Goal: Task Accomplishment & Management: Manage account settings

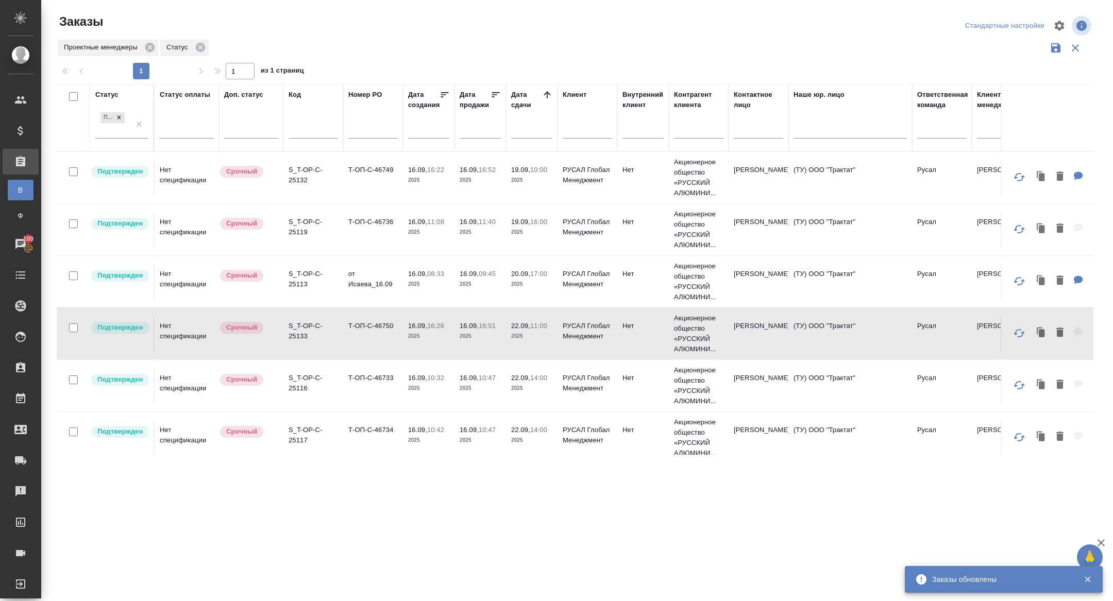
click at [535, 128] on input "text" at bounding box center [534, 130] width 35 height 14
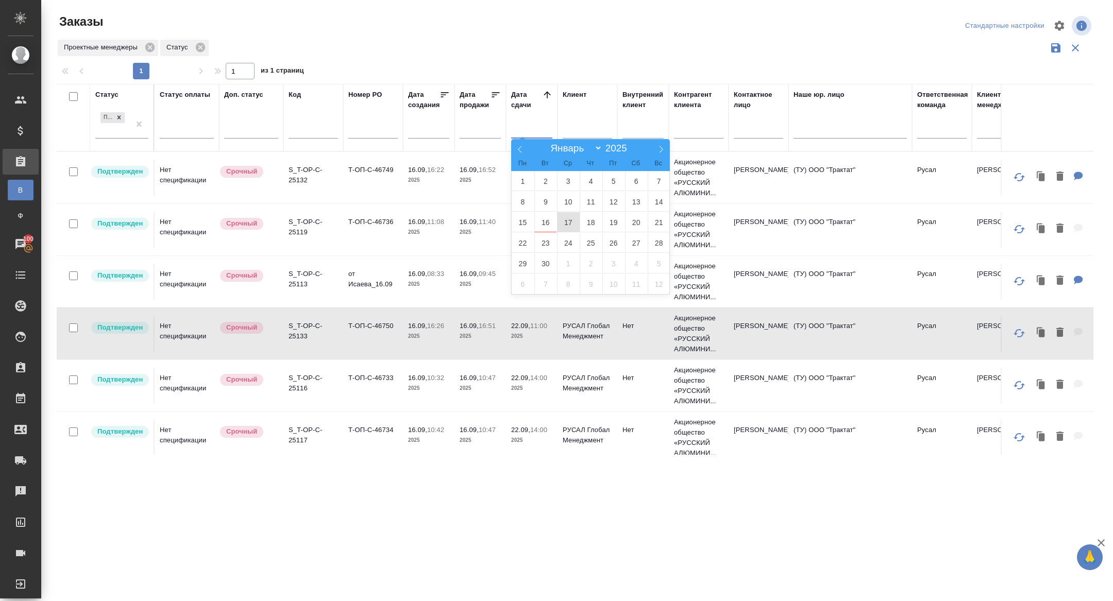
click at [570, 223] on span "17" at bounding box center [568, 222] width 23 height 20
type div "2025-09-16T21:00:00.000Z"
click at [590, 223] on span "18" at bounding box center [590, 222] width 23 height 20
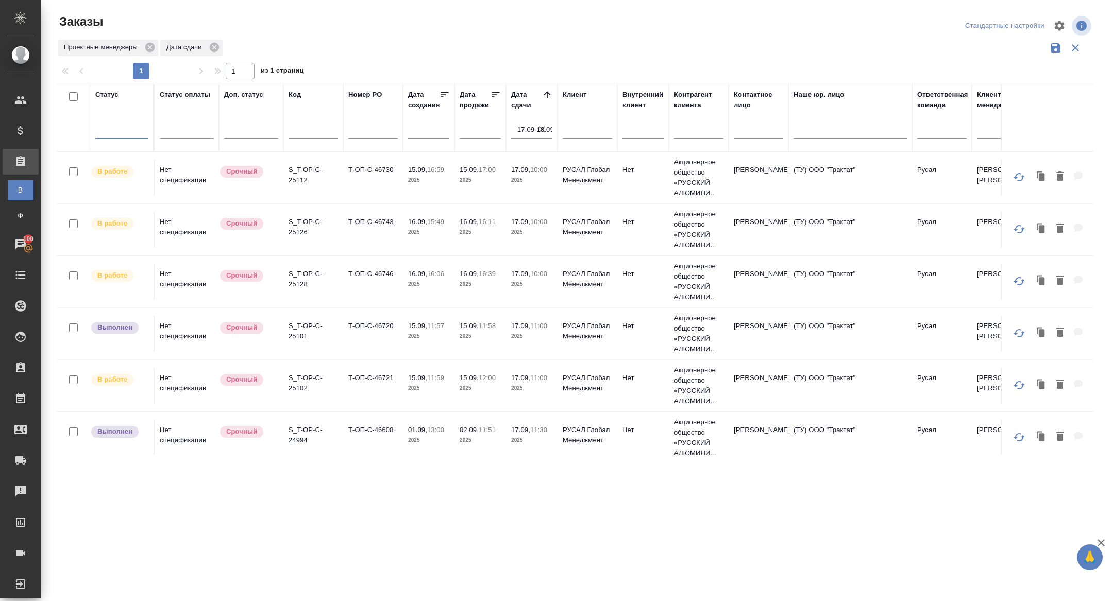
click at [298, 179] on p "S_T-OP-C-25112" at bounding box center [312, 175] width 49 height 21
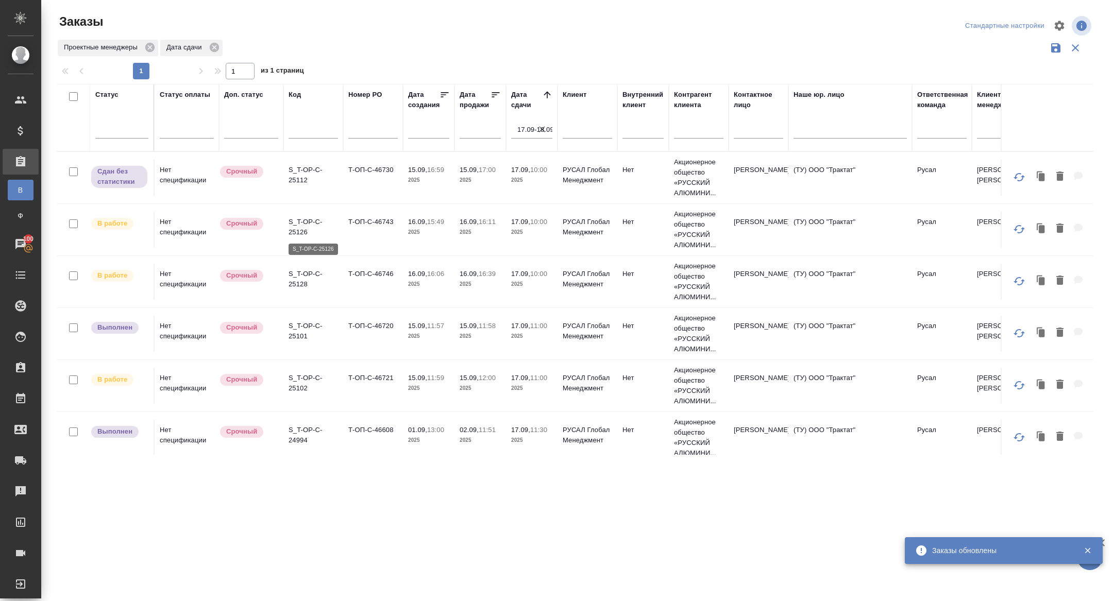
click at [297, 217] on p "S_T-OP-C-25126" at bounding box center [312, 227] width 49 height 21
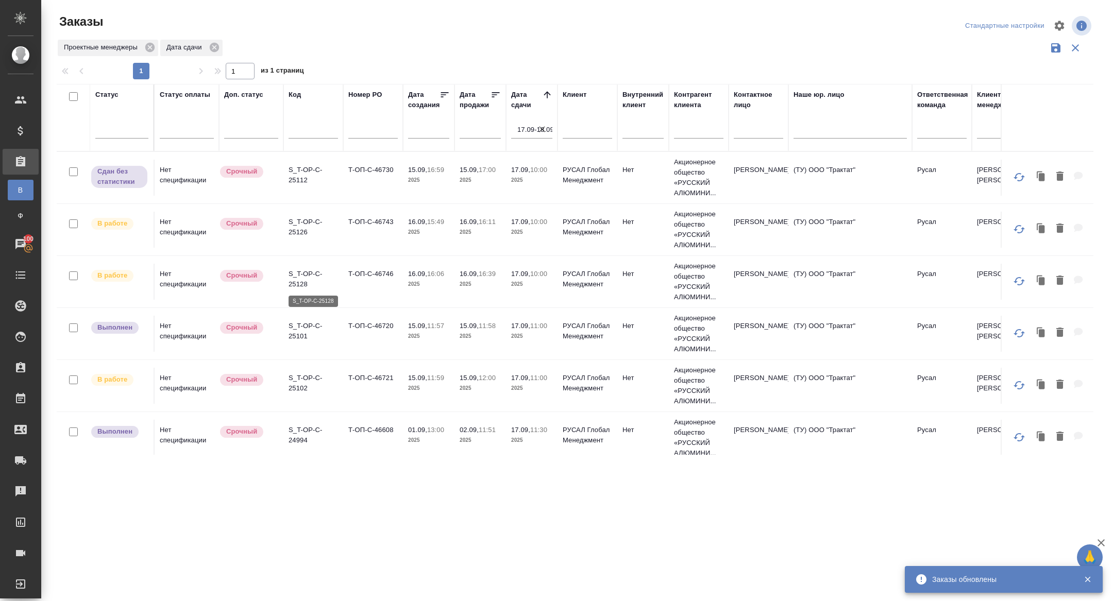
click at [304, 277] on p "S_T-OP-C-25128" at bounding box center [312, 279] width 49 height 21
click at [306, 286] on p "S_T-OP-C-25128" at bounding box center [312, 279] width 49 height 21
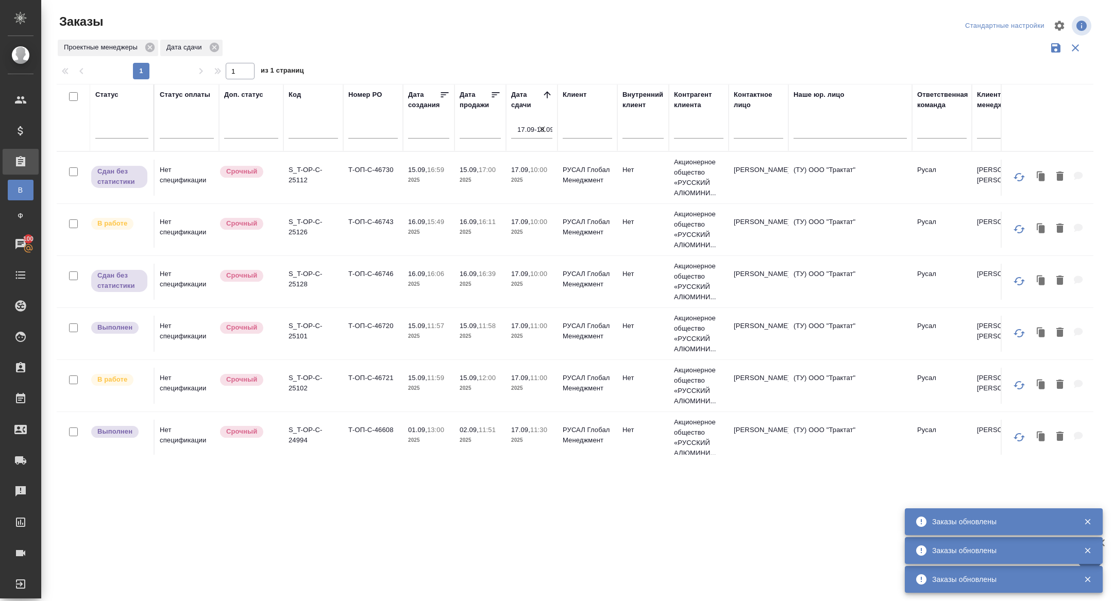
click at [305, 222] on p "S_T-OP-C-25126" at bounding box center [312, 227] width 49 height 21
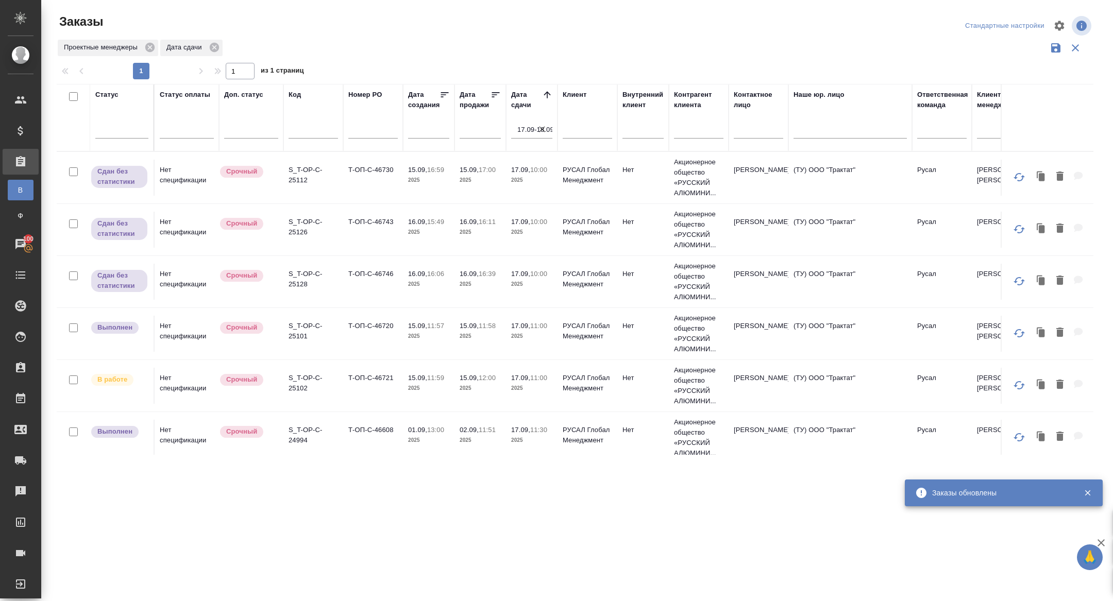
click at [302, 376] on p "S_T-OP-C-25102" at bounding box center [312, 383] width 49 height 21
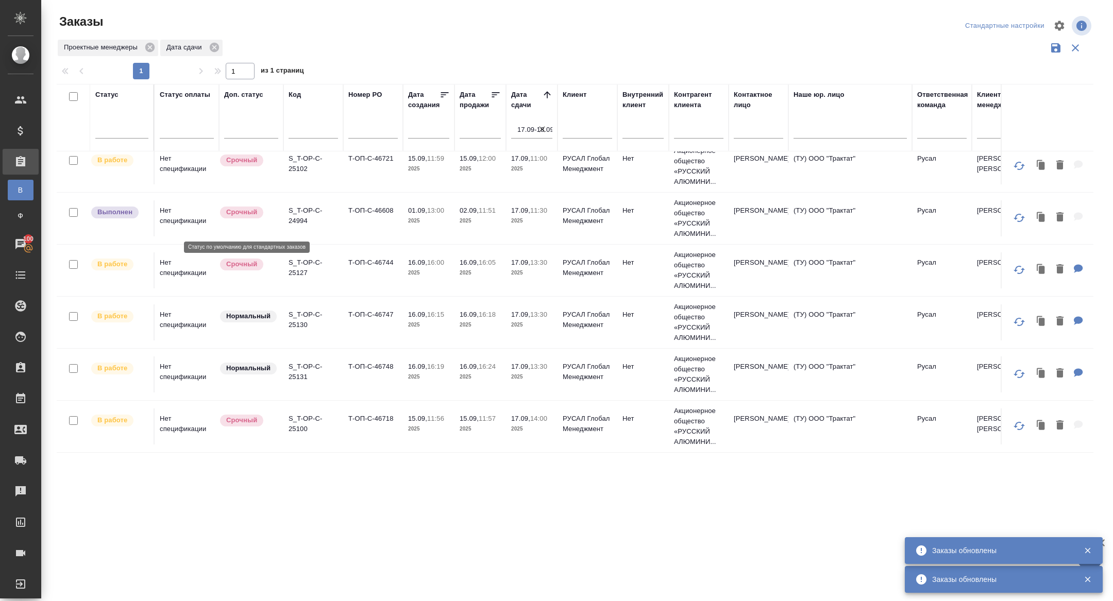
scroll to position [267, 0]
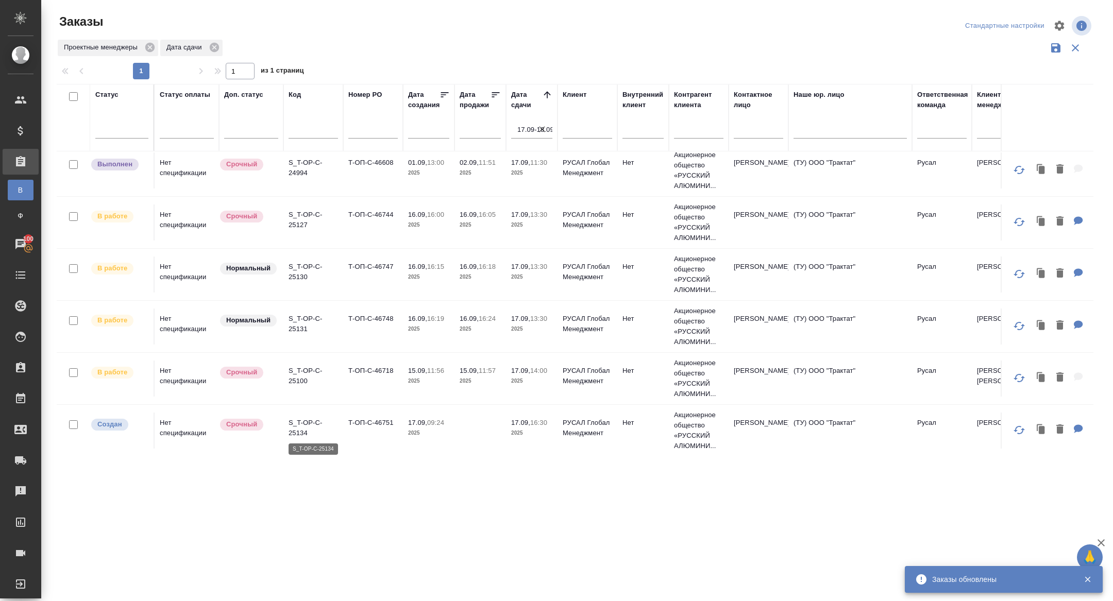
click at [303, 426] on p "S_T-OP-C-25134" at bounding box center [312, 428] width 49 height 21
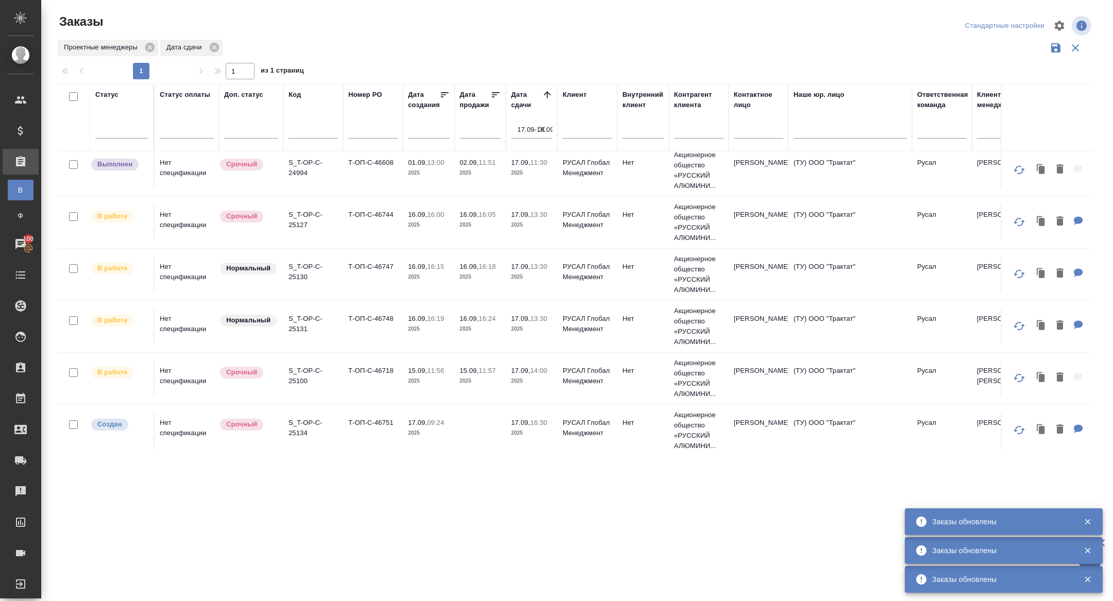
scroll to position [0, 0]
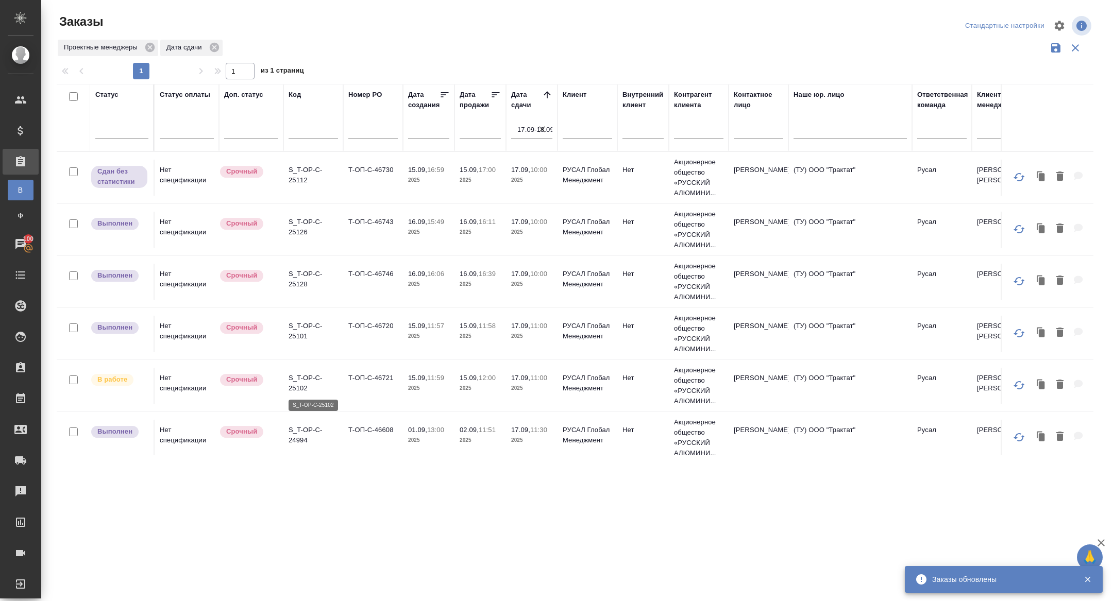
click at [302, 375] on p "S_T-OP-C-25102" at bounding box center [312, 383] width 49 height 21
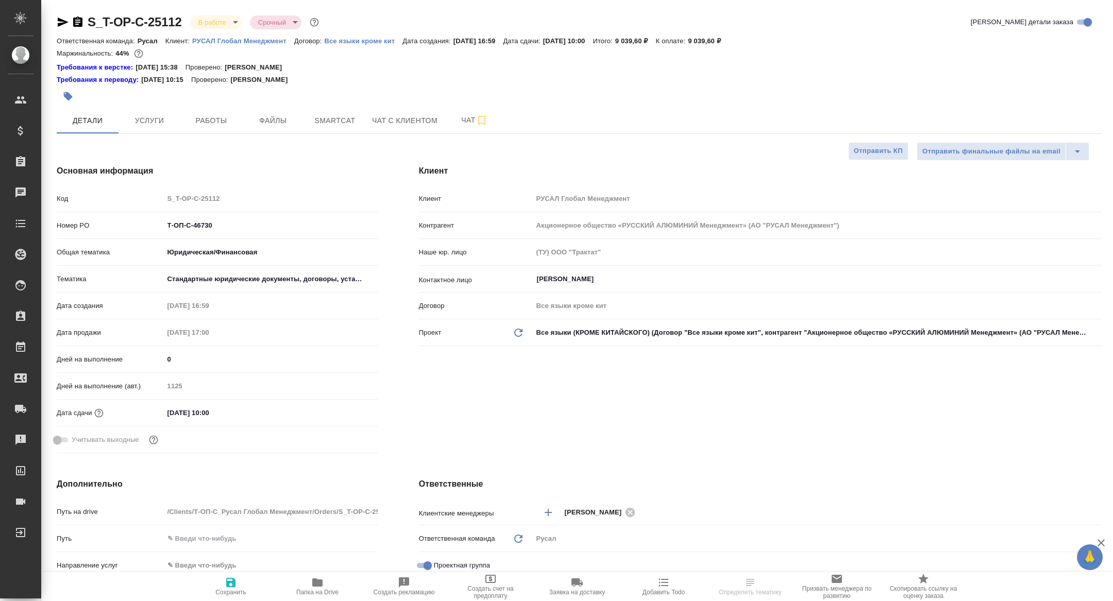
select select "RU"
type input "[PERSON_NAME]"
click at [330, 128] on button "Smartcat" at bounding box center [335, 121] width 62 height 26
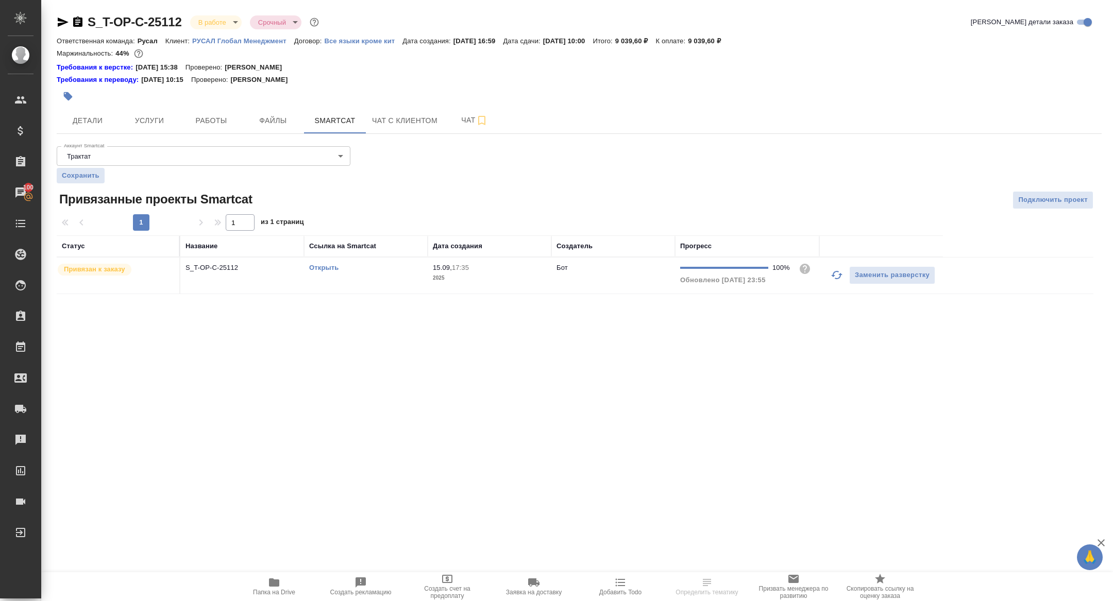
click at [319, 268] on link "Открыть" at bounding box center [323, 268] width 29 height 8
click at [280, 586] on icon "button" at bounding box center [274, 582] width 12 height 12
click at [88, 121] on span "Детали" at bounding box center [87, 120] width 49 height 13
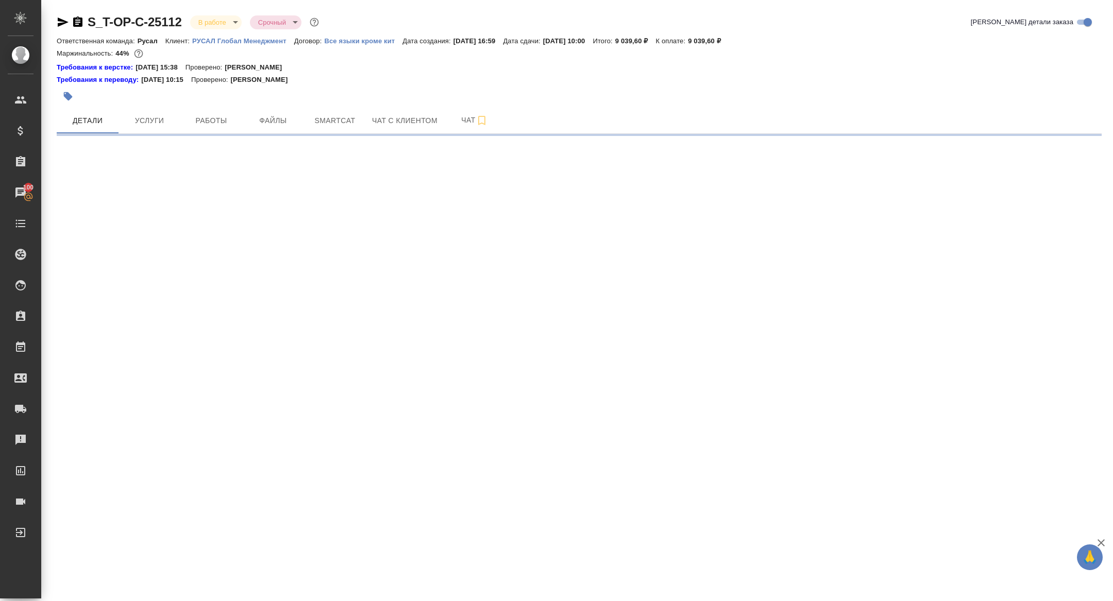
select select "RU"
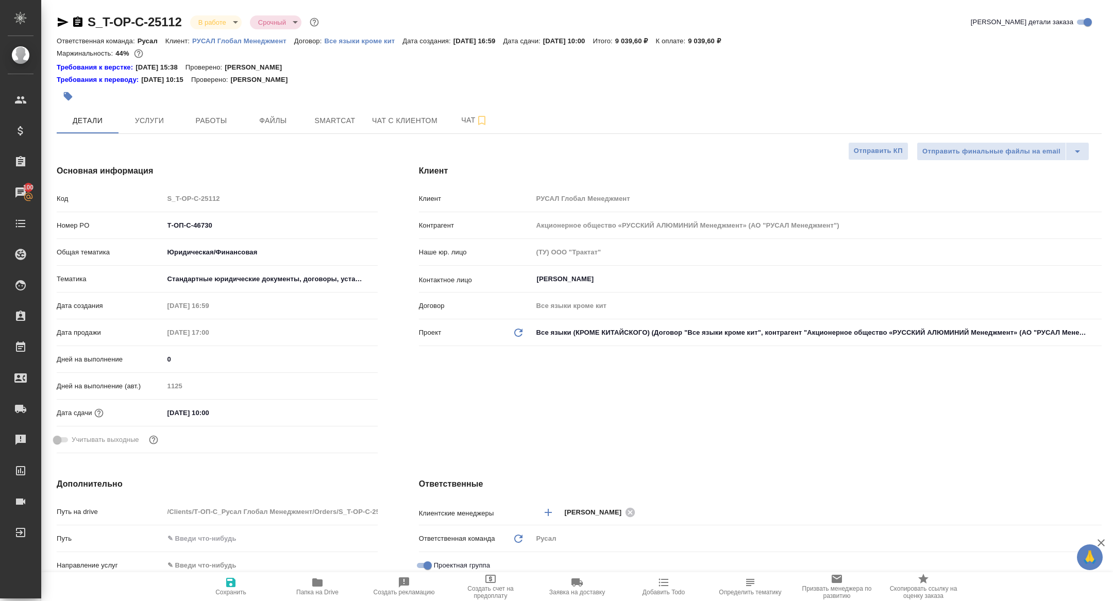
type textarea "x"
click at [225, 235] on div "Номер PO Т-ОП-С-46730" at bounding box center [217, 229] width 321 height 27
drag, startPoint x: 227, startPoint y: 228, endPoint x: 63, endPoint y: 210, distance: 165.3
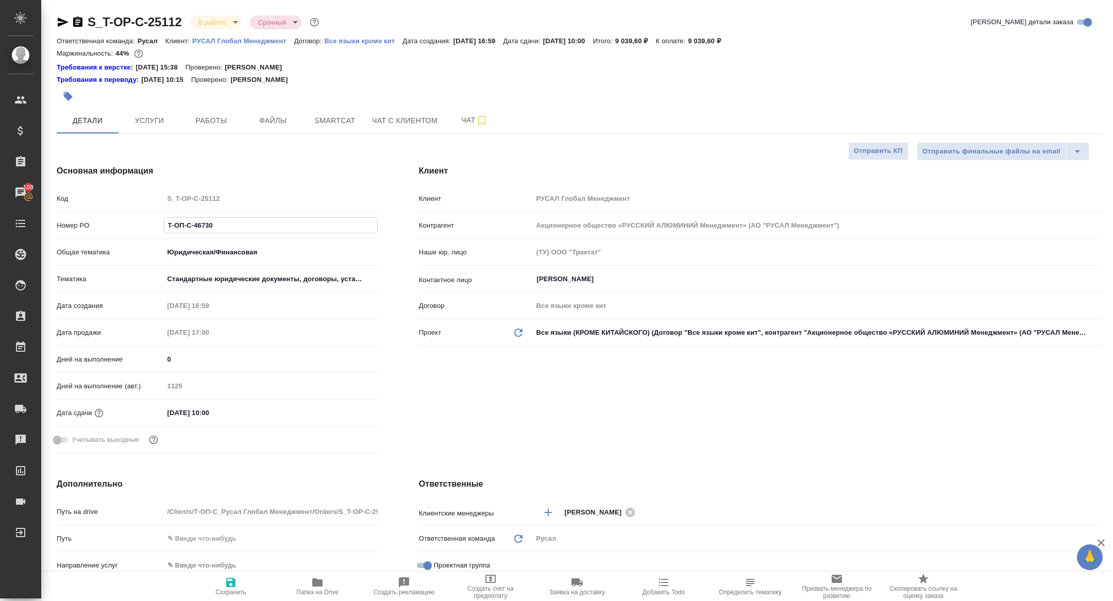
click at [63, 210] on div "Код S_T-OP-C-25112 Номер PO Т-ОП-С-46730 Общая тематика Юридическая/Финансовая …" at bounding box center [217, 324] width 321 height 268
type textarea "x"
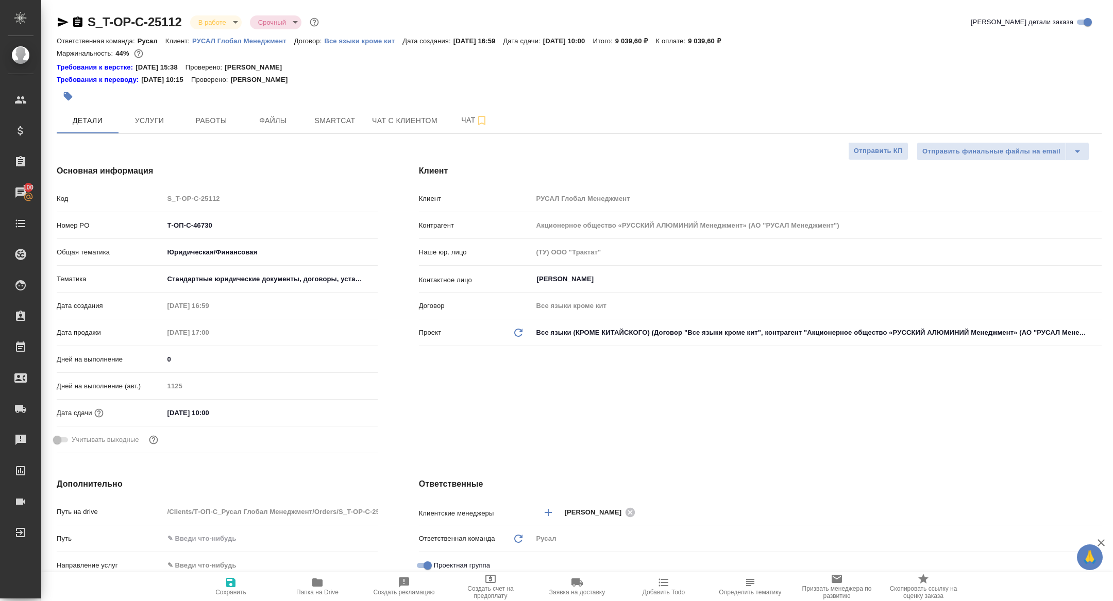
type textarea "x"
click at [223, 16] on body "🙏 .cls-1 fill:#fff; AWATERA Zhuravleva Alexandra Клиенты Спецификации Заказы 10…" at bounding box center [556, 300] width 1113 height 601
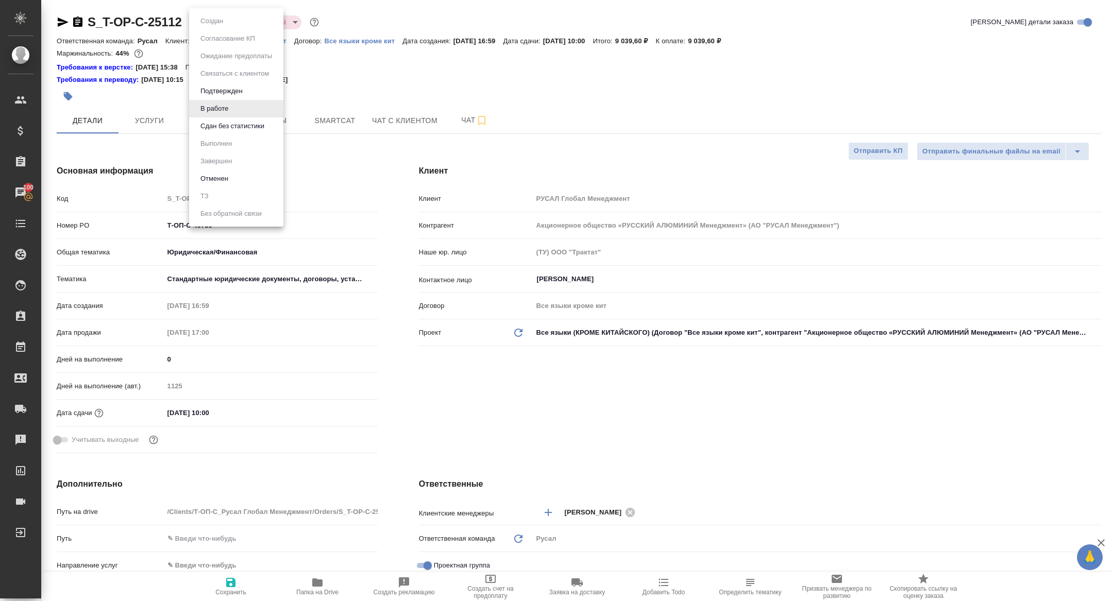
click at [222, 124] on button "Сдан без статистики" at bounding box center [232, 126] width 70 height 11
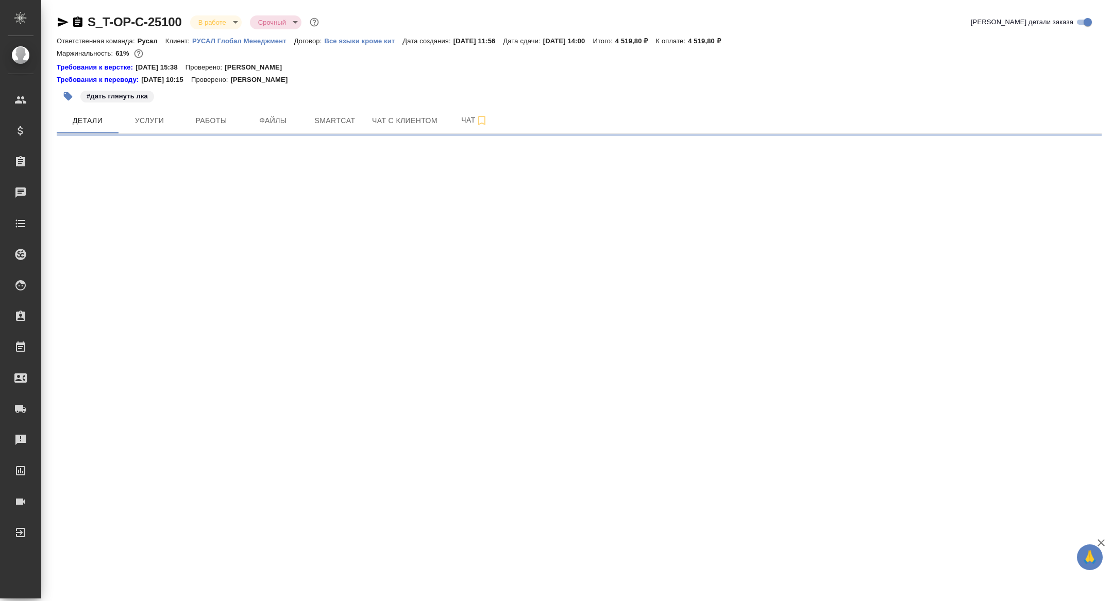
select select "RU"
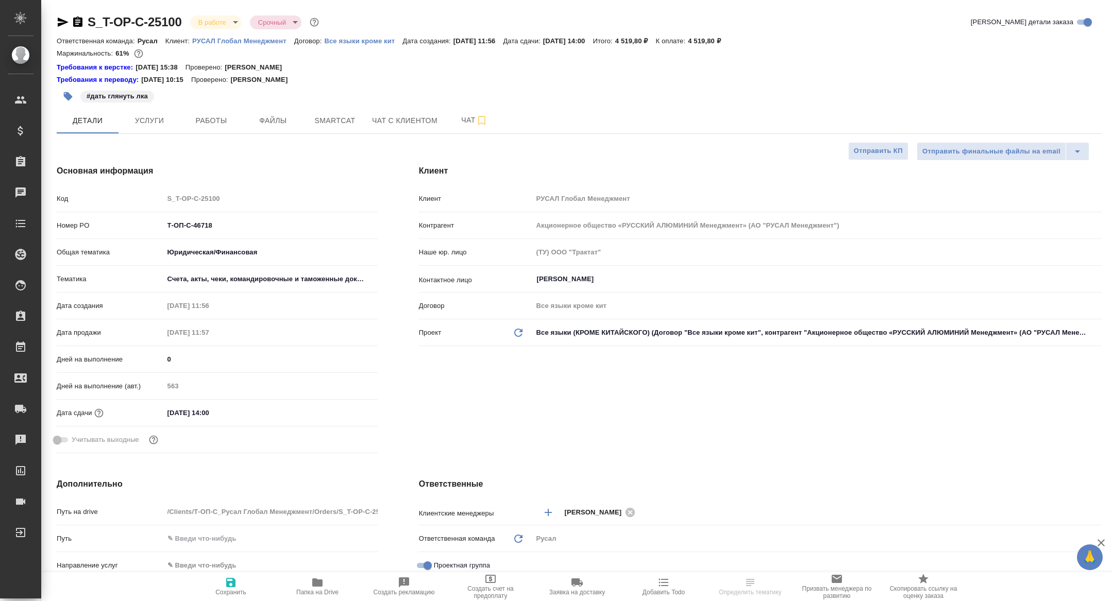
type textarea "x"
click at [59, 21] on icon "button" at bounding box center [63, 22] width 12 height 12
type textarea "x"
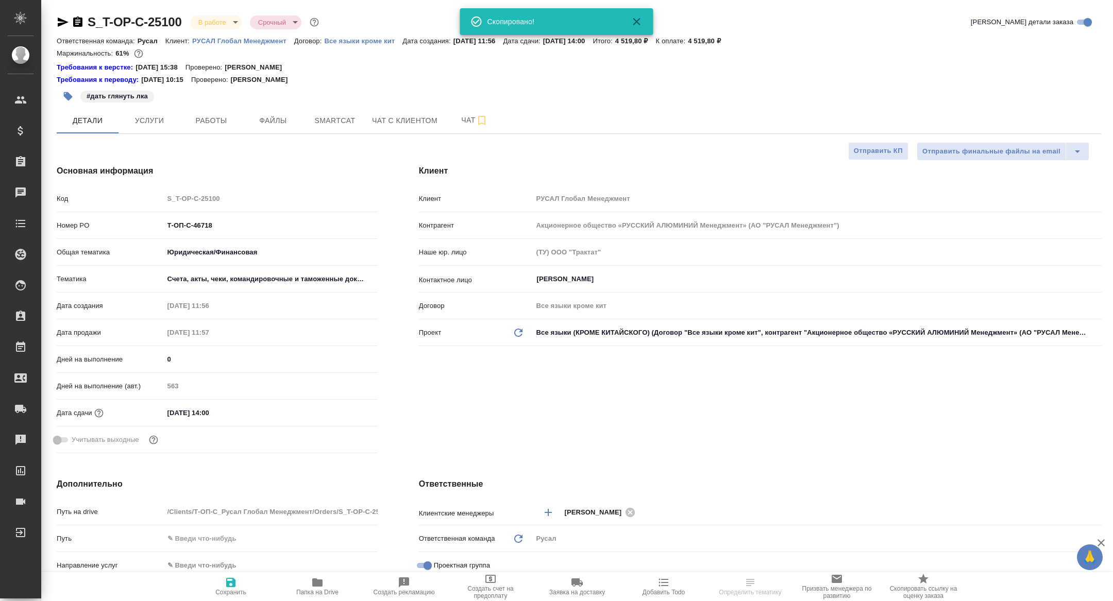
type textarea "x"
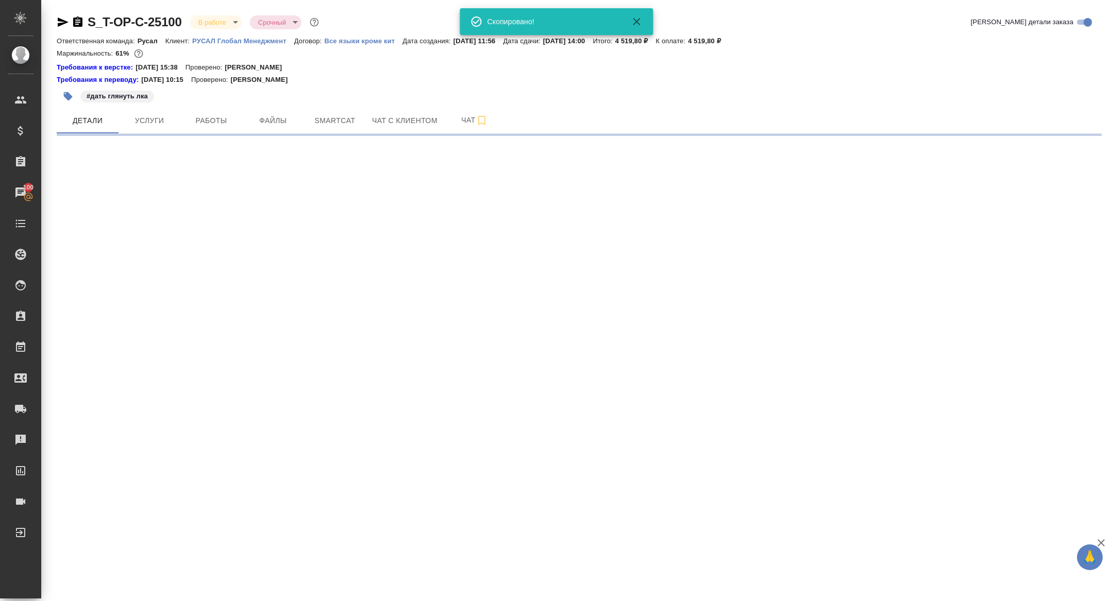
select select "RU"
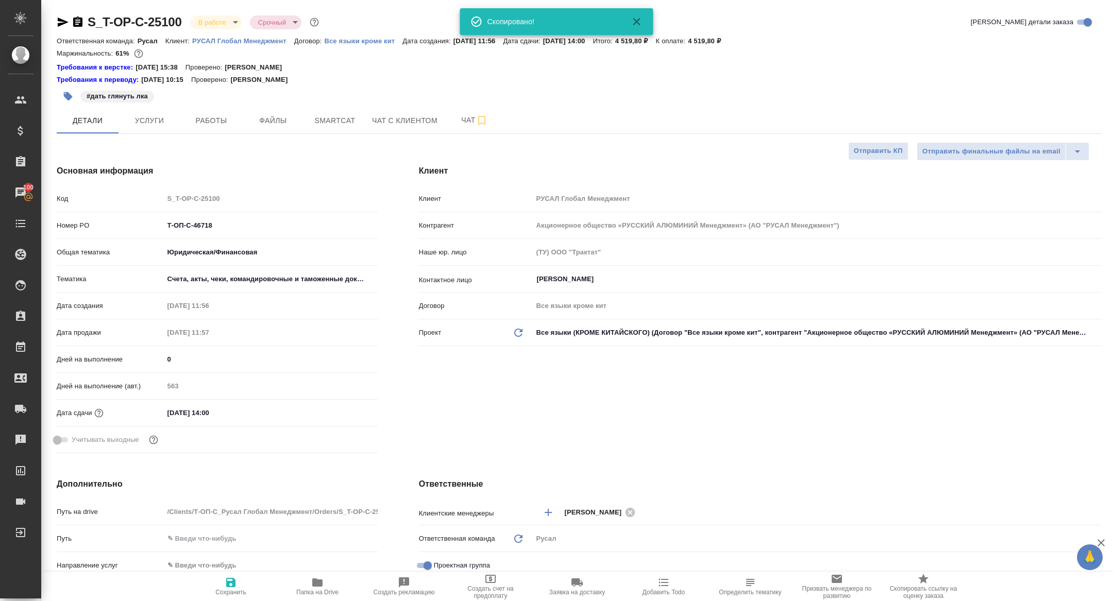
type textarea "x"
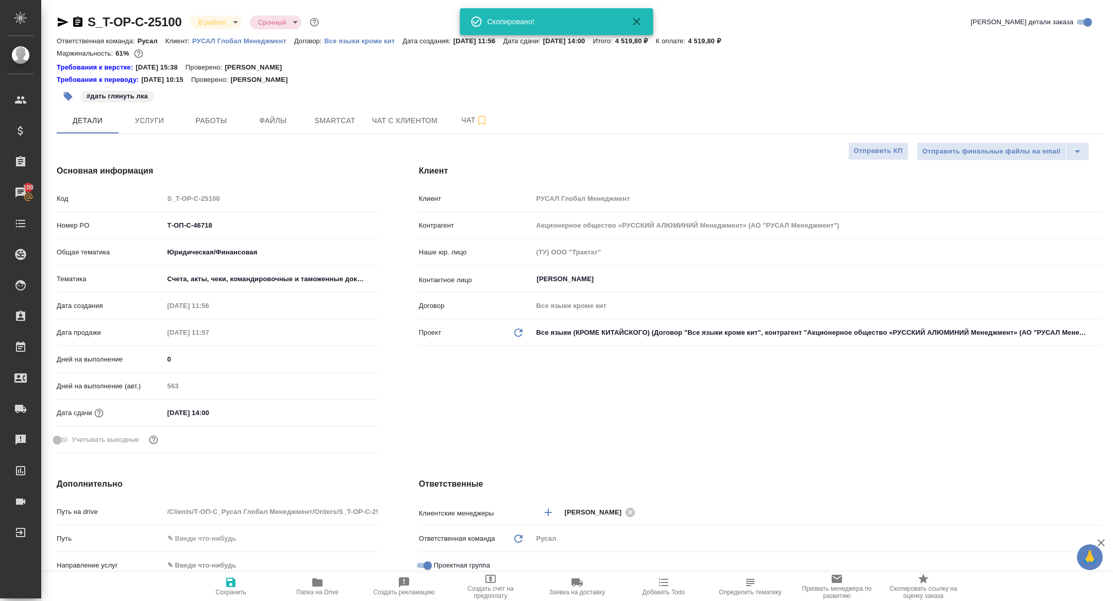
type textarea "x"
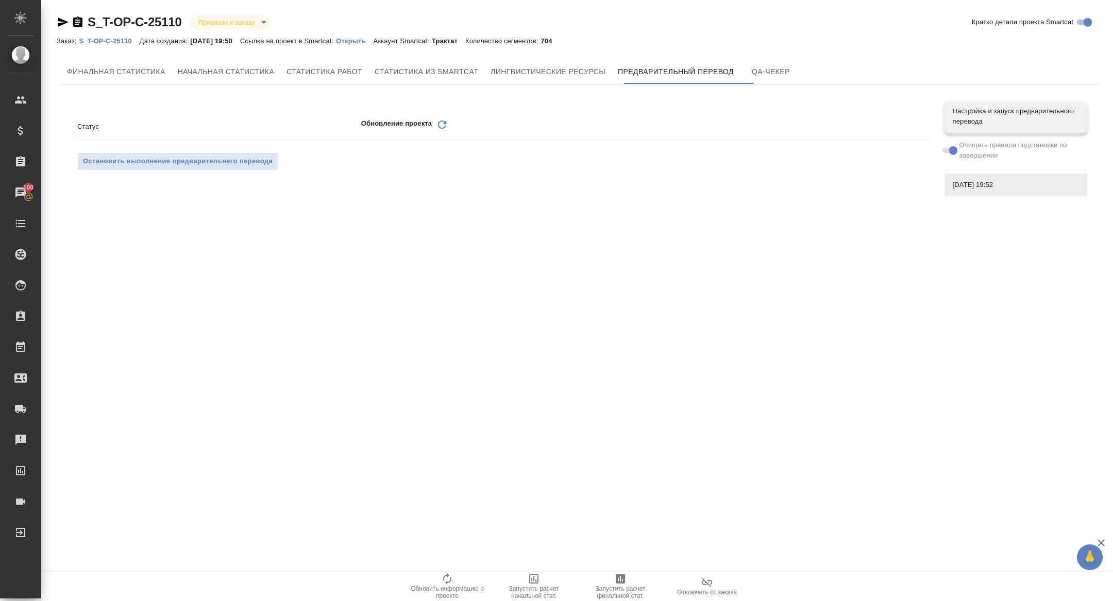
click at [445, 123] on icon at bounding box center [442, 125] width 8 height 8
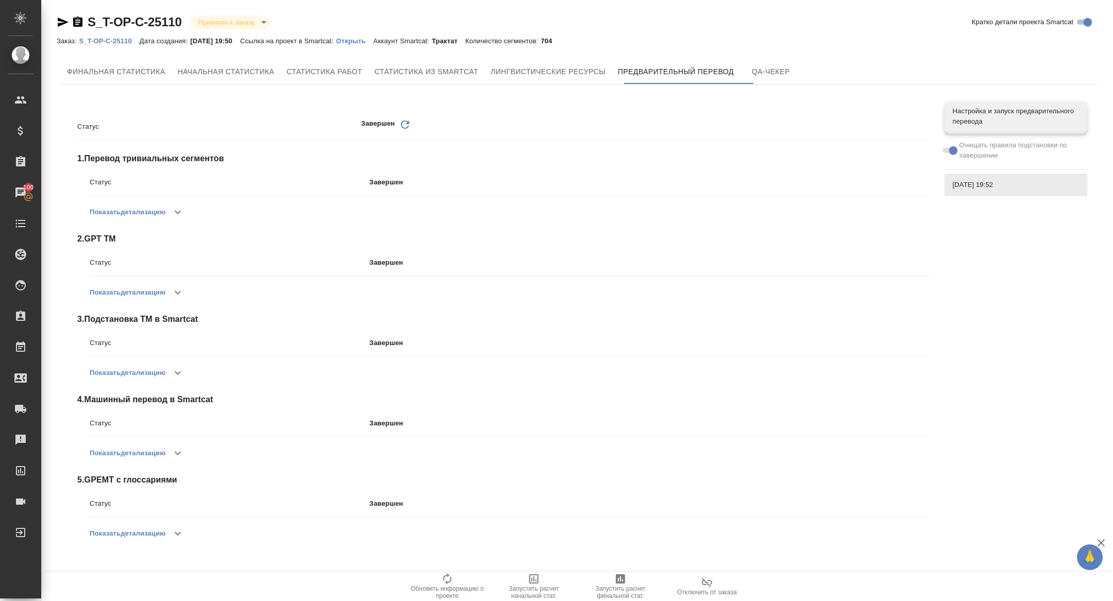
click at [367, 43] on p "Открыть" at bounding box center [354, 41] width 37 height 8
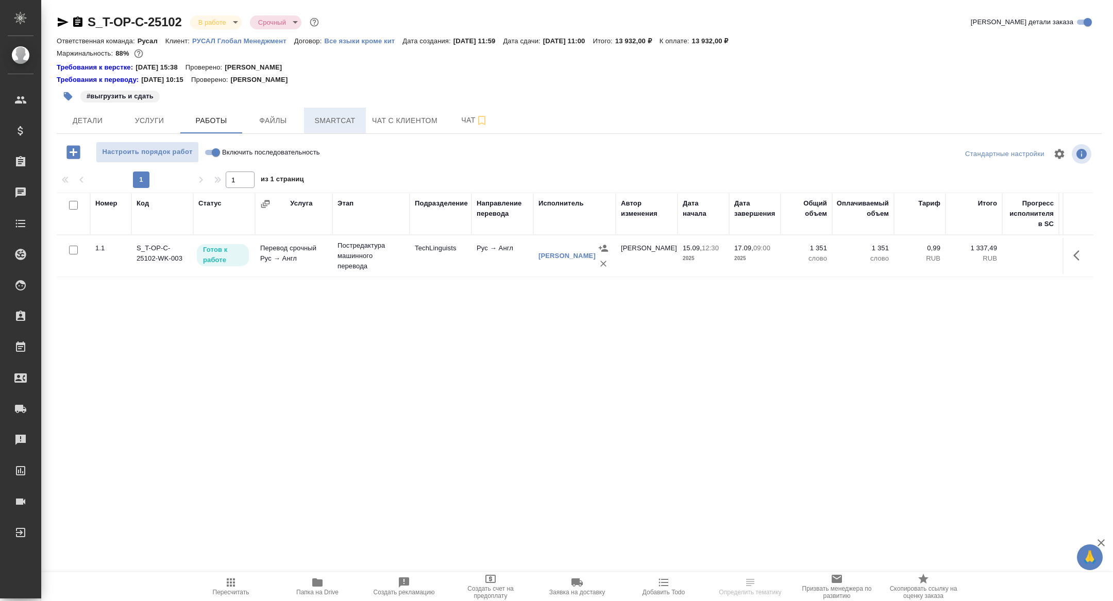
click at [347, 119] on span "Smartcat" at bounding box center [334, 120] width 49 height 13
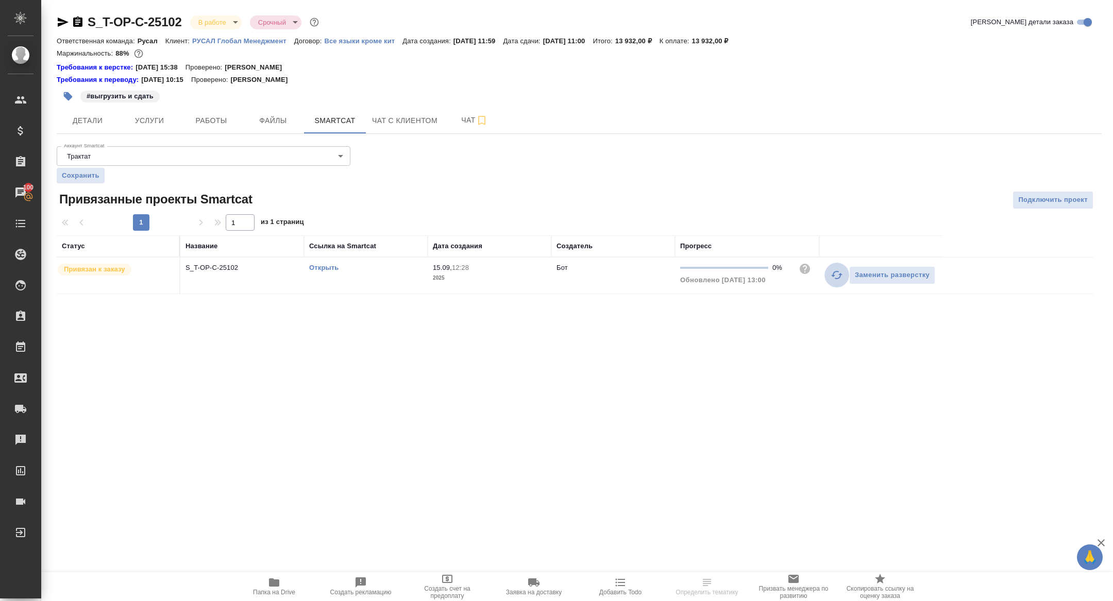
click at [831, 279] on icon "button" at bounding box center [836, 275] width 12 height 12
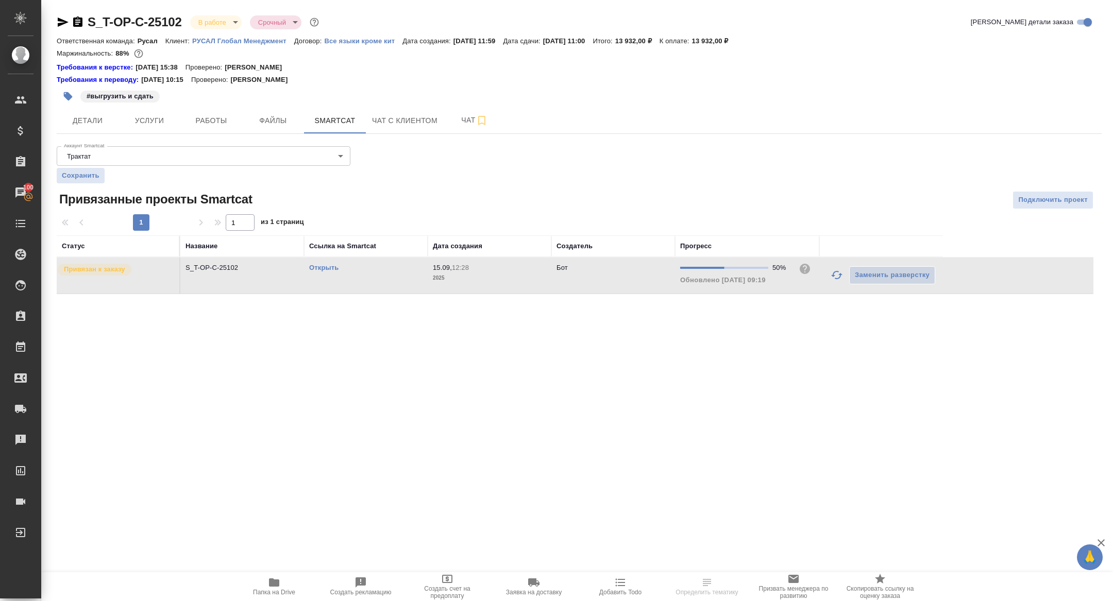
click at [318, 268] on link "Открыть" at bounding box center [323, 268] width 29 height 8
click at [274, 582] on icon "button" at bounding box center [274, 582] width 10 height 8
click at [442, 127] on button "Чат с клиентом" at bounding box center [405, 121] width 78 height 26
click at [467, 126] on span "Чат" at bounding box center [474, 120] width 49 height 13
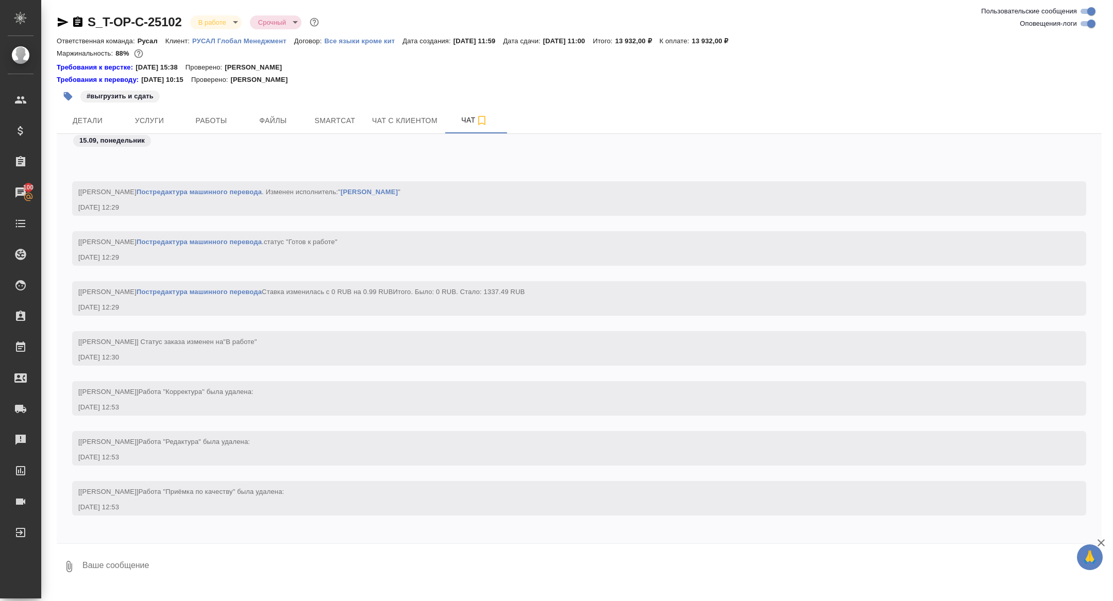
scroll to position [906, 0]
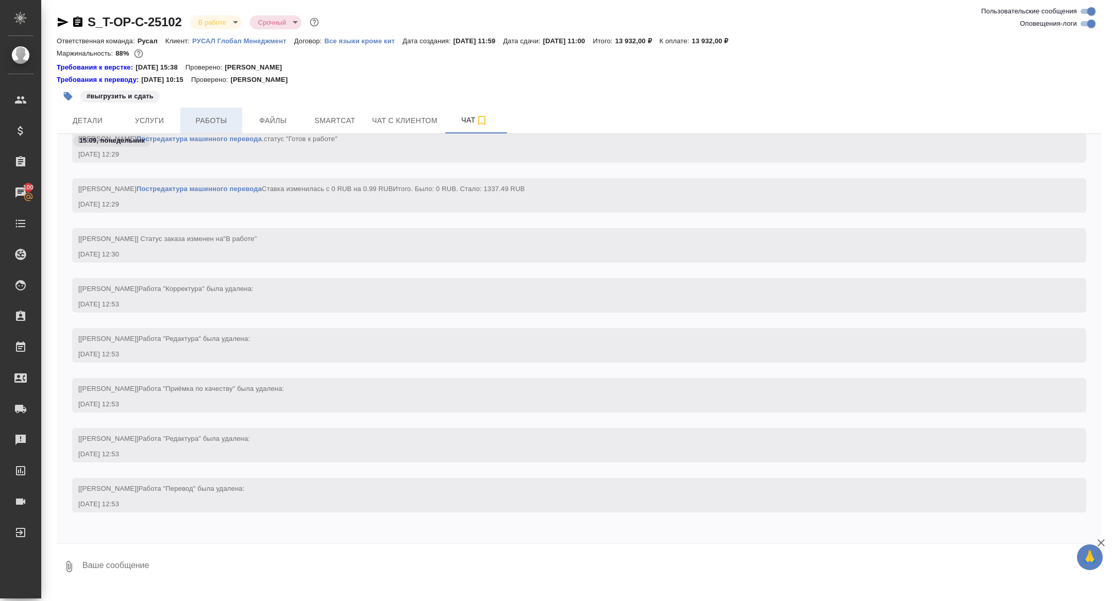
click at [216, 128] on button "Работы" at bounding box center [211, 121] width 62 height 26
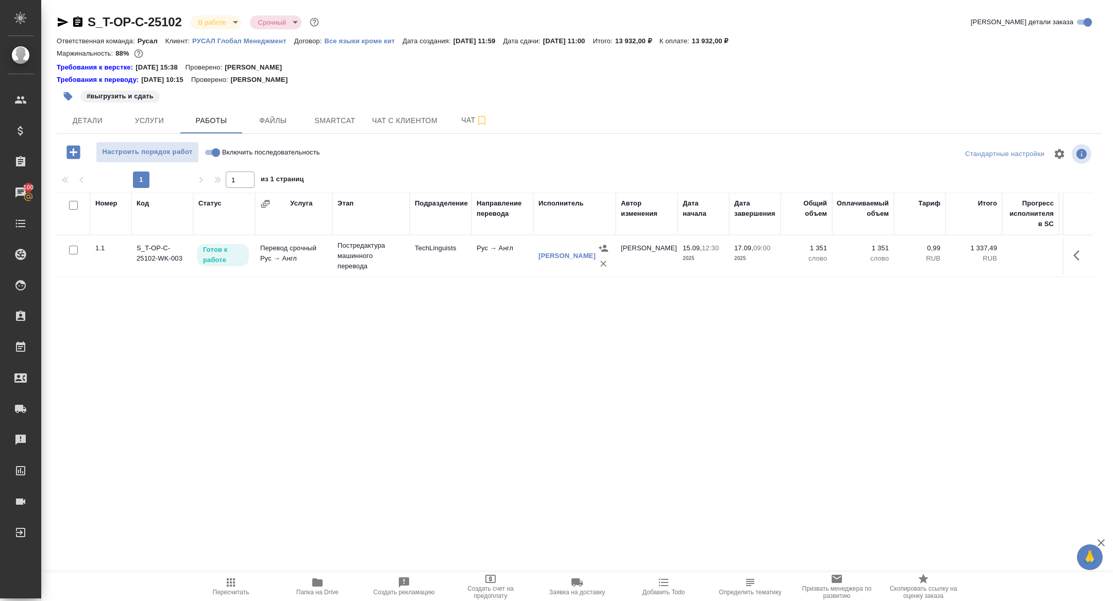
click at [71, 149] on icon "button" at bounding box center [72, 151] width 13 height 13
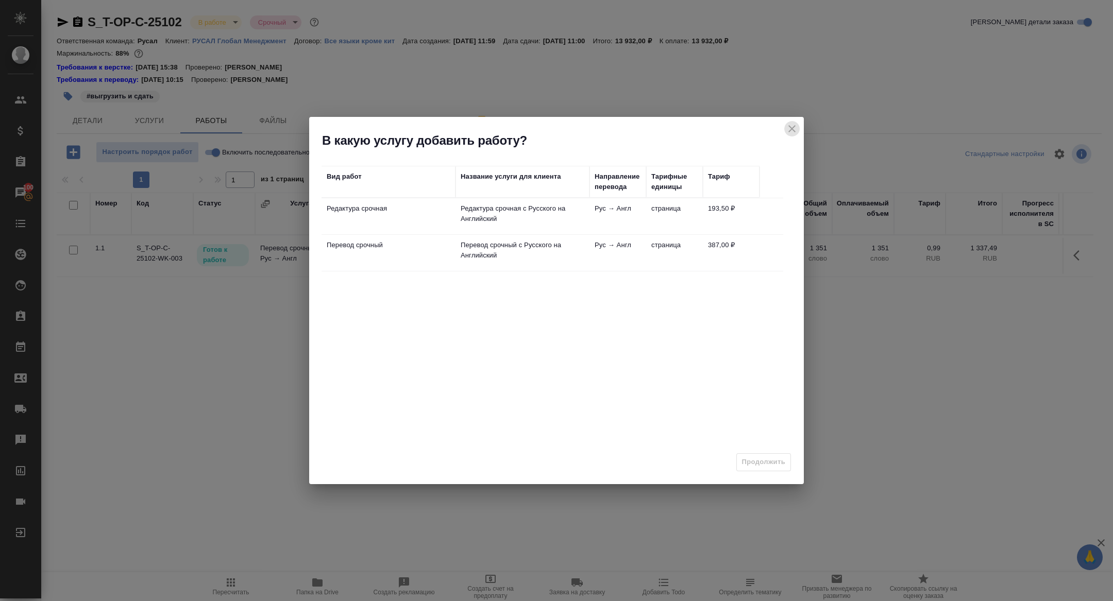
click at [784, 129] on button "close" at bounding box center [791, 128] width 15 height 15
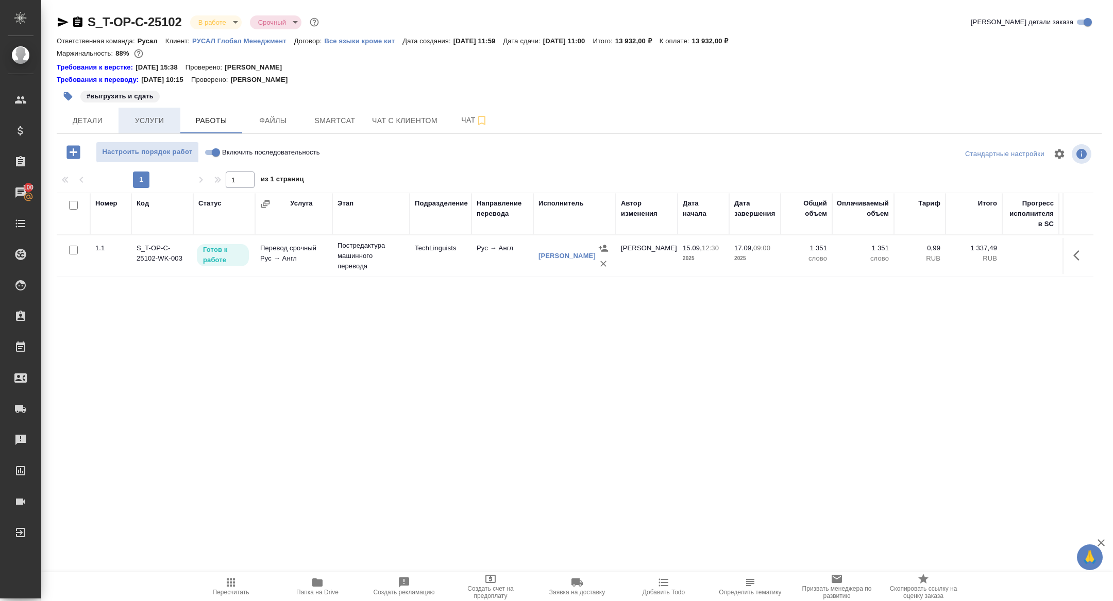
click at [175, 108] on button "Услуги" at bounding box center [149, 121] width 62 height 26
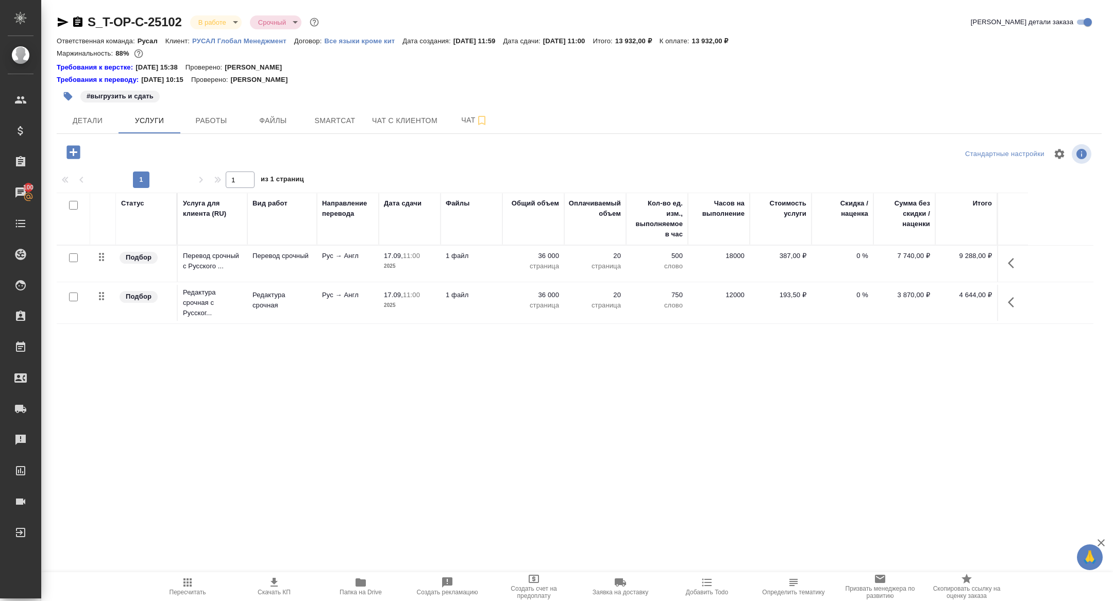
click at [74, 154] on icon "button" at bounding box center [73, 152] width 18 height 18
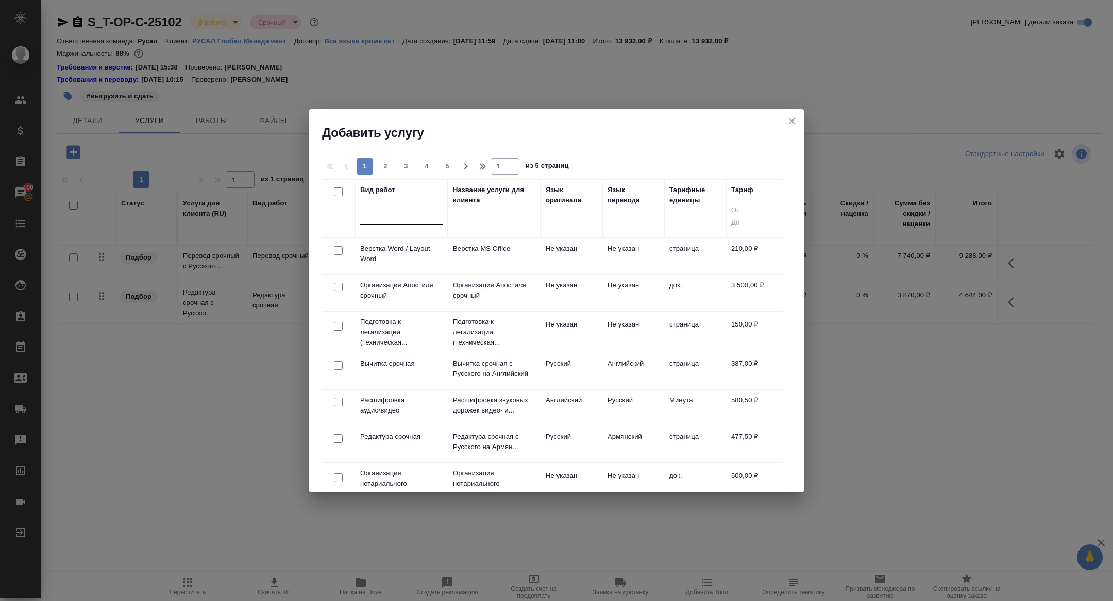
click at [387, 219] on div at bounding box center [401, 214] width 82 height 15
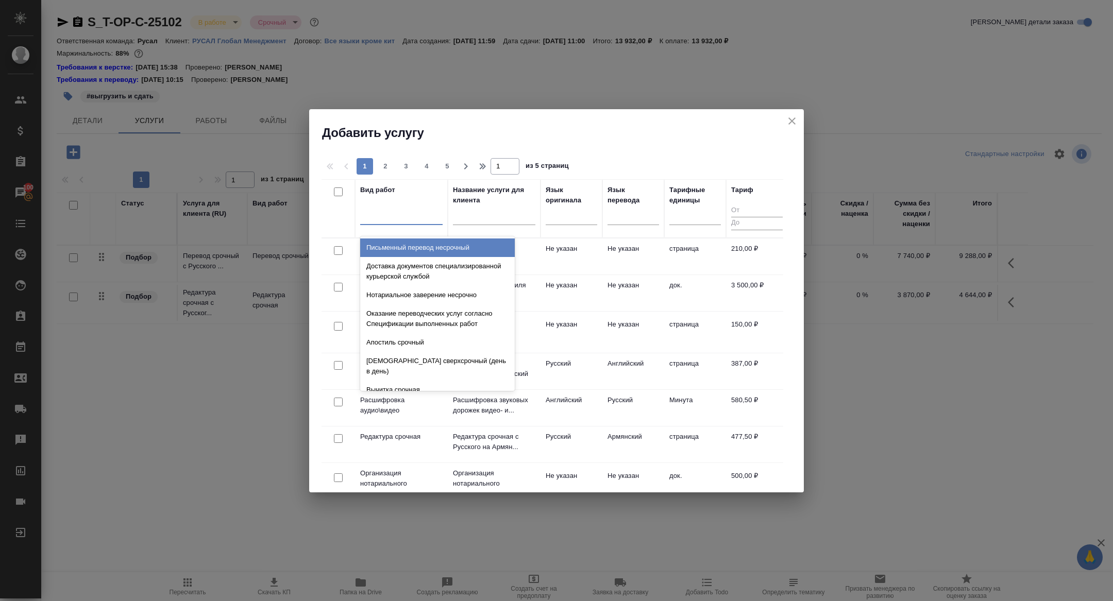
click at [595, 257] on td "Не указан" at bounding box center [571, 256] width 62 height 36
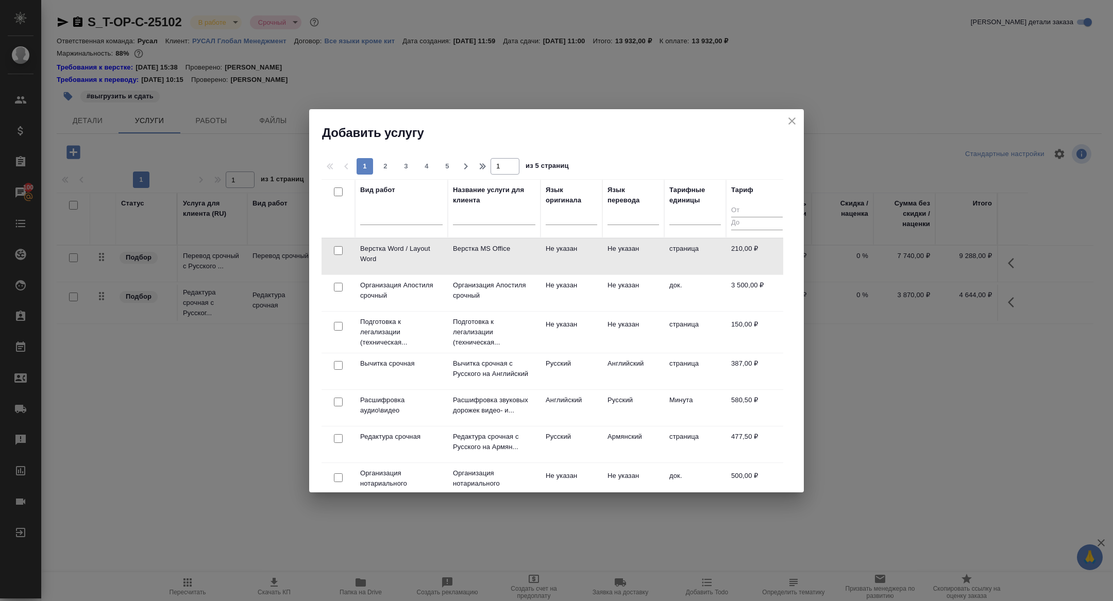
click at [595, 257] on td "Не указан" at bounding box center [571, 256] width 62 height 36
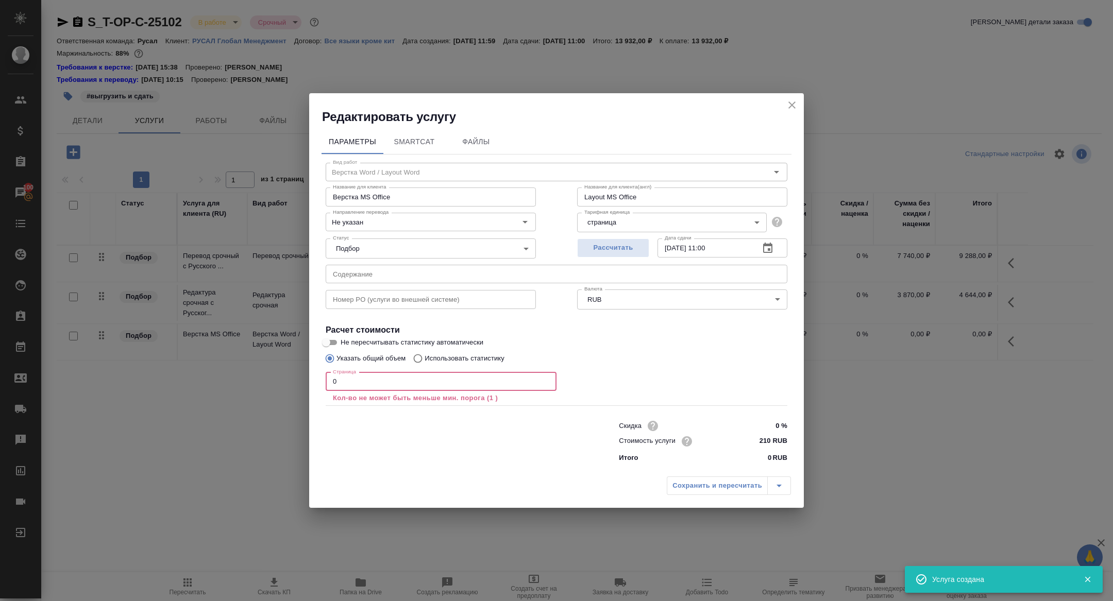
drag, startPoint x: 356, startPoint y: 378, endPoint x: 287, endPoint y: 378, distance: 69.5
click at [287, 378] on div "Редактировать услугу Параметры SmartCat Файлы Вид работ Верстка Word / Layout W…" at bounding box center [556, 300] width 1113 height 601
drag, startPoint x: 352, startPoint y: 384, endPoint x: 288, endPoint y: 380, distance: 64.0
click at [289, 380] on div "Редактировать услугу Параметры SmartCat Файлы Вид работ Верстка Word / Layout W…" at bounding box center [556, 300] width 1113 height 601
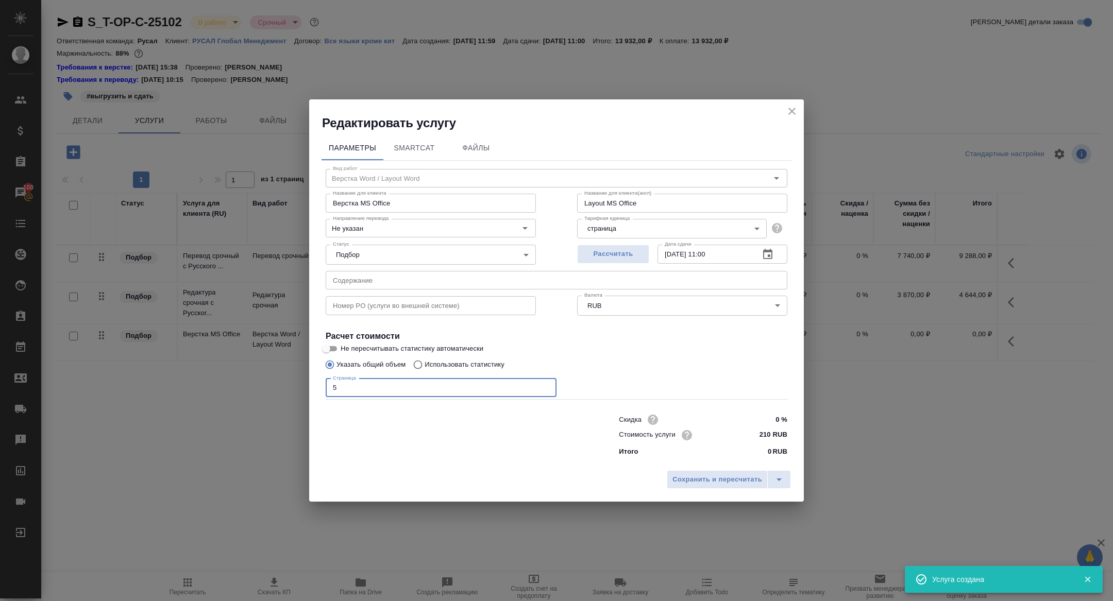
type input "5"
click at [720, 494] on div "Сохранить и пересчитать" at bounding box center [556, 483] width 494 height 37
click at [711, 486] on button "Сохранить и пересчитать" at bounding box center [717, 479] width 101 height 19
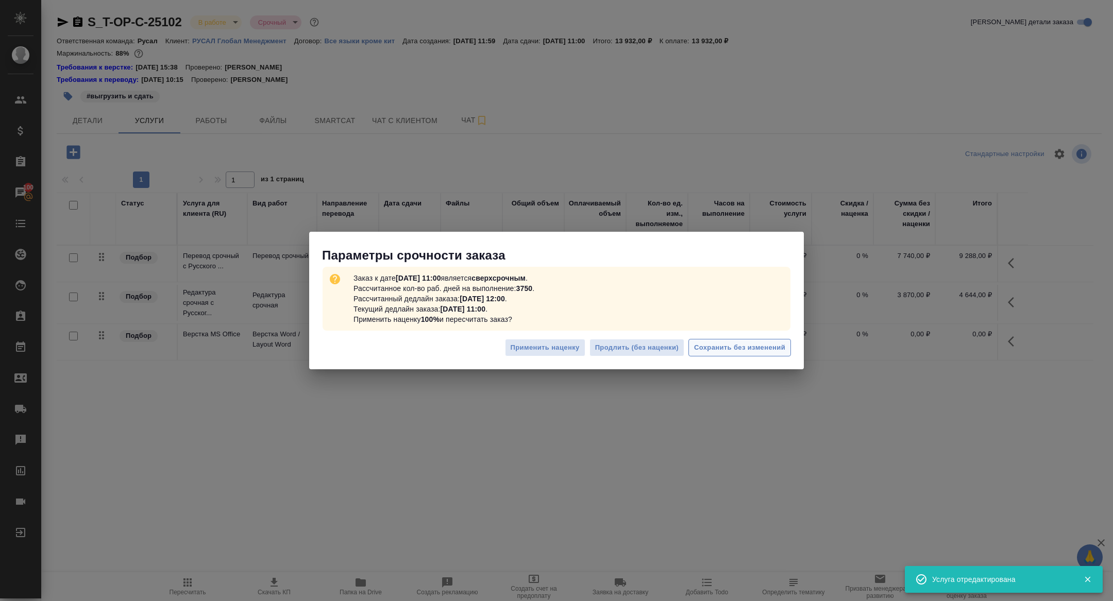
click at [715, 348] on span "Сохранить без изменений" at bounding box center [739, 348] width 91 height 12
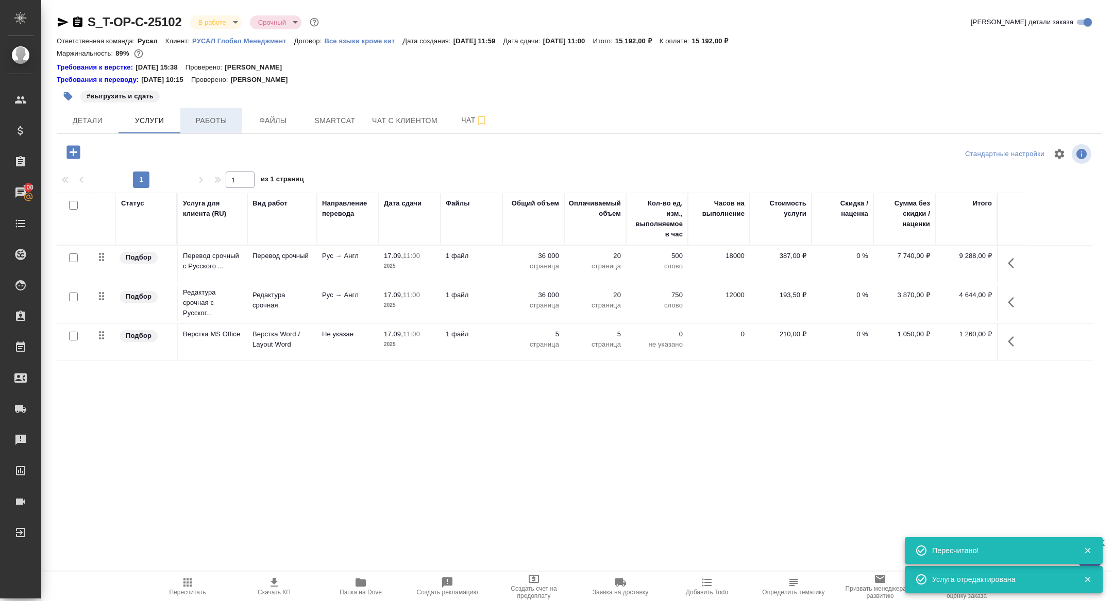
click at [210, 116] on span "Работы" at bounding box center [210, 120] width 49 height 13
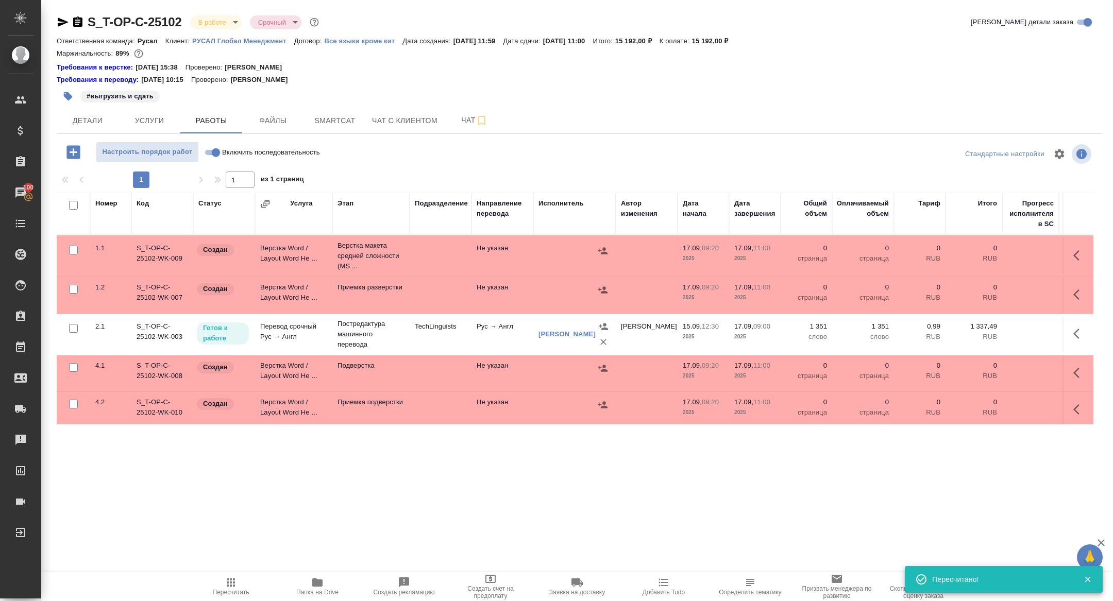
click at [73, 203] on input "checkbox" at bounding box center [73, 205] width 9 height 9
checkbox input "true"
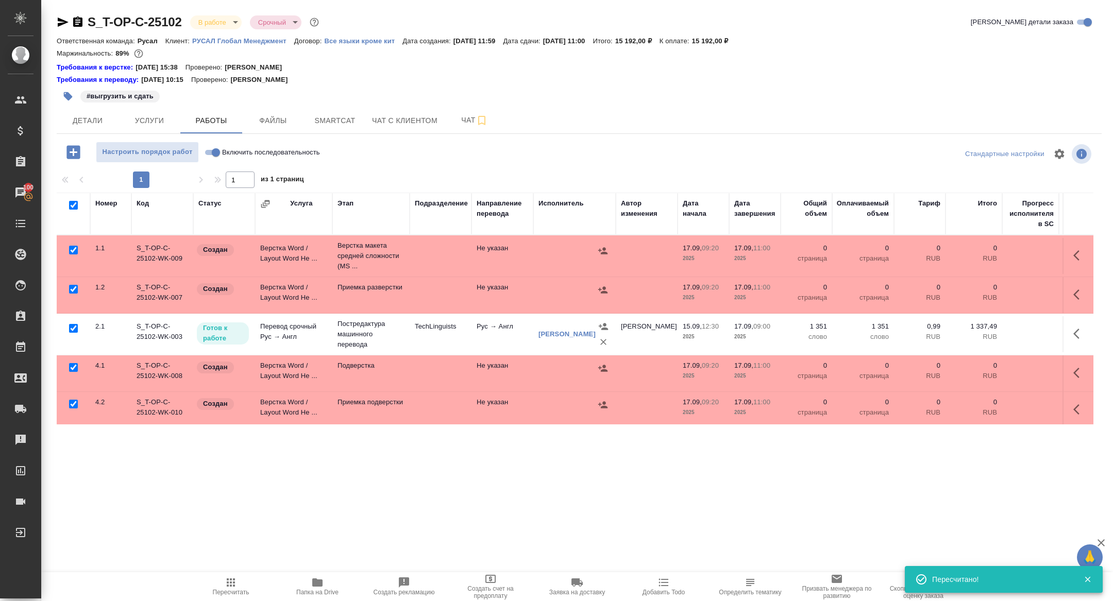
checkbox input "true"
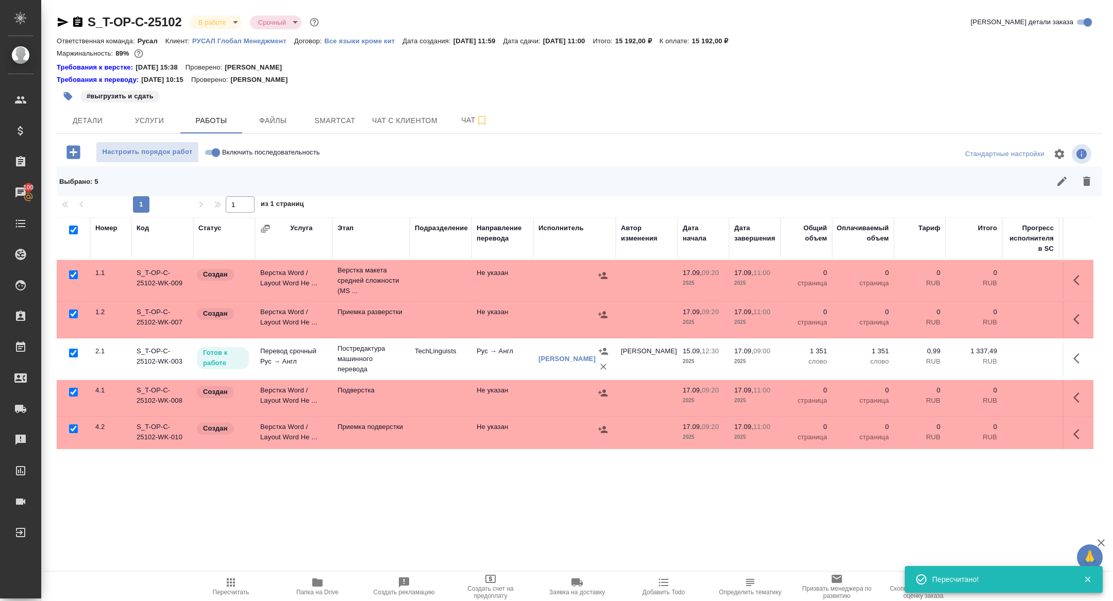
click at [73, 352] on input "checkbox" at bounding box center [73, 353] width 9 height 9
checkbox input "false"
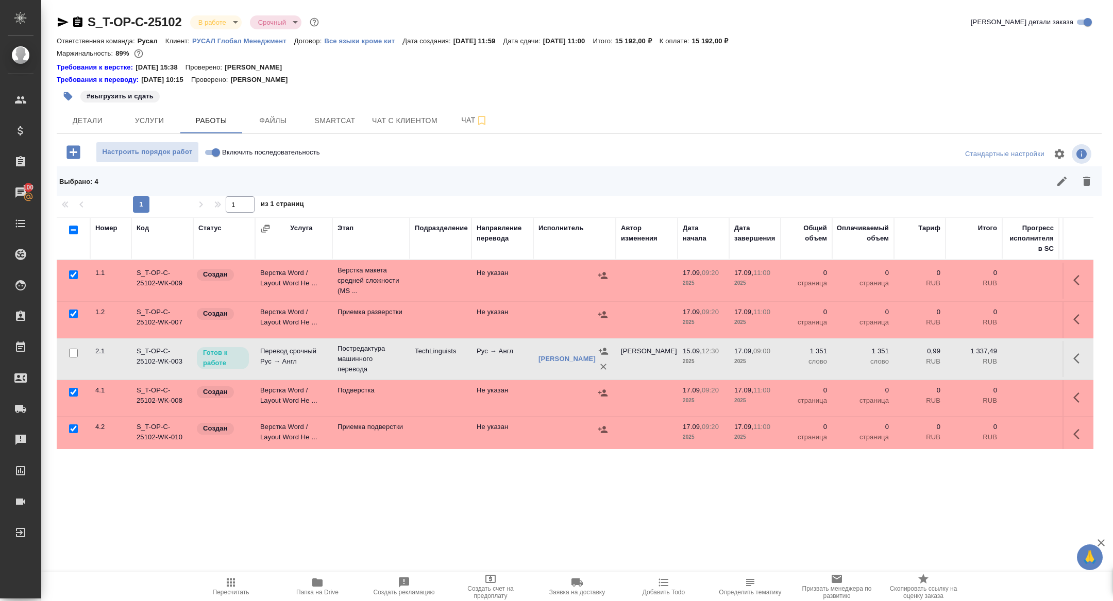
click at [72, 394] on input "checkbox" at bounding box center [73, 392] width 9 height 9
checkbox input "false"
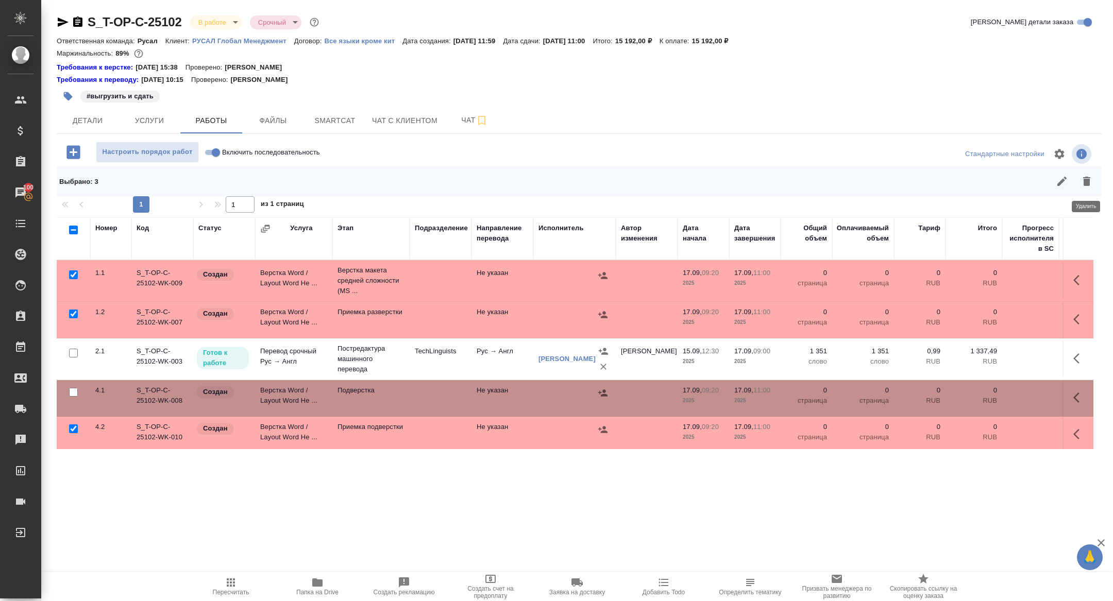
click at [1084, 193] on button "button" at bounding box center [1086, 181] width 25 height 25
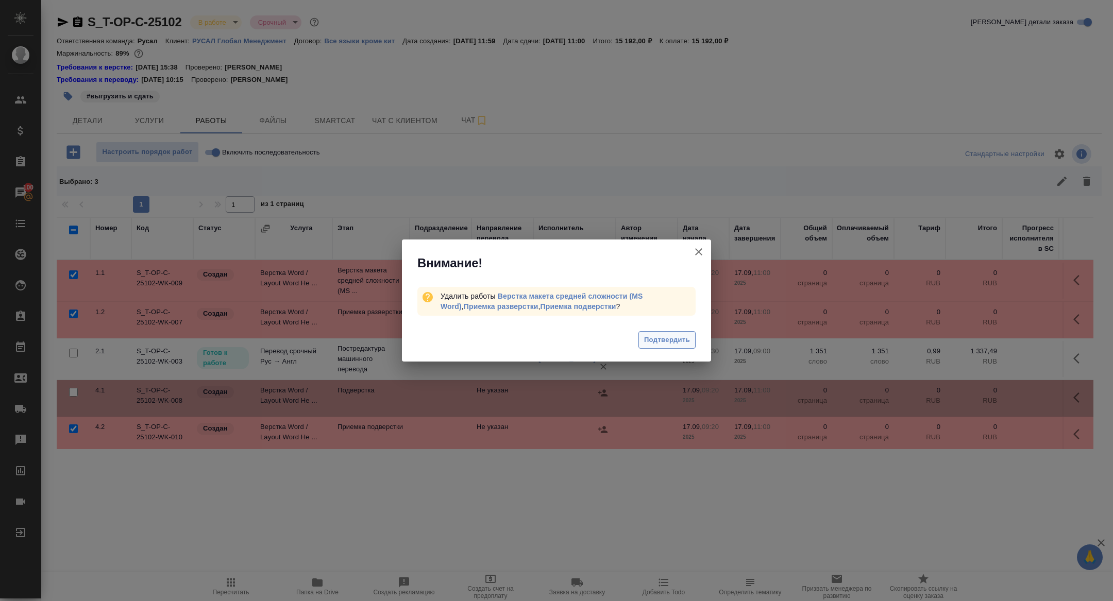
click at [665, 336] on span "Подтвердить" at bounding box center [667, 340] width 46 height 12
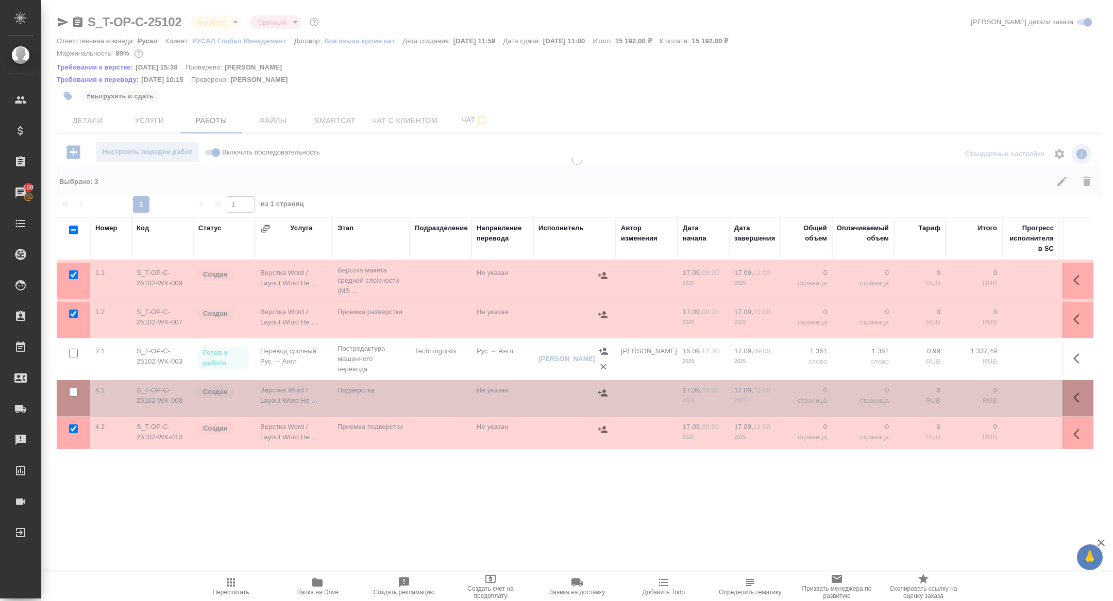
click at [1073, 395] on icon "button" at bounding box center [1079, 397] width 12 height 12
click at [1003, 395] on icon "button" at bounding box center [1003, 397] width 12 height 12
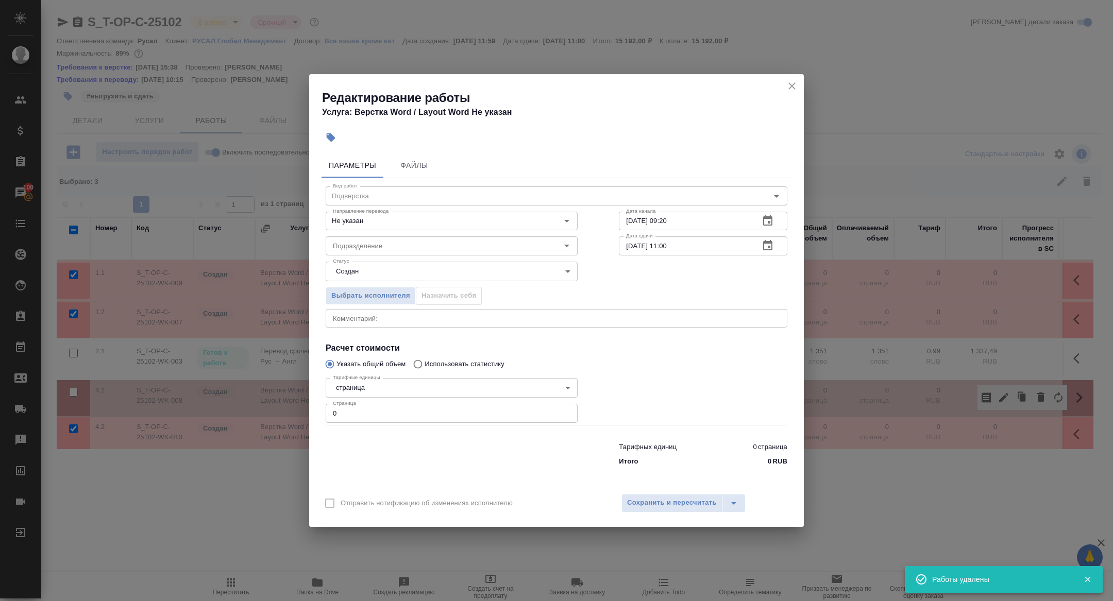
click at [360, 316] on textarea at bounding box center [556, 318] width 447 height 8
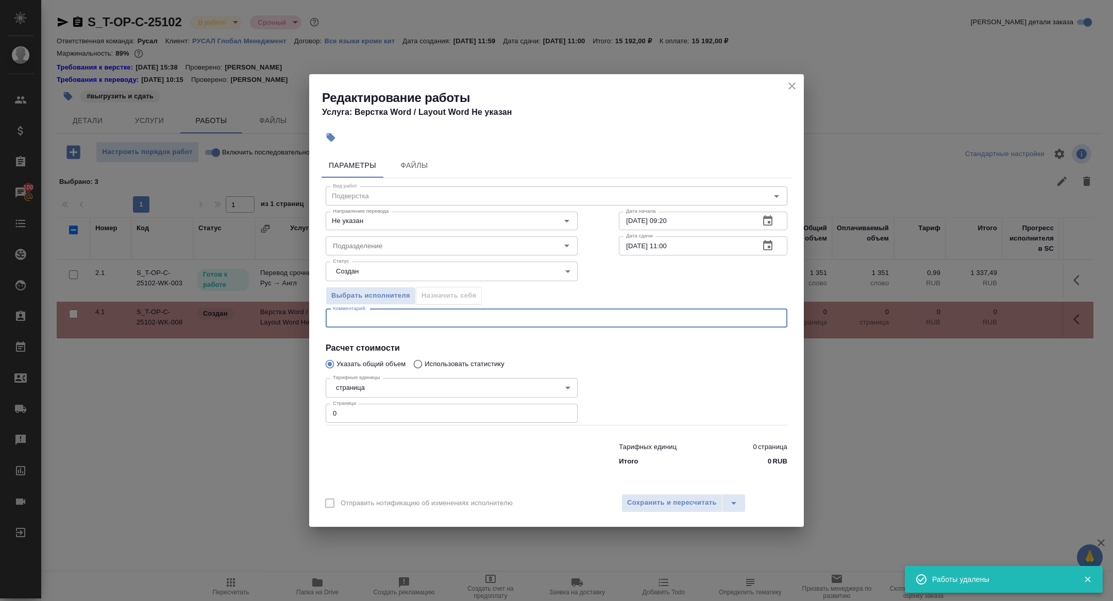
paste textarea "[URL][DOMAIN_NAME]"
type textarea "[URL][DOMAIN_NAME]"
drag, startPoint x: 373, startPoint y: 422, endPoint x: 282, endPoint y: 401, distance: 93.1
click at [282, 401] on div "Редактирование работы Услуга: Верстка Word / Layout Word Не указан Параметры Фа…" at bounding box center [556, 300] width 1113 height 601
type input "9"
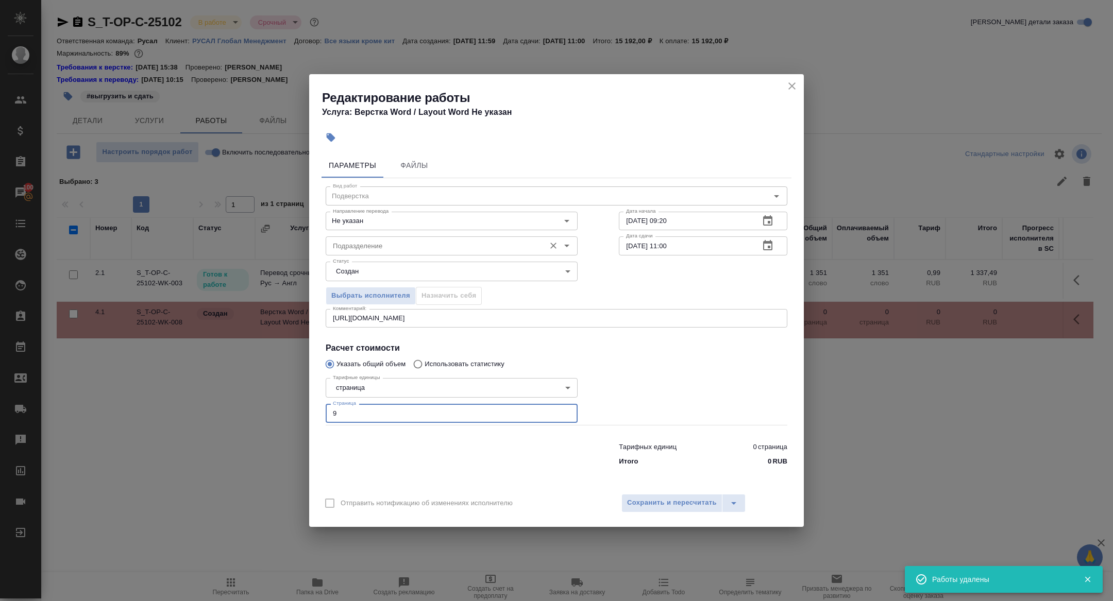
click at [353, 247] on input "Подразделение" at bounding box center [434, 246] width 211 height 12
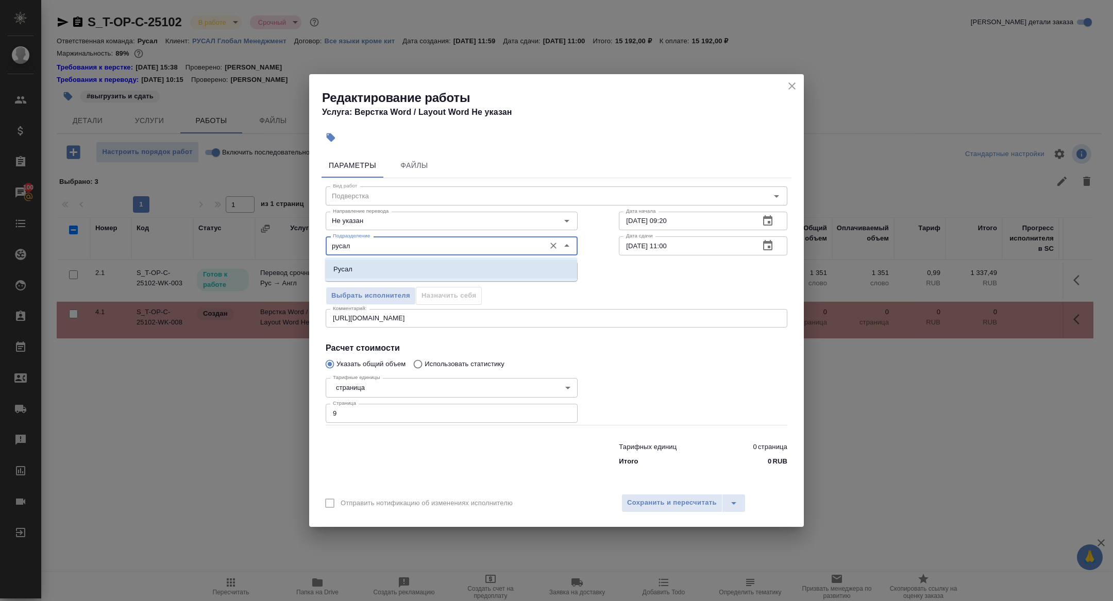
click at [377, 261] on li "Русал" at bounding box center [451, 269] width 252 height 19
type input "Русал"
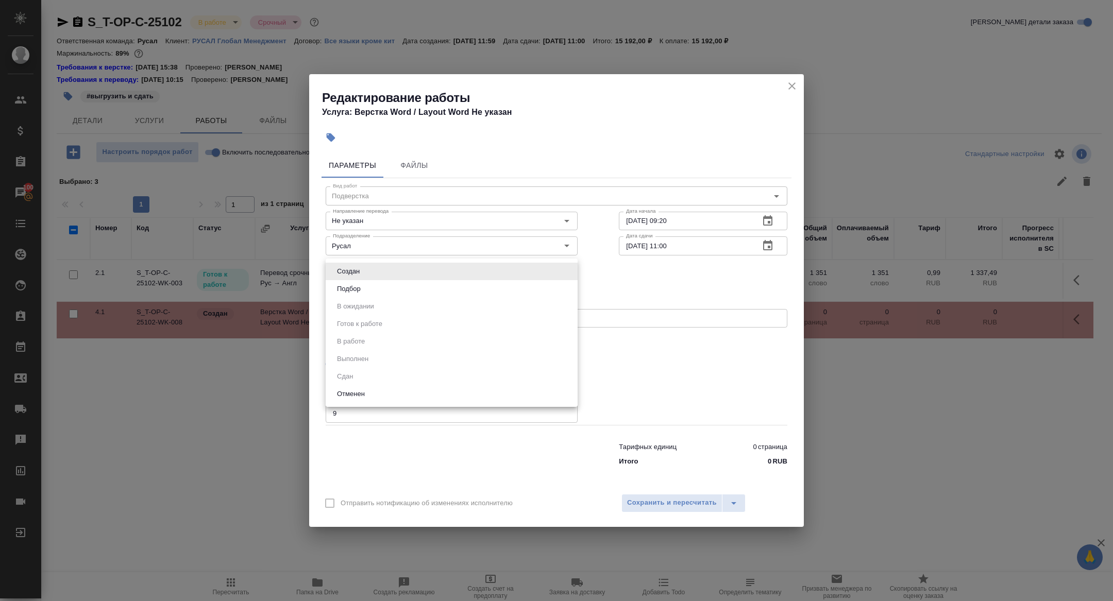
click at [358, 265] on body "🙏 .cls-1 fill:#fff; AWATERA Zhuravleva Alexandra Клиенты Спецификации Заказы 10…" at bounding box center [556, 300] width 1113 height 601
click at [359, 289] on button "Подбор" at bounding box center [349, 288] width 30 height 11
type input "recruiting"
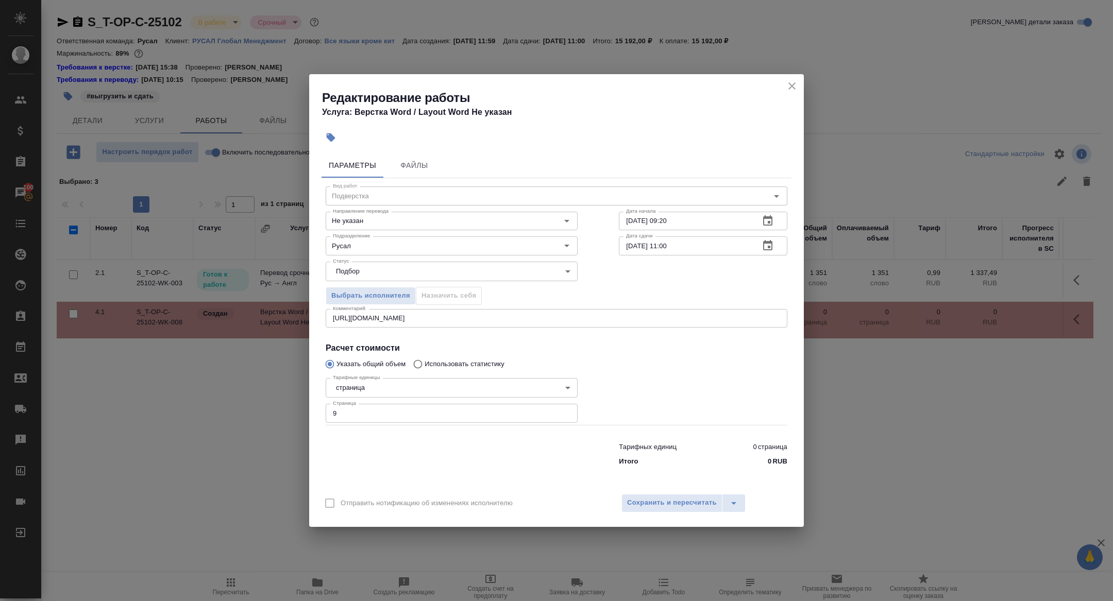
click at [683, 491] on div "Отправить нотификацию об изменениях исполнителю Сохранить и пересчитать" at bounding box center [556, 507] width 494 height 40
click at [678, 507] on span "Сохранить и пересчитать" at bounding box center [672, 503] width 90 height 12
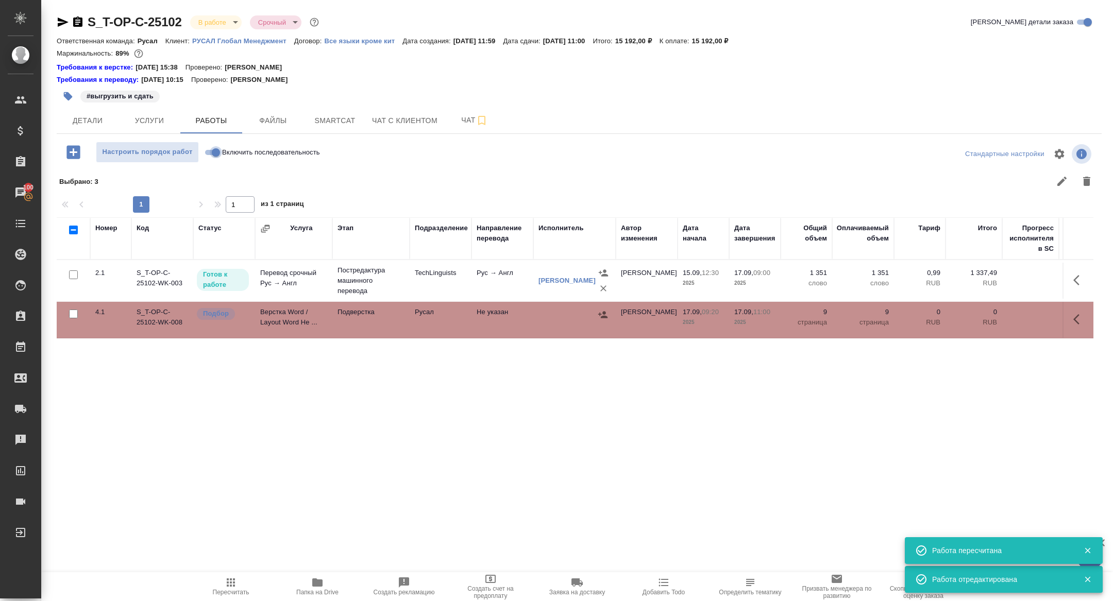
click at [212, 150] on input "Включить последовательность" at bounding box center [215, 152] width 37 height 12
checkbox input "true"
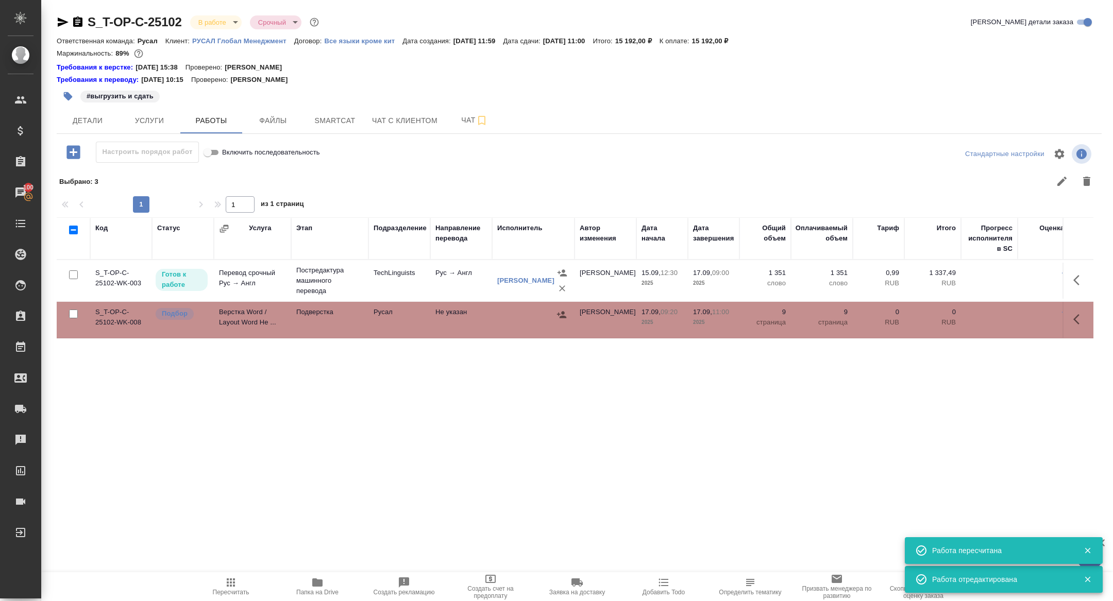
click at [195, 323] on td "Подбор" at bounding box center [183, 320] width 62 height 36
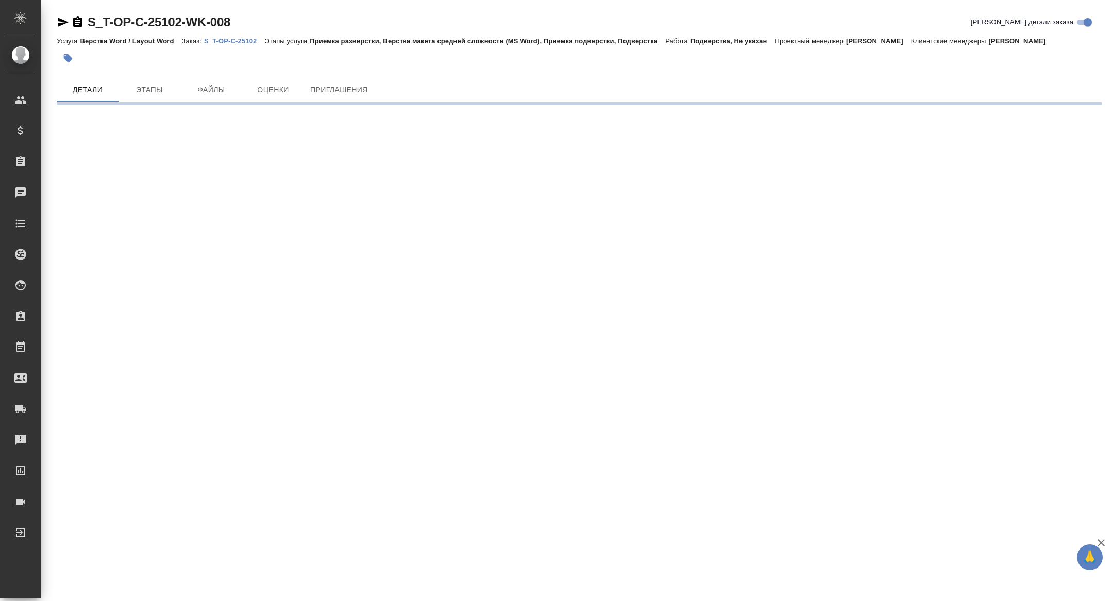
click at [62, 20] on icon "button" at bounding box center [63, 22] width 11 height 9
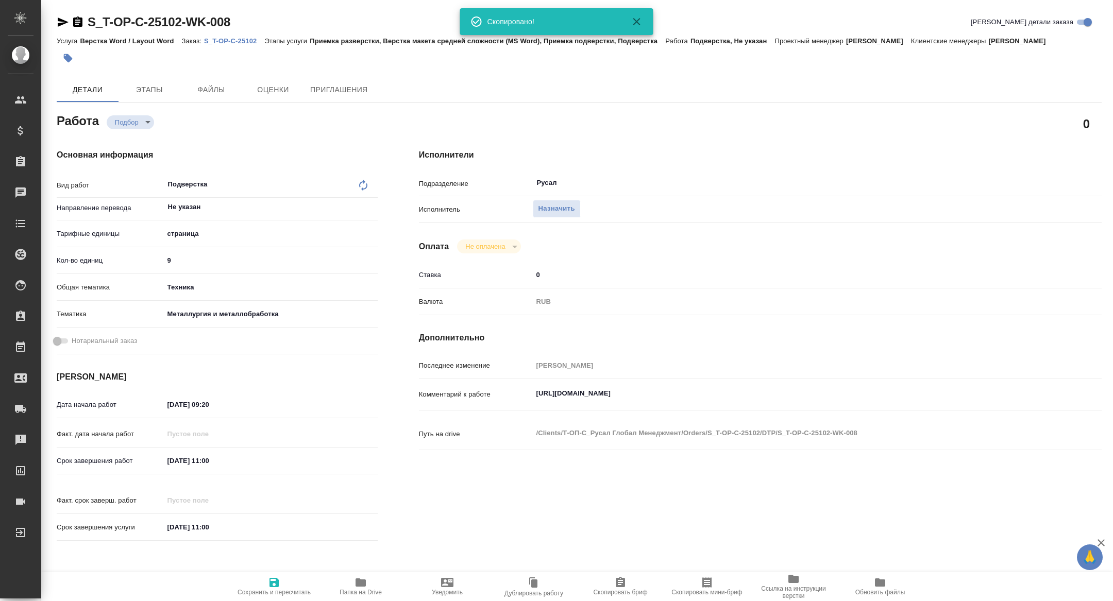
type textarea "x"
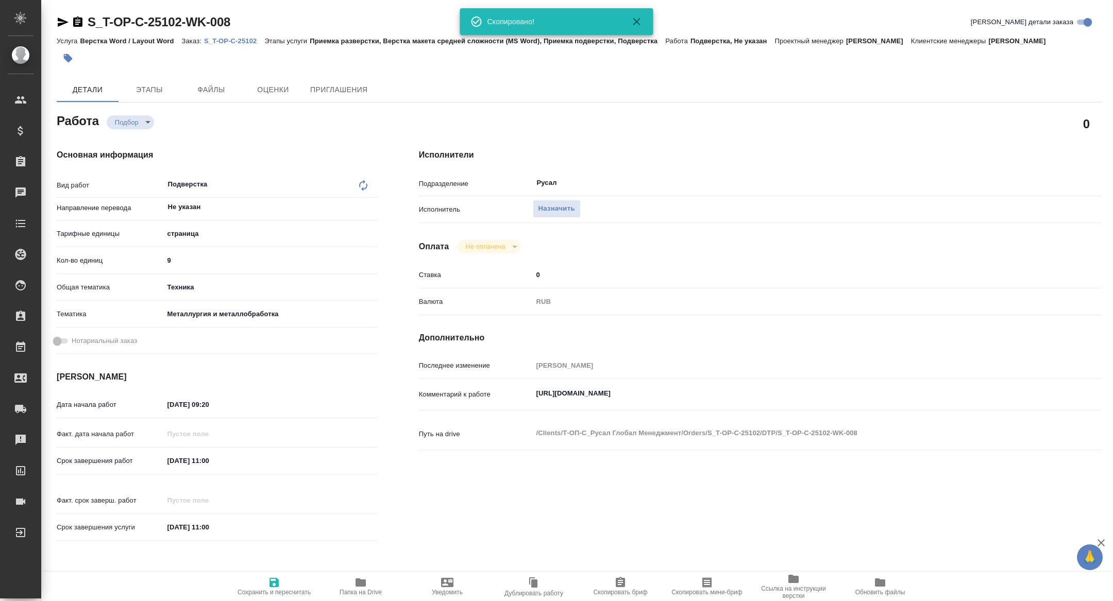
type textarea "x"
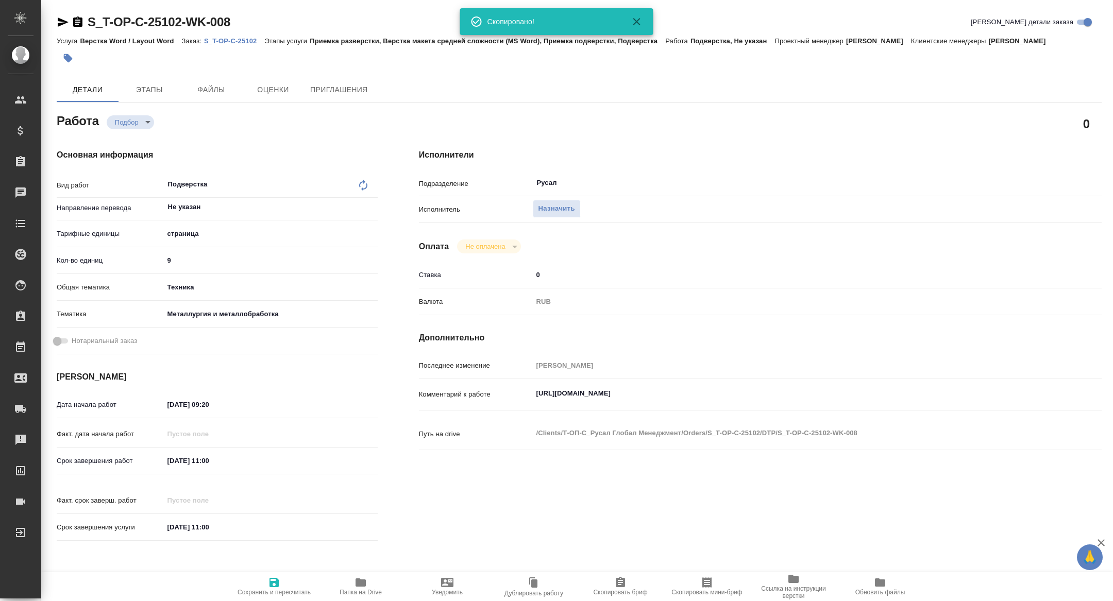
type textarea "x"
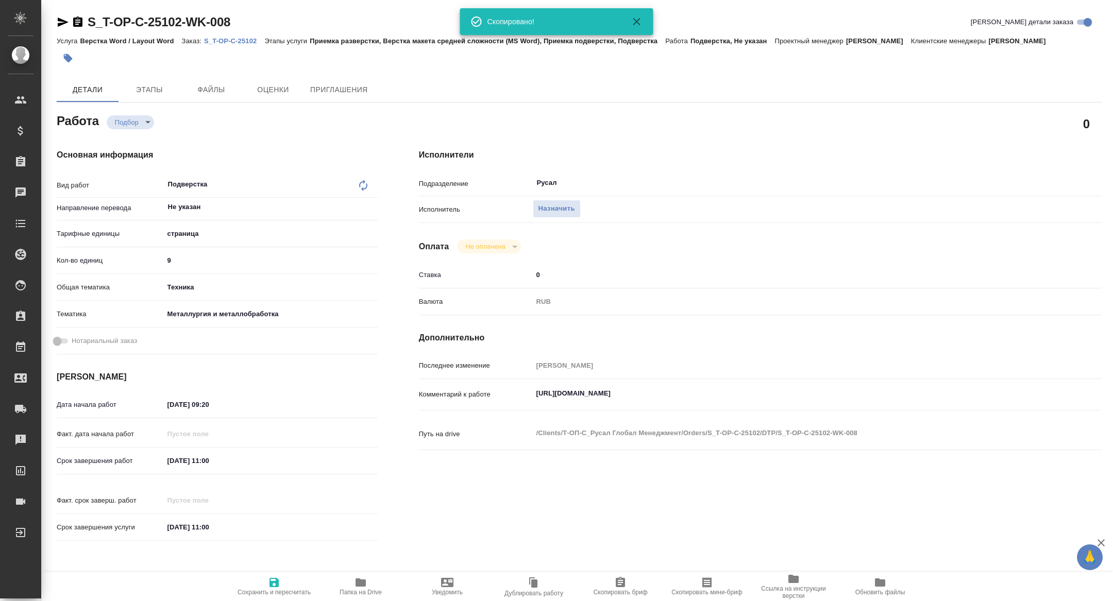
type textarea "x"
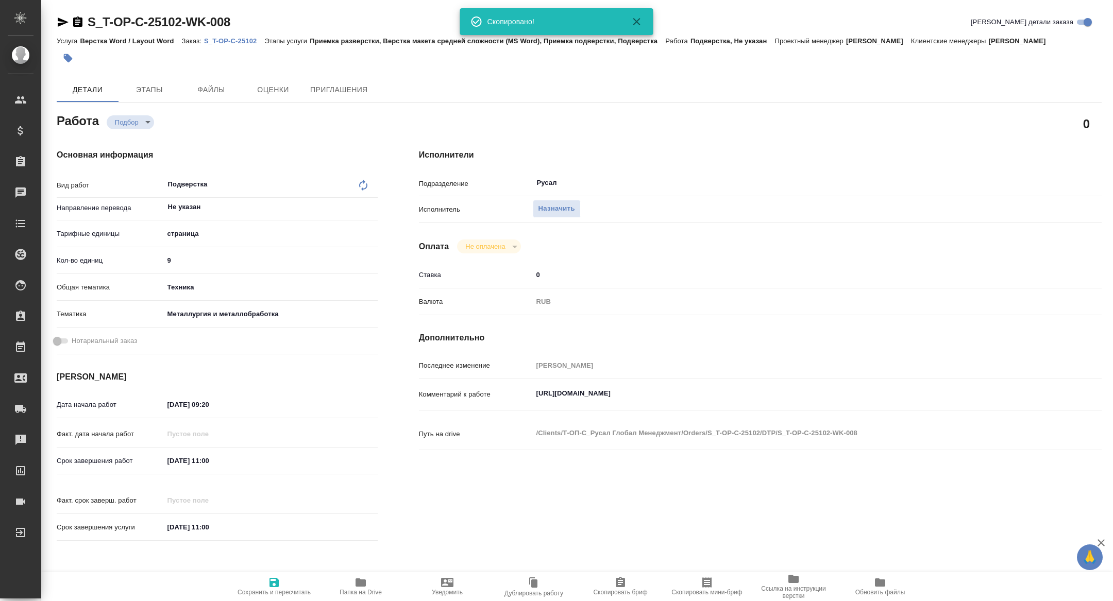
type textarea "x"
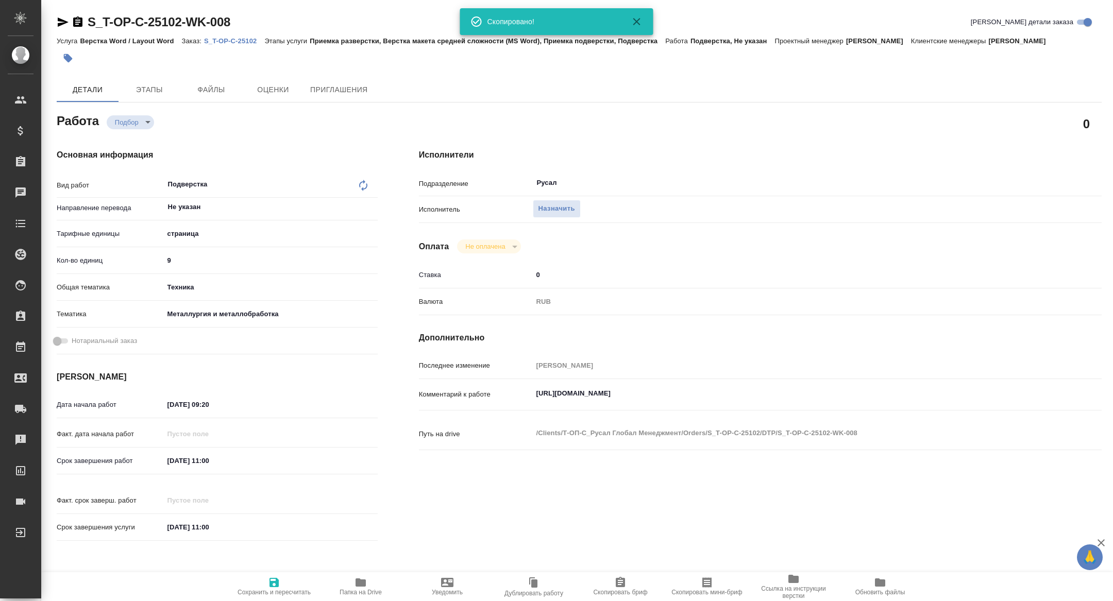
type textarea "x"
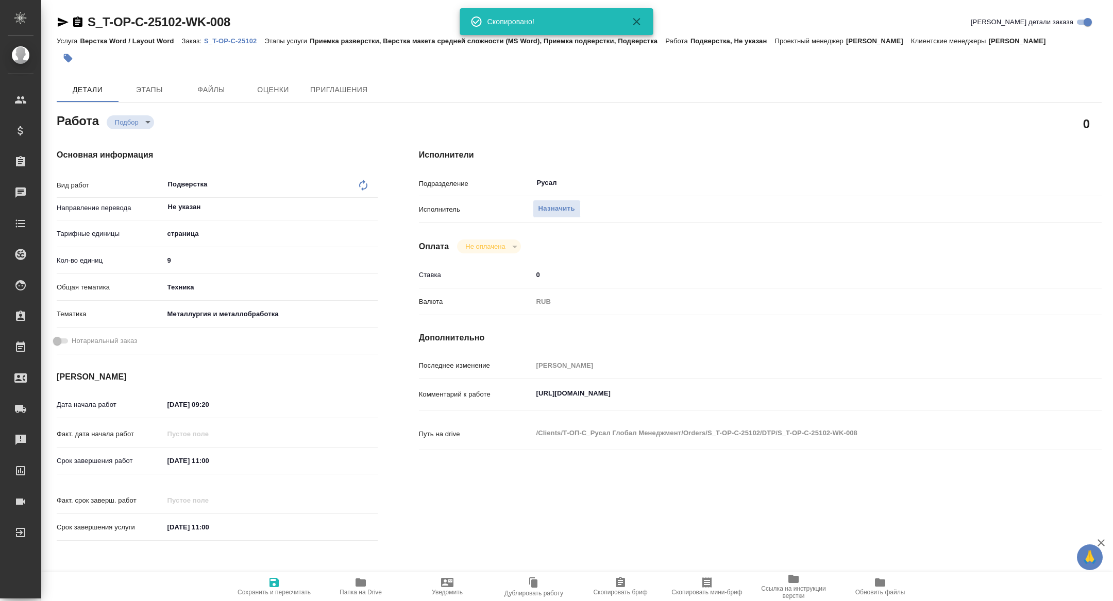
type textarea "x"
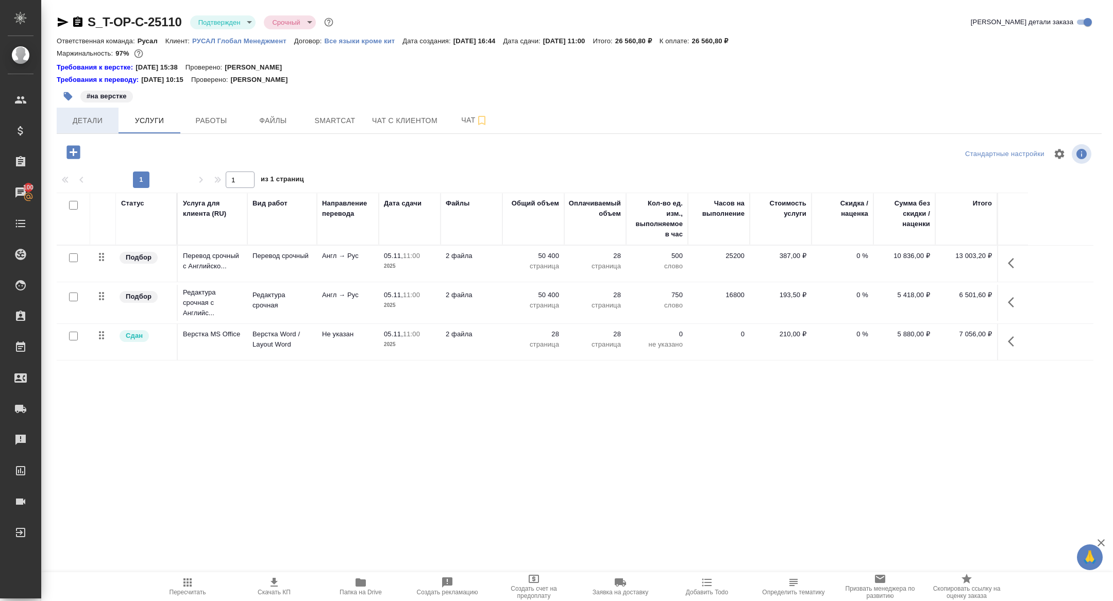
click at [88, 115] on span "Детали" at bounding box center [87, 120] width 49 height 13
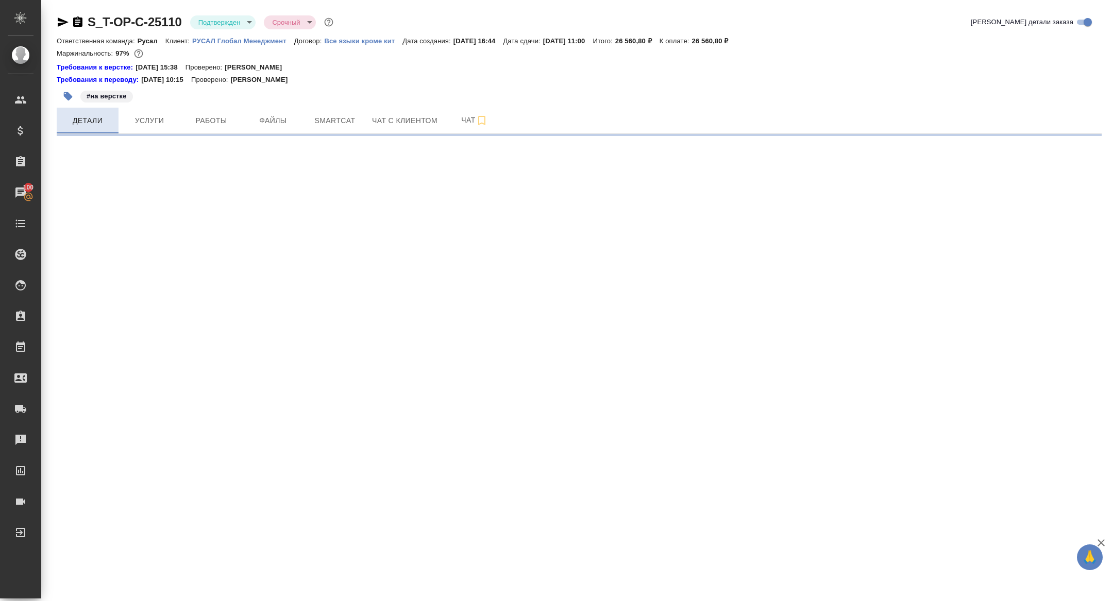
select select "RU"
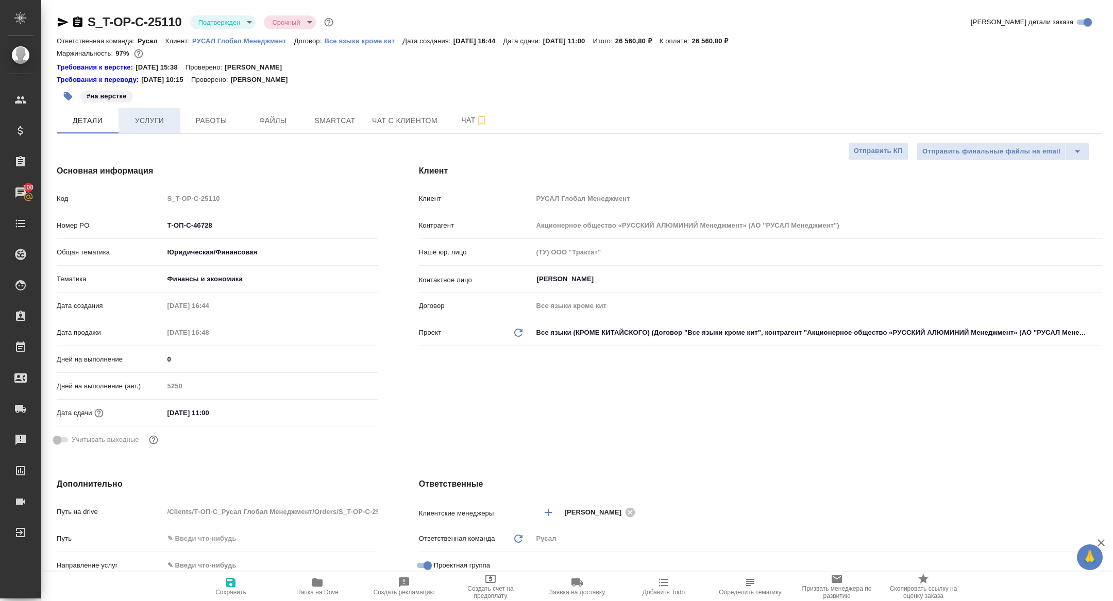
type textarea "x"
click at [193, 122] on span "Работы" at bounding box center [210, 120] width 49 height 13
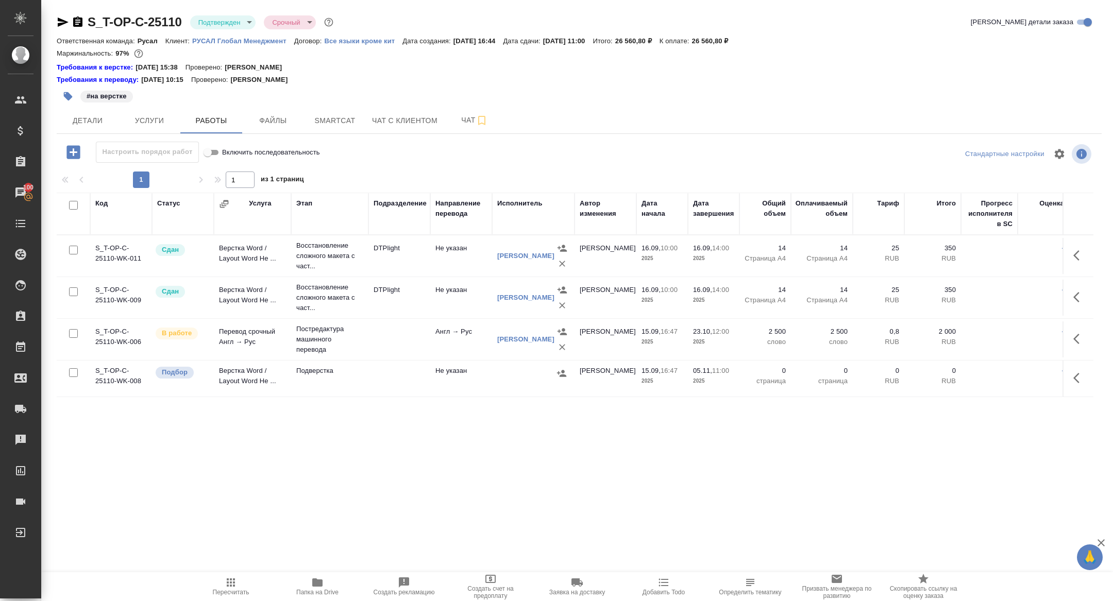
click at [211, 29] on body "🙏 .cls-1 fill:#fff; AWATERA Zhuravleva Alexandra Клиенты Спецификации Заказы 10…" at bounding box center [556, 300] width 1113 height 601
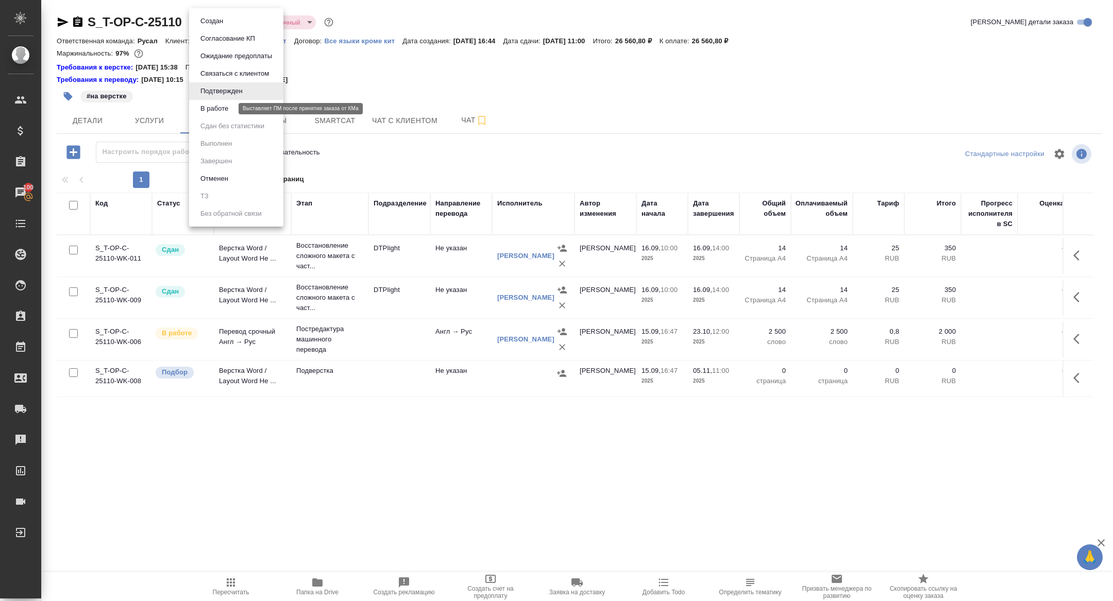
click at [203, 103] on button "В работе" at bounding box center [214, 108] width 34 height 11
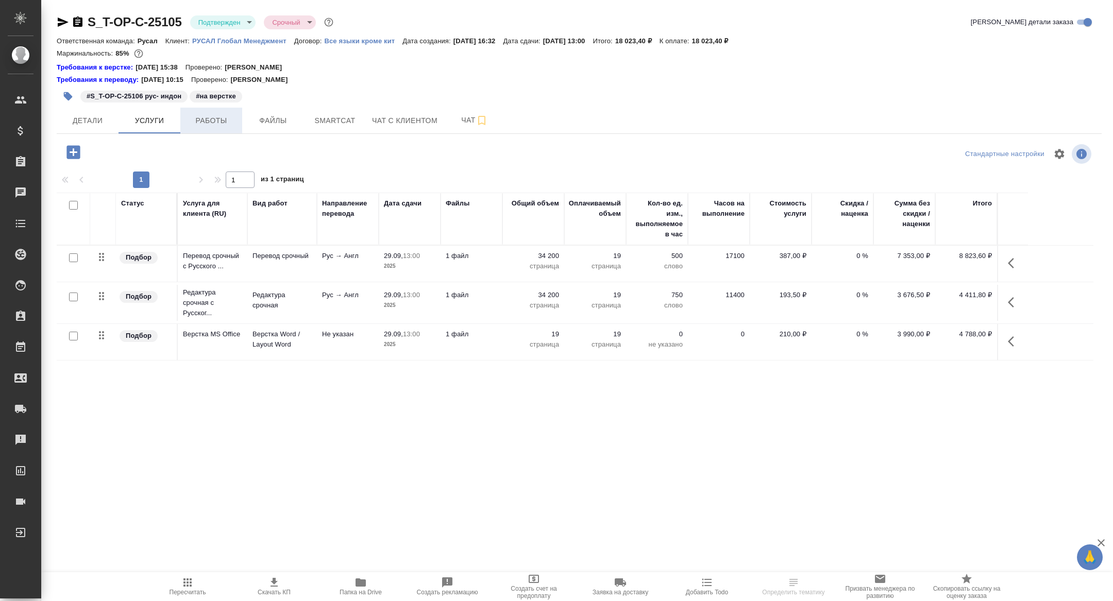
click at [221, 112] on button "Работы" at bounding box center [211, 121] width 62 height 26
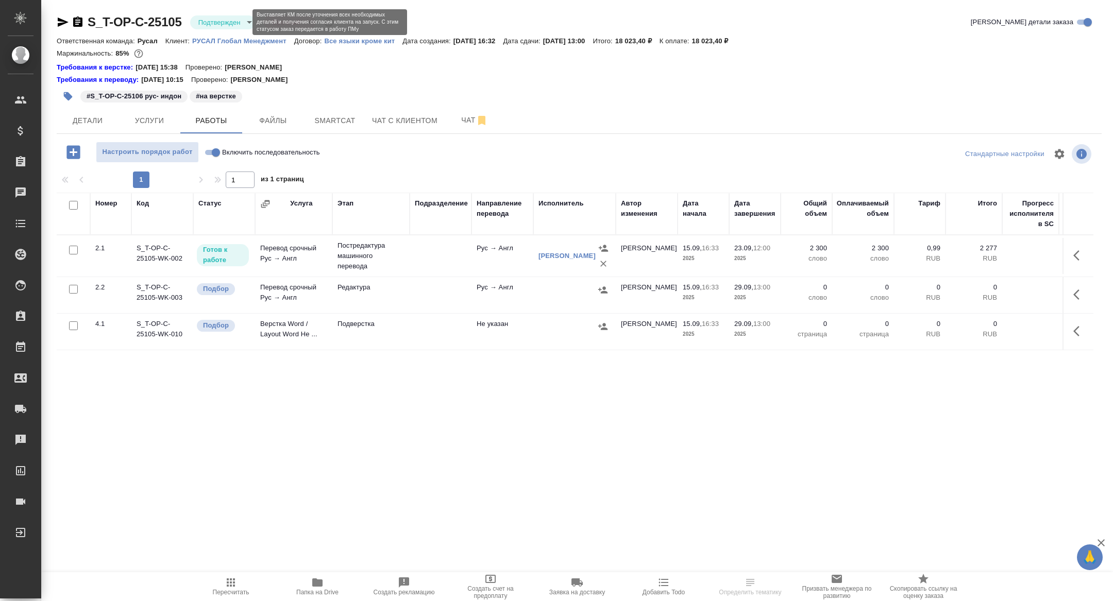
click at [224, 21] on body "🙏 .cls-1 fill:#fff; AWATERA [PERSON_NAME] Спецификации Заказы Чаты Todo Проекты…" at bounding box center [556, 300] width 1113 height 601
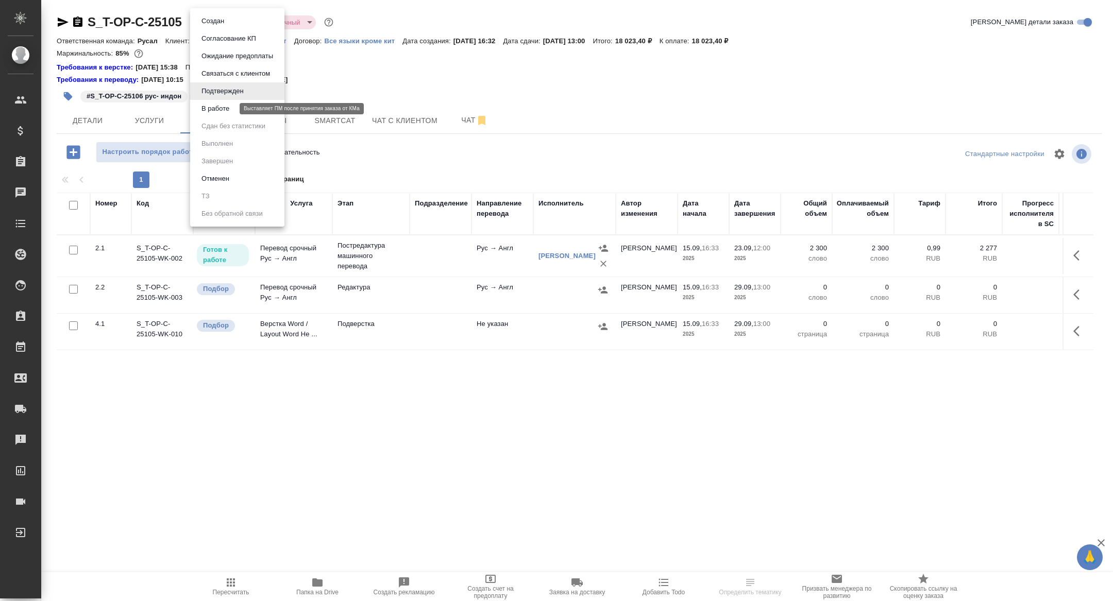
click at [214, 109] on button "В работе" at bounding box center [215, 108] width 34 height 11
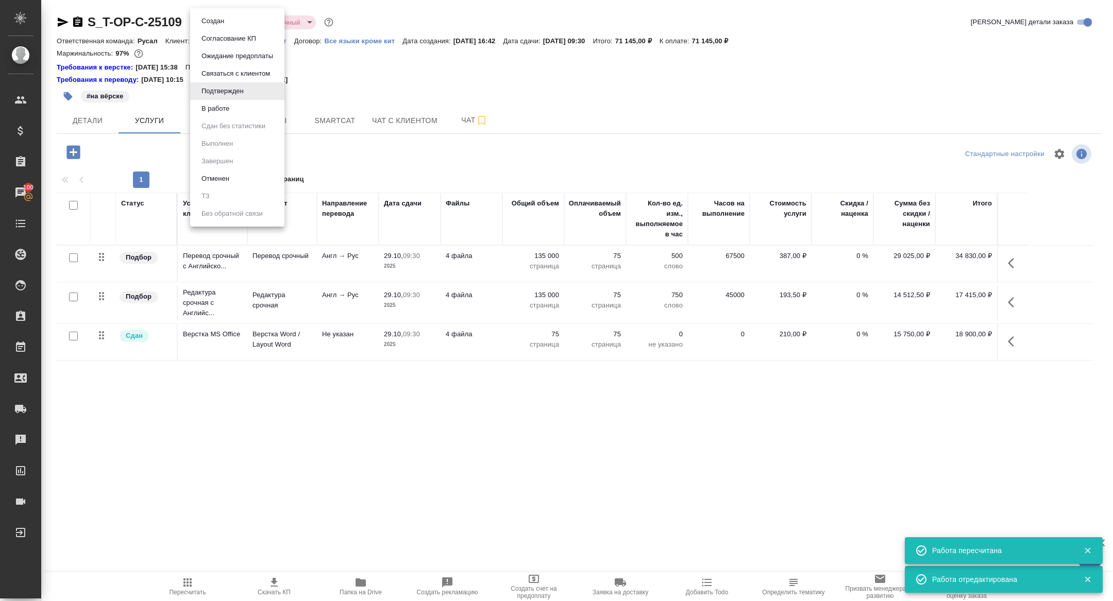
click at [219, 23] on body "🙏 .cls-1 fill:#fff; AWATERA [PERSON_NAME] Спецификации Заказы 100 Чаты Todo Про…" at bounding box center [556, 300] width 1113 height 601
click at [213, 114] on li "В работе" at bounding box center [237, 109] width 94 height 18
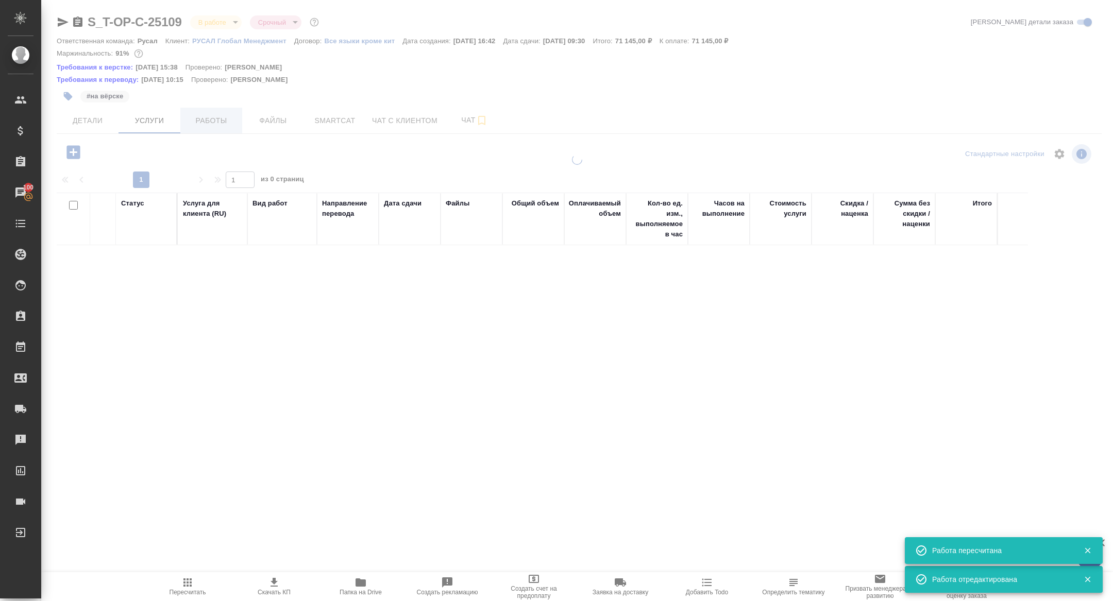
click at [212, 122] on span "Работы" at bounding box center [210, 120] width 49 height 13
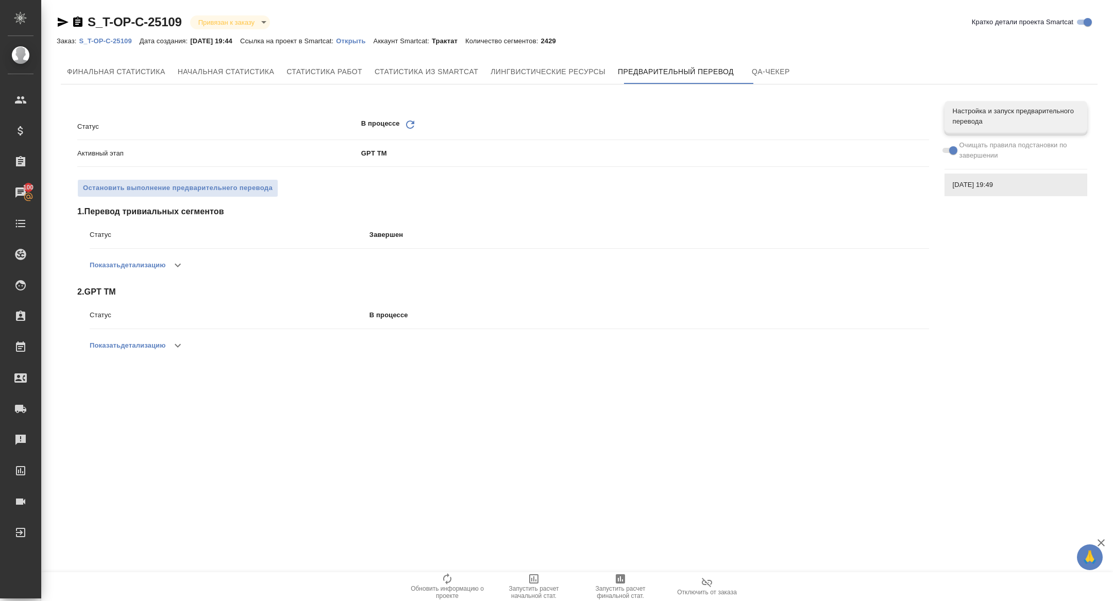
click at [412, 131] on div "Обновить" at bounding box center [410, 126] width 12 height 16
click at [406, 124] on icon at bounding box center [410, 125] width 8 height 8
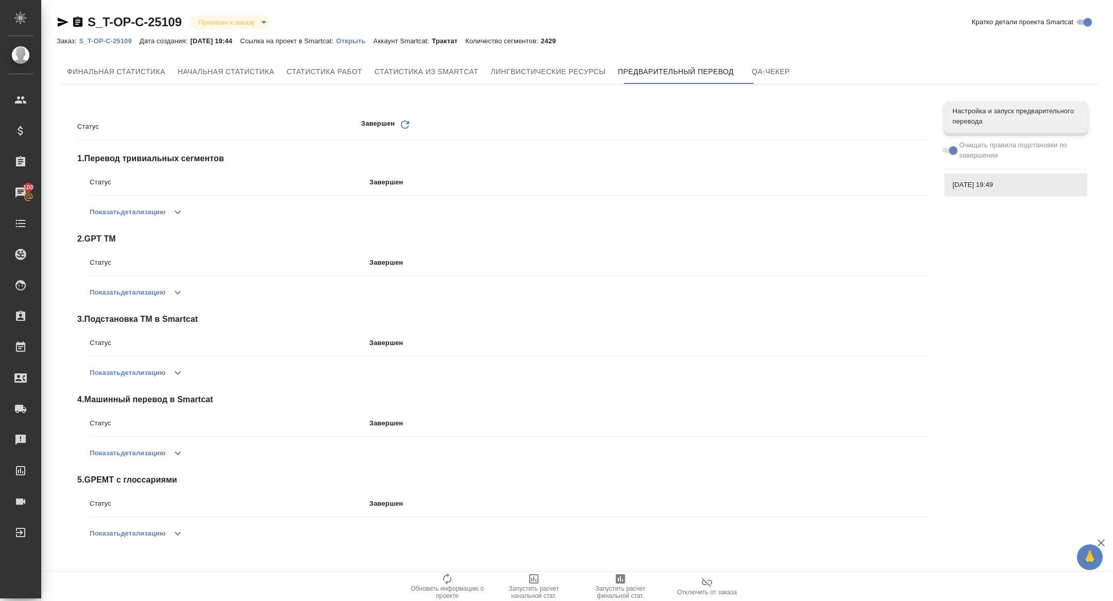
click at [363, 43] on p "Открыть" at bounding box center [354, 41] width 37 height 8
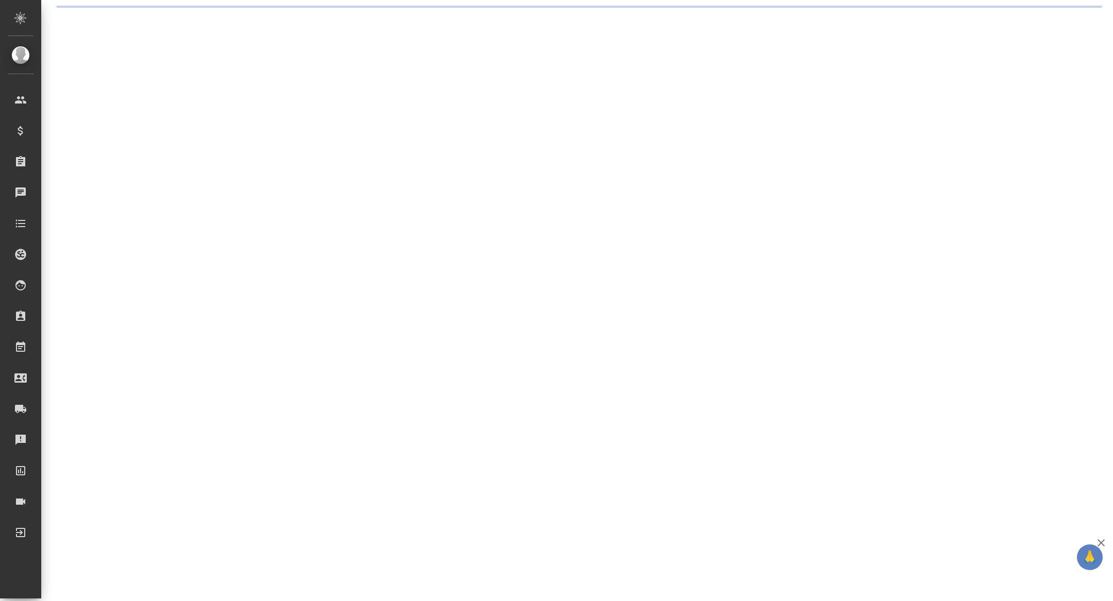
select select "RU"
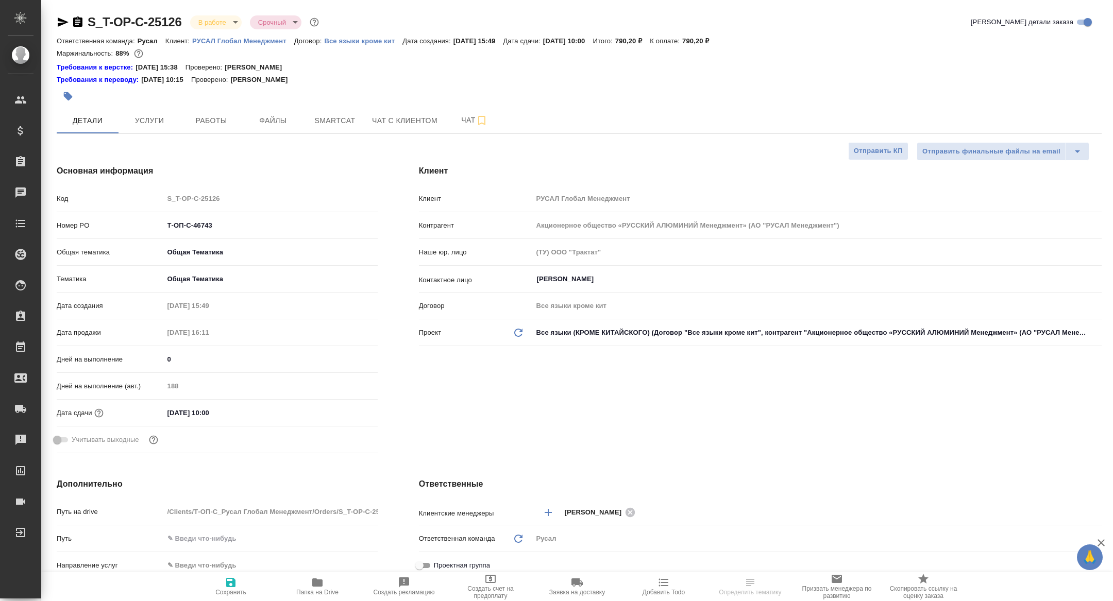
type textarea "x"
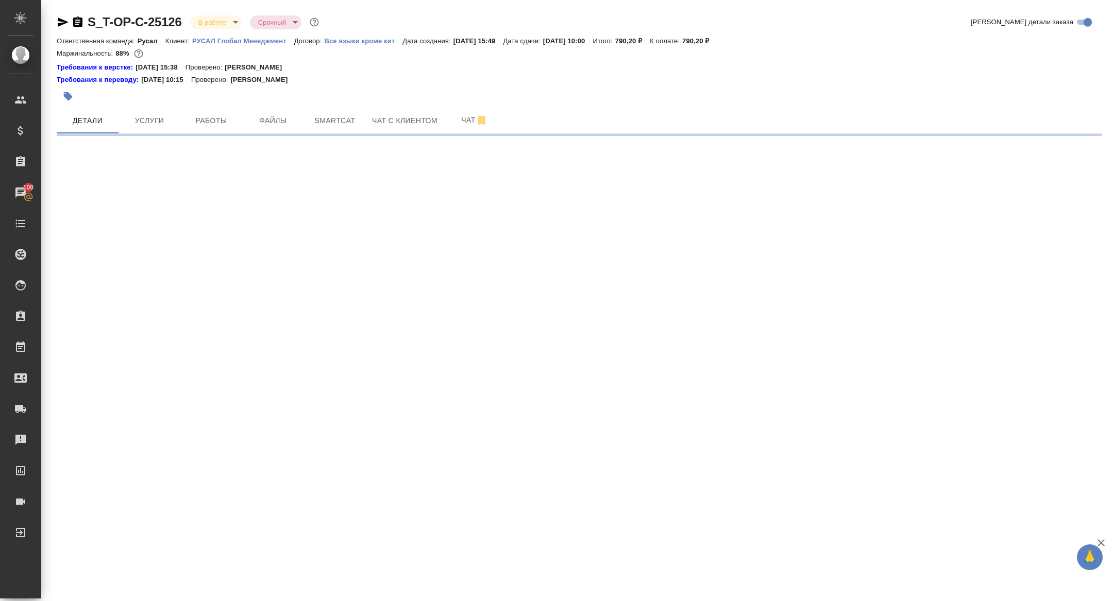
select select "RU"
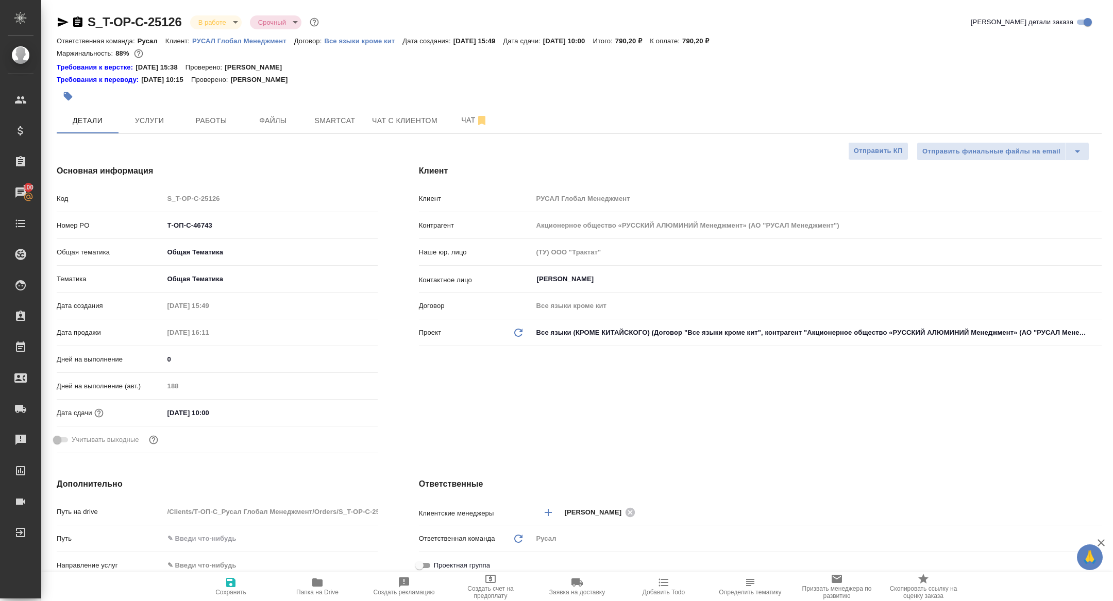
type textarea "x"
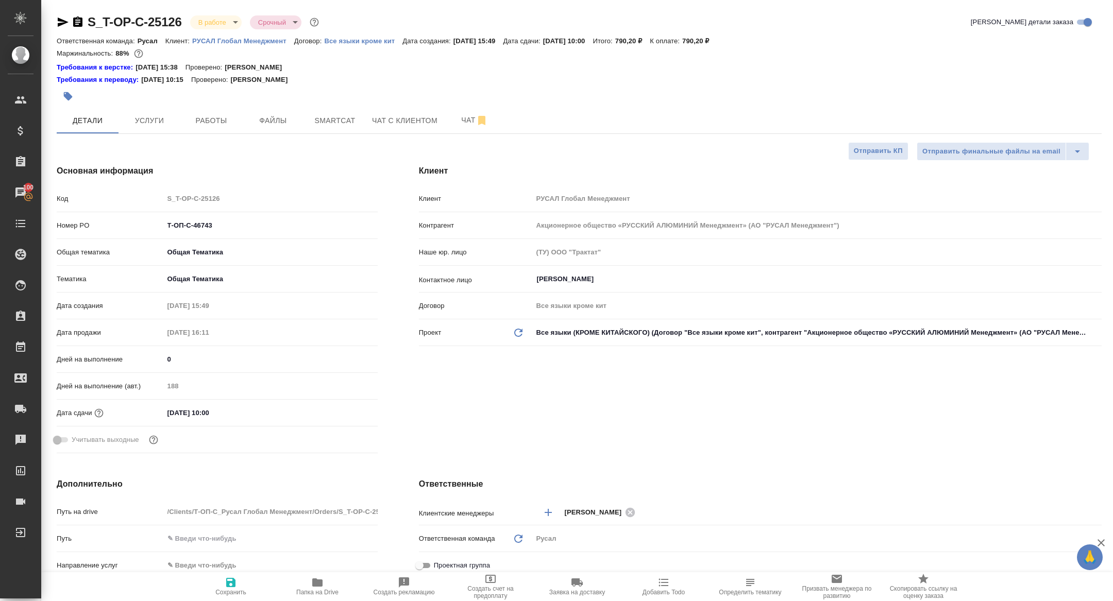
type textarea "x"
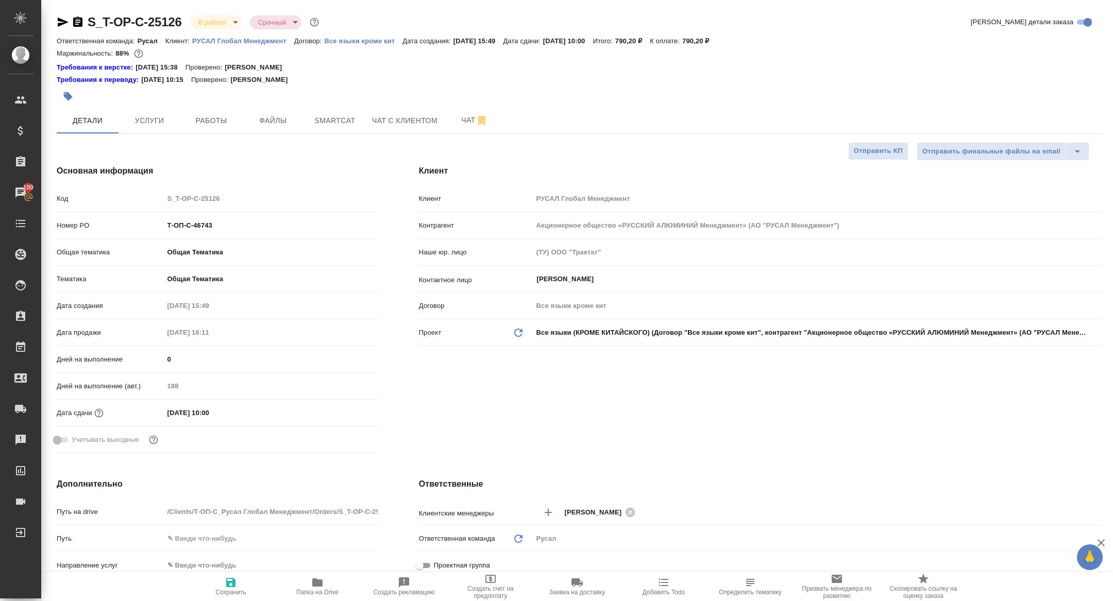
type textarea "x"
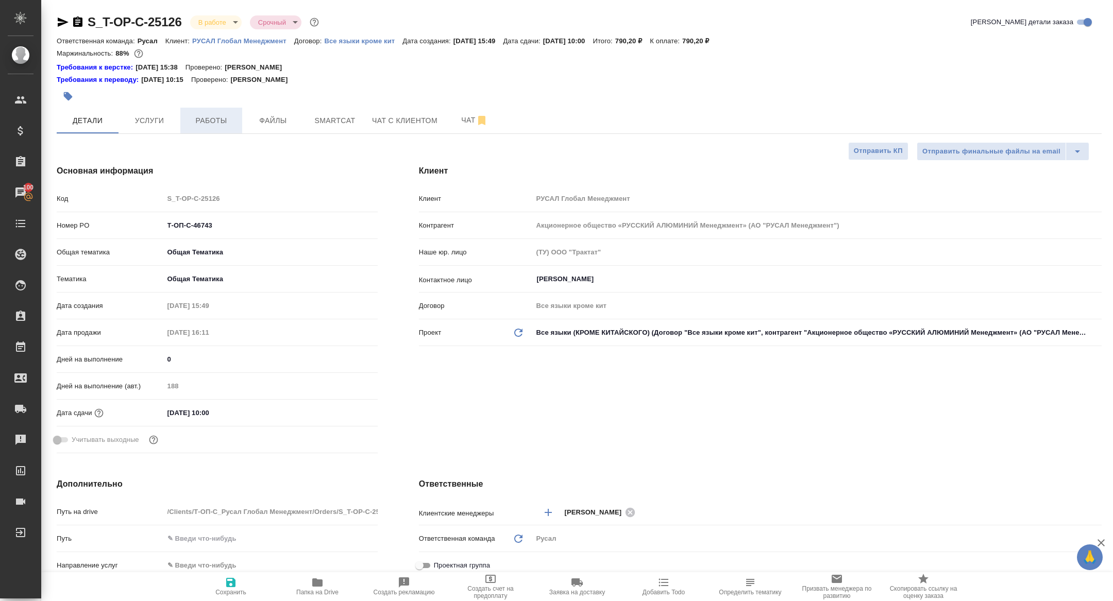
click at [211, 114] on button "Работы" at bounding box center [211, 121] width 62 height 26
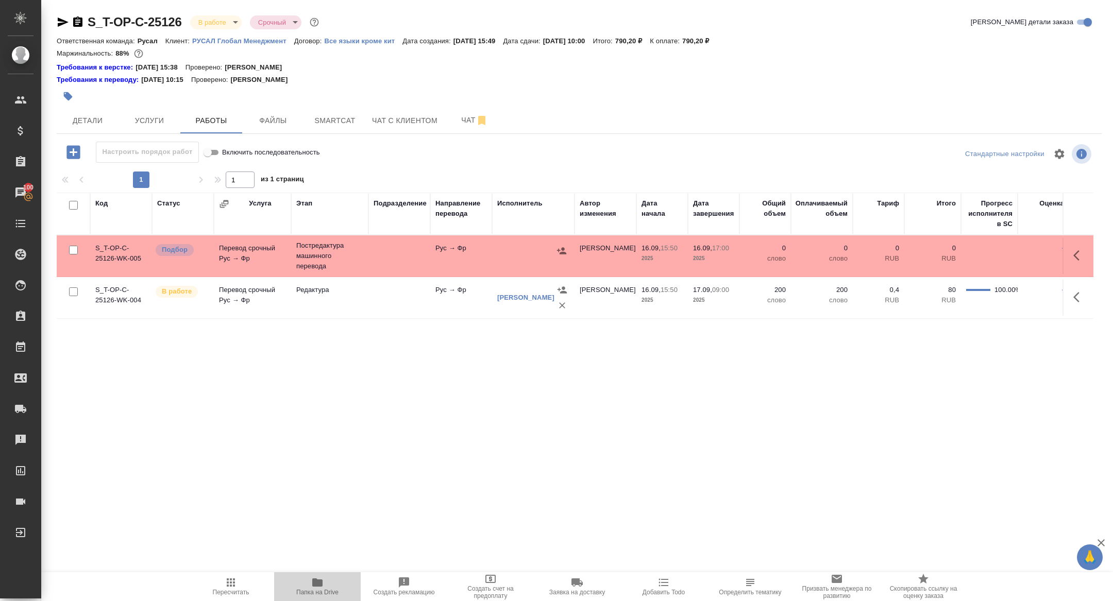
click at [314, 601] on button "Папка на Drive" at bounding box center [317, 586] width 87 height 29
click at [107, 115] on span "Детали" at bounding box center [87, 120] width 49 height 13
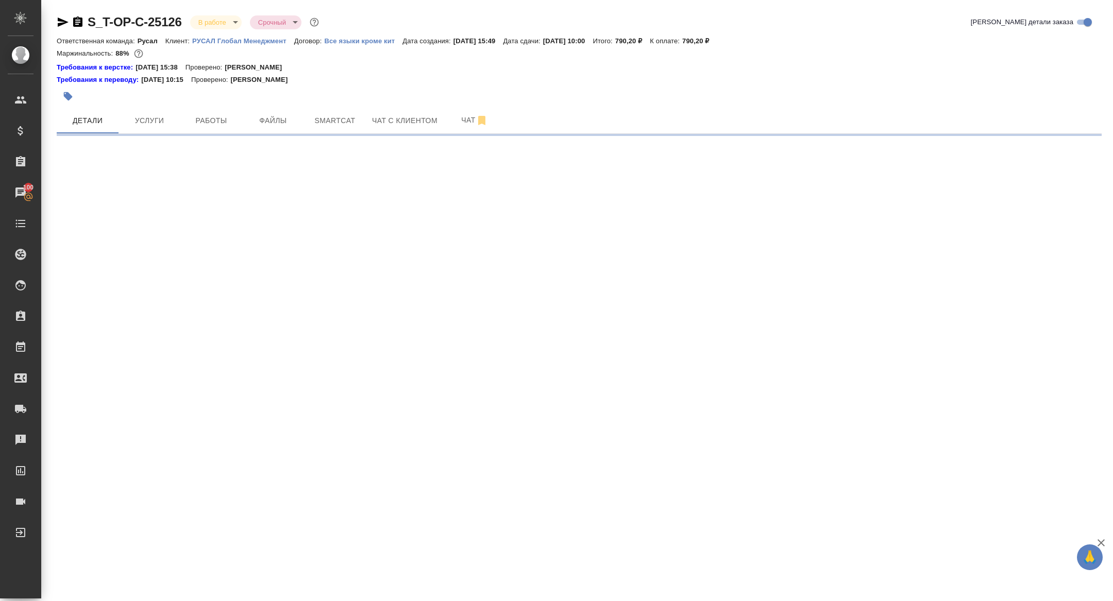
select select "RU"
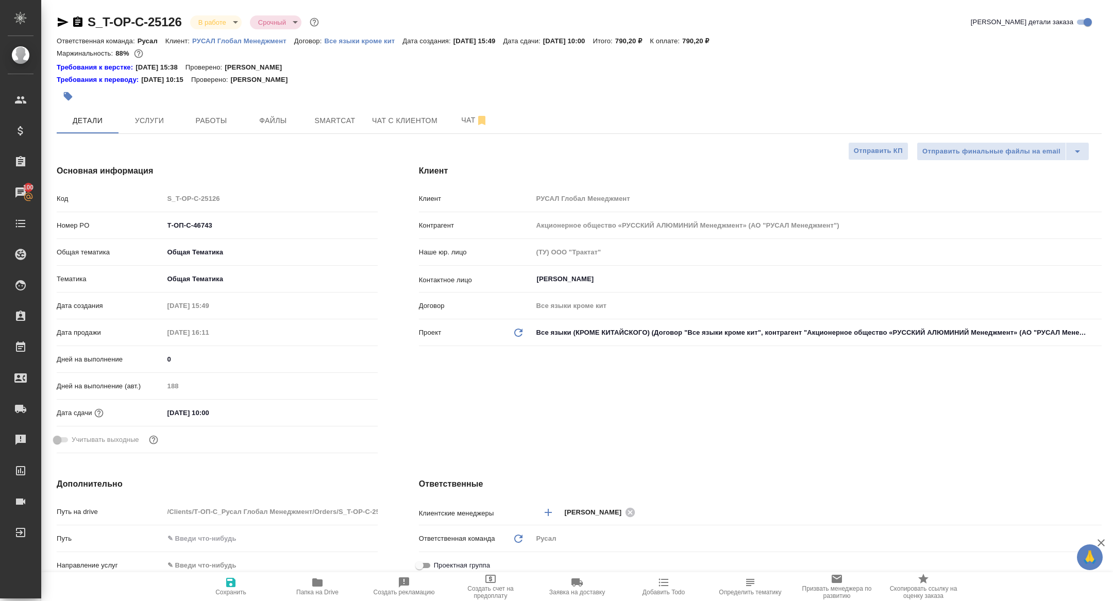
type textarea "x"
drag, startPoint x: 230, startPoint y: 228, endPoint x: 113, endPoint y: 211, distance: 117.6
click at [113, 211] on div "Код S_T-OP-C-25126 Номер PO Т-ОП-С-46743 Общая тематика Общая Тематика obtem Те…" at bounding box center [217, 324] width 321 height 268
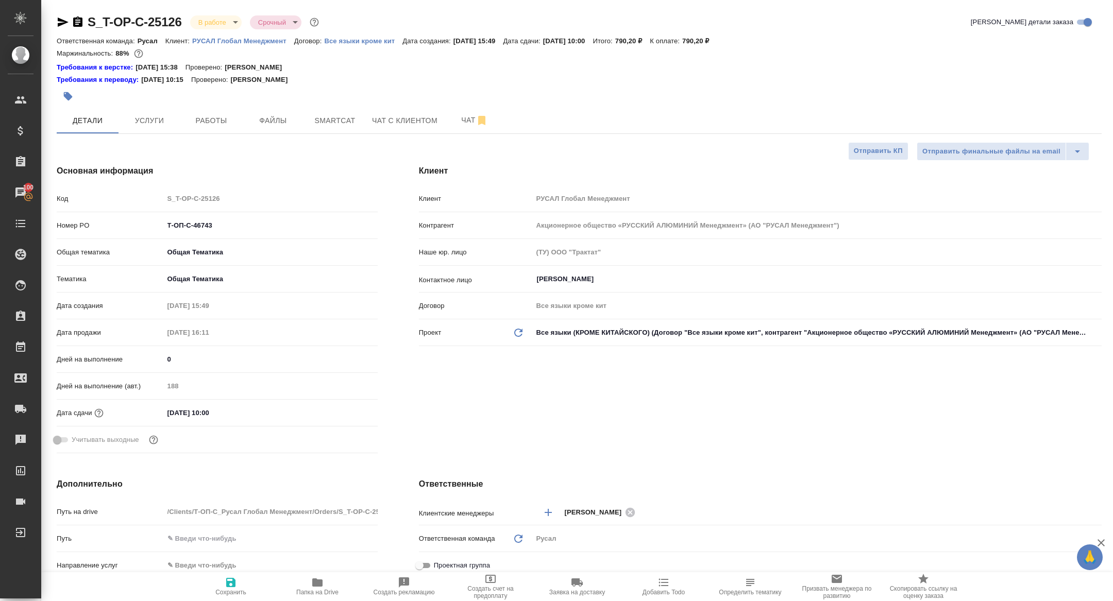
type textarea "x"
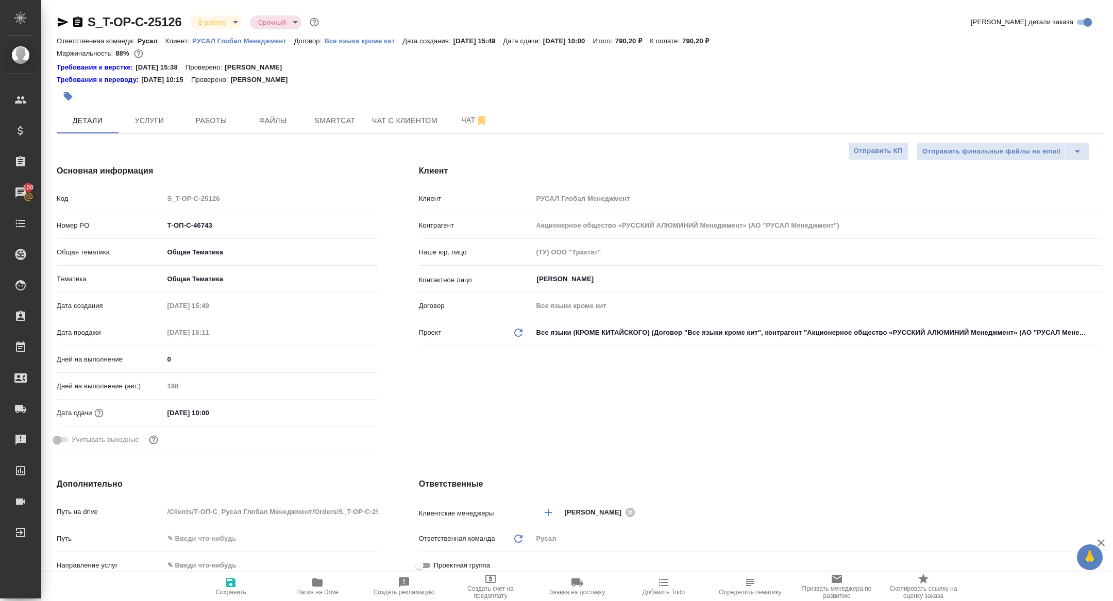
type textarea "x"
click at [208, 23] on body "🙏 .cls-1 fill:#fff; AWATERA [PERSON_NAME] Спецификации Заказы 100 Чаты Todo Про…" at bounding box center [556, 300] width 1113 height 601
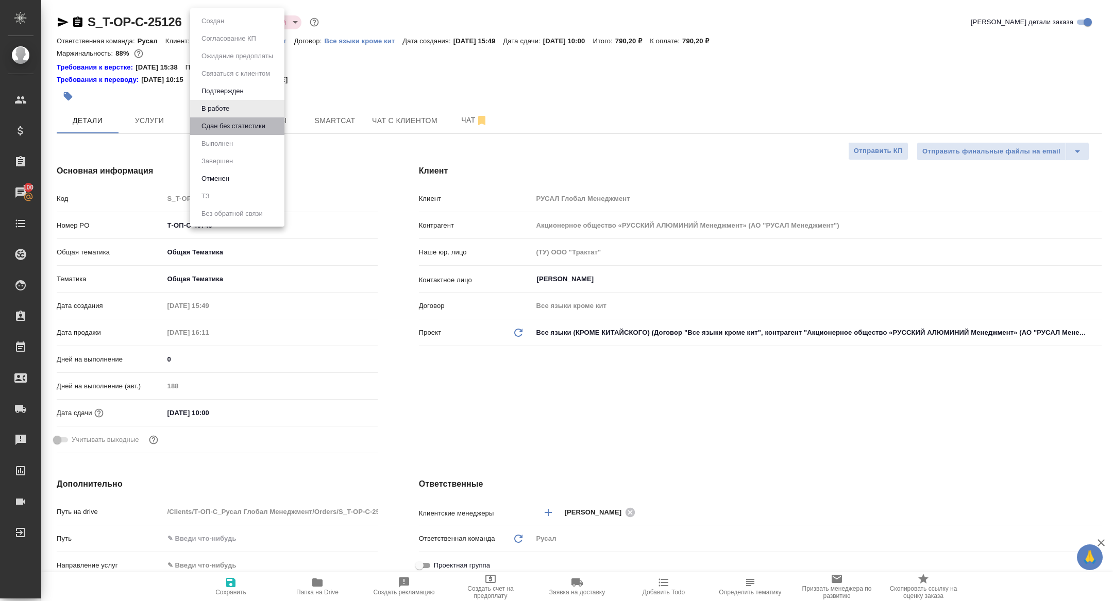
click at [235, 132] on li "Сдан без статистики" at bounding box center [237, 126] width 94 height 18
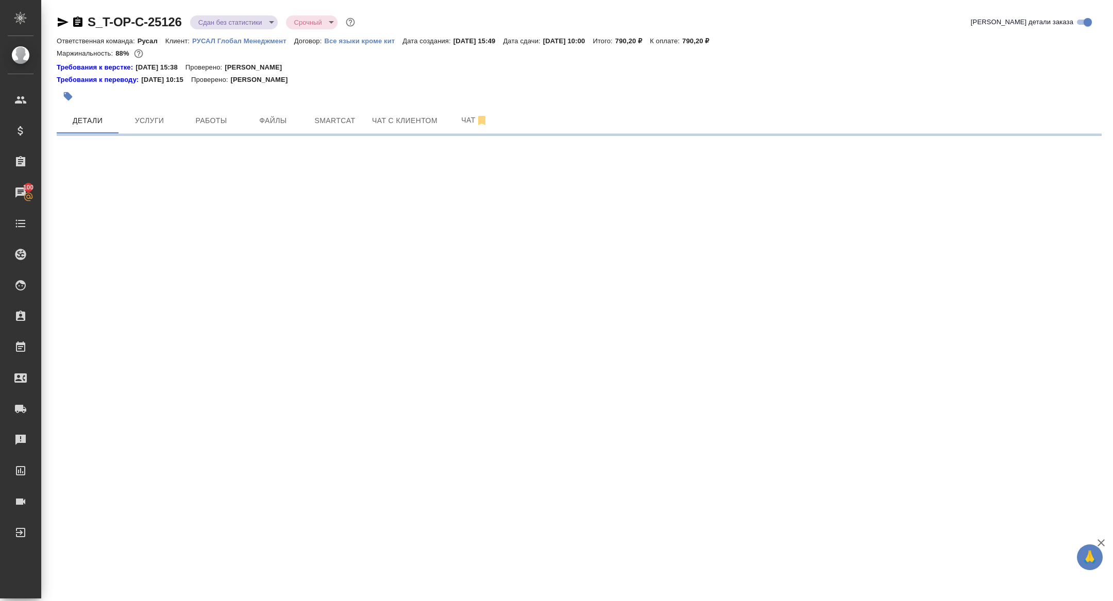
select select "RU"
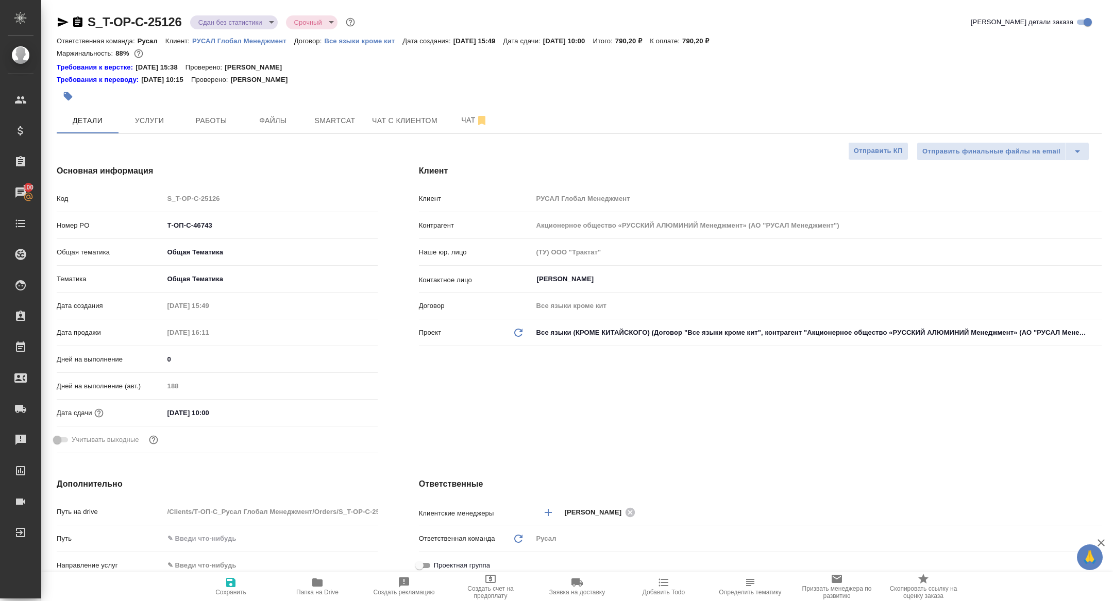
type textarea "x"
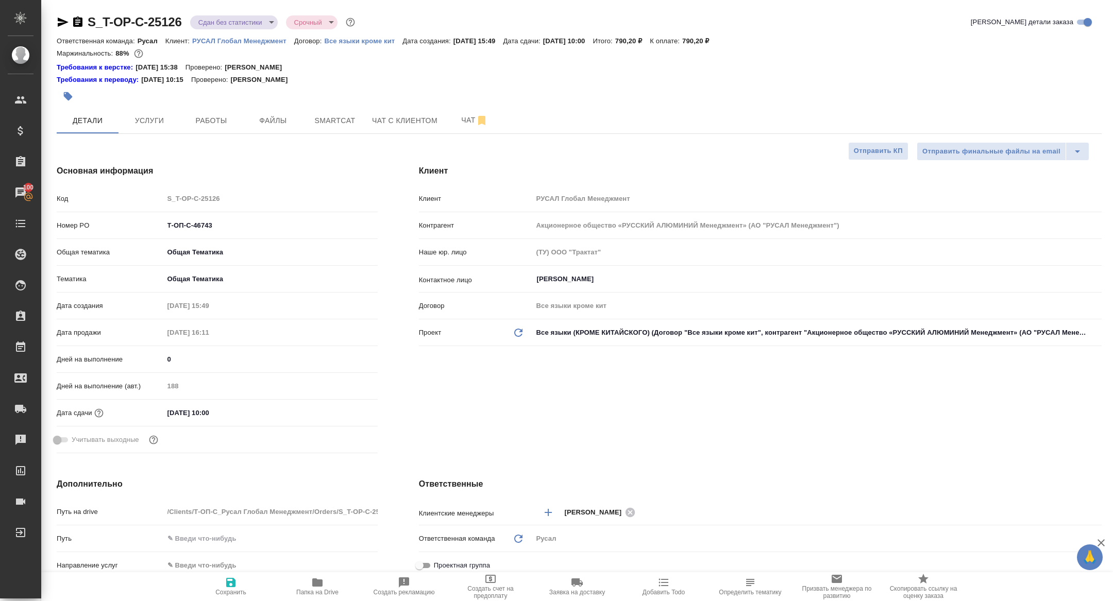
type textarea "x"
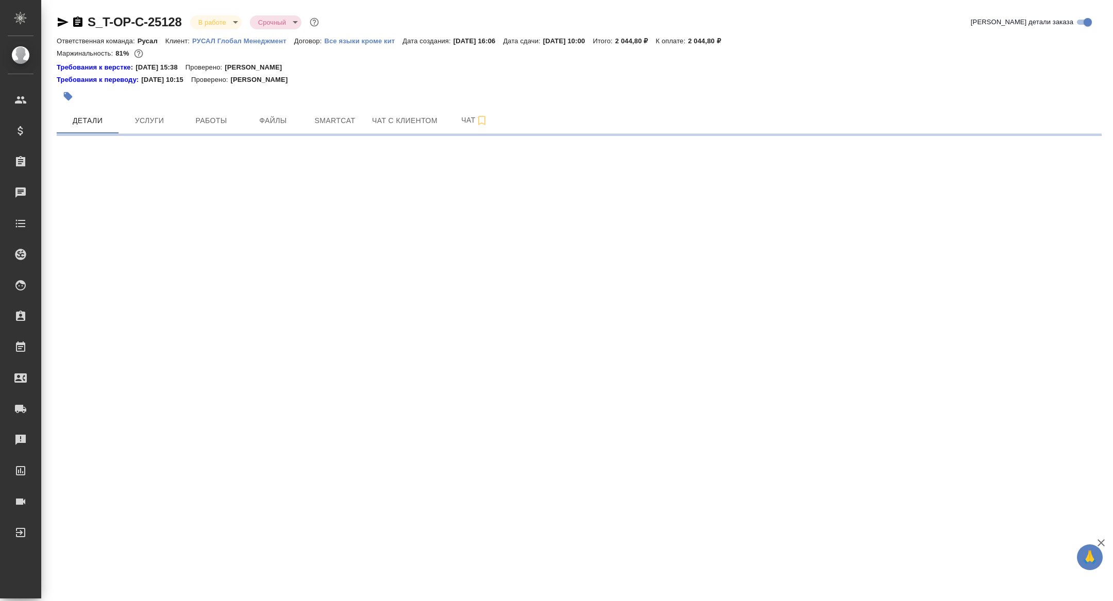
select select "RU"
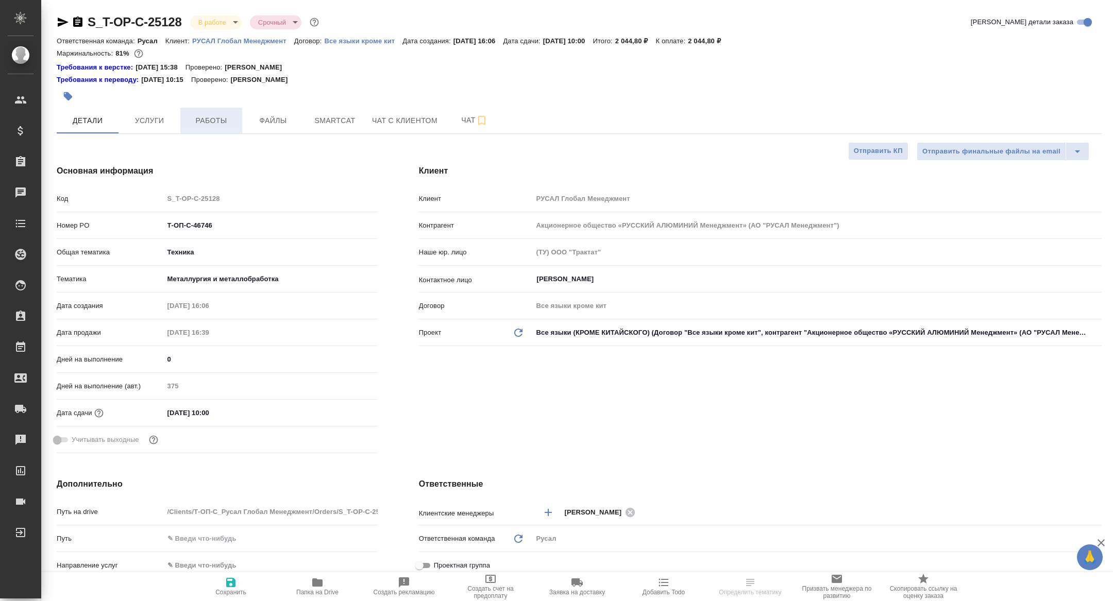
type textarea "x"
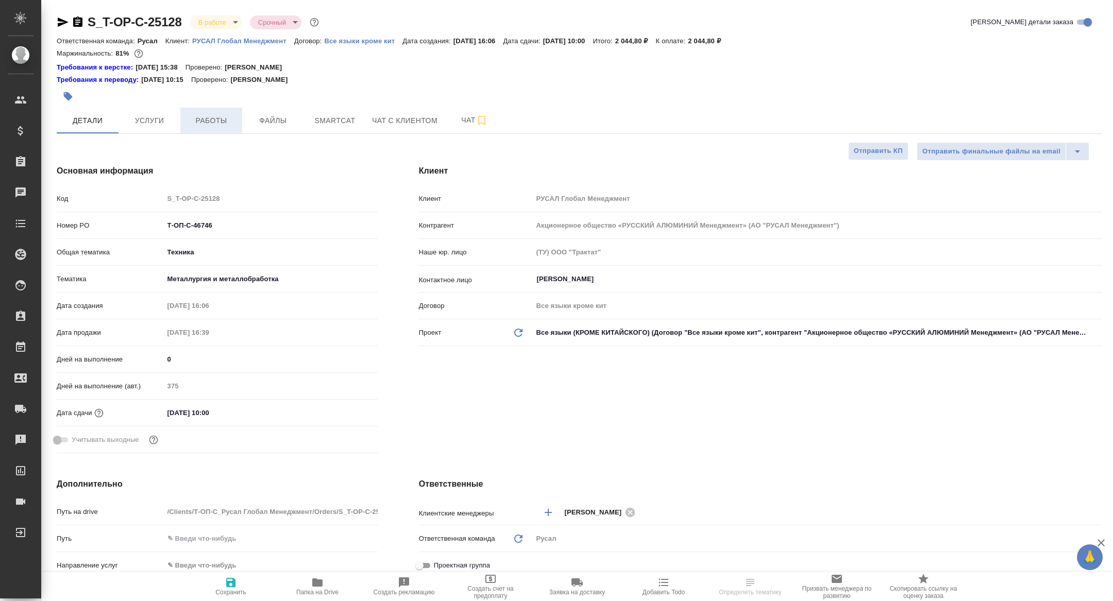
type textarea "x"
click at [208, 124] on span "Работы" at bounding box center [210, 120] width 49 height 13
type textarea "x"
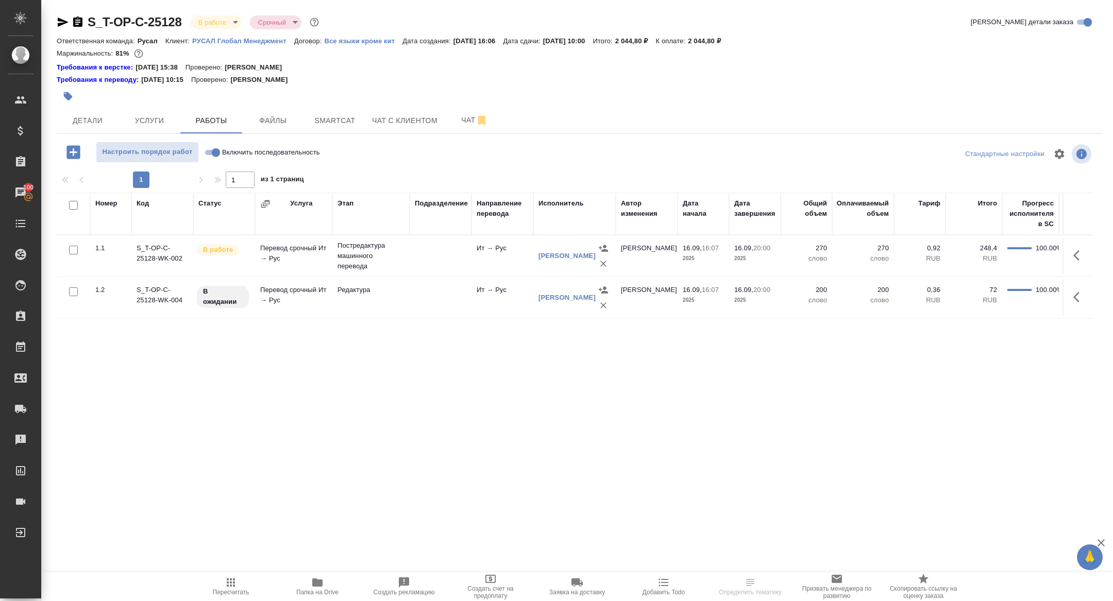
click at [318, 589] on span "Папка на Drive" at bounding box center [317, 592] width 42 height 7
click at [97, 114] on span "Детали" at bounding box center [87, 120] width 49 height 13
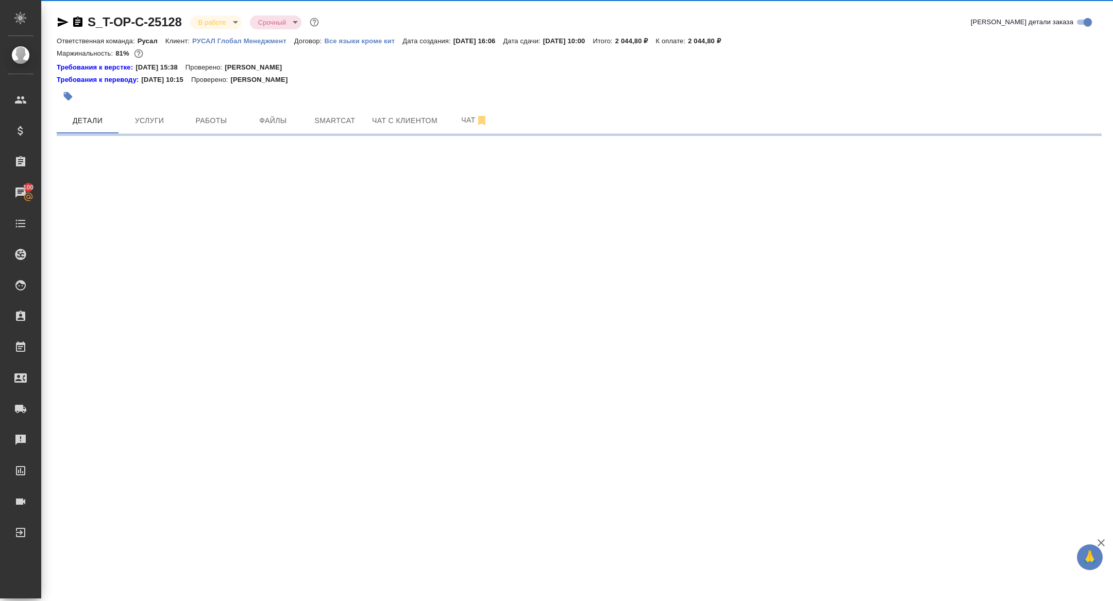
select select "RU"
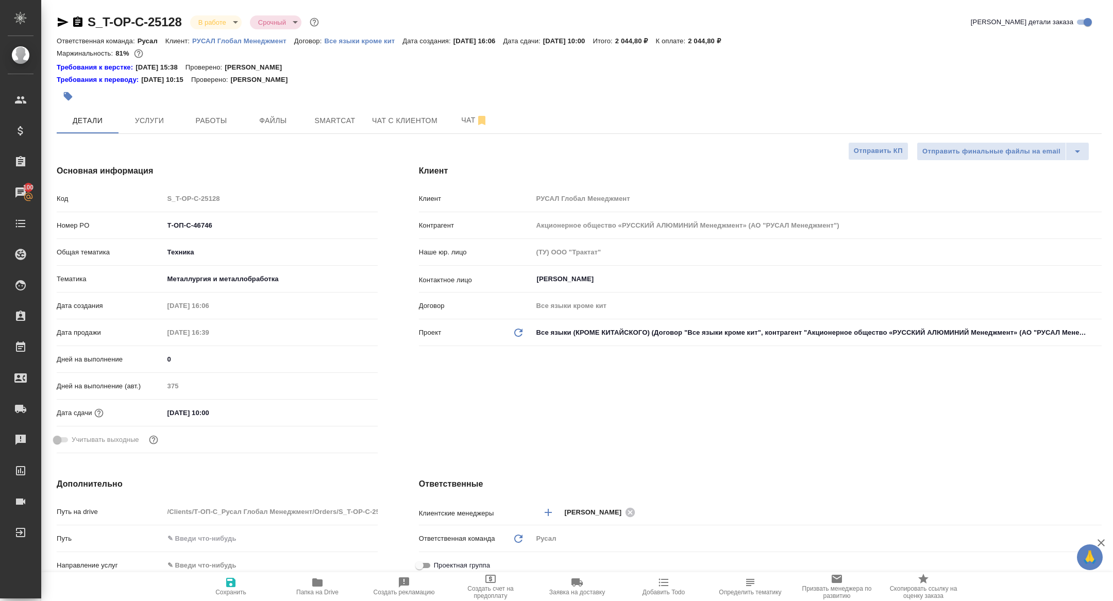
type textarea "x"
drag, startPoint x: 217, startPoint y: 227, endPoint x: 120, endPoint y: 219, distance: 97.7
click at [120, 219] on div "Номер PO Т-ОП-С-46746" at bounding box center [217, 225] width 321 height 18
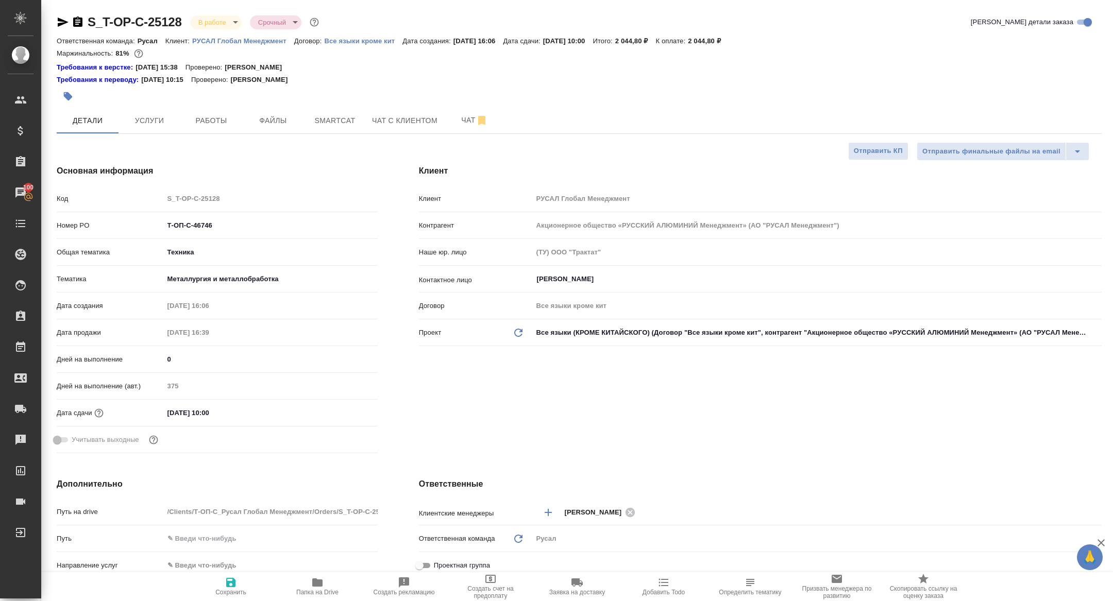
type textarea "x"
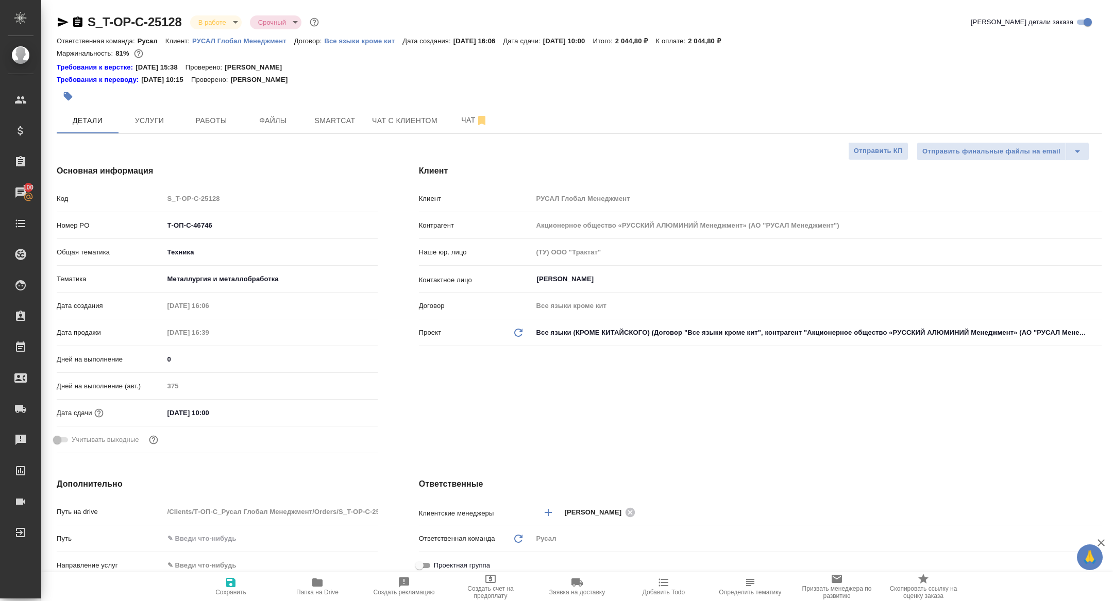
type textarea "x"
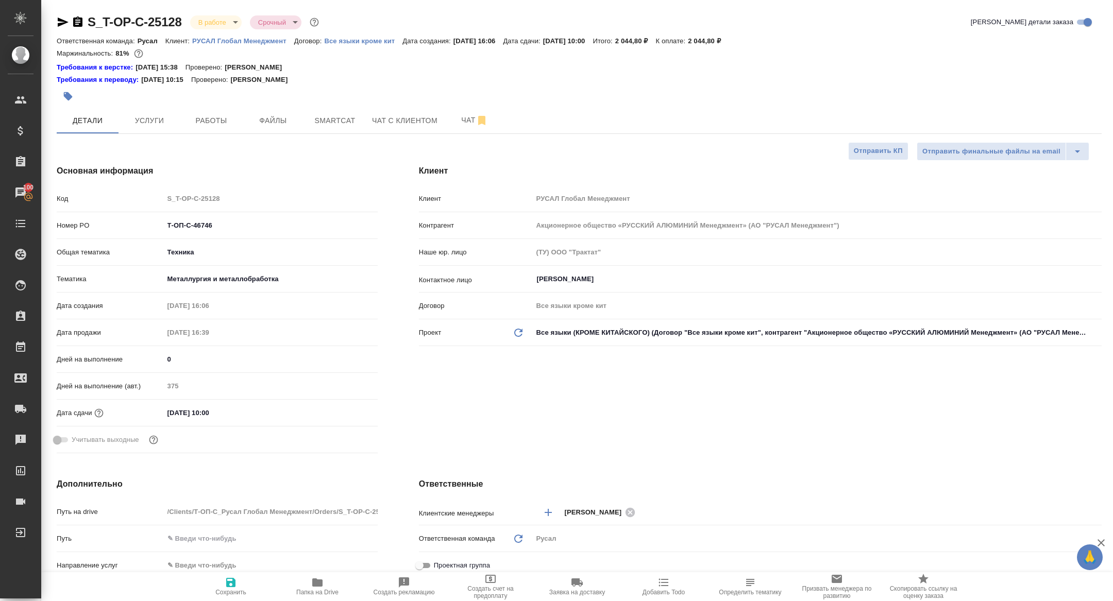
type textarea "x"
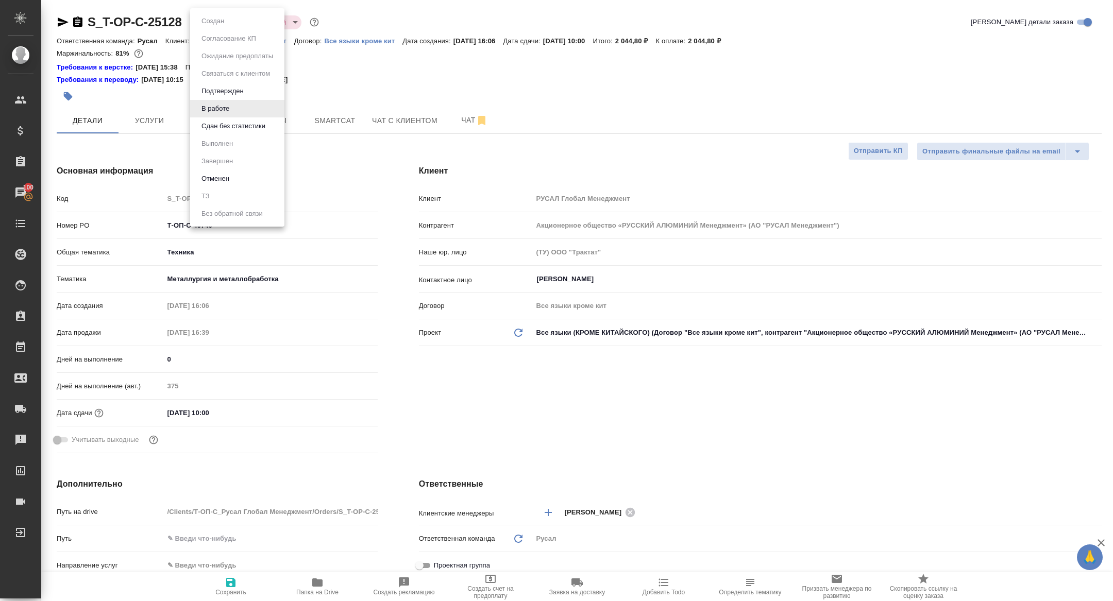
click at [216, 26] on body "🙏 .cls-1 fill:#fff; AWATERA [PERSON_NAME] Спецификации Заказы 100 Чаты Todo Про…" at bounding box center [556, 300] width 1113 height 601
click at [224, 129] on button "Сдан без статистики" at bounding box center [233, 126] width 70 height 11
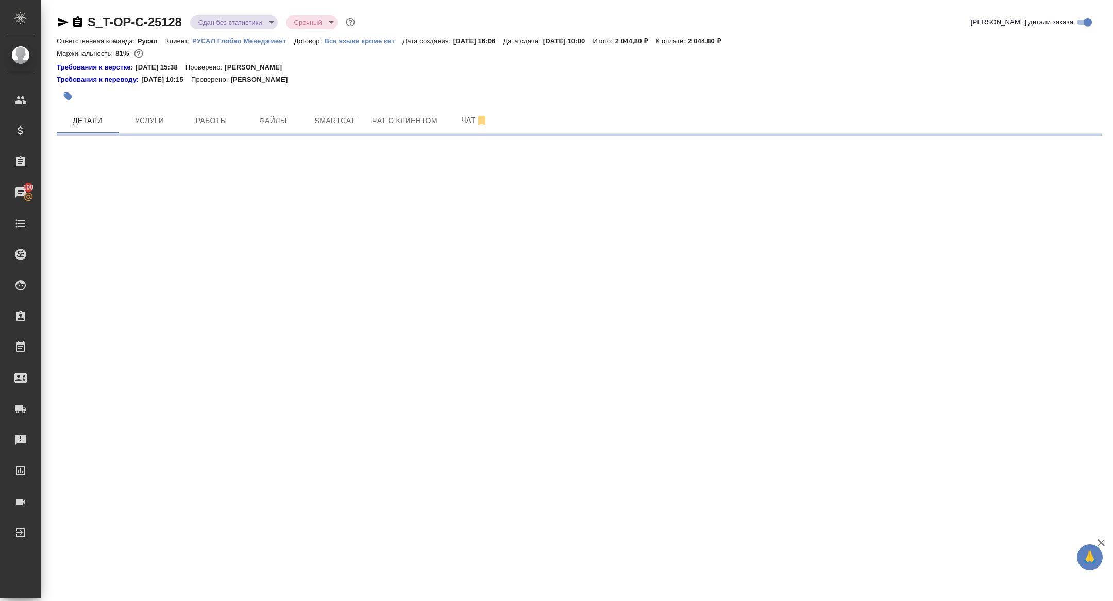
select select "RU"
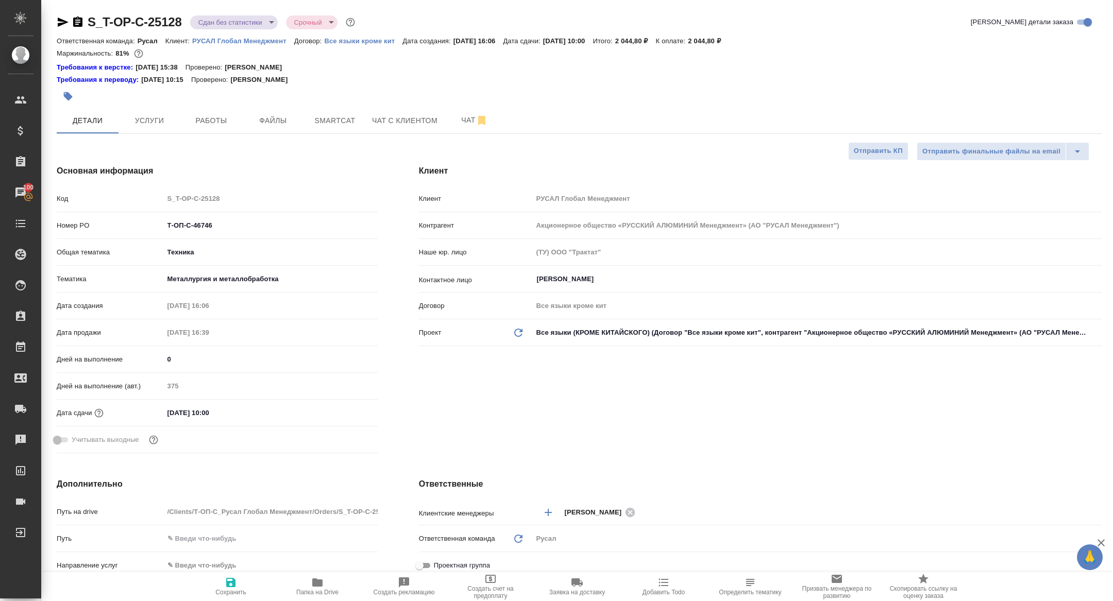
type textarea "x"
click at [202, 124] on span "Работы" at bounding box center [210, 120] width 49 height 13
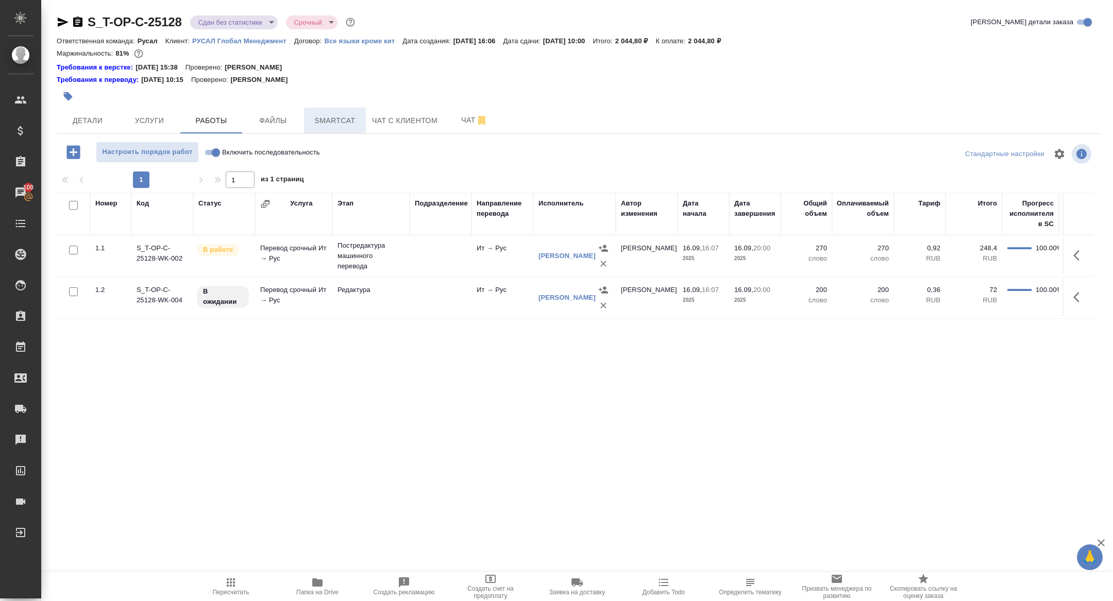
click at [333, 118] on span "Smartcat" at bounding box center [334, 120] width 49 height 13
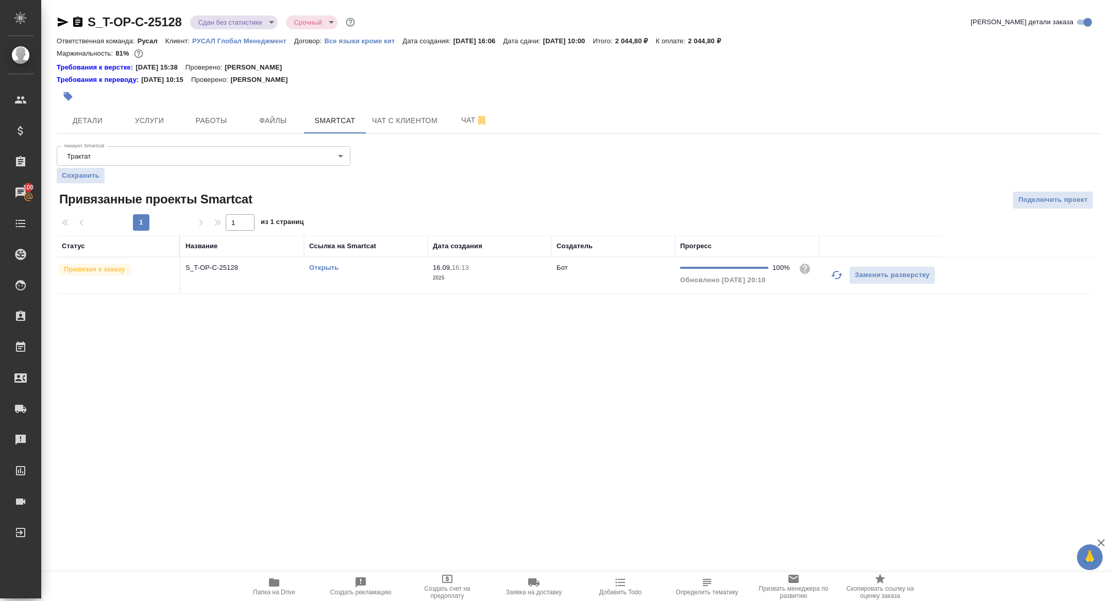
click at [320, 269] on link "Открыть" at bounding box center [323, 268] width 29 height 8
click at [225, 115] on span "Работы" at bounding box center [210, 120] width 49 height 13
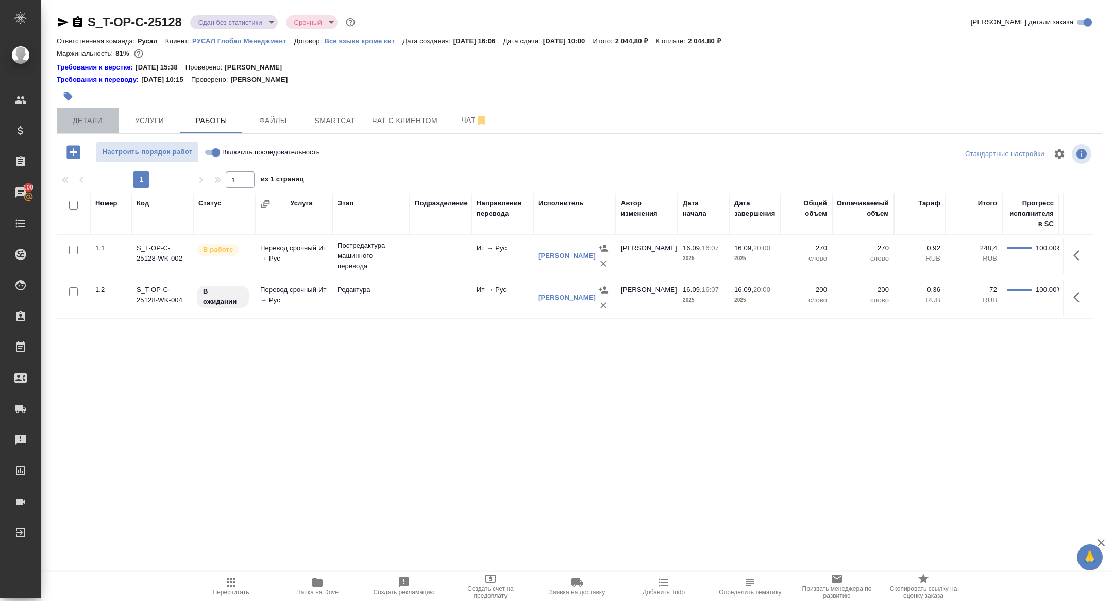
click at [94, 108] on button "Детали" at bounding box center [88, 121] width 62 height 26
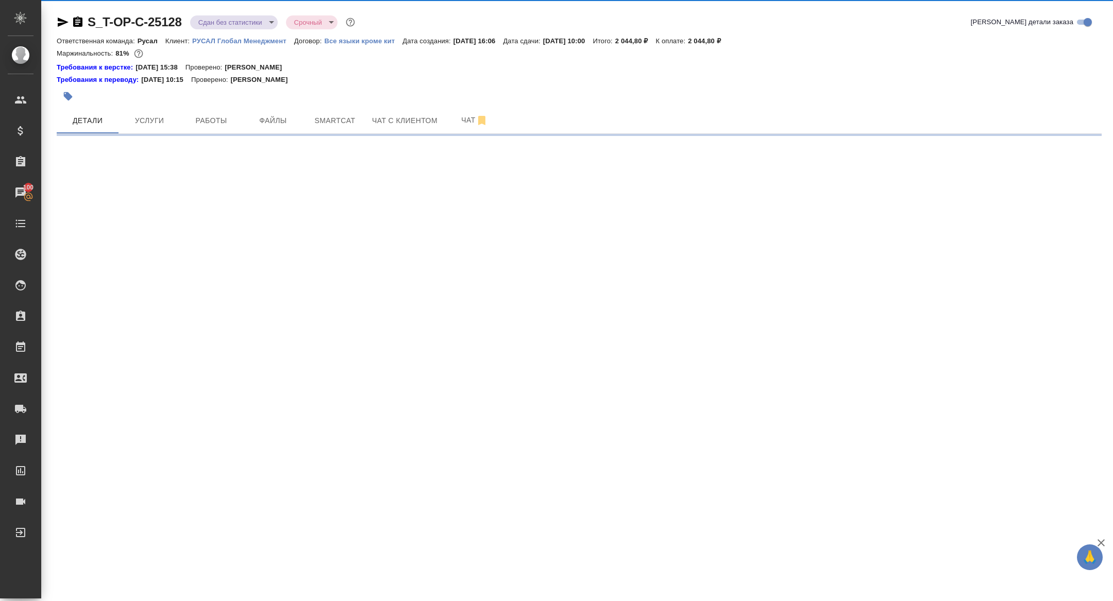
select select "RU"
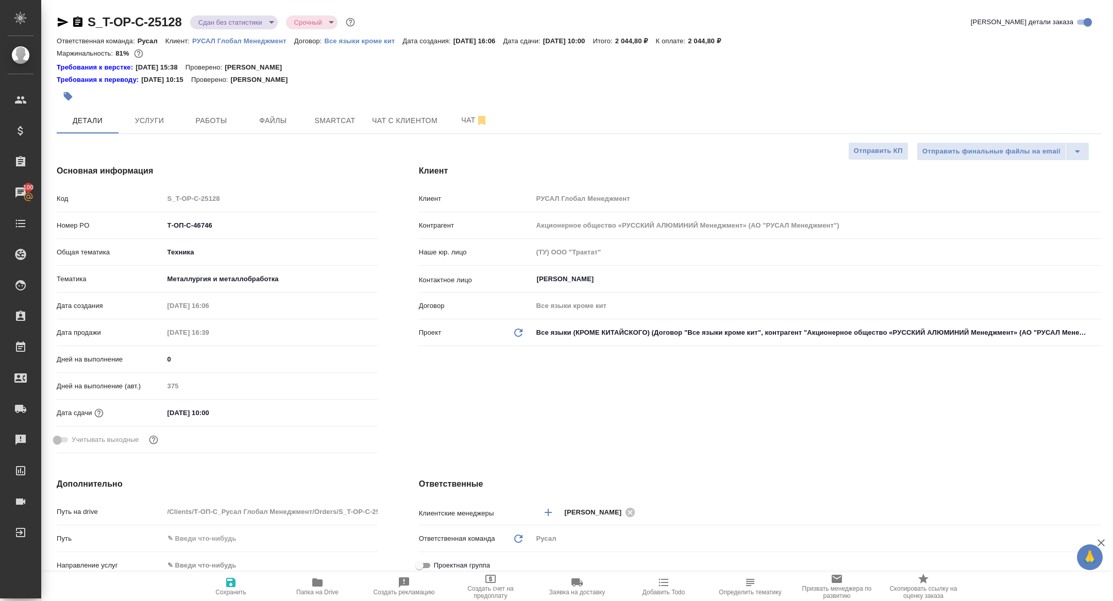
type textarea "x"
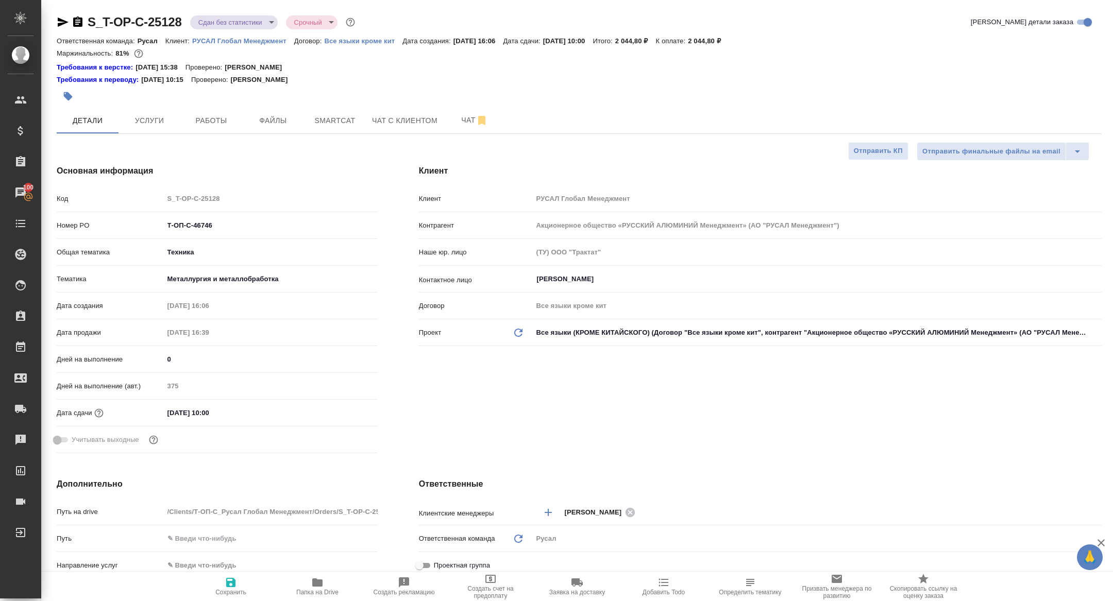
type textarea "x"
click at [223, 112] on button "Работы" at bounding box center [211, 121] width 62 height 26
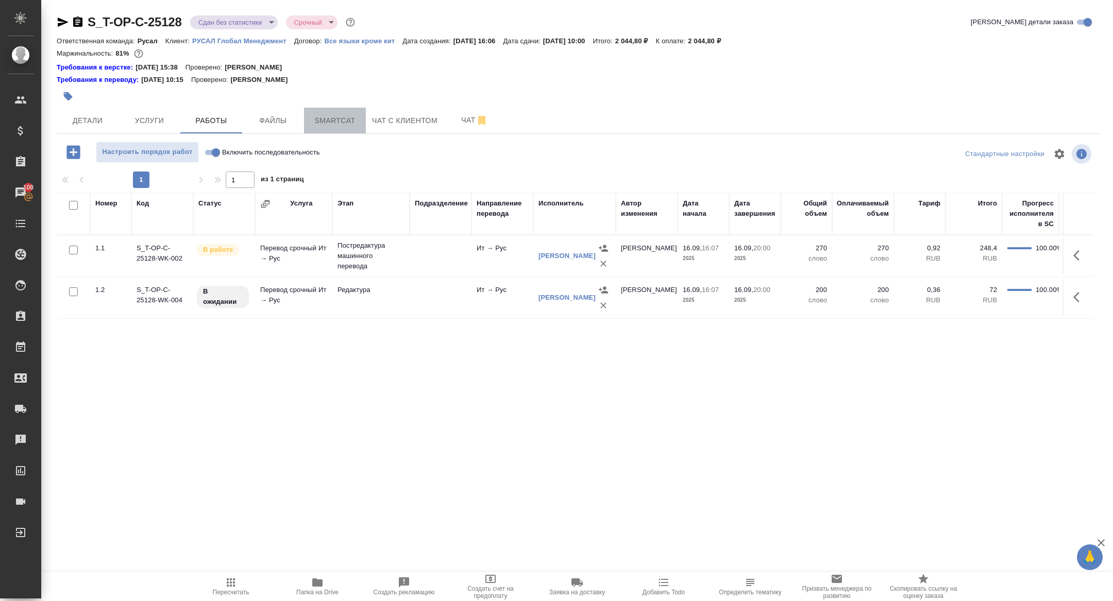
click at [342, 120] on span "Smartcat" at bounding box center [334, 120] width 49 height 13
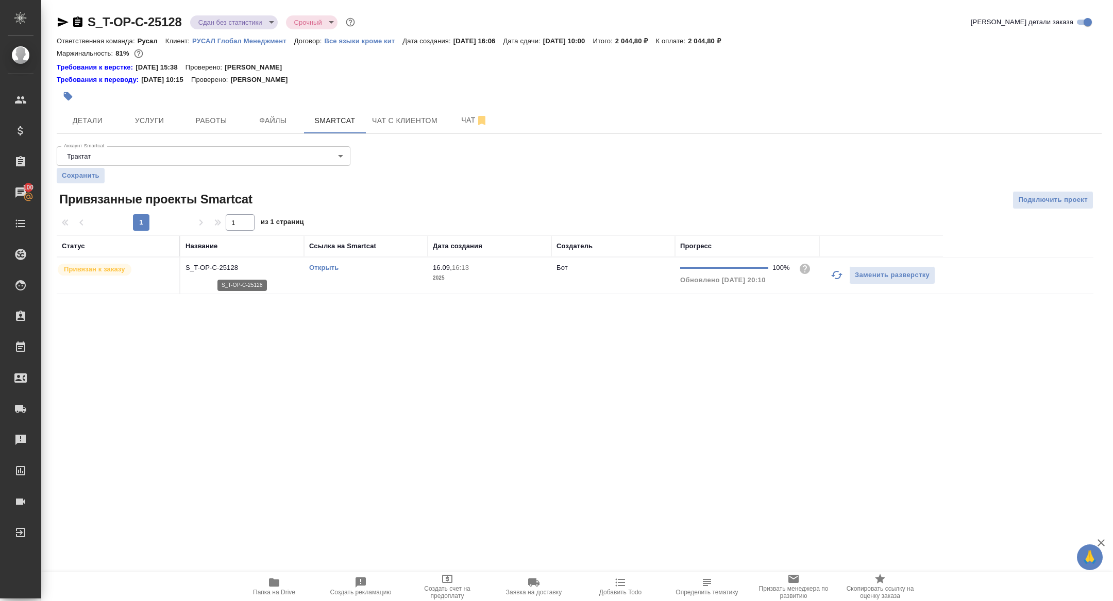
click at [228, 265] on p "S_T-OP-C-25128" at bounding box center [241, 268] width 113 height 10
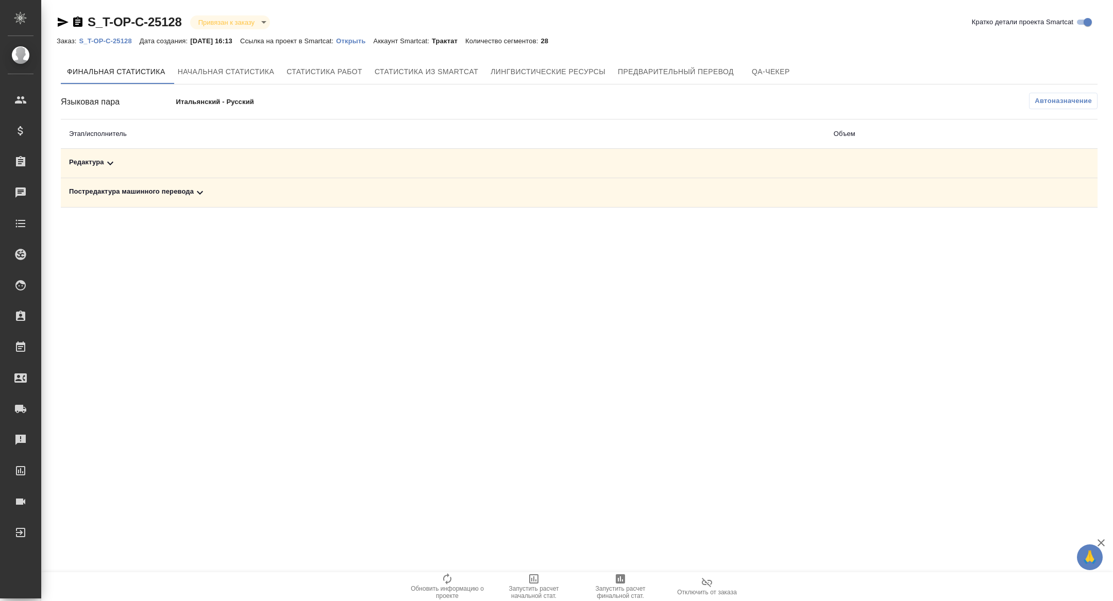
click at [202, 184] on td "Постредактура машинного перевода" at bounding box center [443, 192] width 764 height 29
click at [203, 212] on div "S_T-OP-C-25128 Привязан к заказу linkedToOrder Кратко детали проекта Smartcat З…" at bounding box center [579, 113] width 1056 height 226
click at [203, 190] on icon at bounding box center [200, 192] width 12 height 12
click at [201, 160] on div "Редактура" at bounding box center [335, 163] width 532 height 12
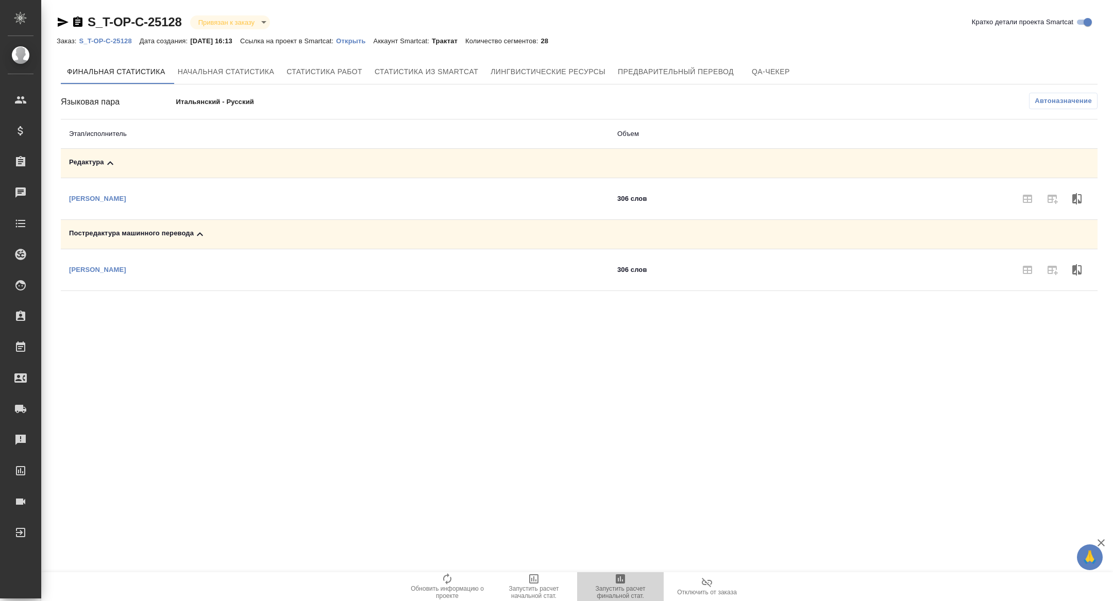
click at [621, 582] on icon "button" at bounding box center [620, 578] width 9 height 9
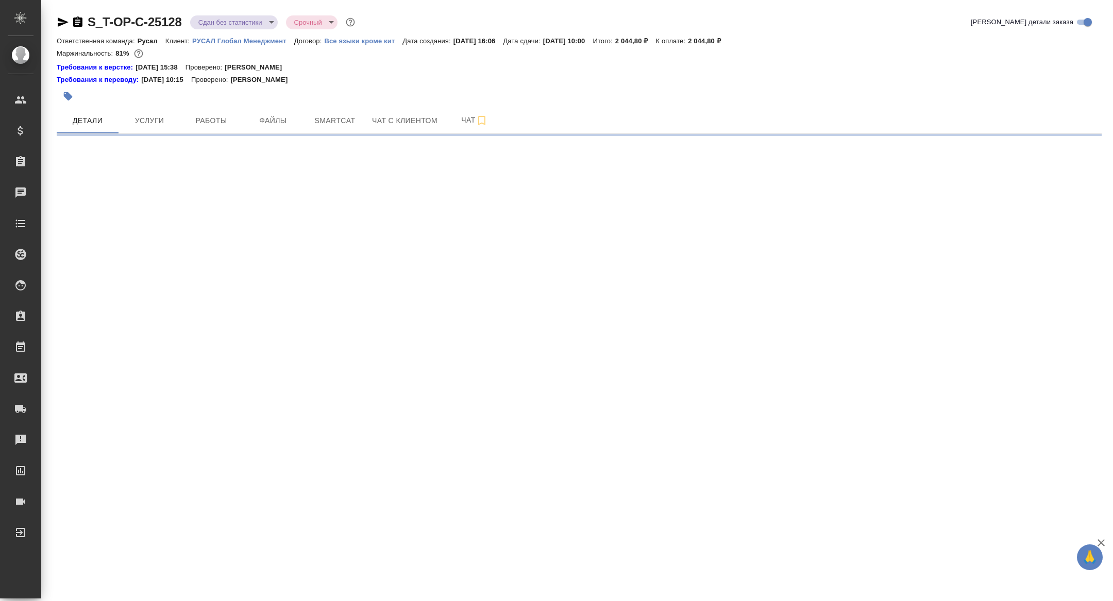
select select "RU"
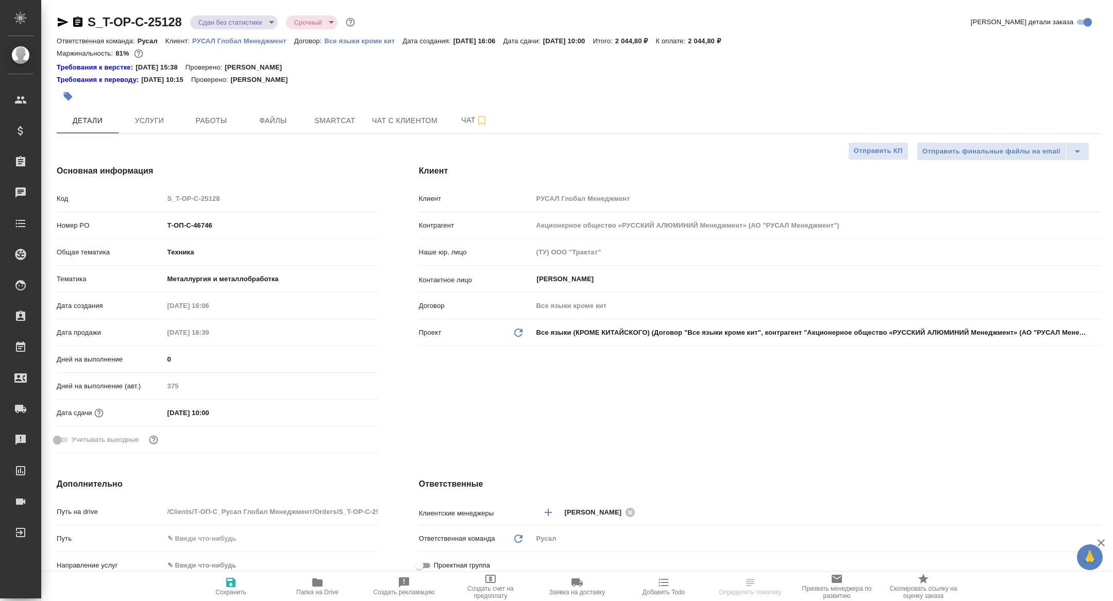
type textarea "x"
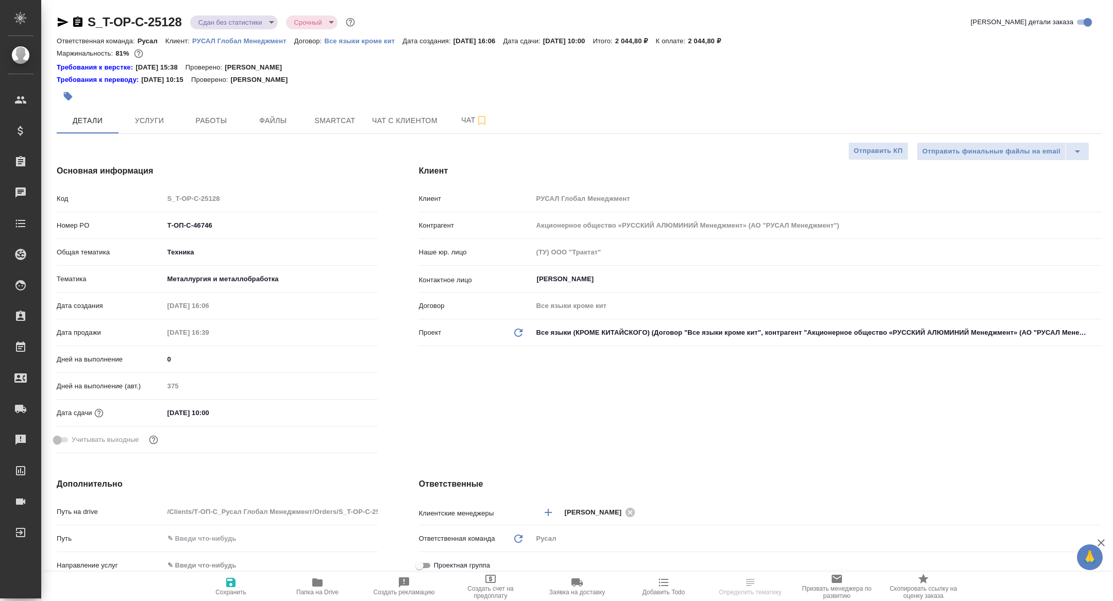
type textarea "x"
drag, startPoint x: 226, startPoint y: 231, endPoint x: 84, endPoint y: 202, distance: 144.6
click at [84, 202] on div "Код S_T-OP-C-25128 Номер PO Т-ОП-С-46746 Общая тематика Техника tech Тематика М…" at bounding box center [217, 324] width 321 height 268
click at [206, 123] on span "Работы" at bounding box center [210, 120] width 49 height 13
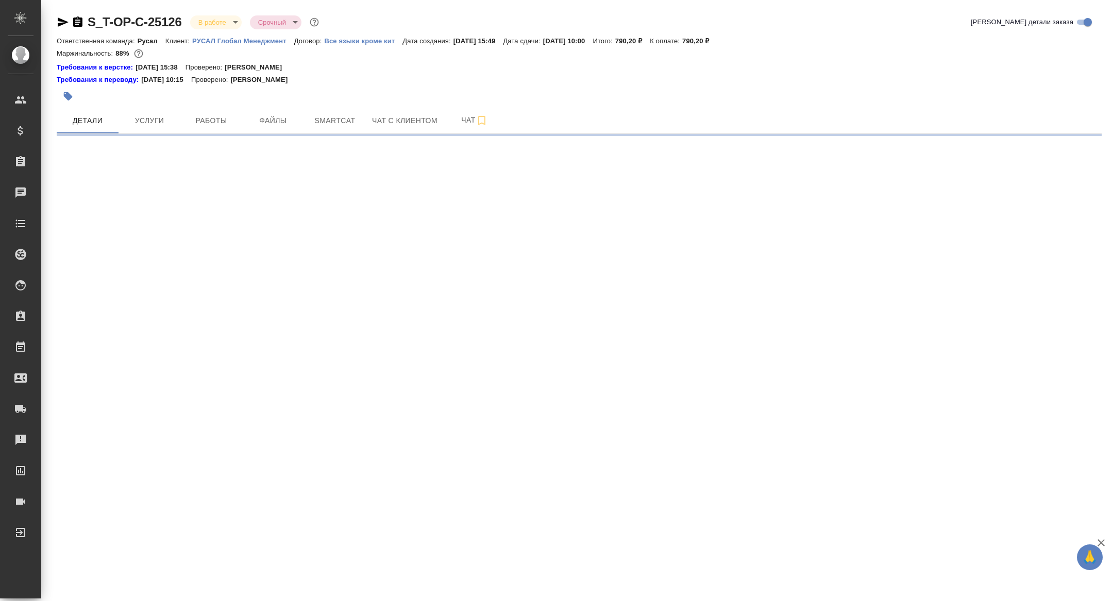
select select "RU"
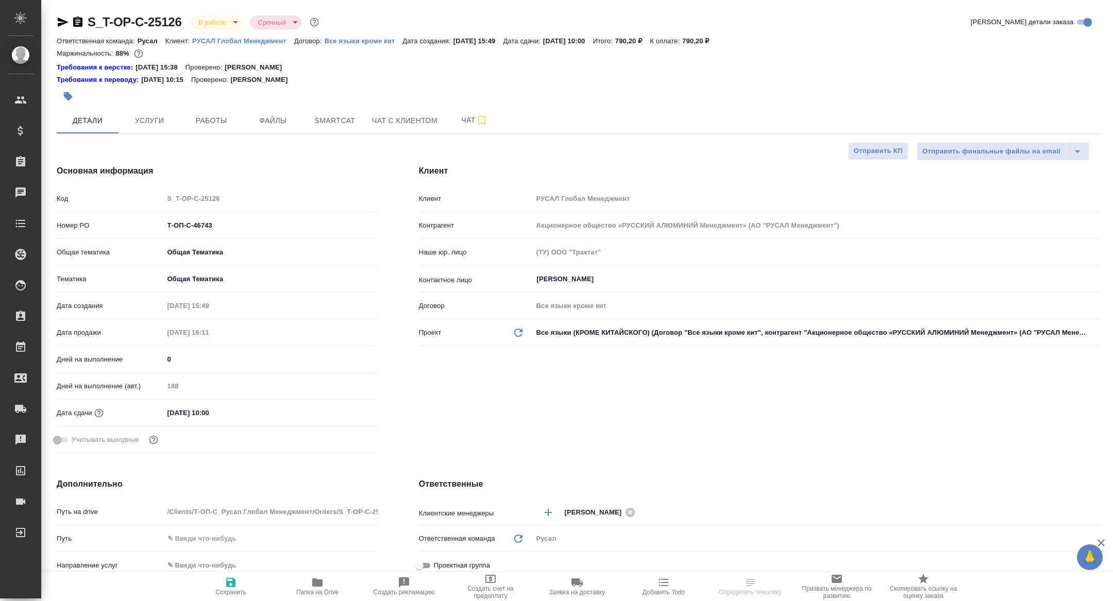
type textarea "x"
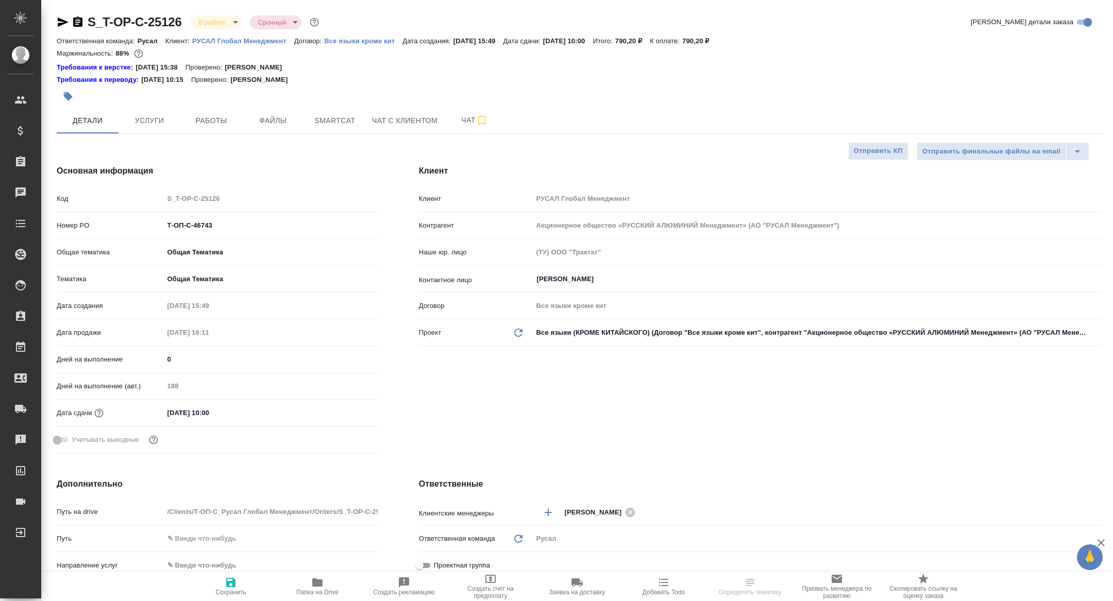
type textarea "x"
drag, startPoint x: 246, startPoint y: 226, endPoint x: 105, endPoint y: 216, distance: 142.0
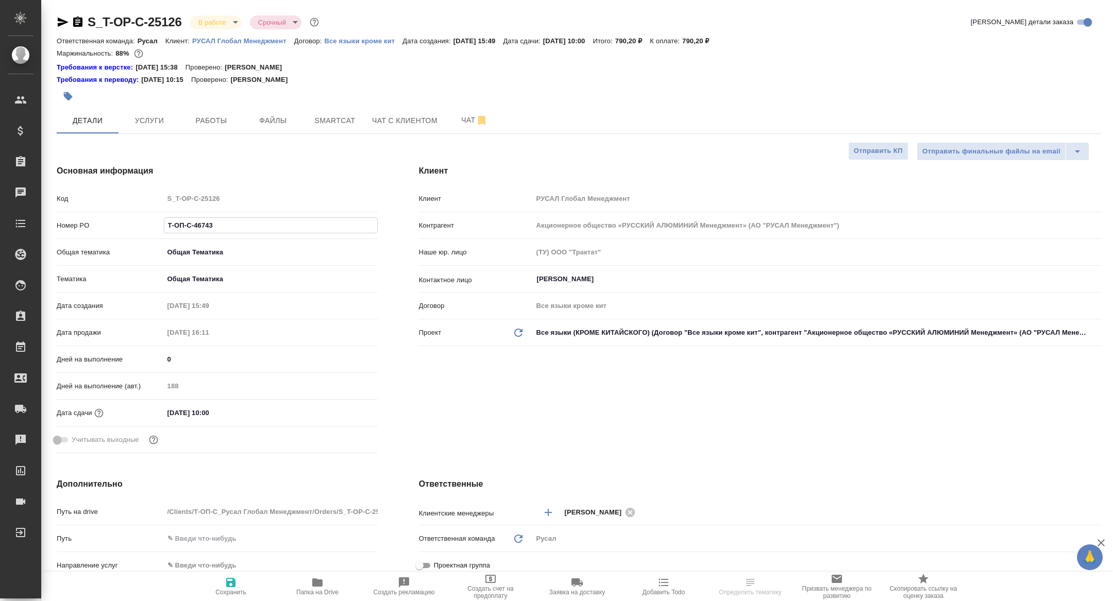
click at [105, 216] on div "Номер PO Т-ОП-С-46743" at bounding box center [217, 225] width 321 height 18
type textarea "x"
select select "RU"
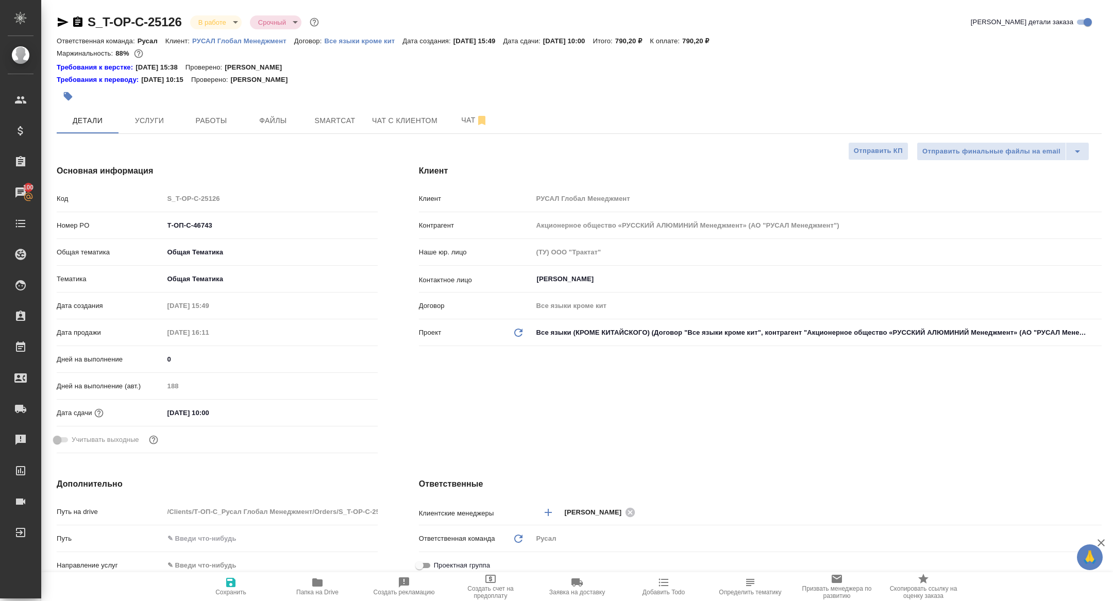
type textarea "x"
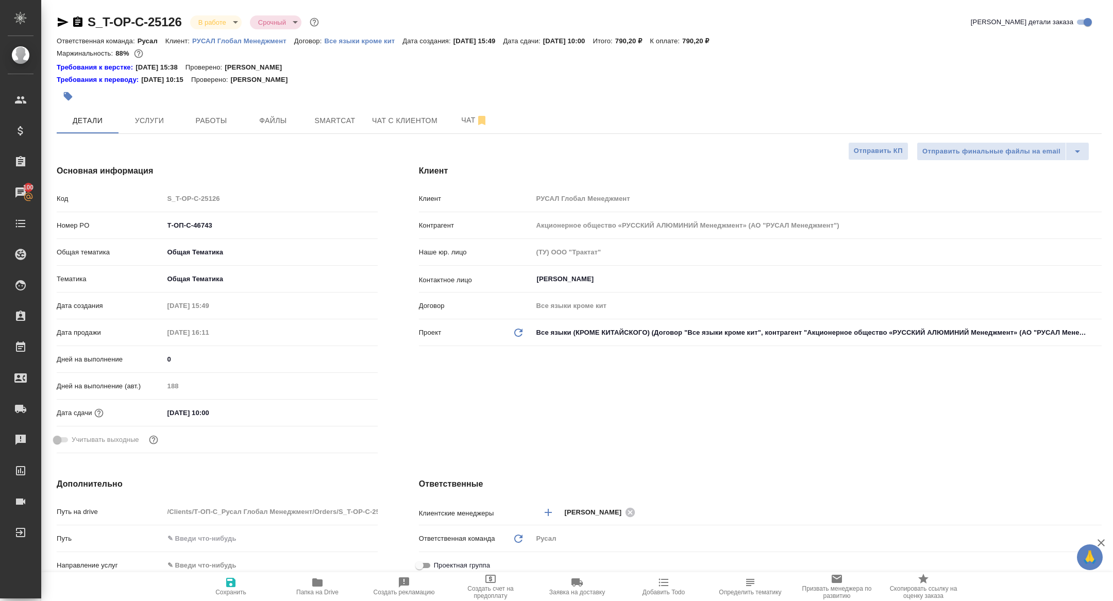
type textarea "x"
click at [199, 117] on span "Работы" at bounding box center [210, 120] width 49 height 13
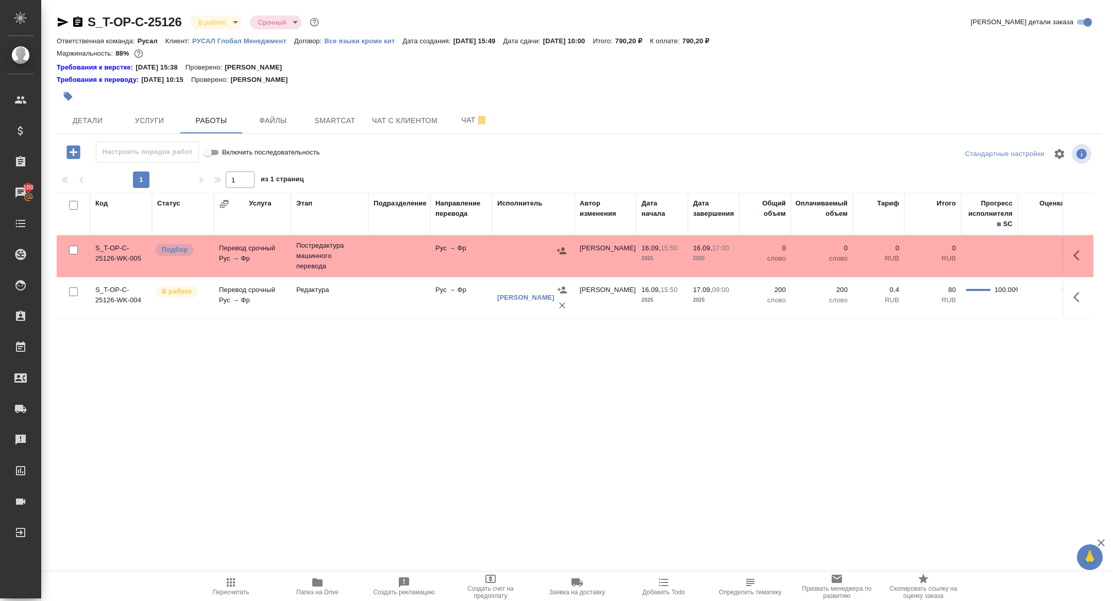
click at [224, 20] on body "🙏 .cls-1 fill:#fff; AWATERA Zhuravleva Alexandra Клиенты Спецификации Заказы 10…" at bounding box center [556, 300] width 1113 height 601
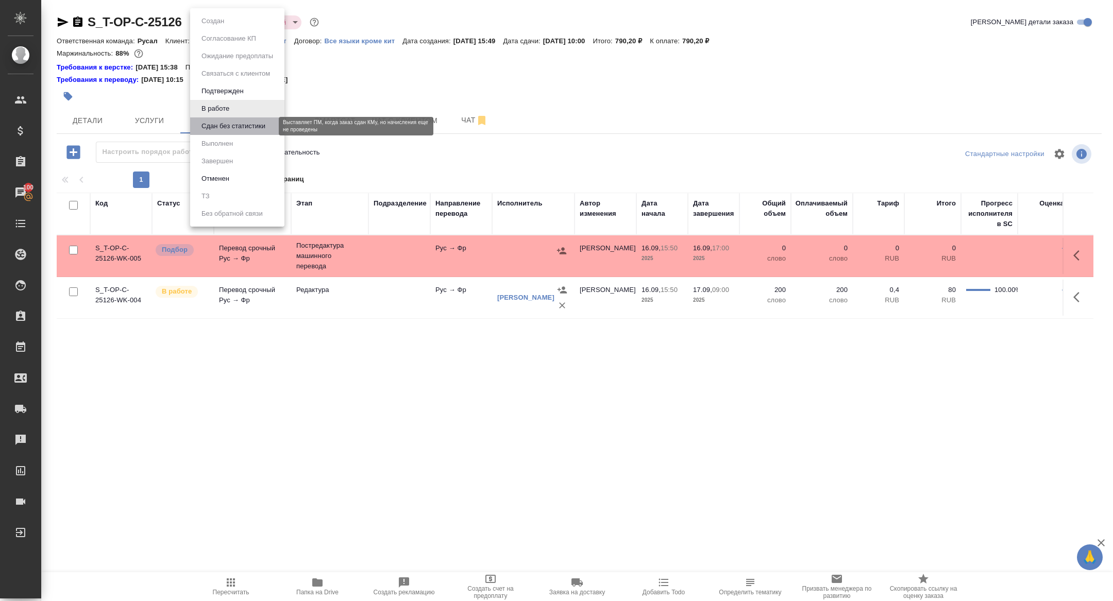
click at [224, 123] on button "Сдан без статистики" at bounding box center [233, 126] width 70 height 11
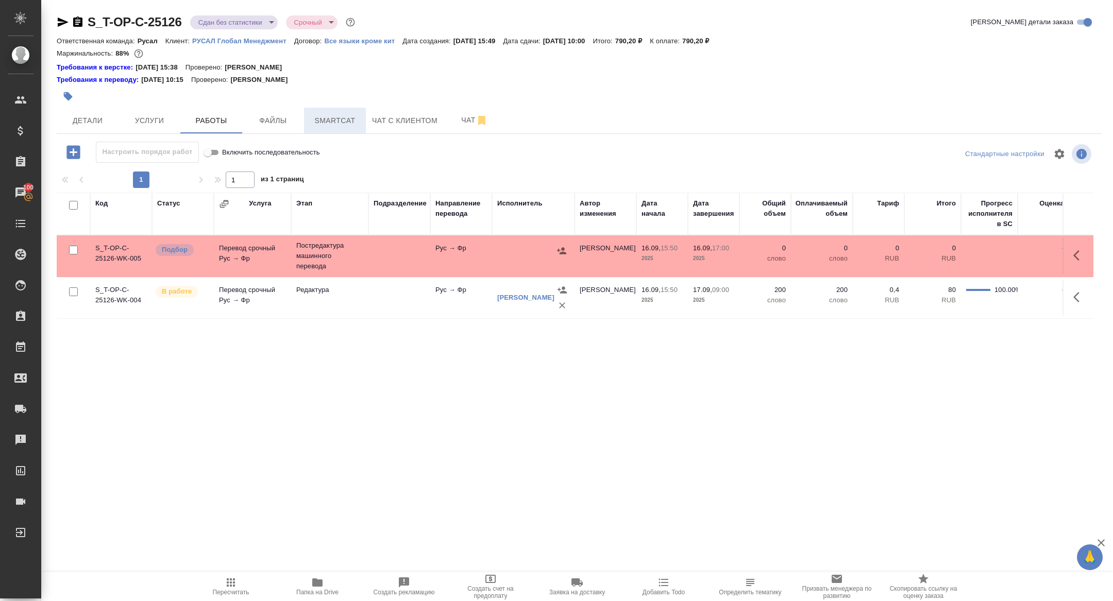
click at [340, 127] on button "Smartcat" at bounding box center [335, 121] width 62 height 26
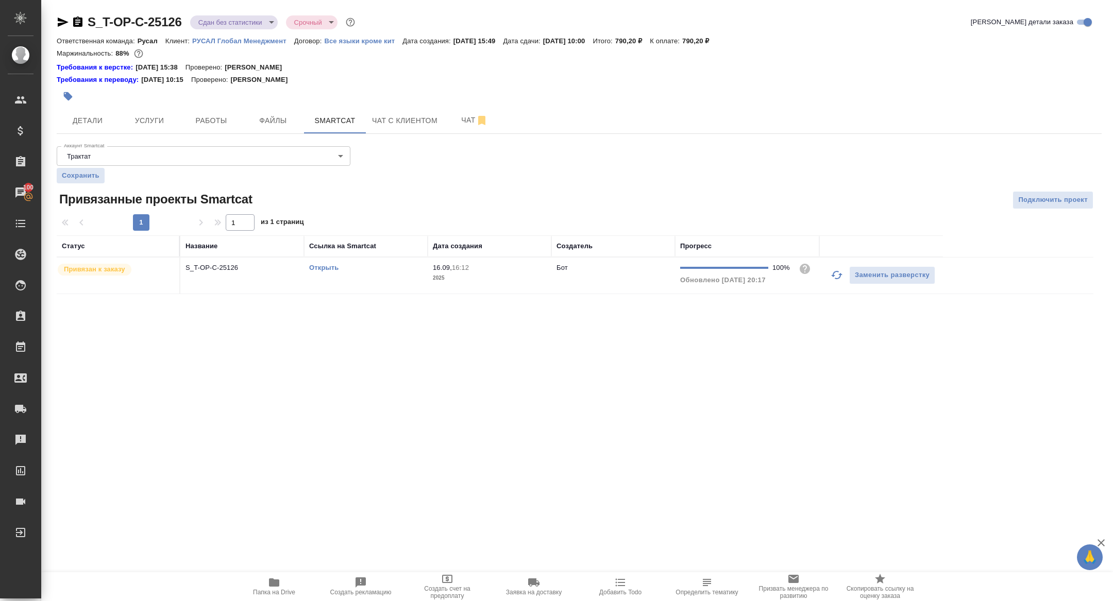
click at [192, 275] on td "S_T-OP-C-25126" at bounding box center [242, 276] width 124 height 36
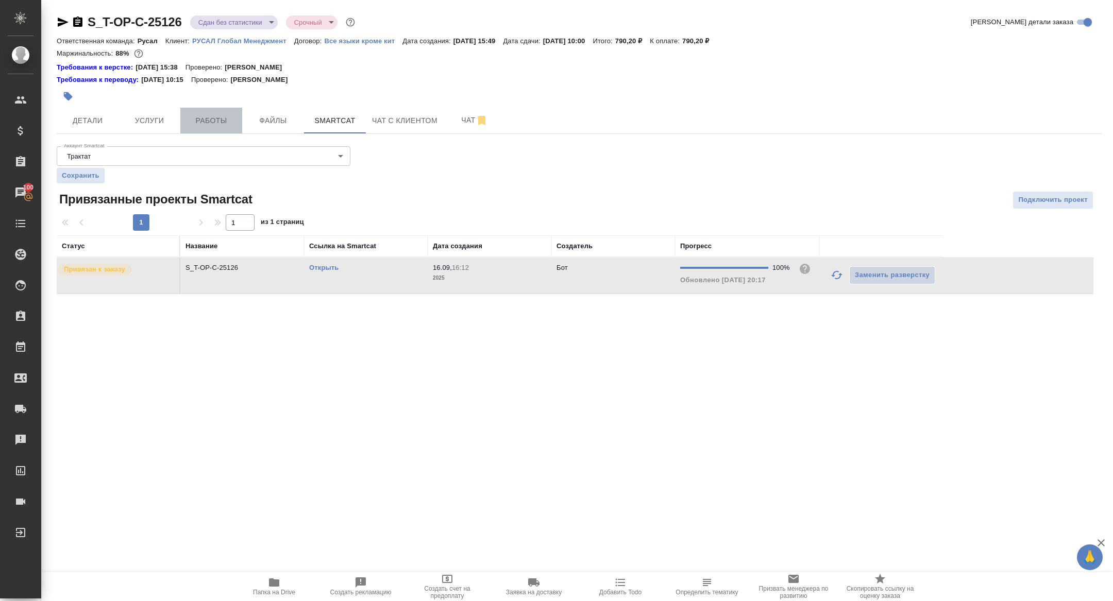
click at [195, 126] on span "Работы" at bounding box center [210, 120] width 49 height 13
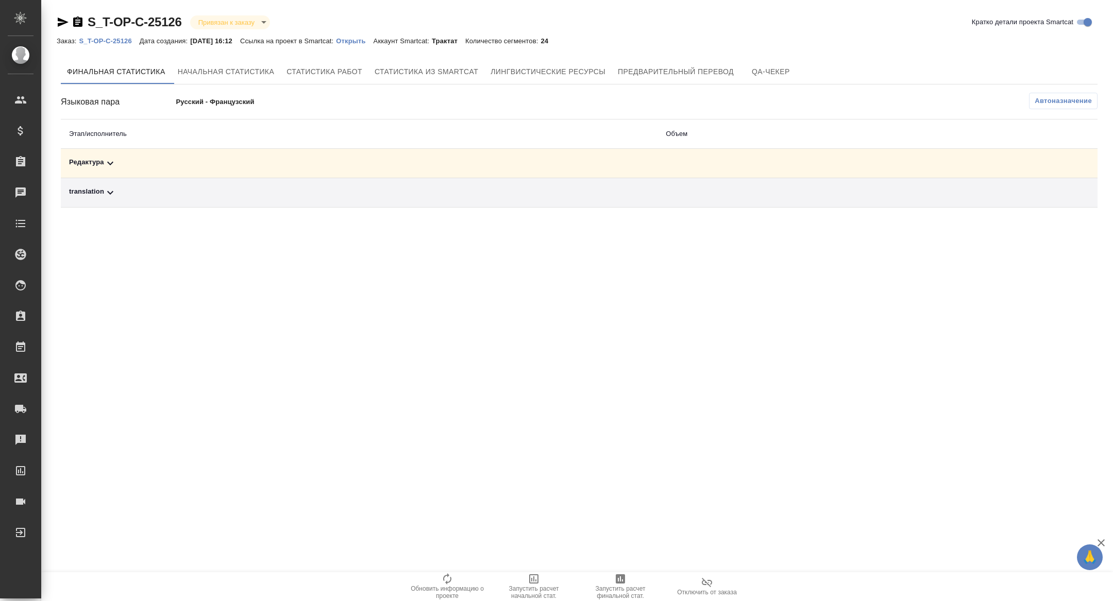
click at [165, 162] on div "Редактура" at bounding box center [359, 163] width 580 height 12
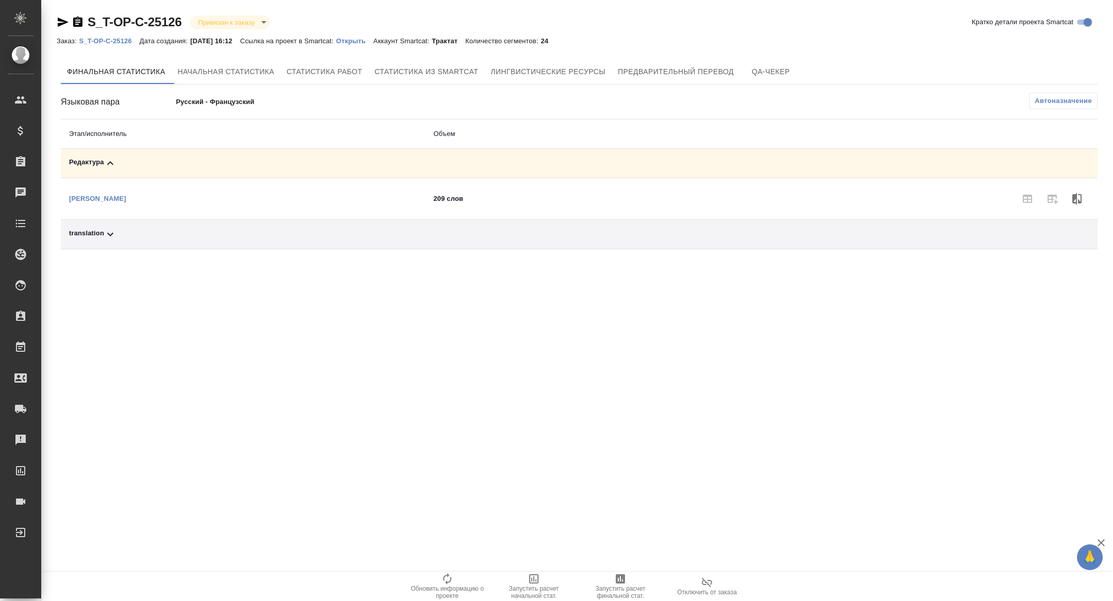
click at [165, 215] on td "Солдатенкова Татьяна Михайловна" at bounding box center [243, 199] width 364 height 42
click at [165, 223] on td "translation" at bounding box center [243, 234] width 364 height 29
click at [164, 244] on td "translation" at bounding box center [243, 234] width 364 height 29
click at [1061, 104] on span "Автоназначение" at bounding box center [1062, 101] width 57 height 10
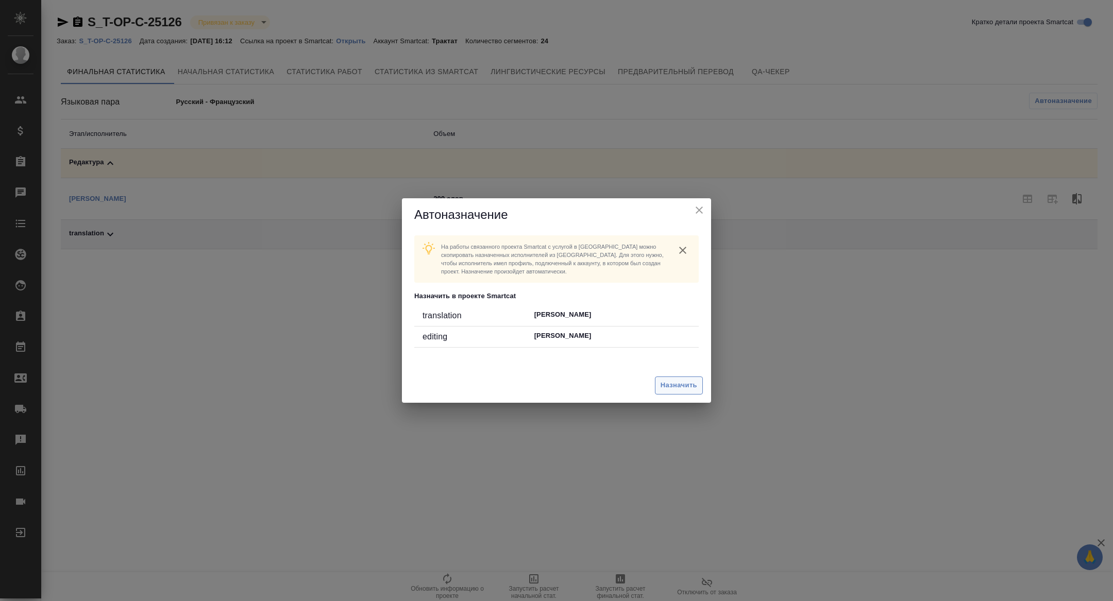
click at [673, 392] on button "Назначить" at bounding box center [679, 386] width 48 height 18
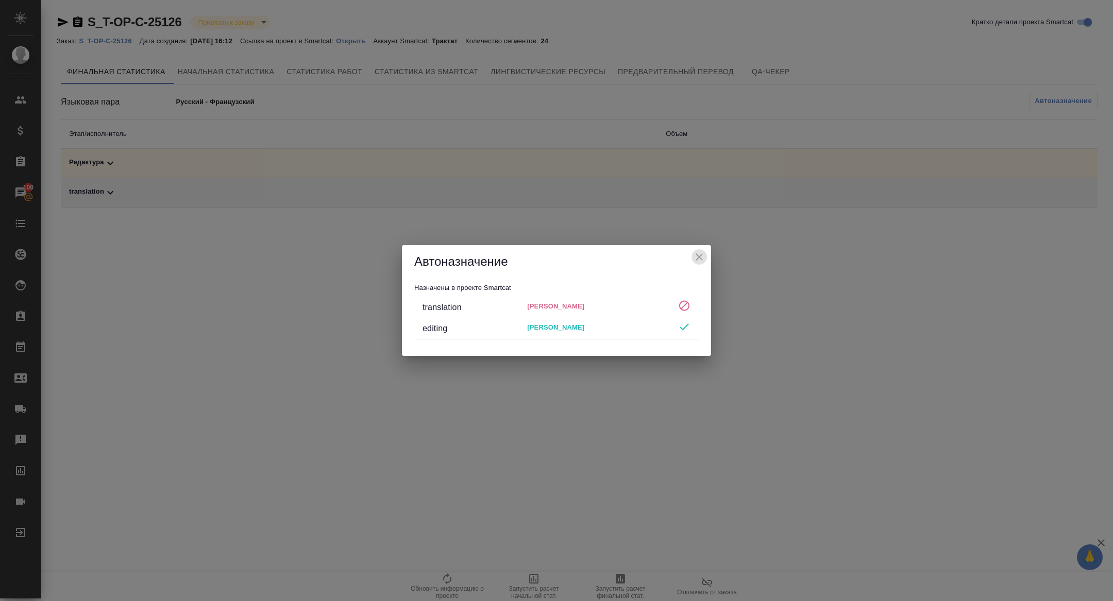
click at [699, 257] on icon "close" at bounding box center [699, 257] width 12 height 12
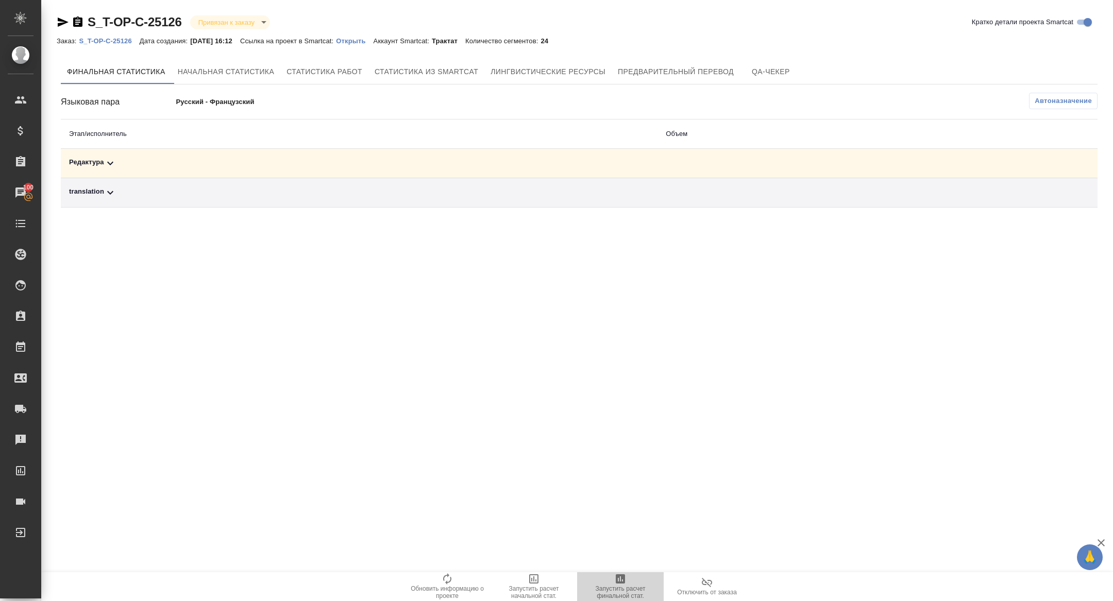
click at [633, 583] on span "Запустить расчет финальной стат." at bounding box center [620, 586] width 74 height 27
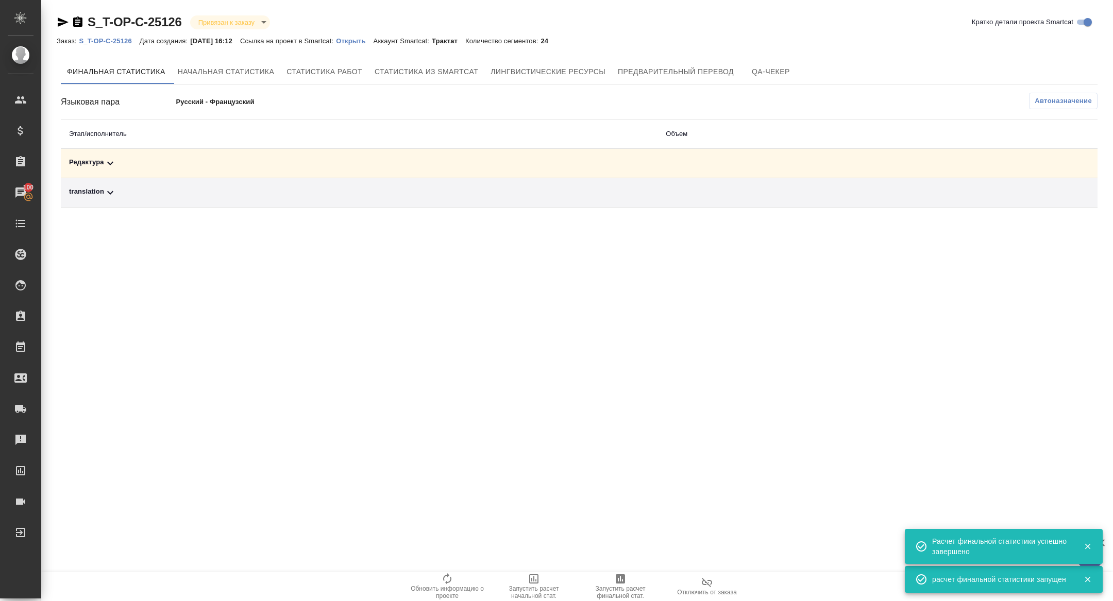
click at [257, 161] on div "Редактура" at bounding box center [359, 163] width 580 height 12
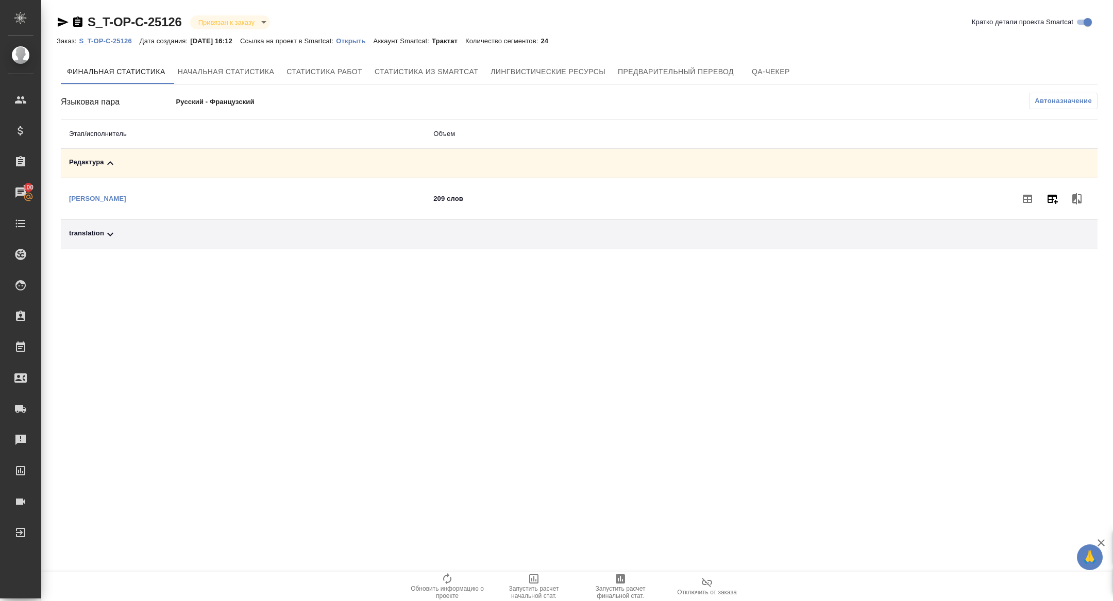
click at [1055, 200] on icon "button" at bounding box center [1052, 199] width 10 height 9
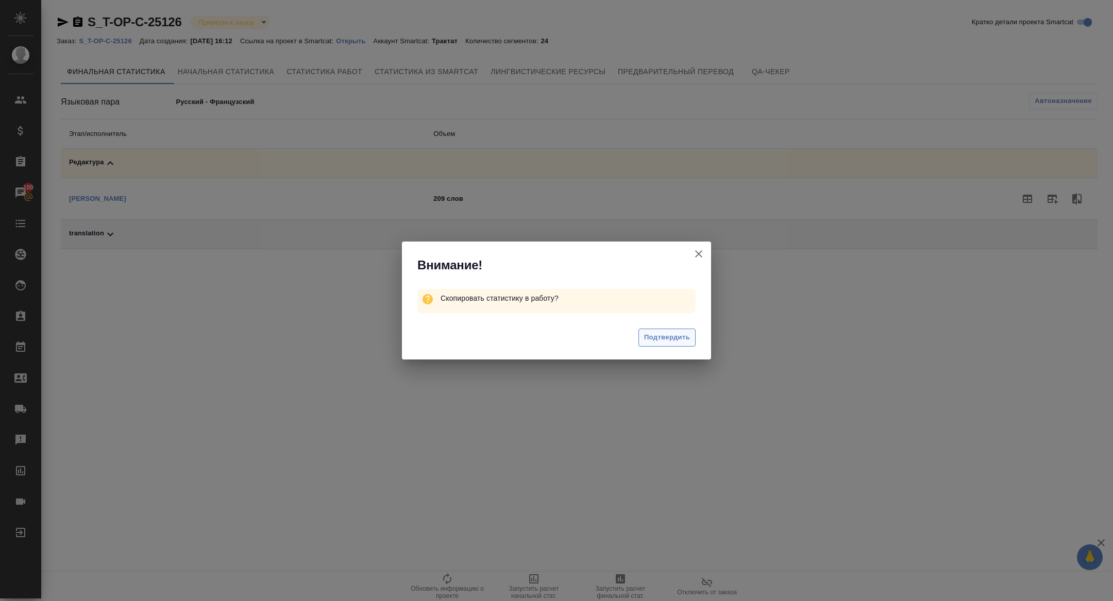
click at [657, 340] on span "Подтвердить" at bounding box center [667, 338] width 46 height 12
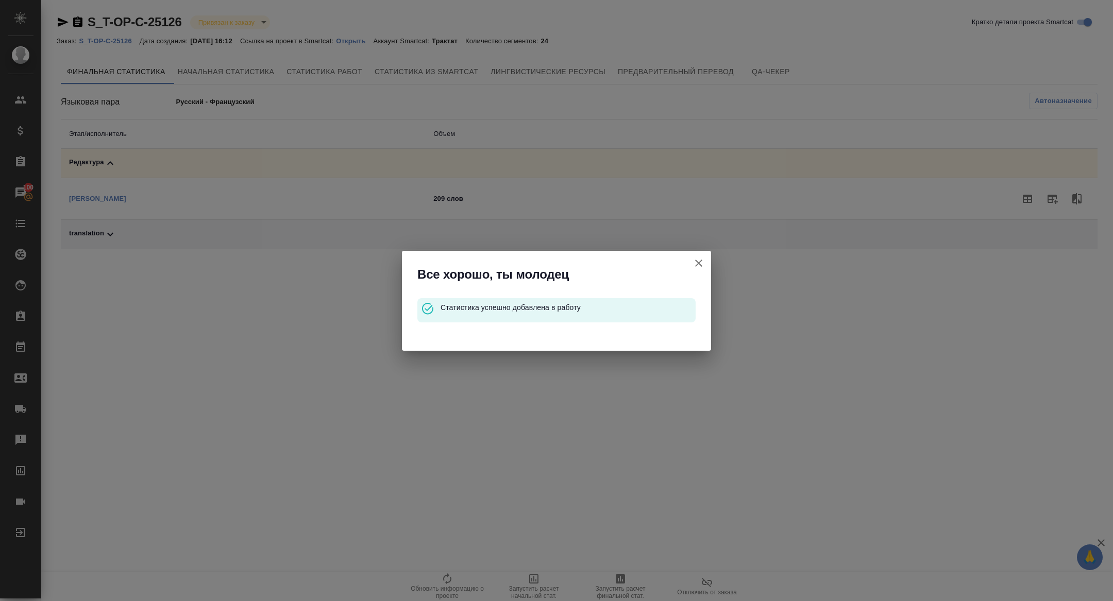
click at [374, 36] on div "Все хорошо, ты молодец Статистика успешно добавлена в работу" at bounding box center [556, 300] width 1113 height 601
drag, startPoint x: 364, startPoint y: 39, endPoint x: 414, endPoint y: 67, distance: 57.4
click at [364, 39] on div "Все хорошо, ты молодец Статистика успешно добавлена в работу" at bounding box center [556, 300] width 1113 height 601
click at [695, 258] on icon "button" at bounding box center [698, 263] width 12 height 12
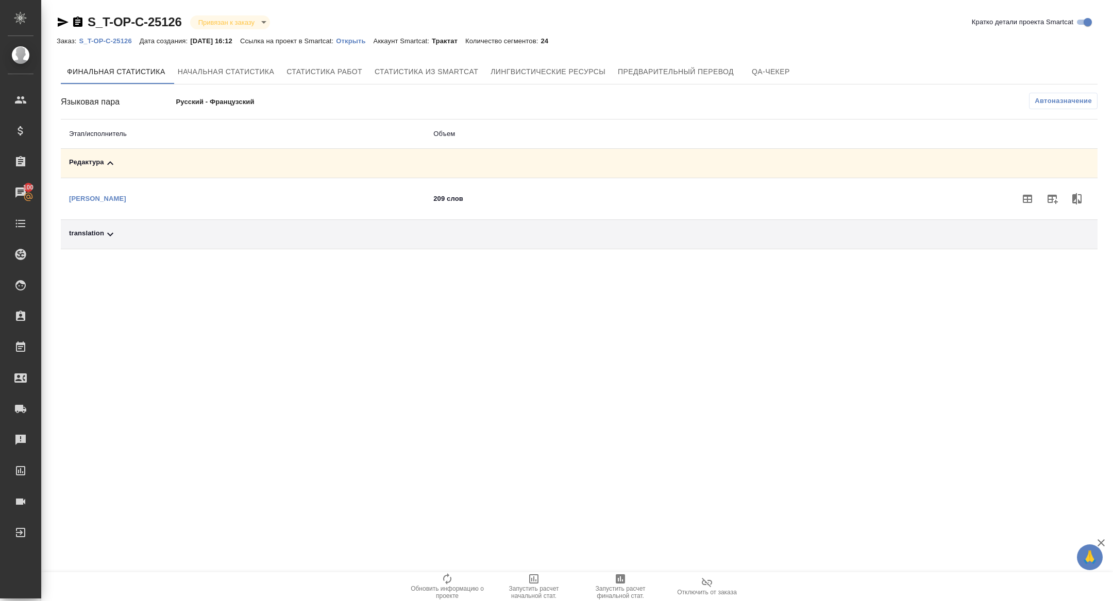
click at [366, 40] on p "Открыть" at bounding box center [354, 41] width 37 height 8
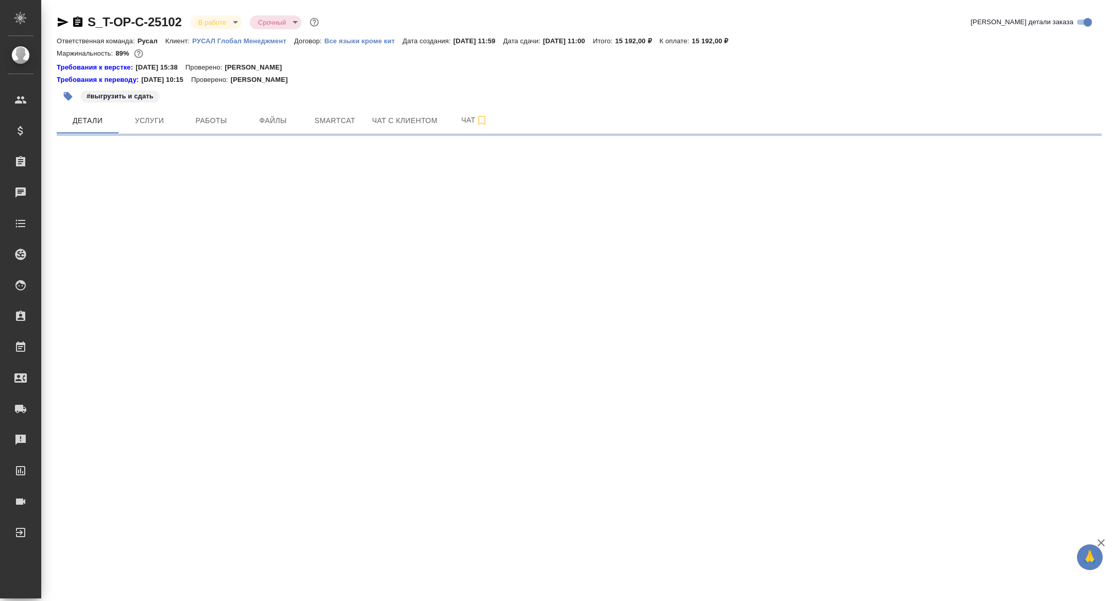
select select "RU"
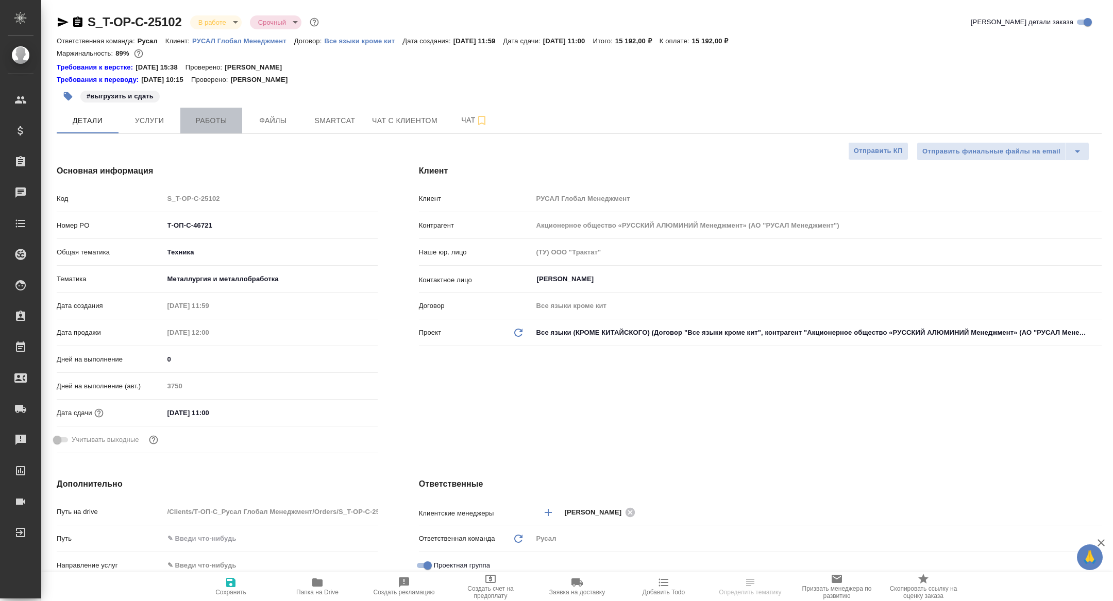
click at [209, 127] on button "Работы" at bounding box center [211, 121] width 62 height 26
type textarea "x"
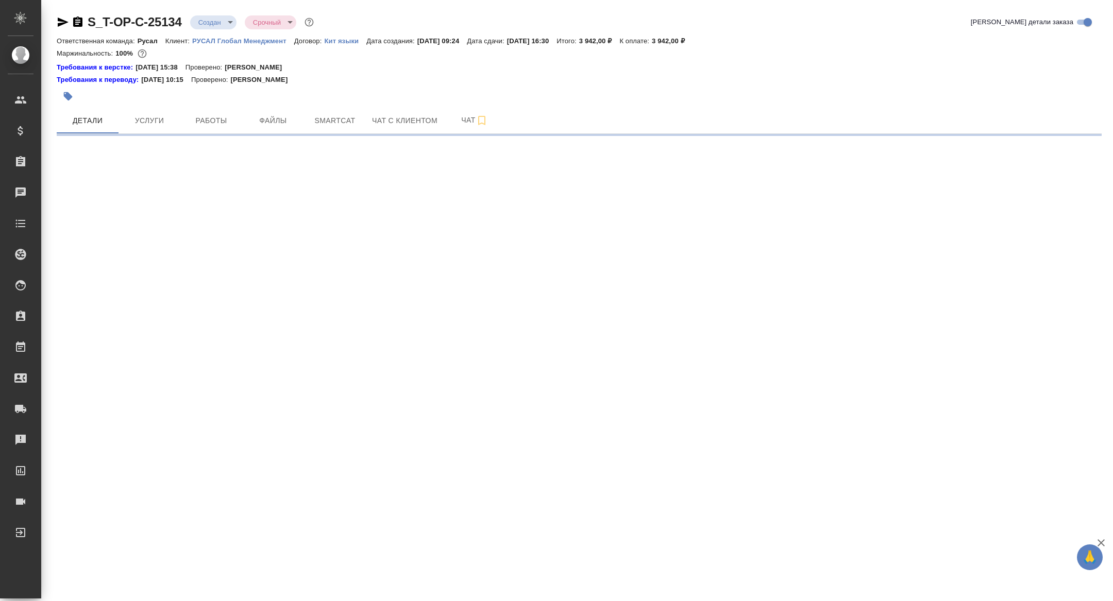
select select "RU"
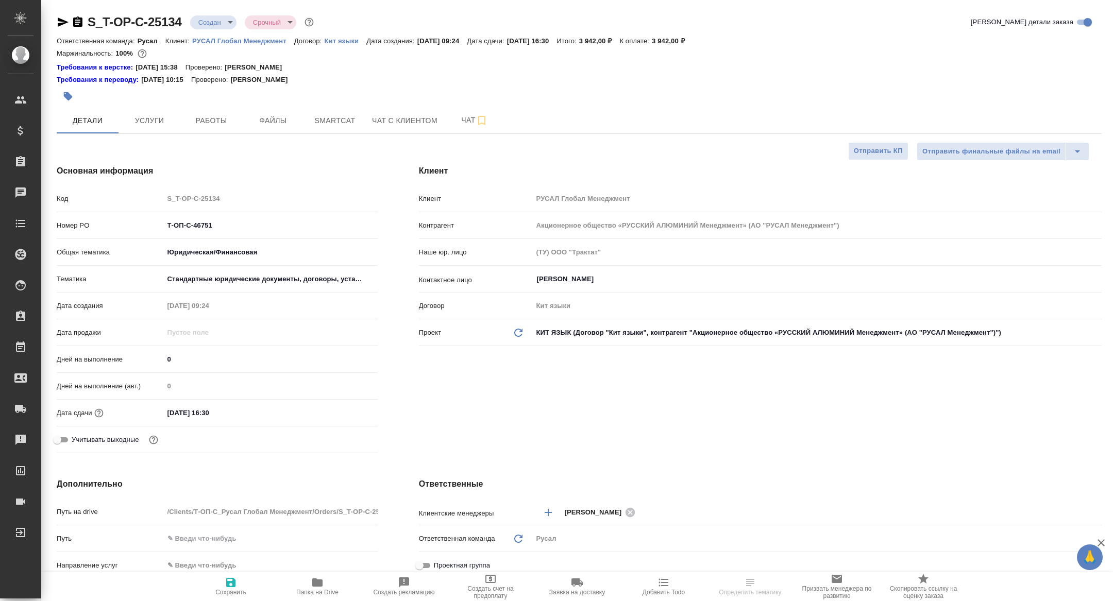
type textarea "x"
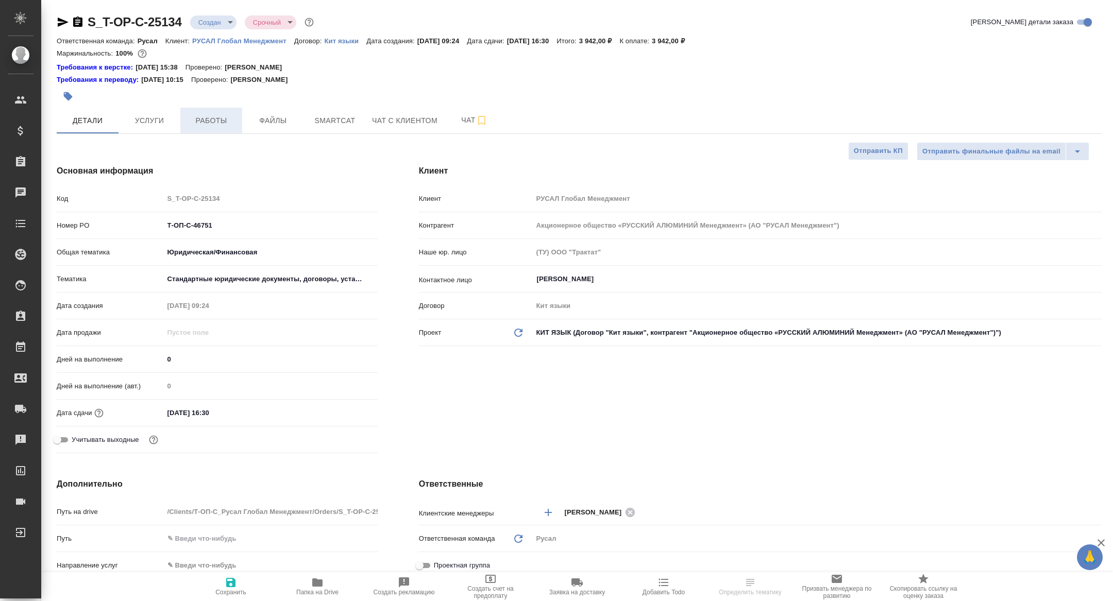
type textarea "x"
click at [210, 120] on span "Работы" at bounding box center [210, 120] width 49 height 13
type textarea "x"
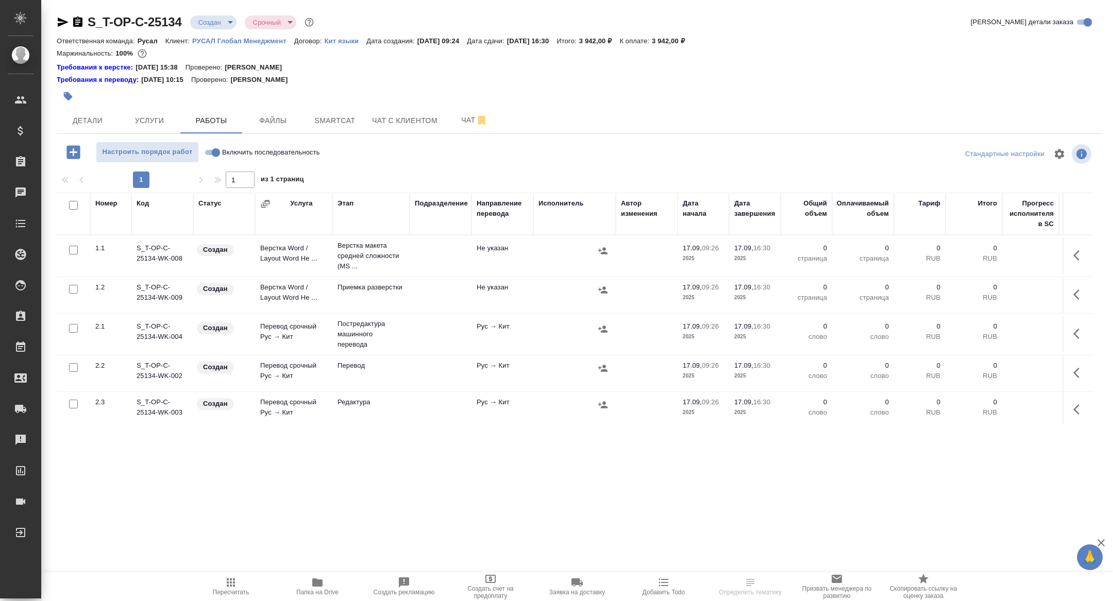
click at [296, 588] on span "Папка на Drive" at bounding box center [317, 586] width 74 height 20
click at [96, 116] on span "Детали" at bounding box center [87, 120] width 49 height 13
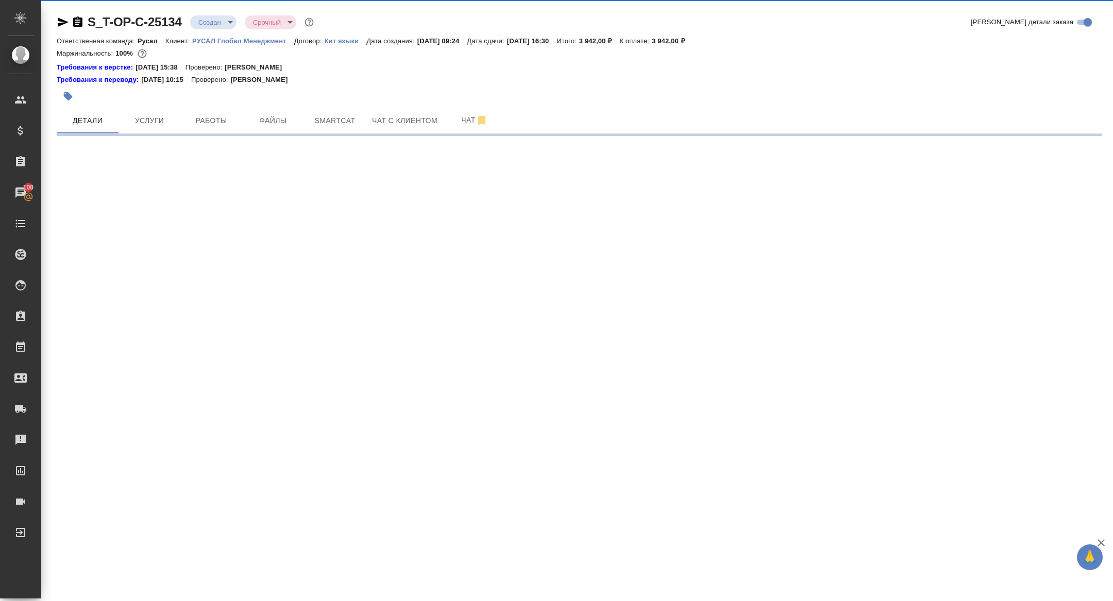
select select "RU"
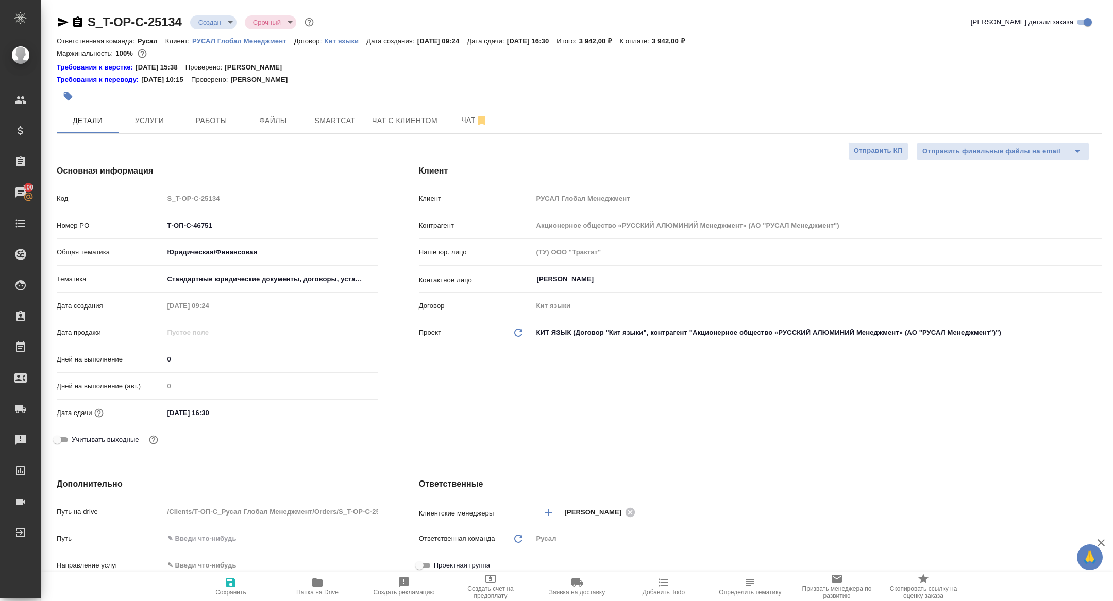
type textarea "x"
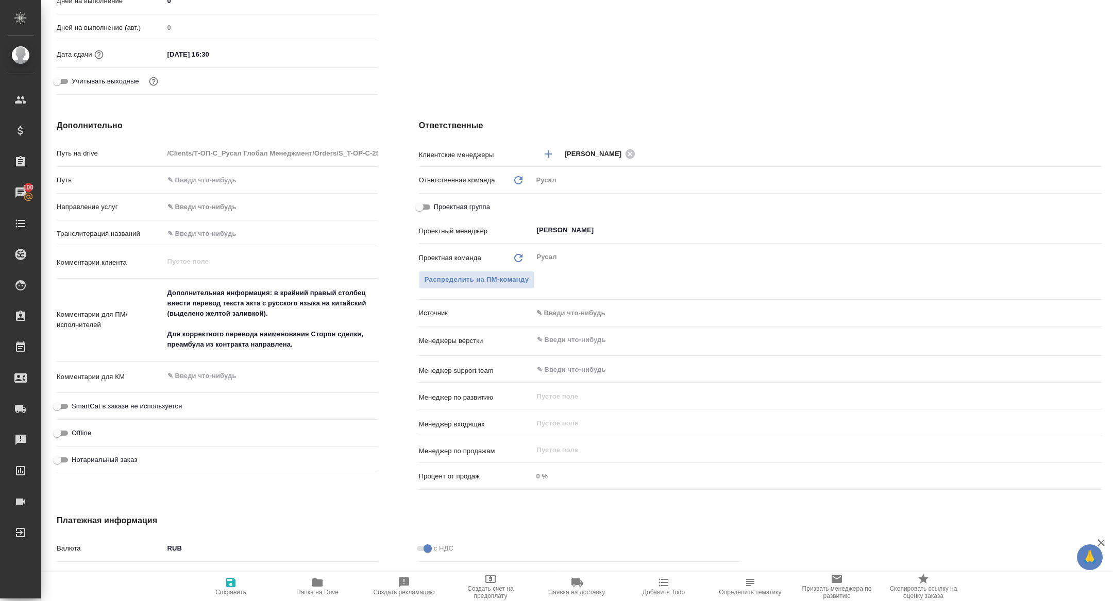
scroll to position [359, 0]
type textarea "x"
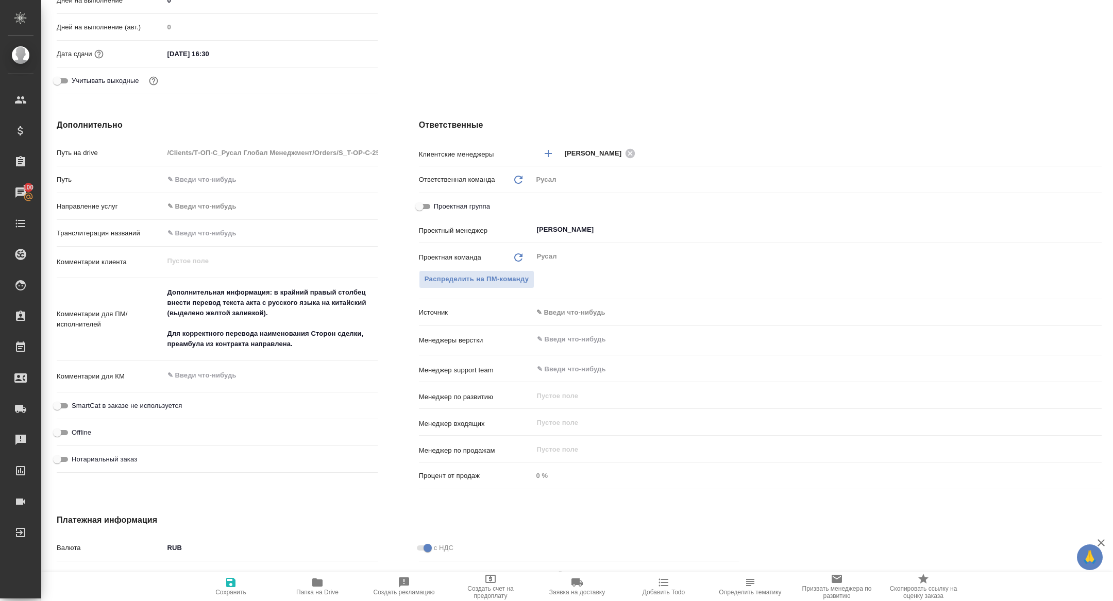
type textarea "x"
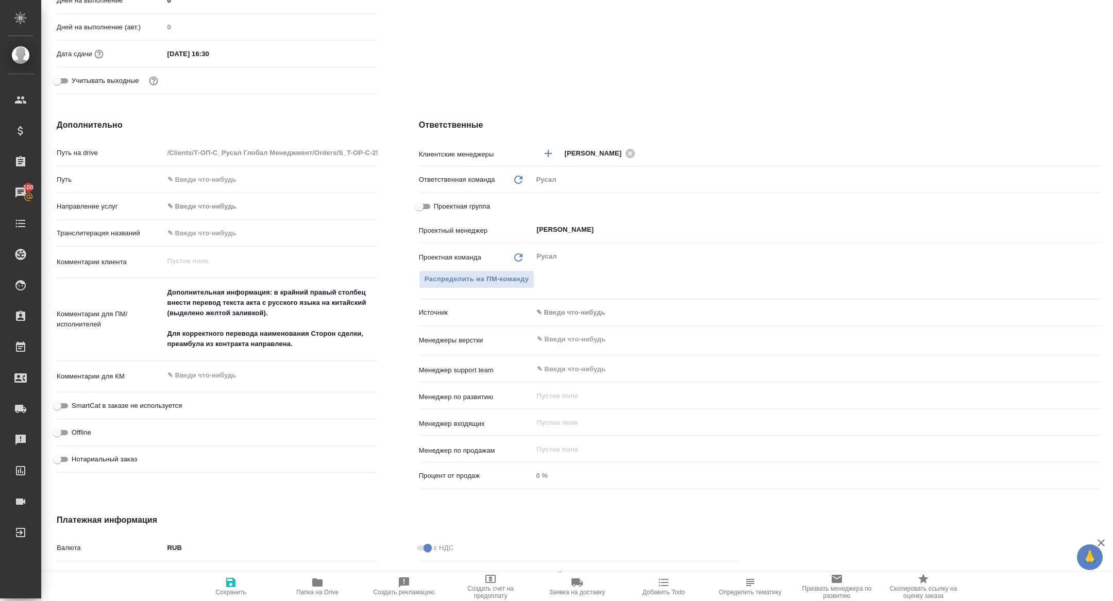
type textarea "x"
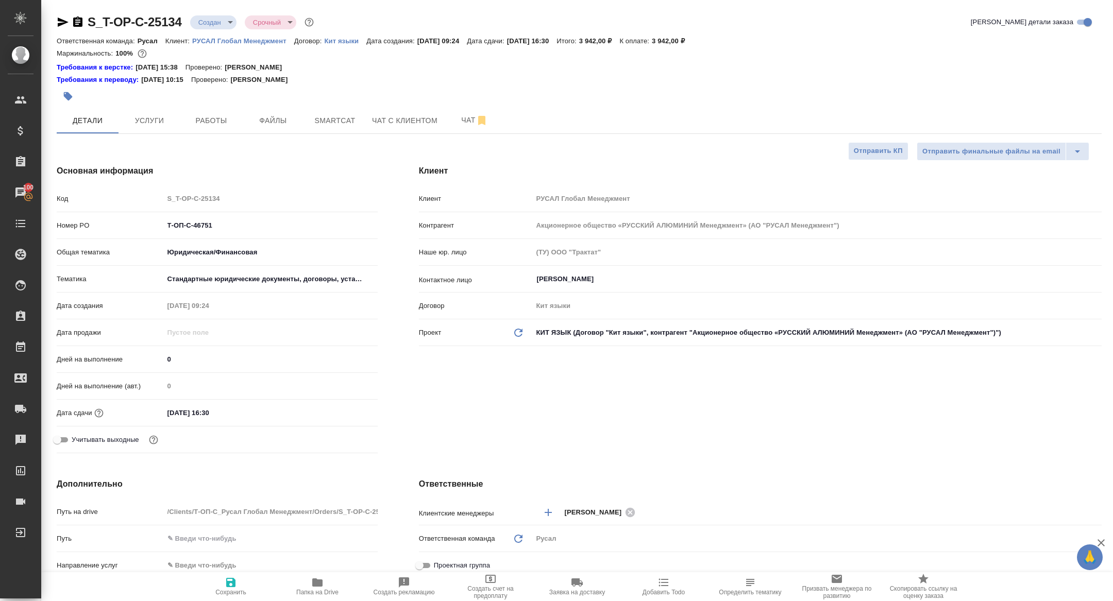
click at [80, 14] on div "S_T-OP-C-25134 Создан new Срочный urgent" at bounding box center [186, 22] width 259 height 16
click at [70, 24] on div at bounding box center [70, 22] width 27 height 12
click at [76, 24] on icon "button" at bounding box center [77, 21] width 9 height 10
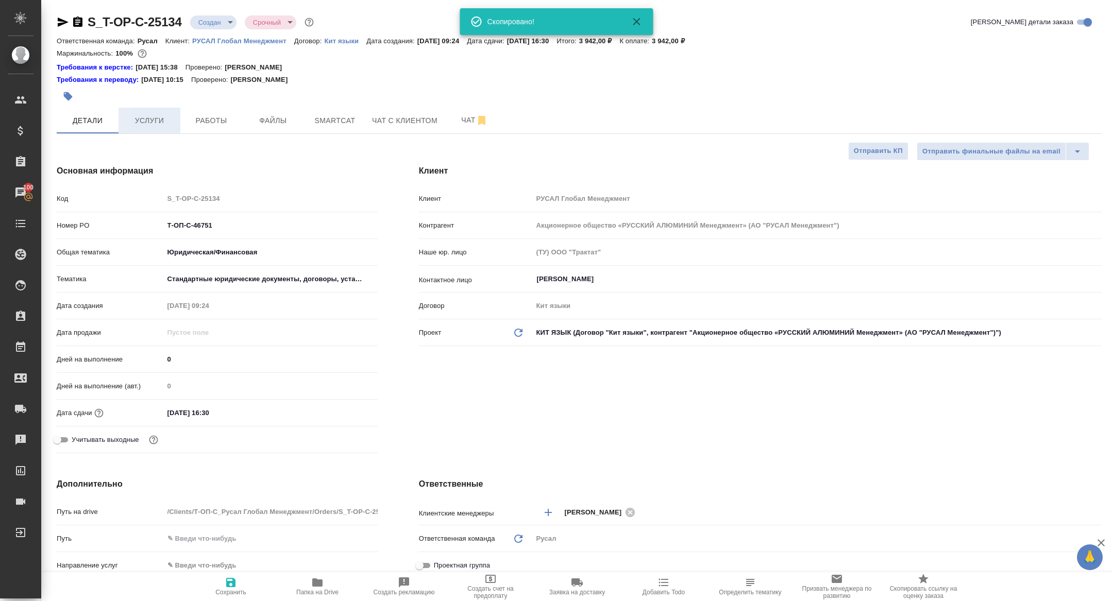
click at [147, 121] on span "Услуги" at bounding box center [149, 120] width 49 height 13
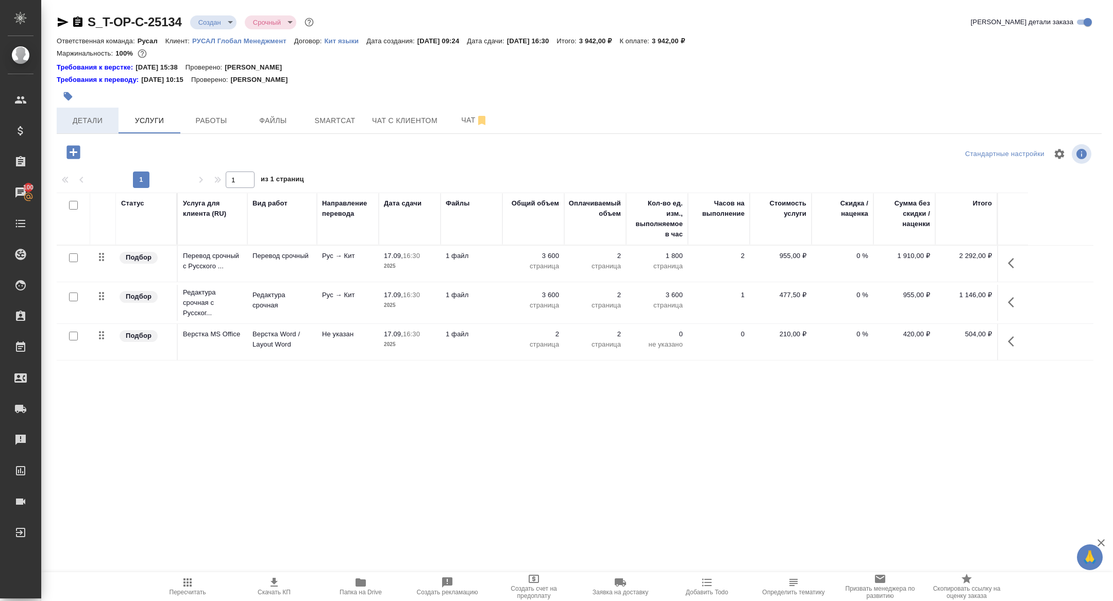
click at [72, 122] on span "Детали" at bounding box center [87, 120] width 49 height 13
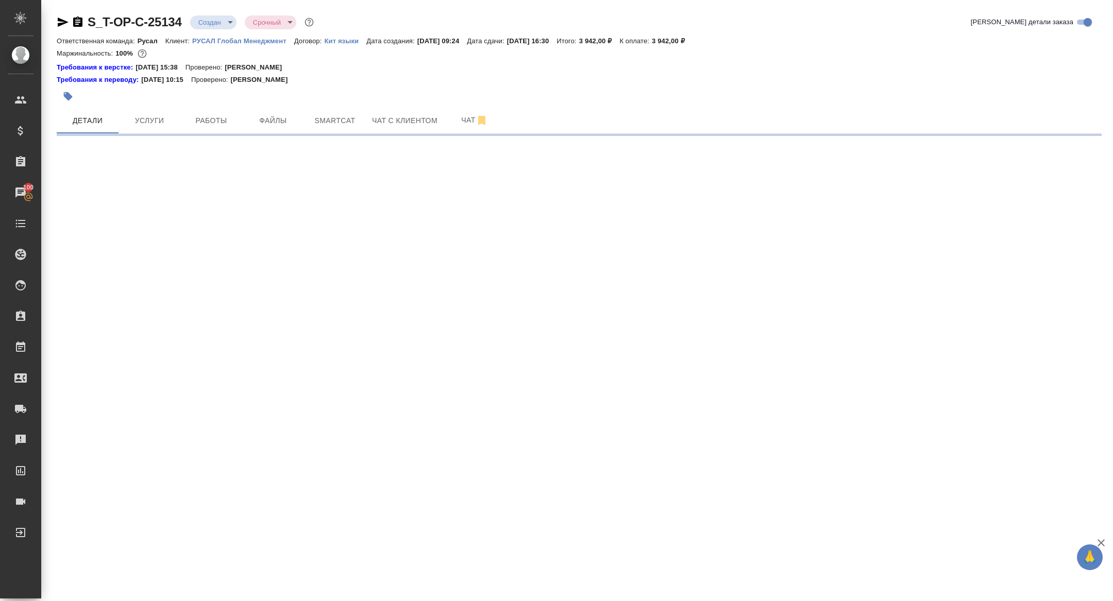
select select "RU"
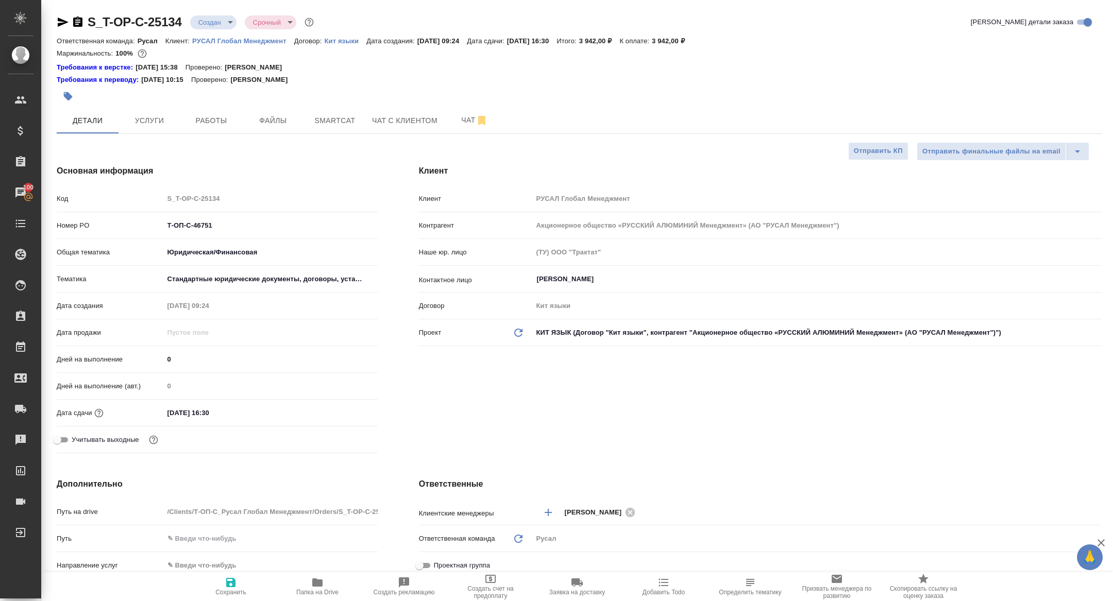
type textarea "x"
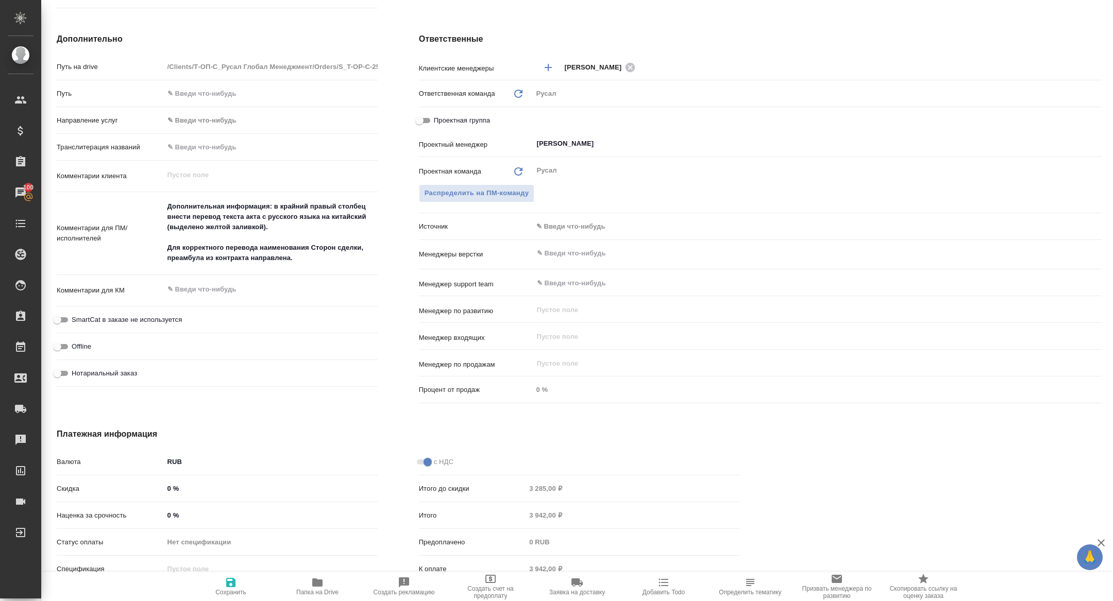
scroll to position [449, 0]
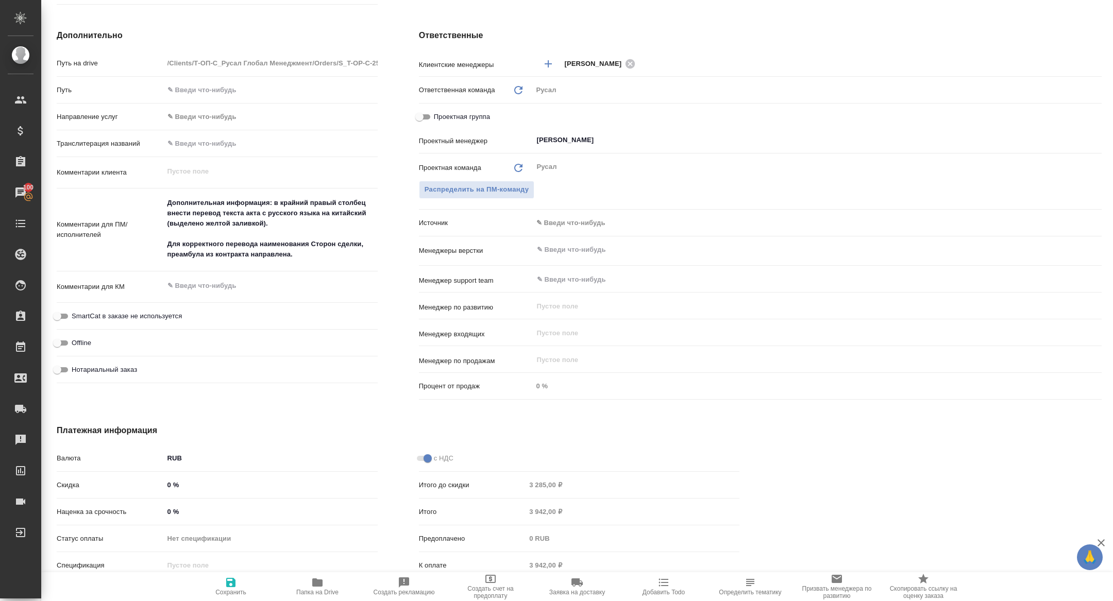
type textarea "x"
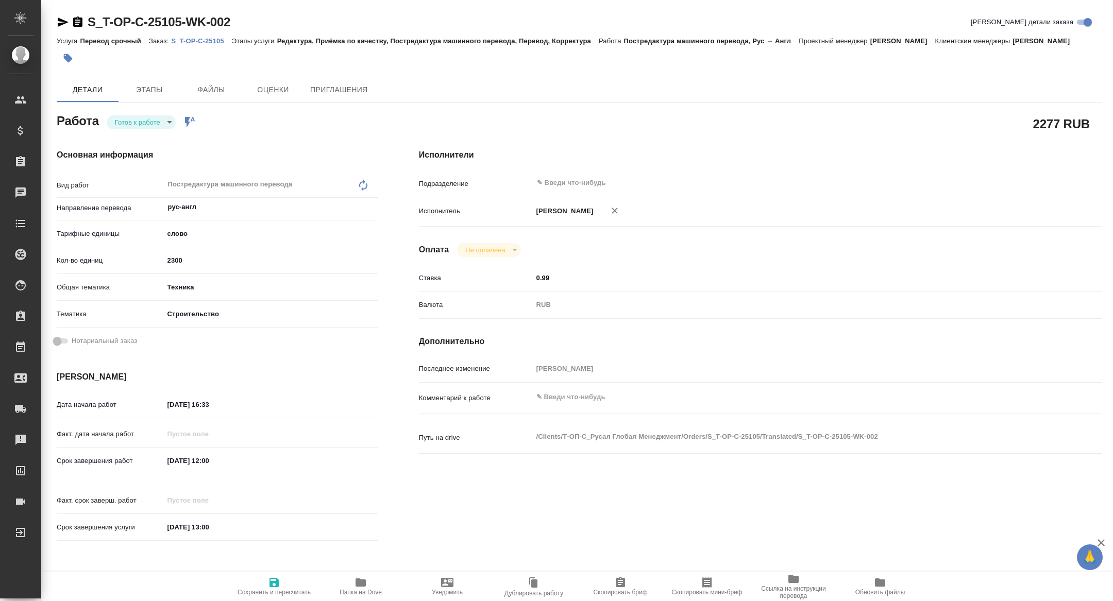
type textarea "x"
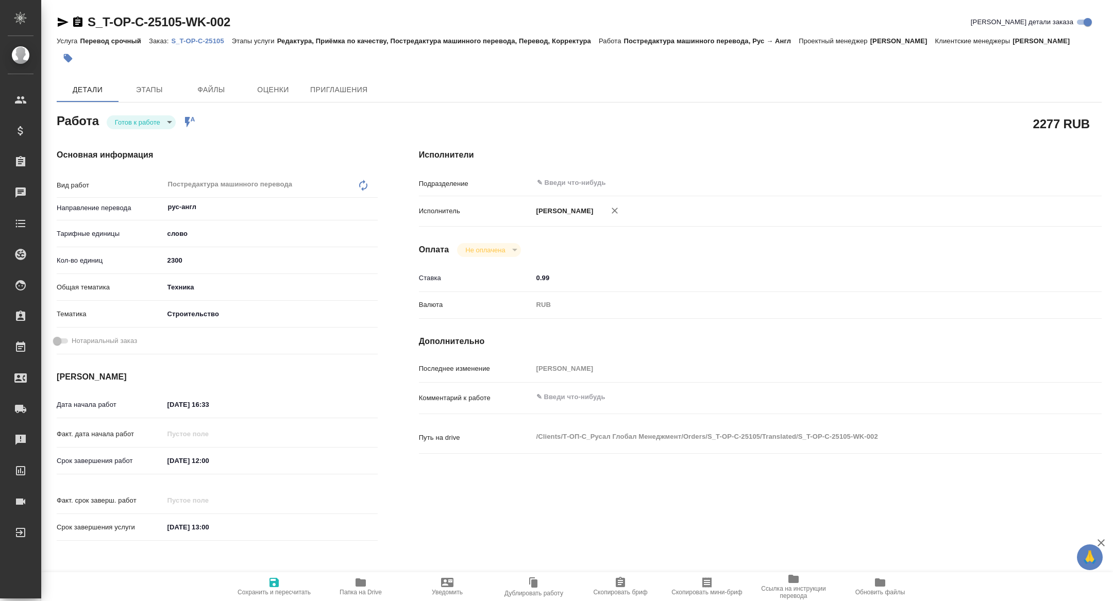
type textarea "x"
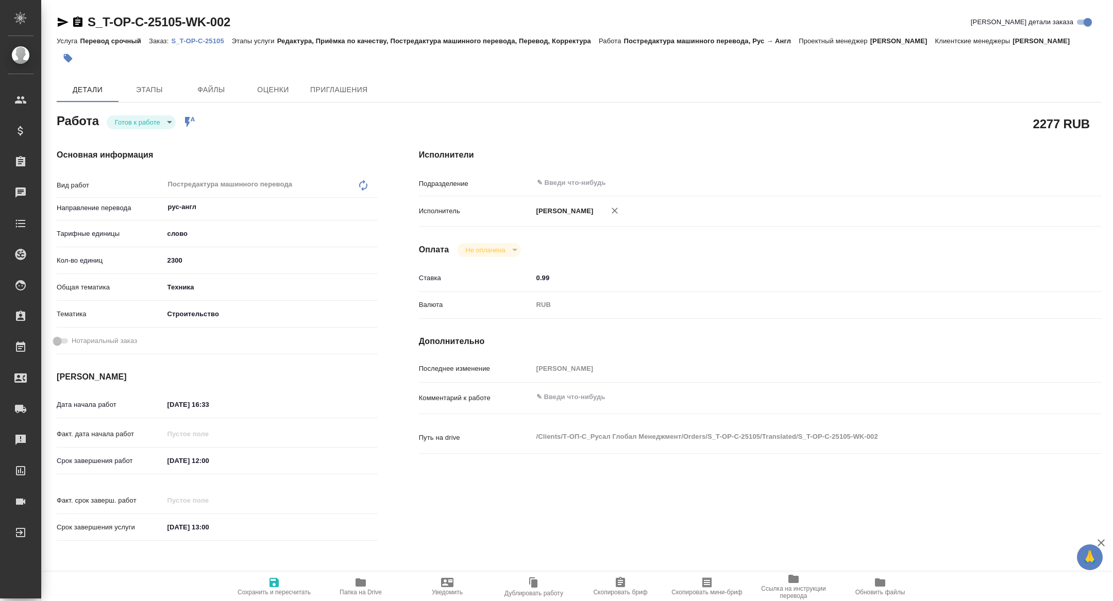
type textarea "x"
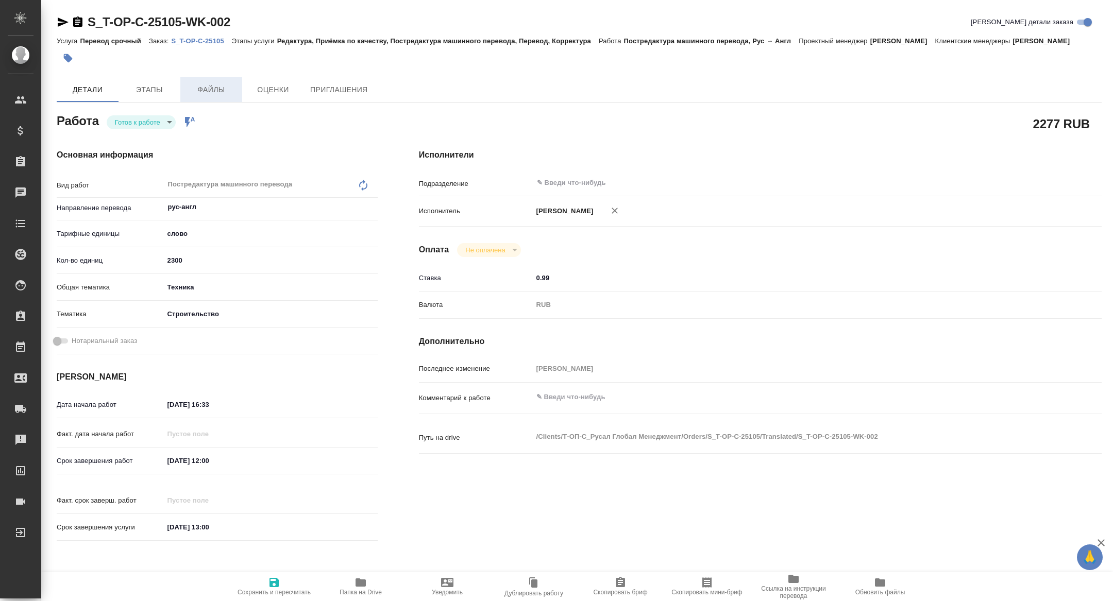
type textarea "x"
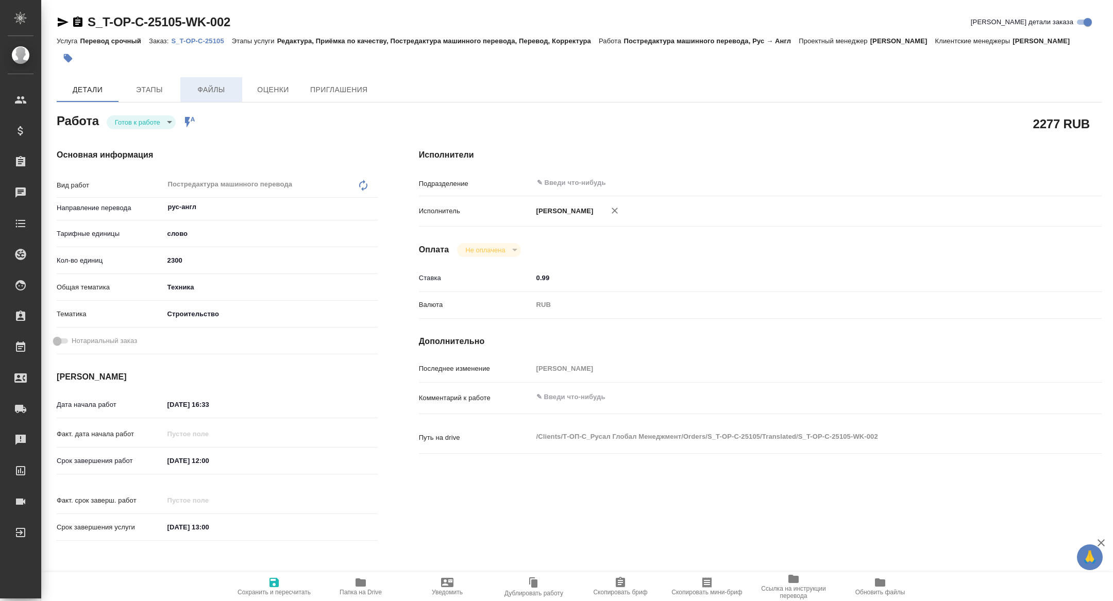
type textarea "x"
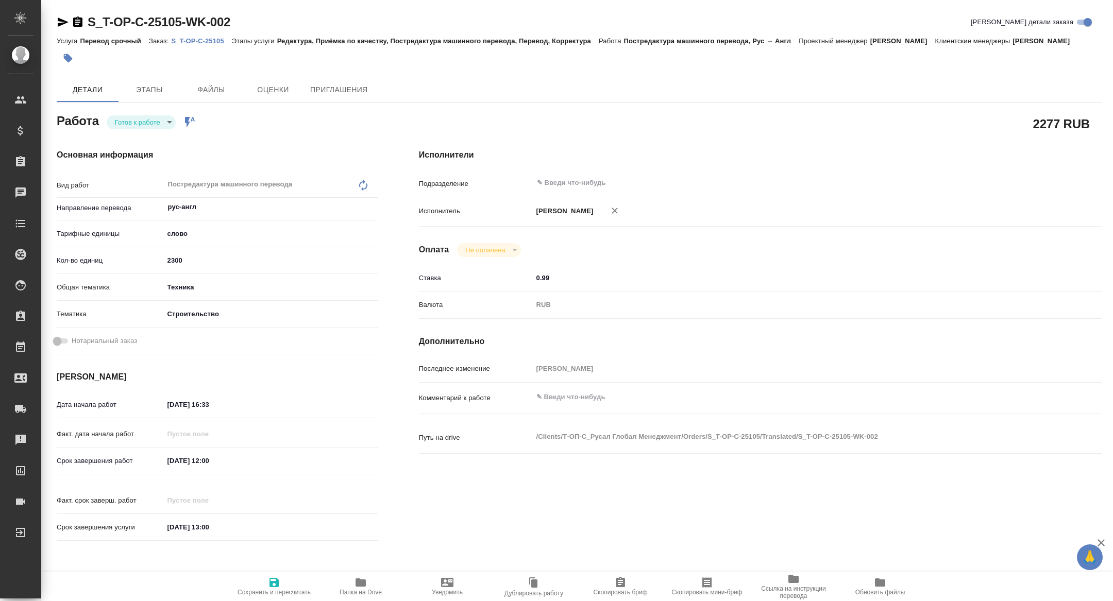
type textarea "x"
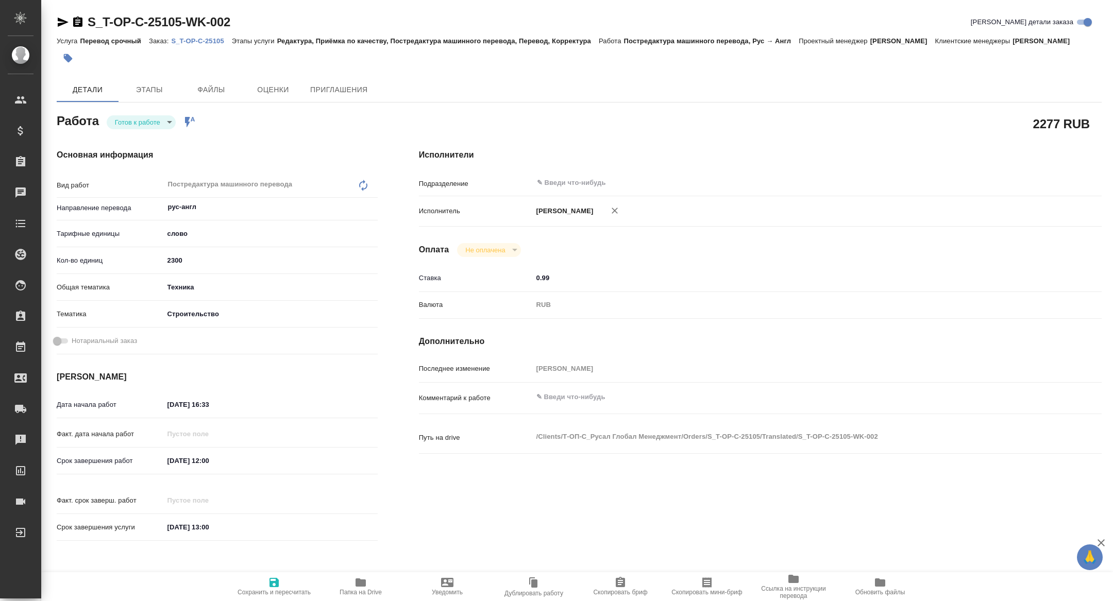
click at [198, 44] on p "S_T-OP-C-25105" at bounding box center [201, 41] width 60 height 8
type textarea "x"
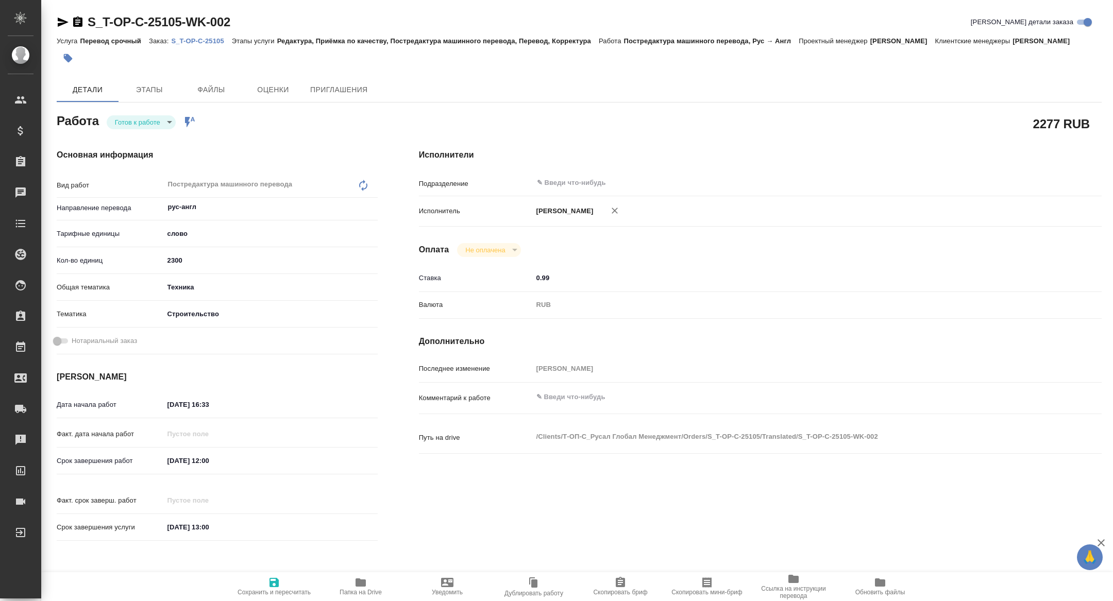
type textarea "x"
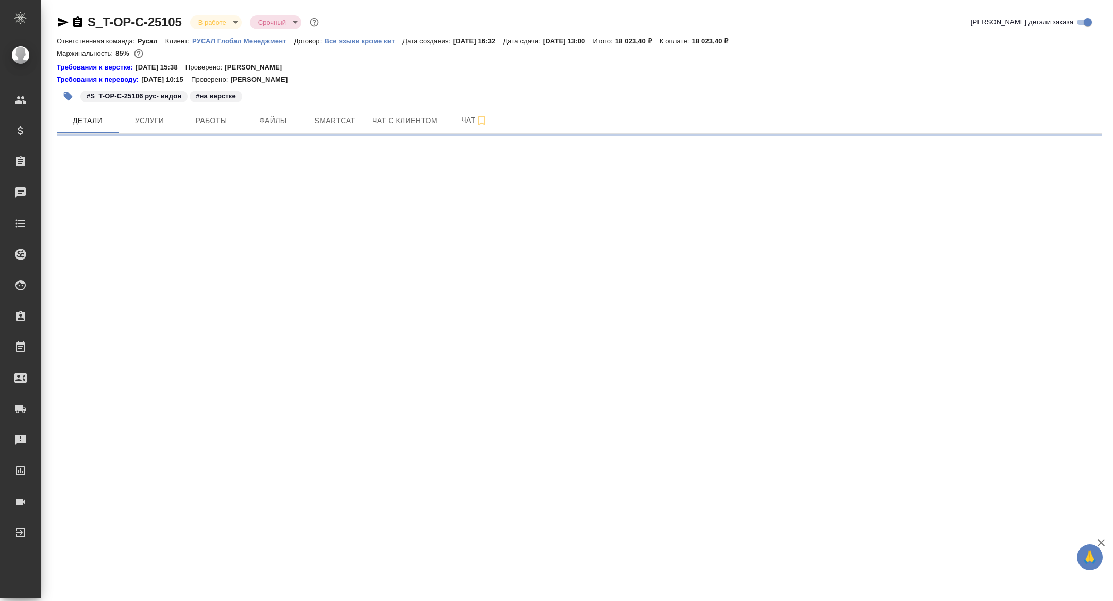
select select "RU"
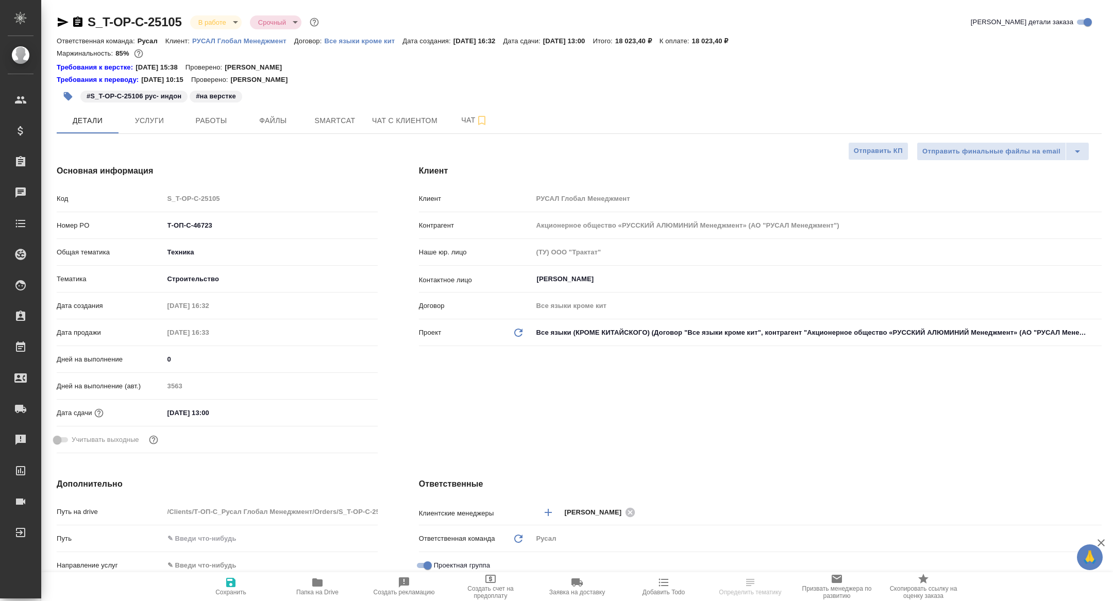
type textarea "x"
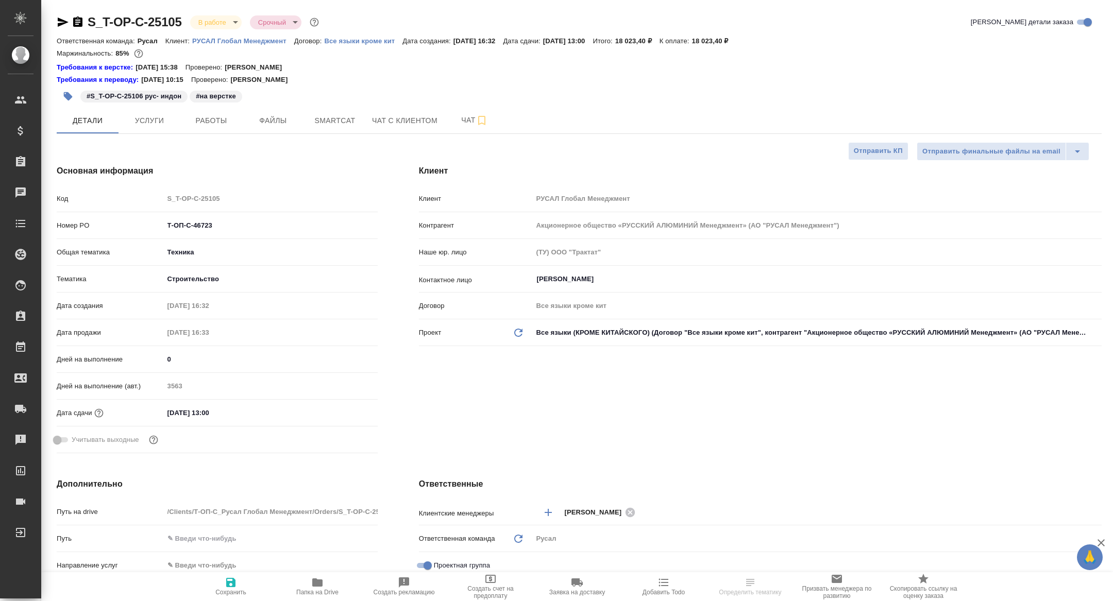
type textarea "x"
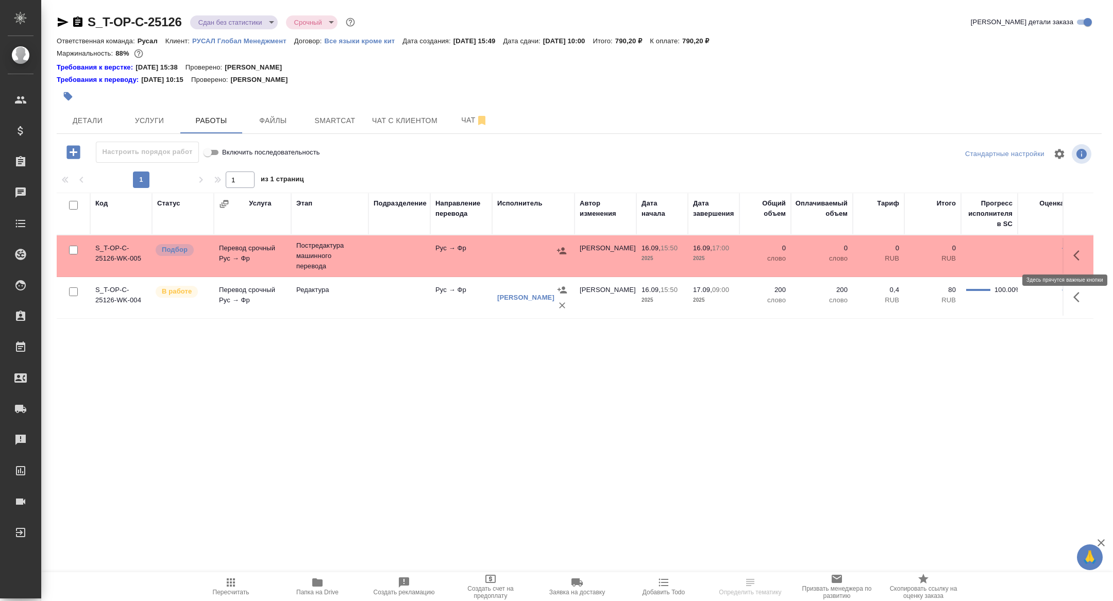
click at [1078, 256] on icon "button" at bounding box center [1079, 255] width 12 height 12
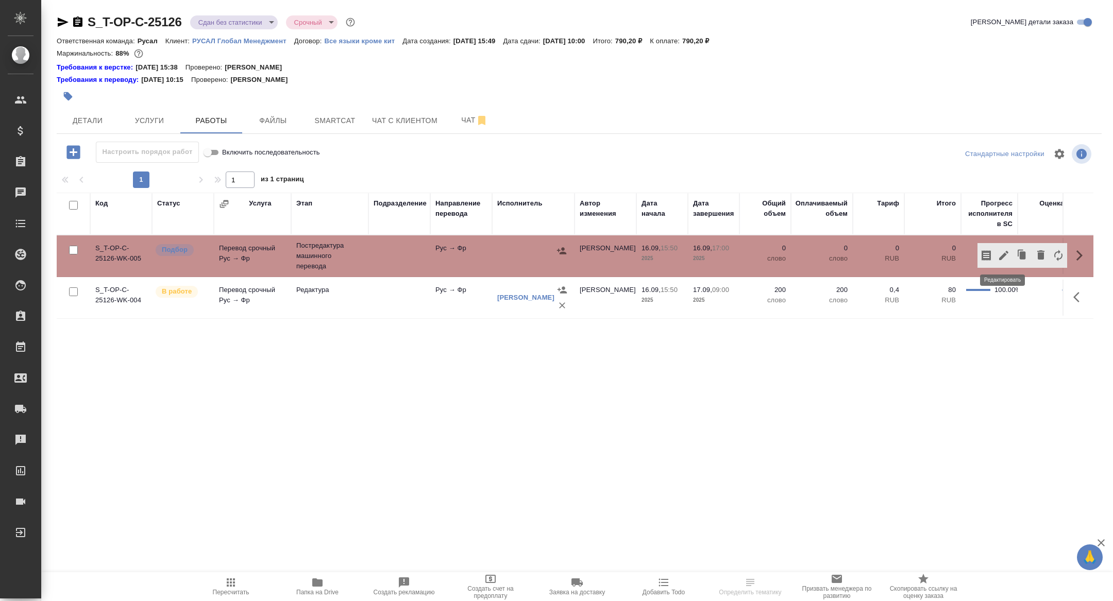
click at [1001, 257] on icon "button" at bounding box center [1003, 255] width 9 height 9
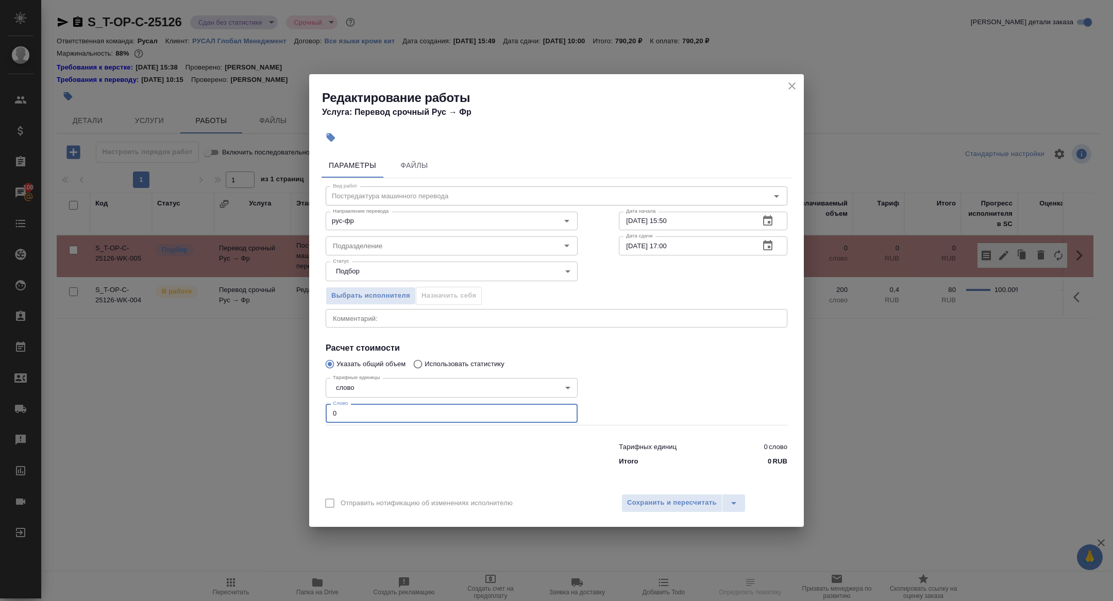
drag, startPoint x: 345, startPoint y: 416, endPoint x: 279, endPoint y: 416, distance: 65.9
click at [280, 416] on div "Редактирование работы Услуга: Перевод срочный Рус → Фр Параметры Файлы Вид рабо…" at bounding box center [556, 300] width 1113 height 601
type input "177"
click at [650, 502] on span "Сохранить и пересчитать" at bounding box center [672, 503] width 90 height 12
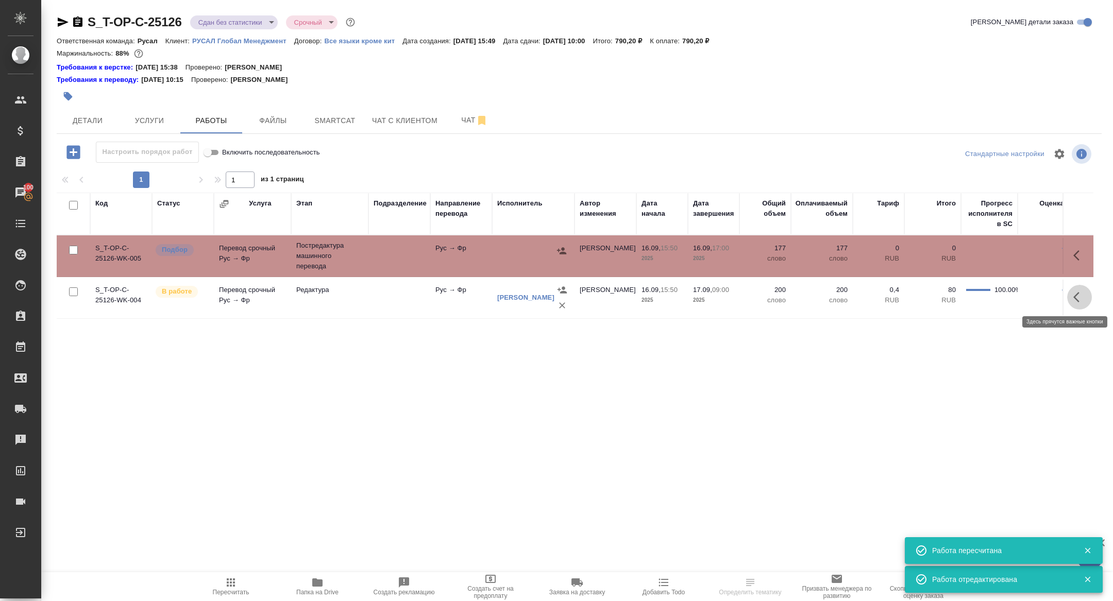
click at [1078, 294] on icon "button" at bounding box center [1079, 297] width 12 height 12
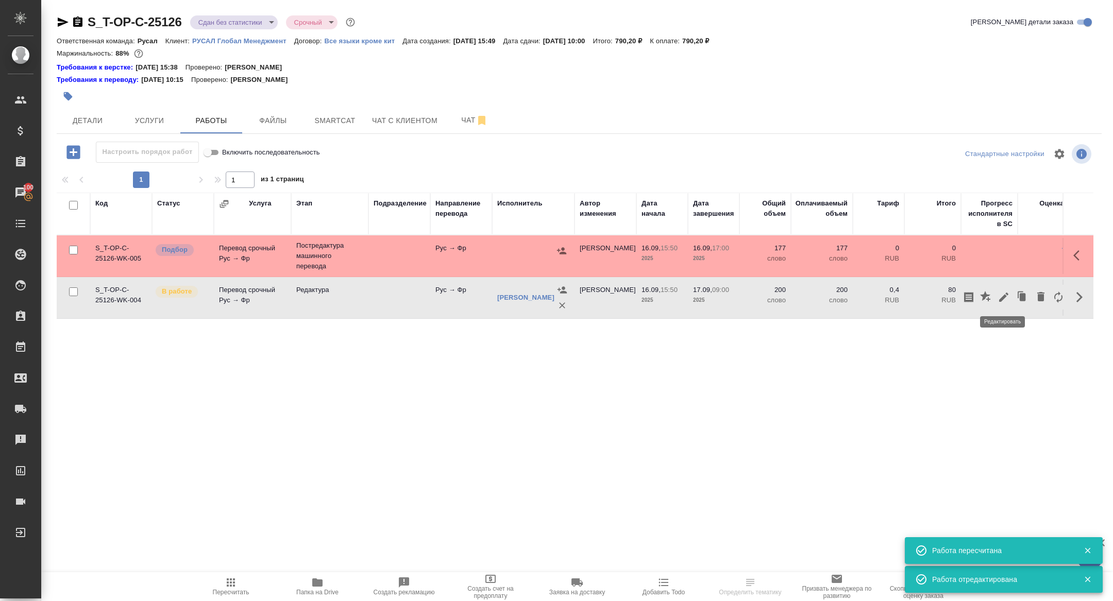
click at [997, 296] on icon "button" at bounding box center [1003, 297] width 12 height 12
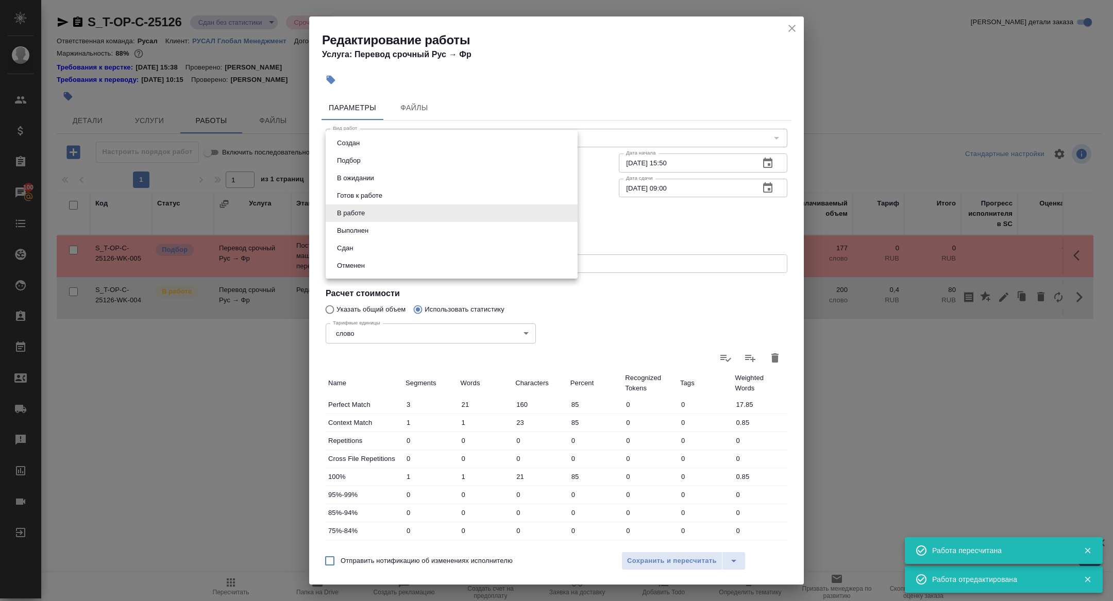
click at [395, 217] on body "🙏 .cls-1 fill:#fff; AWATERA Zhuravleva Alexandra Клиенты Спецификации Заказы 10…" at bounding box center [556, 300] width 1113 height 601
click at [364, 246] on li "Сдан" at bounding box center [452, 249] width 252 height 18
type input "closed"
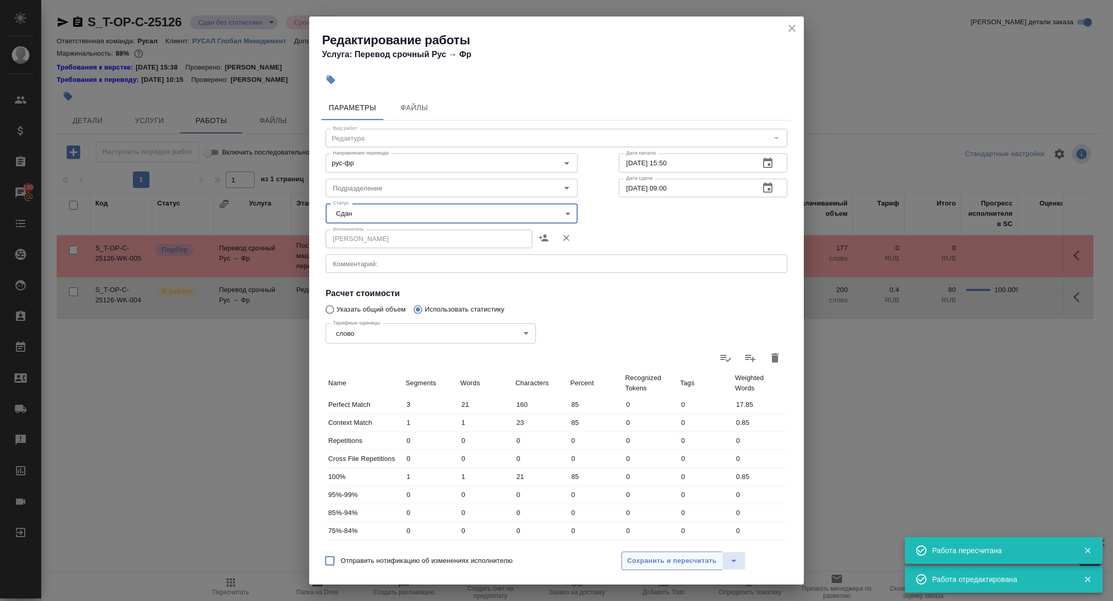
click at [634, 563] on span "Сохранить и пересчитать" at bounding box center [672, 561] width 90 height 12
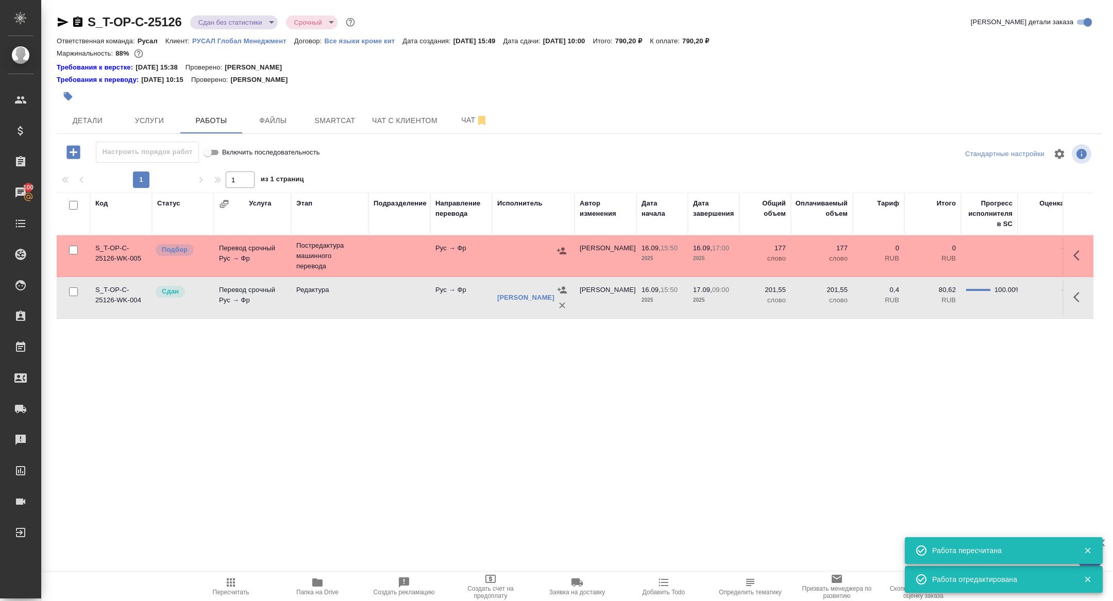
click at [554, 250] on button "button" at bounding box center [561, 250] width 15 height 15
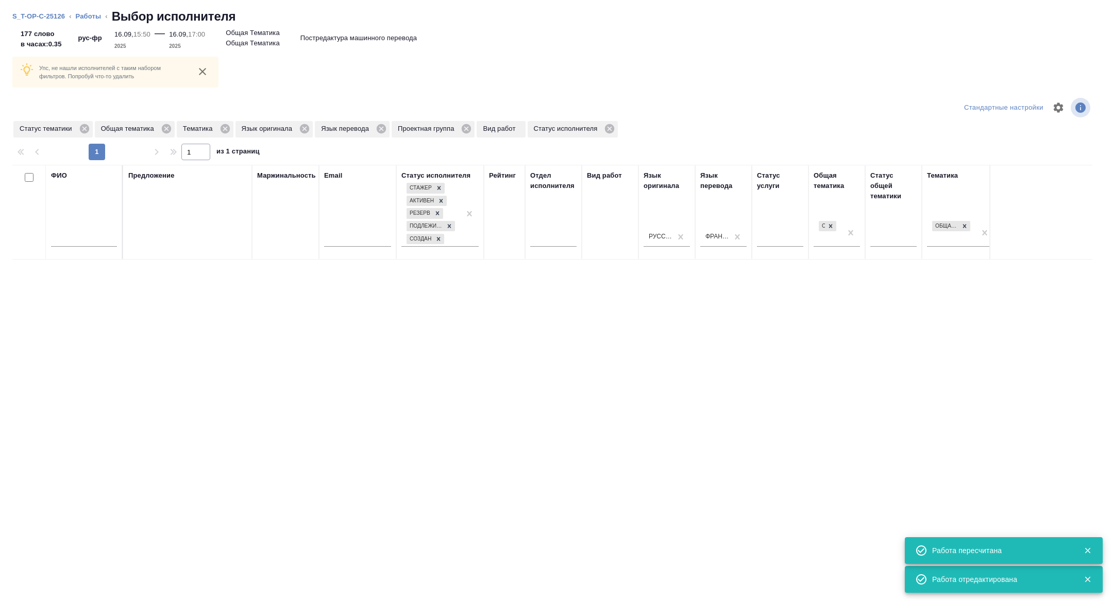
click at [77, 240] on input "text" at bounding box center [84, 240] width 66 height 13
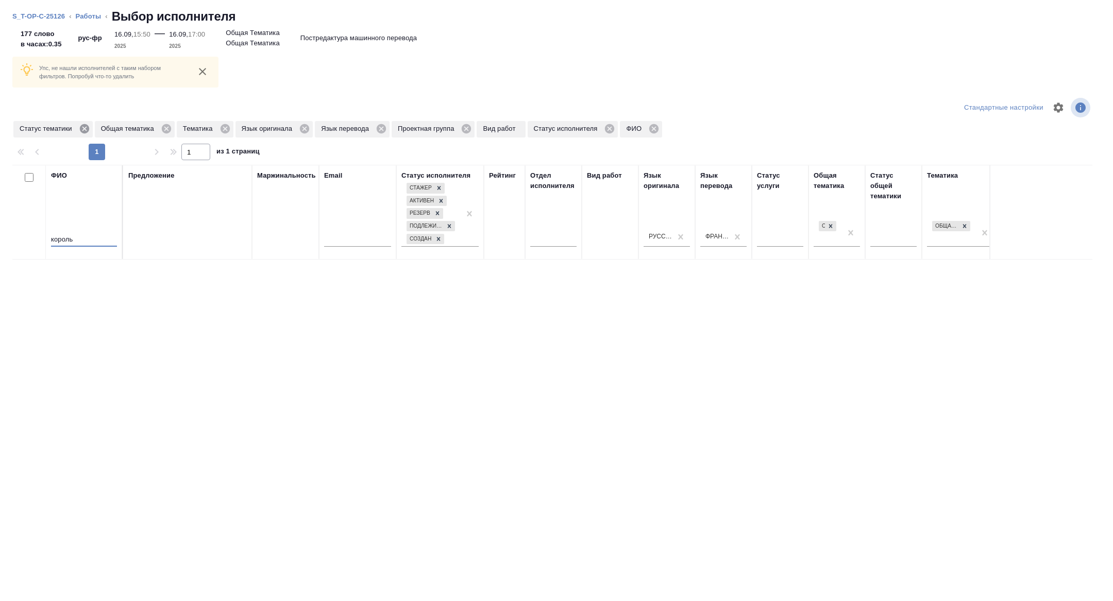
type input "король"
click at [89, 129] on icon at bounding box center [83, 128] width 9 height 9
click at [145, 130] on icon at bounding box center [143, 128] width 9 height 9
click at [86, 131] on icon at bounding box center [84, 128] width 9 height 9
click at [86, 131] on icon at bounding box center [82, 128] width 9 height 9
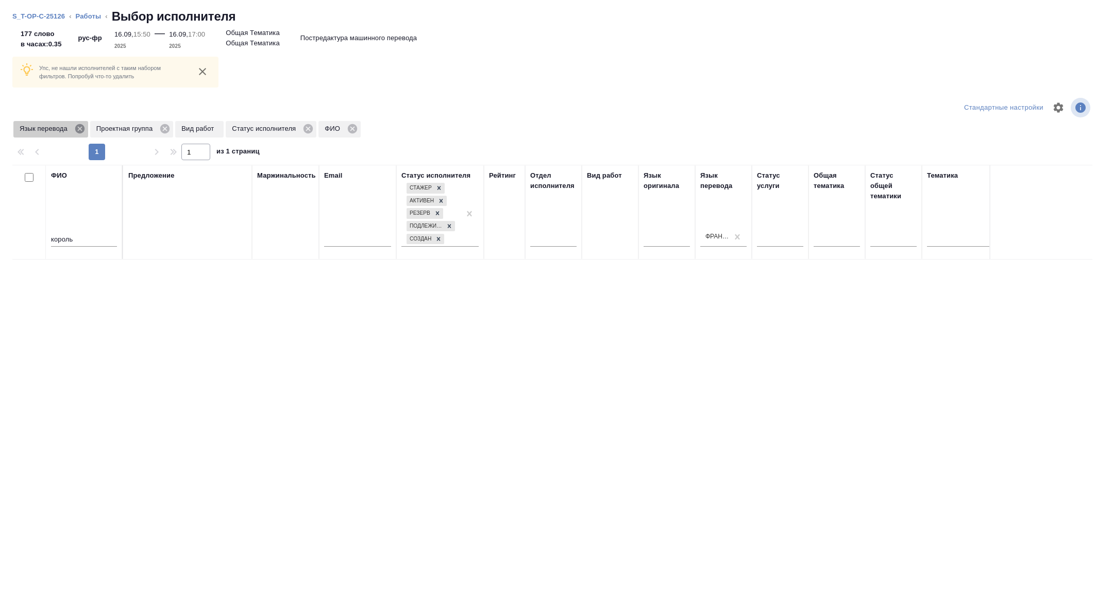
click at [86, 131] on icon at bounding box center [79, 128] width 11 height 11
click at [89, 131] on icon at bounding box center [87, 128] width 9 height 9
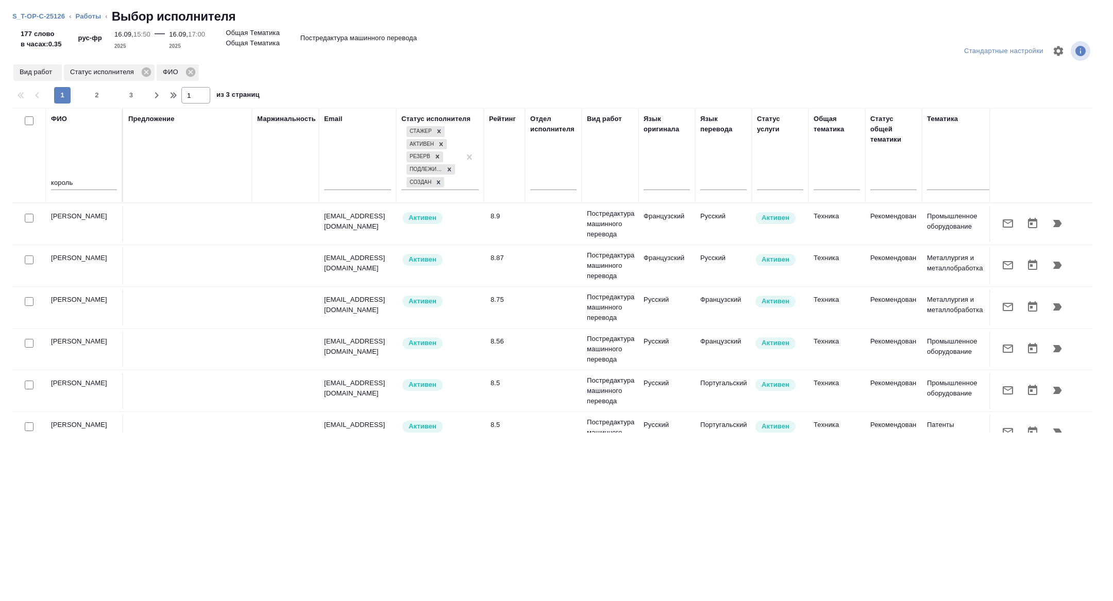
click at [1062, 216] on button "button" at bounding box center [1057, 223] width 25 height 25
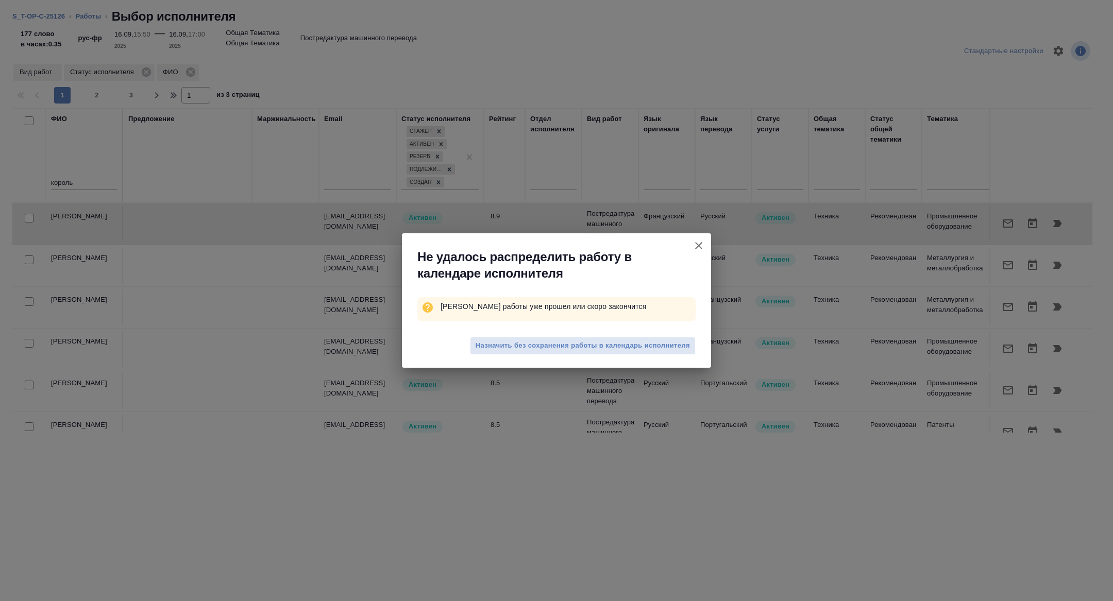
click at [582, 347] on span "Назначить без сохранения работы в календарь исполнителя" at bounding box center [582, 346] width 214 height 12
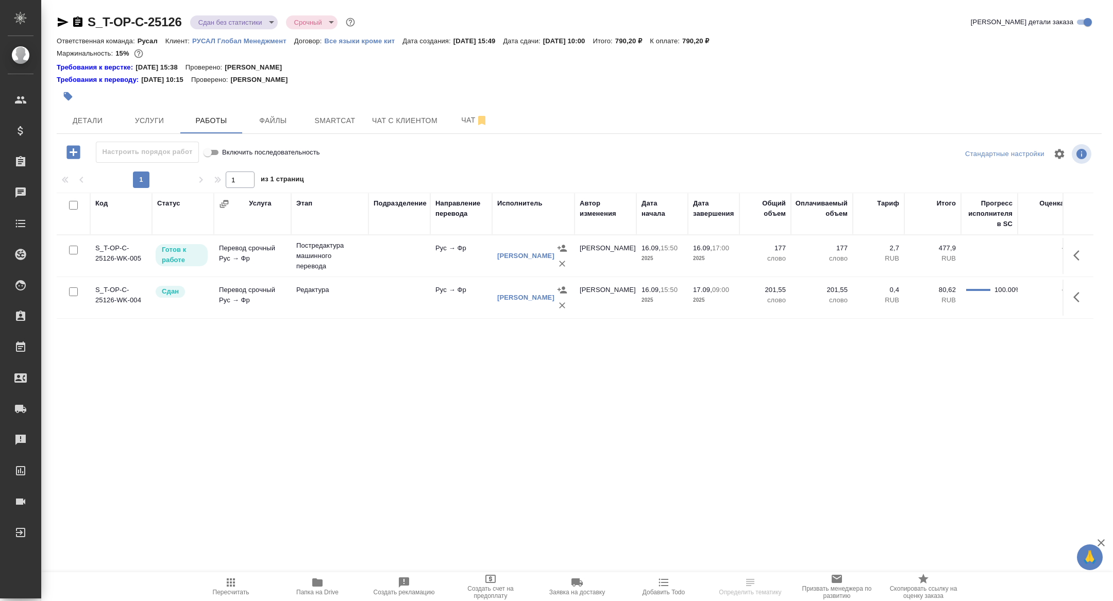
click at [1073, 255] on icon "button" at bounding box center [1079, 255] width 12 height 12
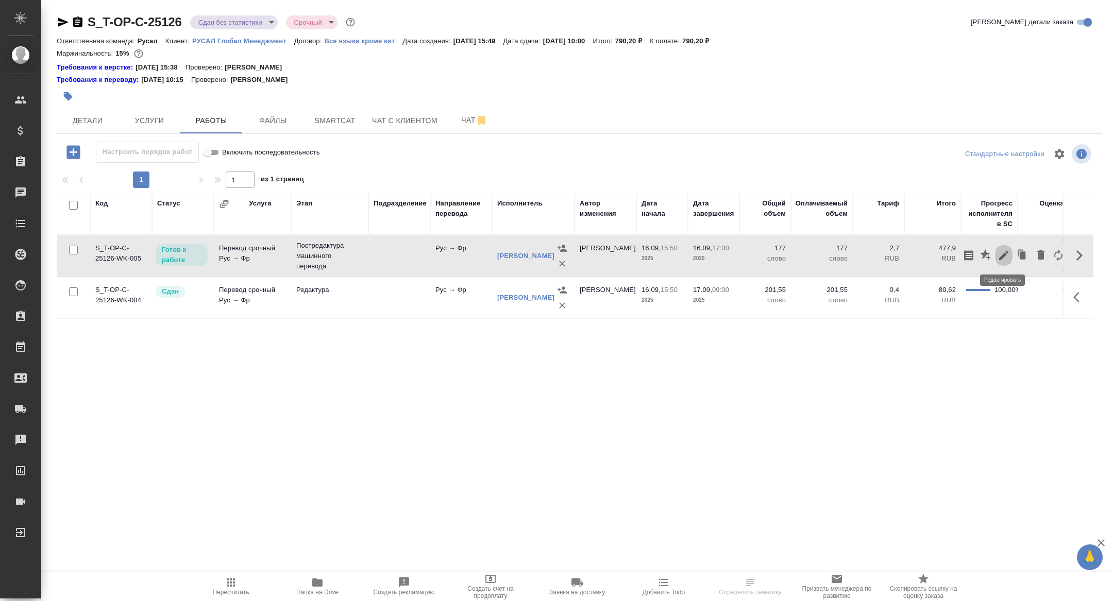
click at [999, 259] on icon "button" at bounding box center [1003, 255] width 9 height 9
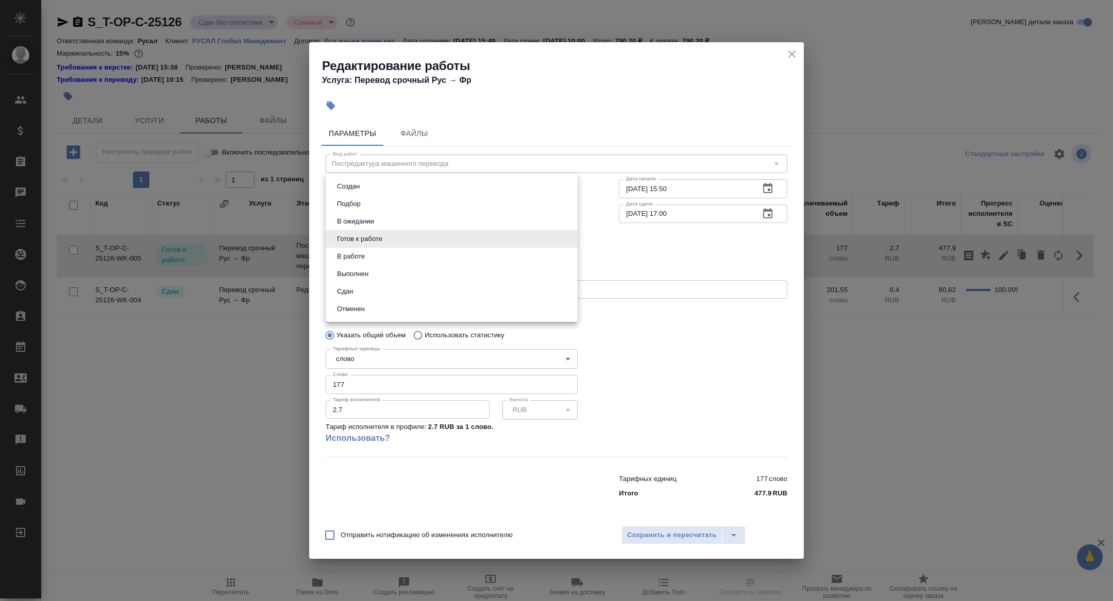
click at [346, 248] on body "🙏 .cls-1 fill:#fff; AWATERA Zhuravleva Alexandra Клиенты Спецификации Заказы Ча…" at bounding box center [556, 300] width 1113 height 601
click at [354, 292] on button "Сдан" at bounding box center [345, 291] width 22 height 11
type input "closed"
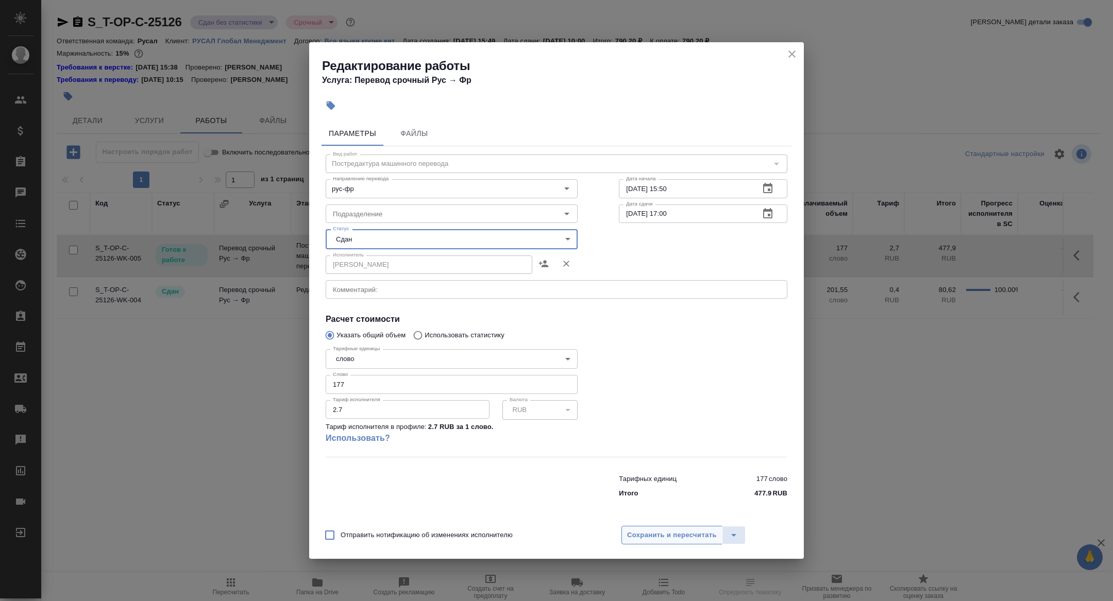
click at [678, 537] on span "Сохранить и пересчитать" at bounding box center [672, 536] width 90 height 12
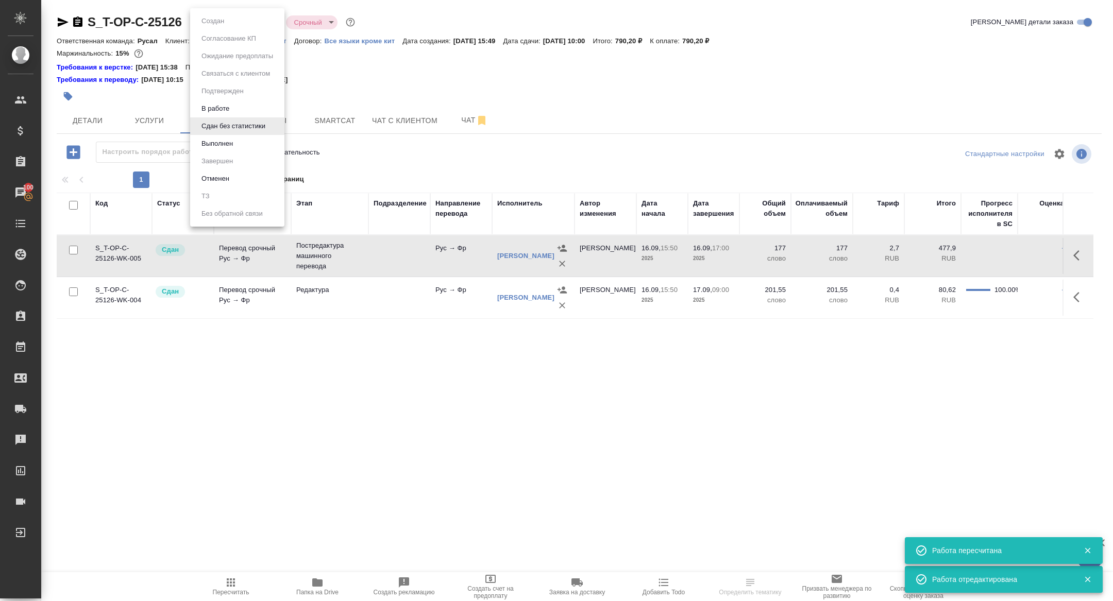
click at [226, 21] on body "🙏 .cls-1 fill:#fff; AWATERA Zhuravleva Alexandra Клиенты Спецификации Заказы 10…" at bounding box center [556, 300] width 1113 height 601
click at [206, 148] on button "Выполнен" at bounding box center [217, 143] width 38 height 11
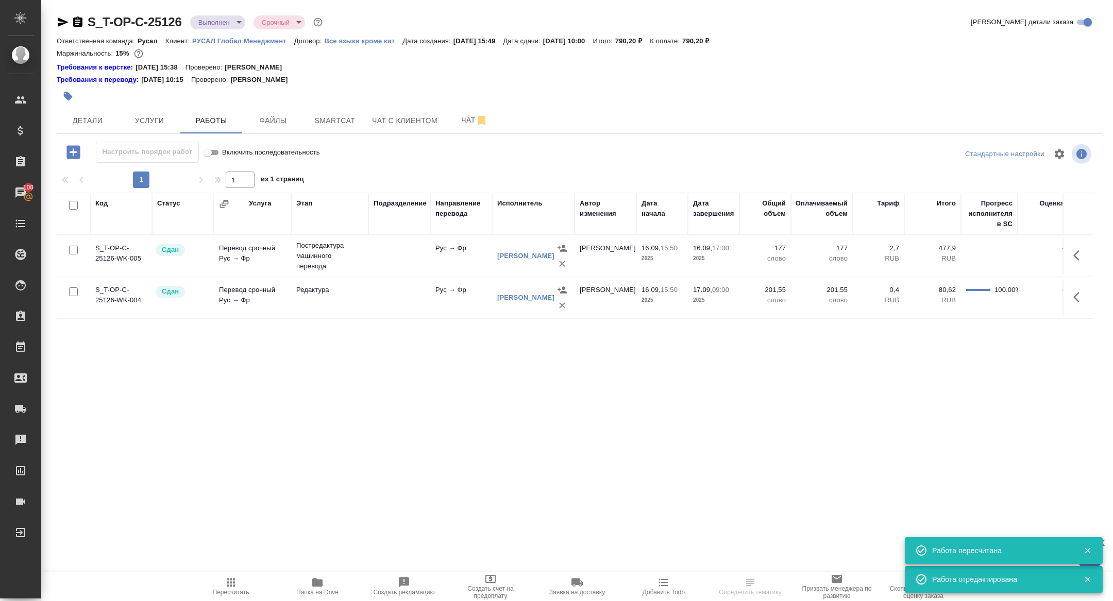
click at [154, 106] on div at bounding box center [405, 96] width 696 height 23
click at [156, 122] on span "Услуги" at bounding box center [149, 120] width 49 height 13
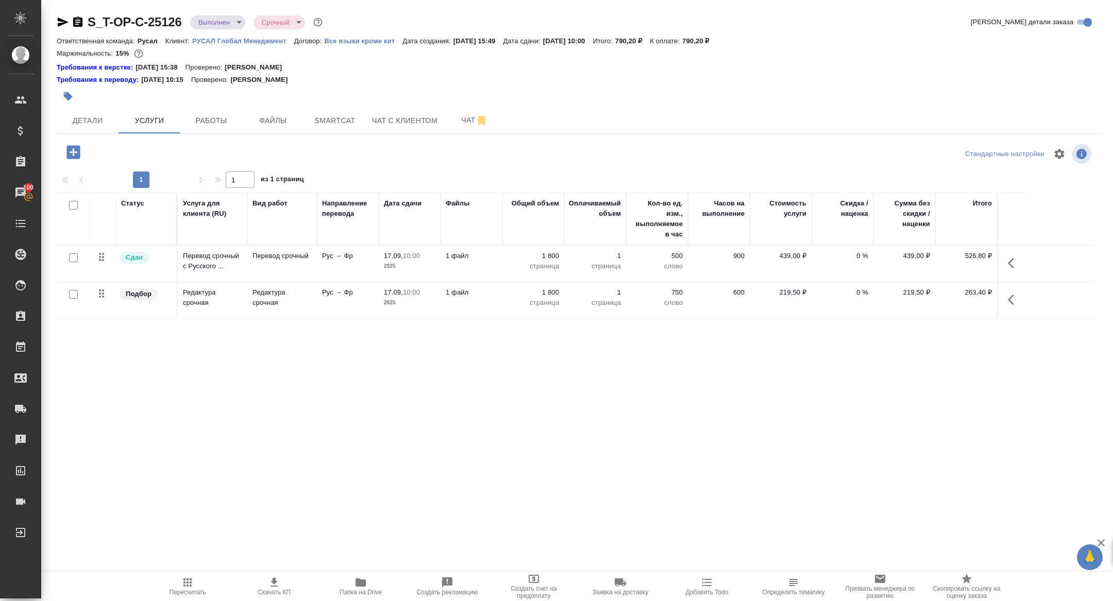
click at [1007, 260] on button "button" at bounding box center [1013, 263] width 25 height 25
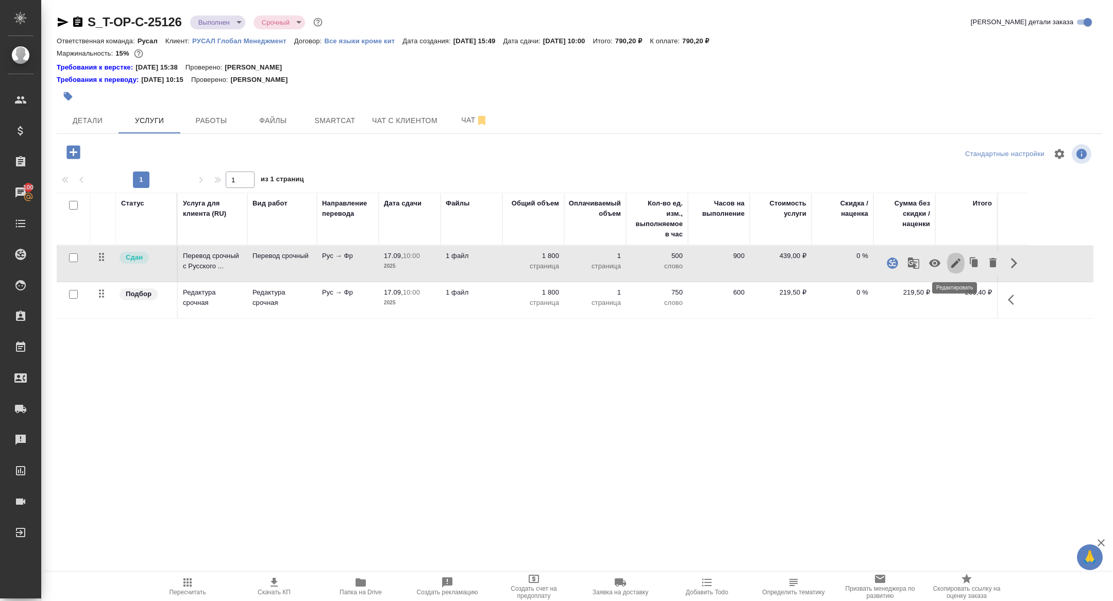
click at [954, 265] on icon "button" at bounding box center [955, 263] width 9 height 9
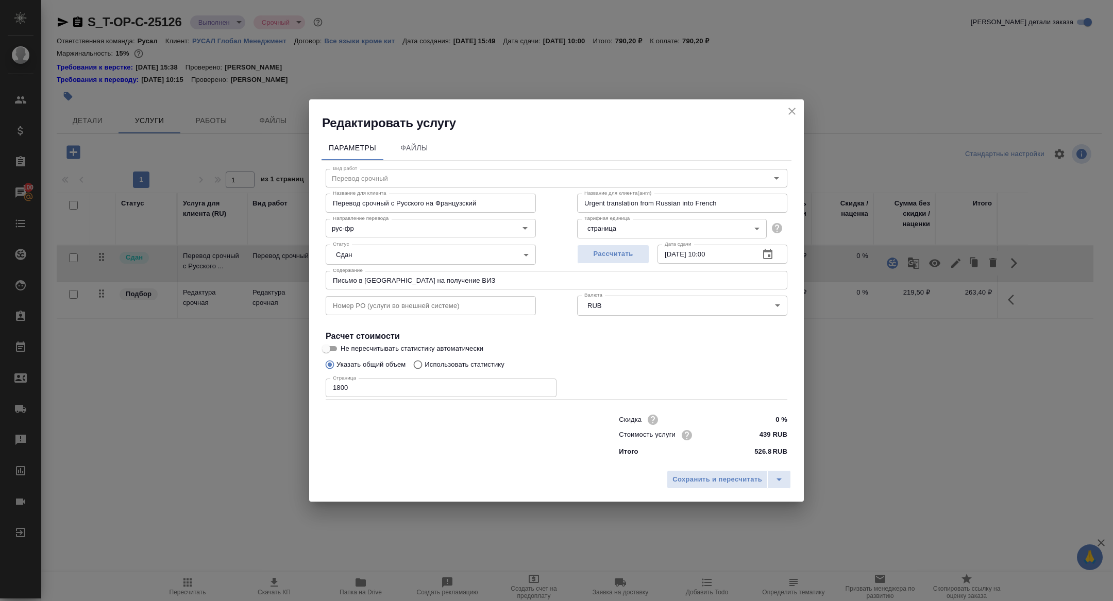
drag, startPoint x: 362, startPoint y: 390, endPoint x: 251, endPoint y: 387, distance: 111.3
click at [254, 388] on div "Редактировать услугу Параметры Файлы Вид работ Перевод срочный Вид работ Назван…" at bounding box center [556, 300] width 1113 height 601
drag, startPoint x: 356, startPoint y: 383, endPoint x: 381, endPoint y: 398, distance: 29.3
click at [381, 398] on div "Вид работ Перевод срочный Вид работ Название для клиента Перевод срочный с Русс…" at bounding box center [556, 311] width 470 height 300
type input "5000"
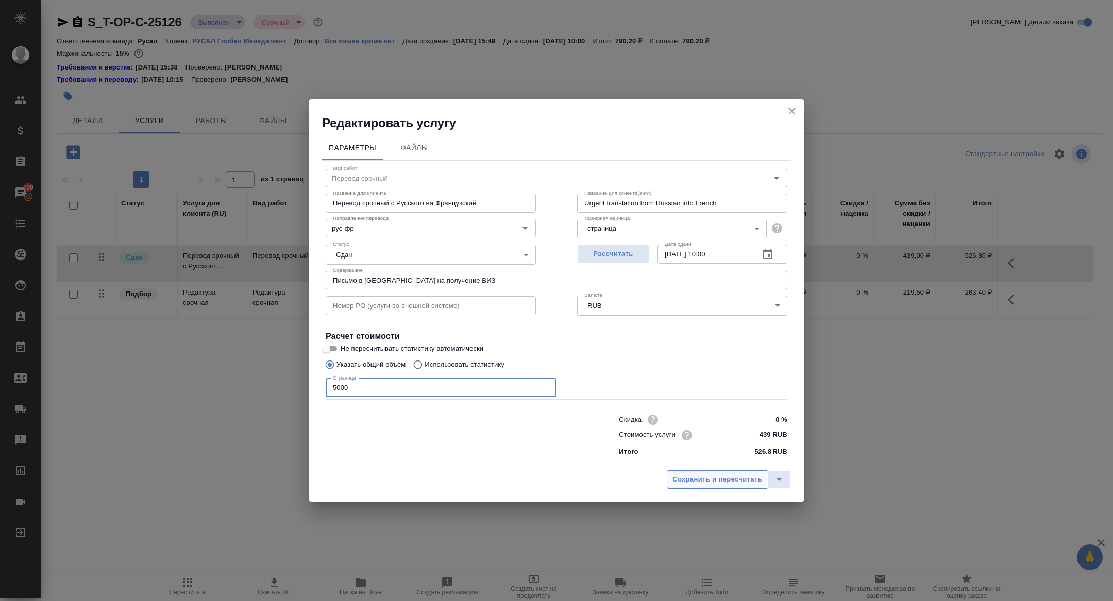
click at [710, 479] on span "Сохранить и пересчитать" at bounding box center [717, 480] width 90 height 12
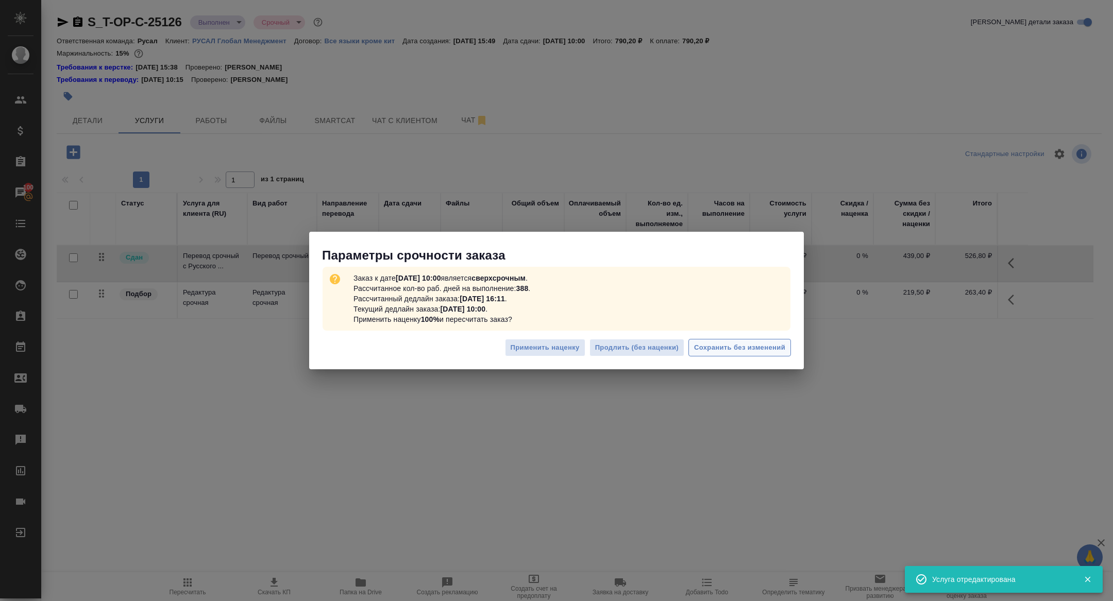
click at [754, 351] on span "Сохранить без изменений" at bounding box center [739, 348] width 91 height 12
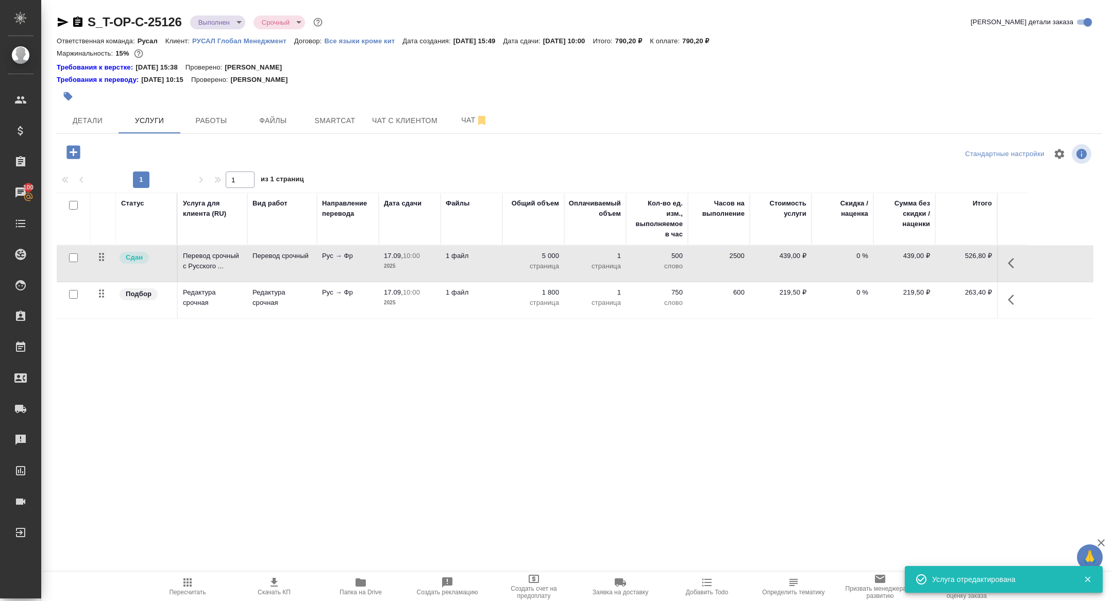
drag, startPoint x: 1008, startPoint y: 296, endPoint x: 1002, endPoint y: 297, distance: 6.2
click at [1008, 296] on icon "button" at bounding box center [1014, 300] width 12 height 12
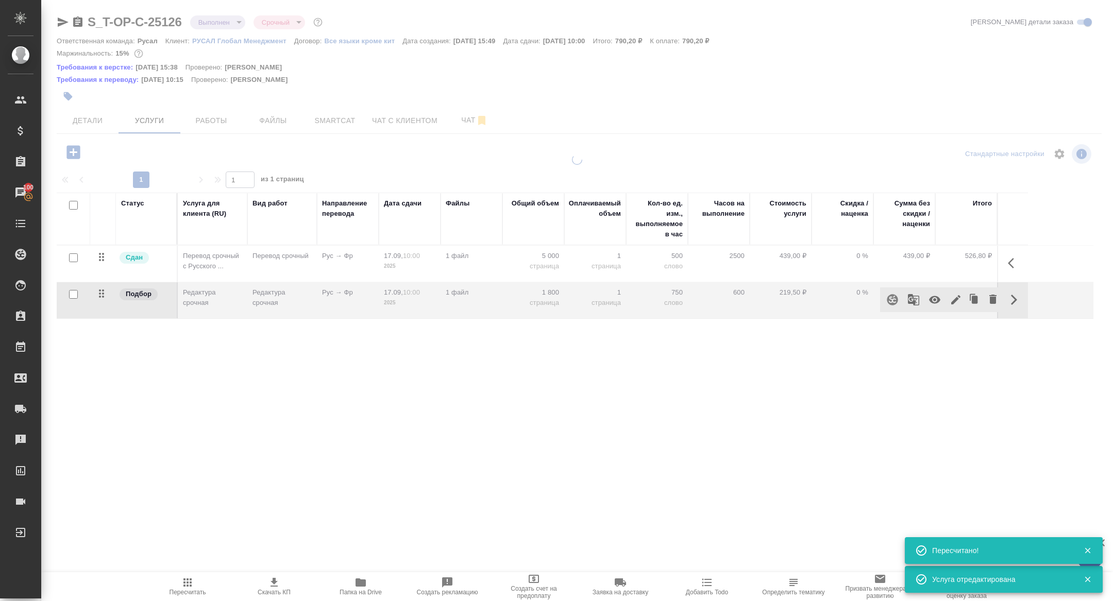
click at [953, 301] on td "263,40 ₽" at bounding box center [966, 300] width 62 height 36
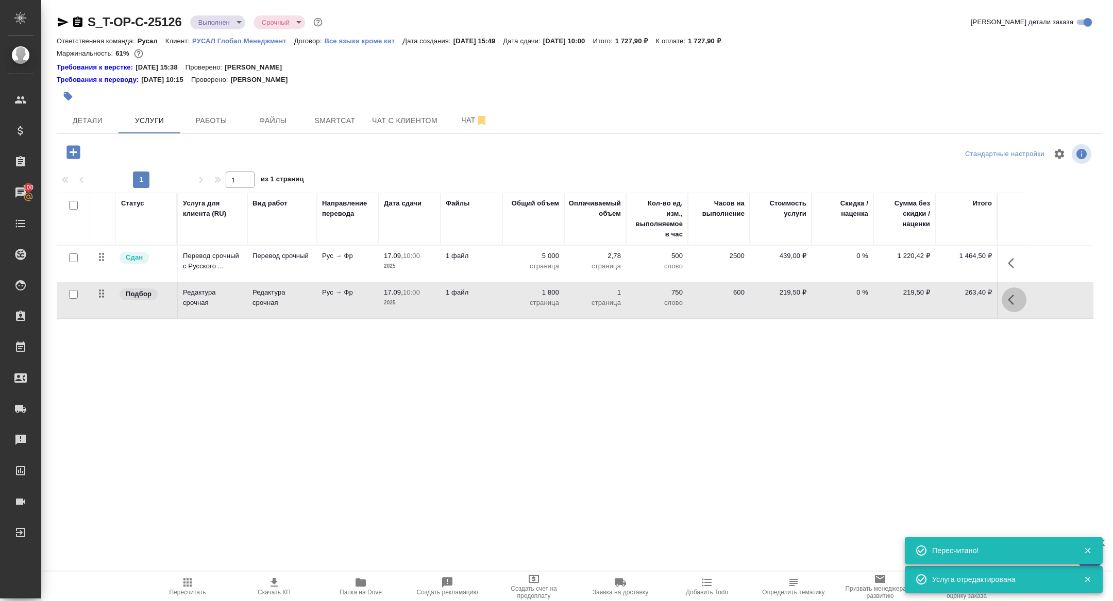
click at [1004, 297] on button "button" at bounding box center [1013, 299] width 25 height 25
click at [955, 298] on icon "button" at bounding box center [955, 299] width 9 height 9
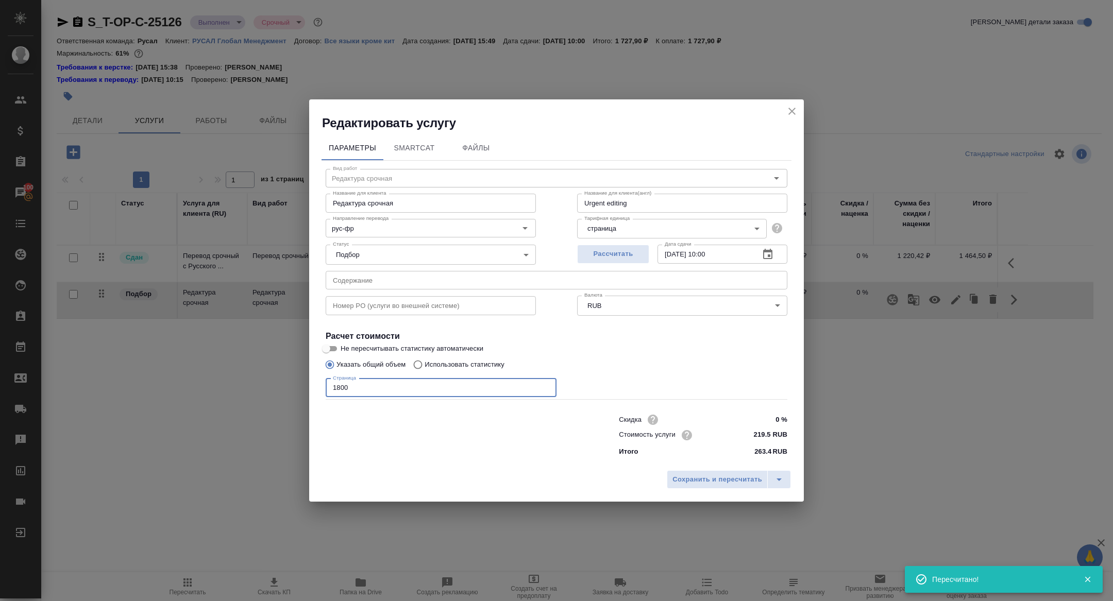
click at [355, 396] on input "1800" at bounding box center [441, 388] width 231 height 19
drag, startPoint x: 355, startPoint y: 396, endPoint x: 318, endPoint y: 396, distance: 37.6
click at [318, 396] on div "Параметры SmartCat Файлы Вид работ Редактура срочная Вид работ Название для кли…" at bounding box center [556, 298] width 494 height 334
drag, startPoint x: 375, startPoint y: 395, endPoint x: 294, endPoint y: 359, distance: 89.2
click at [294, 359] on div "Редактировать услугу Параметры SmartCat Файлы Вид работ Редактура срочная Вид р…" at bounding box center [556, 300] width 1113 height 601
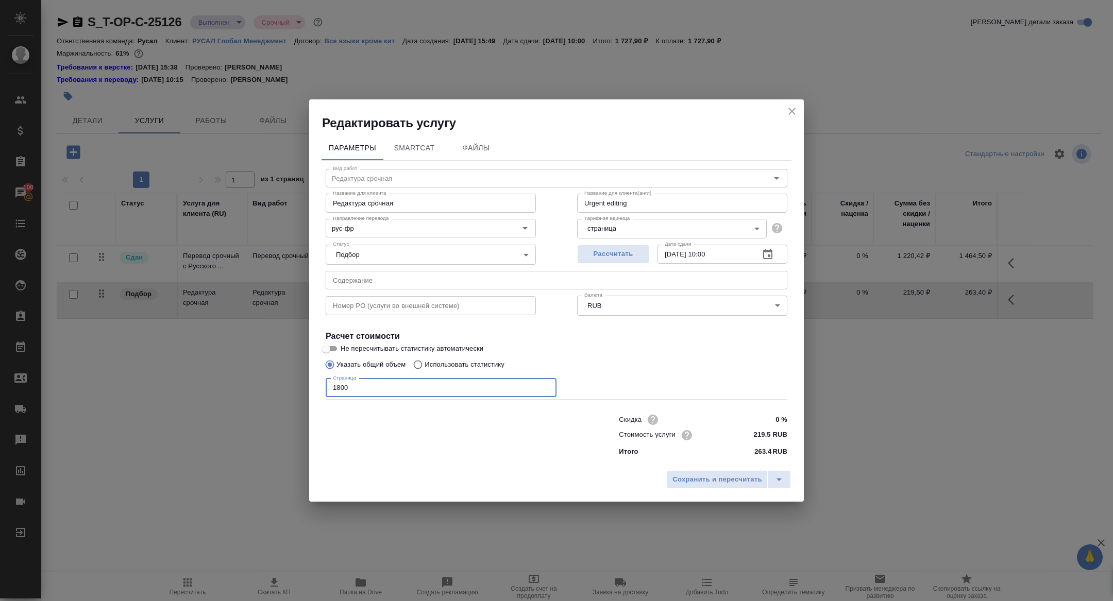
paste input "number"
type input "1"
type input "5000"
click at [726, 475] on span "Сохранить и пересчитать" at bounding box center [717, 480] width 90 height 12
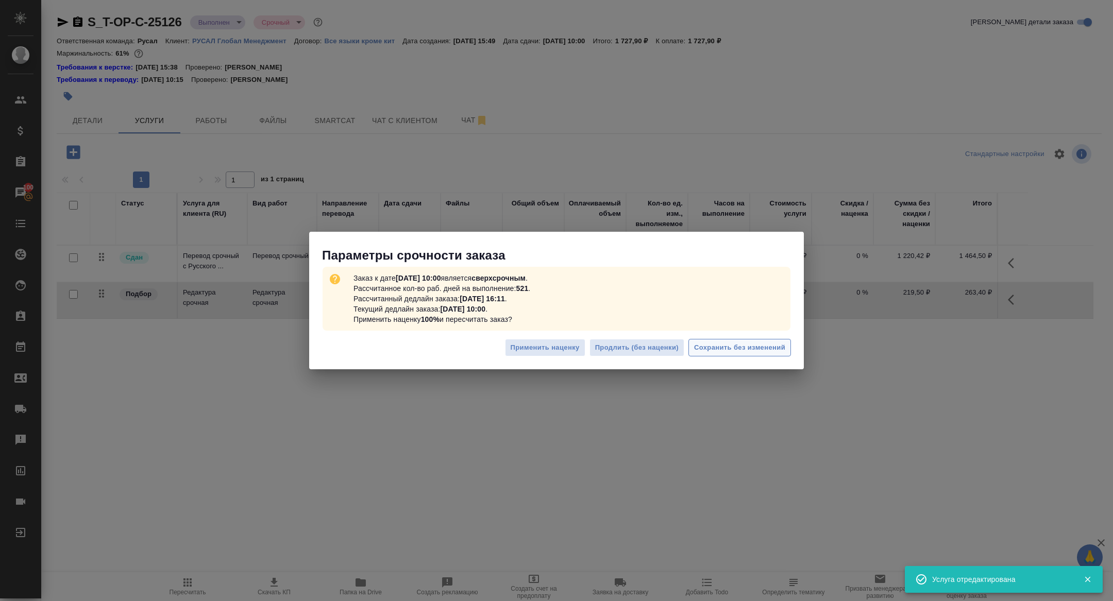
click at [706, 348] on span "Сохранить без изменений" at bounding box center [739, 348] width 91 height 12
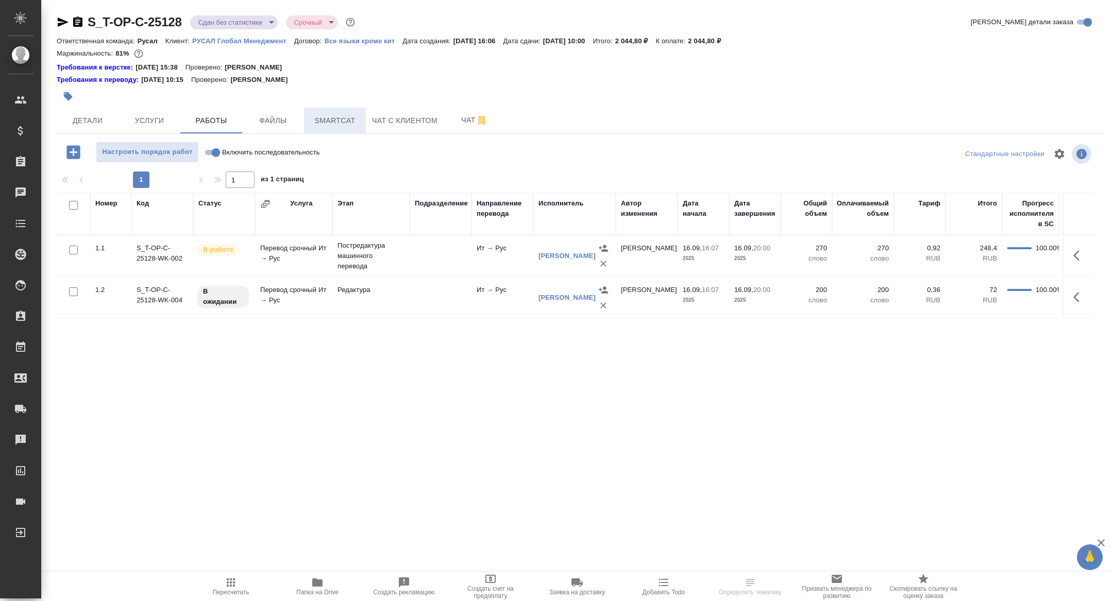
click at [329, 116] on span "Smartcat" at bounding box center [334, 120] width 49 height 13
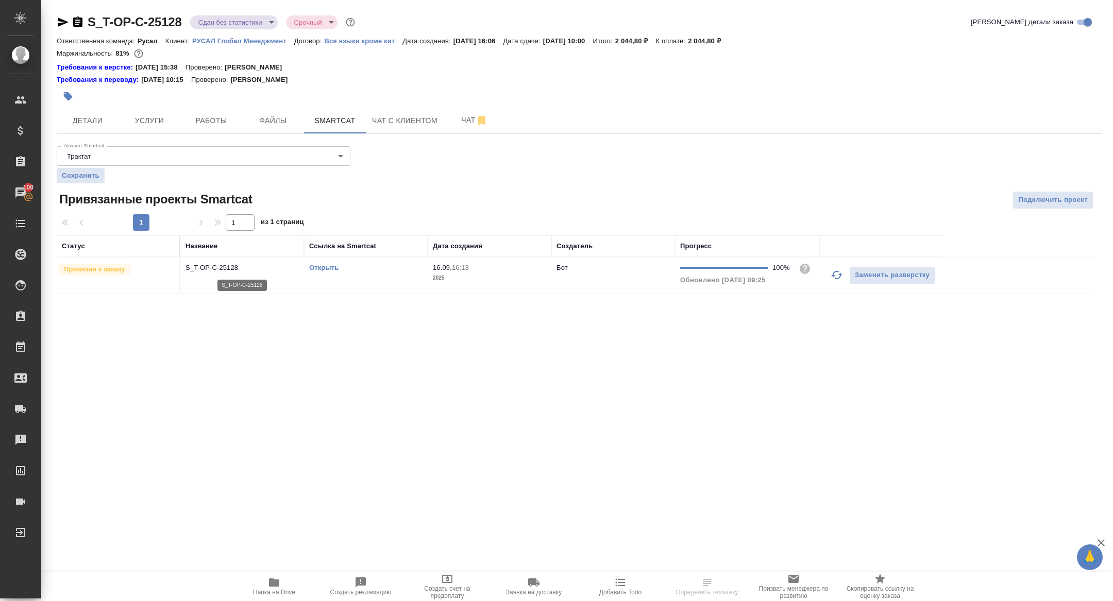
click at [231, 265] on p "S_T-OP-C-25128" at bounding box center [241, 268] width 113 height 10
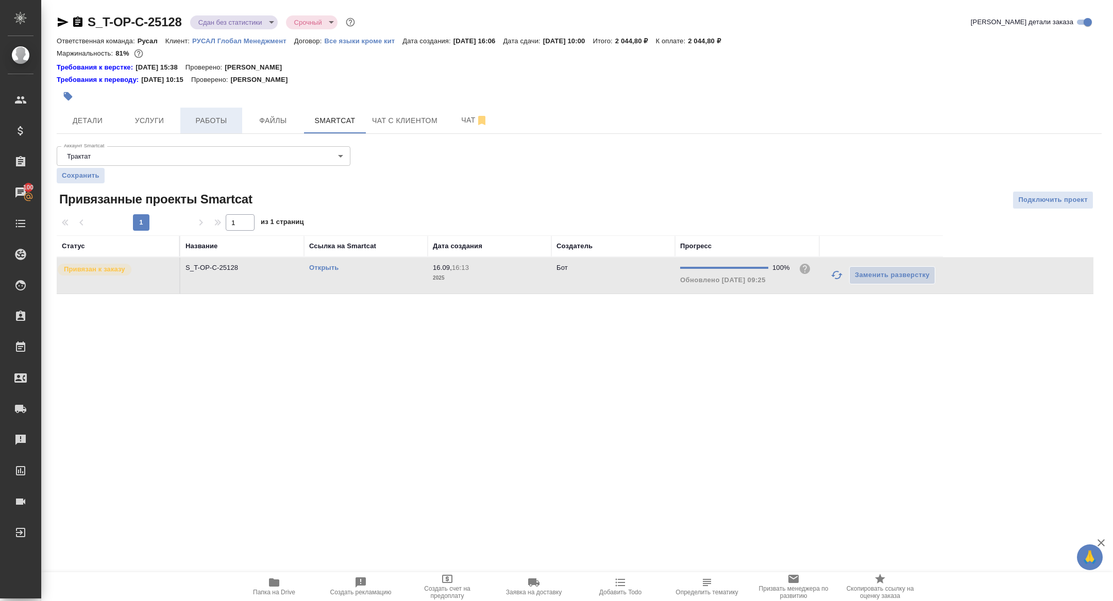
click at [208, 111] on button "Работы" at bounding box center [211, 121] width 62 height 26
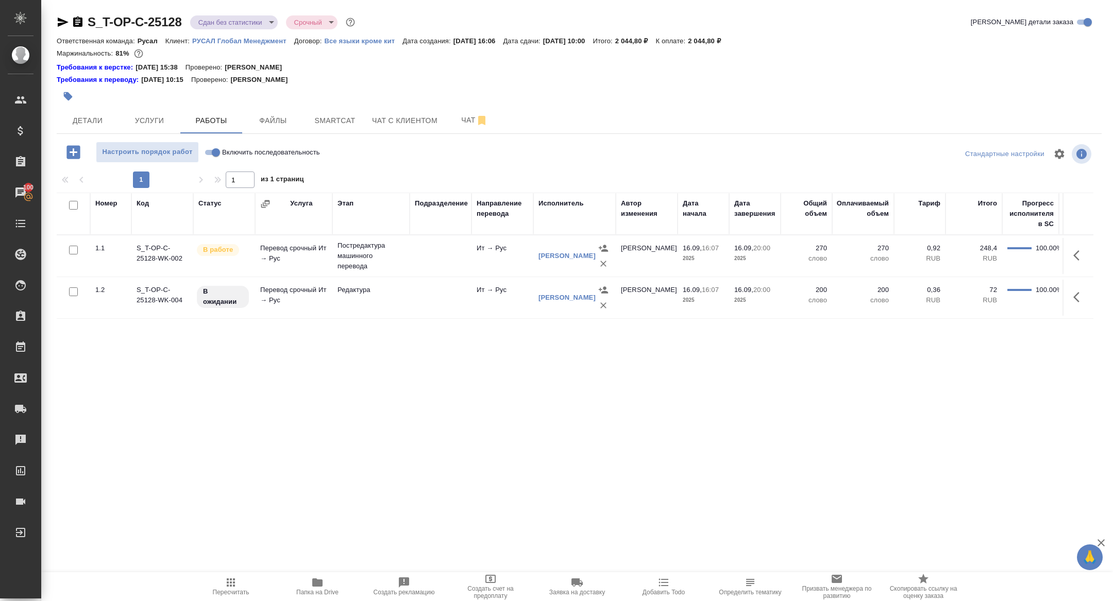
click at [1078, 254] on icon "button" at bounding box center [1079, 255] width 12 height 12
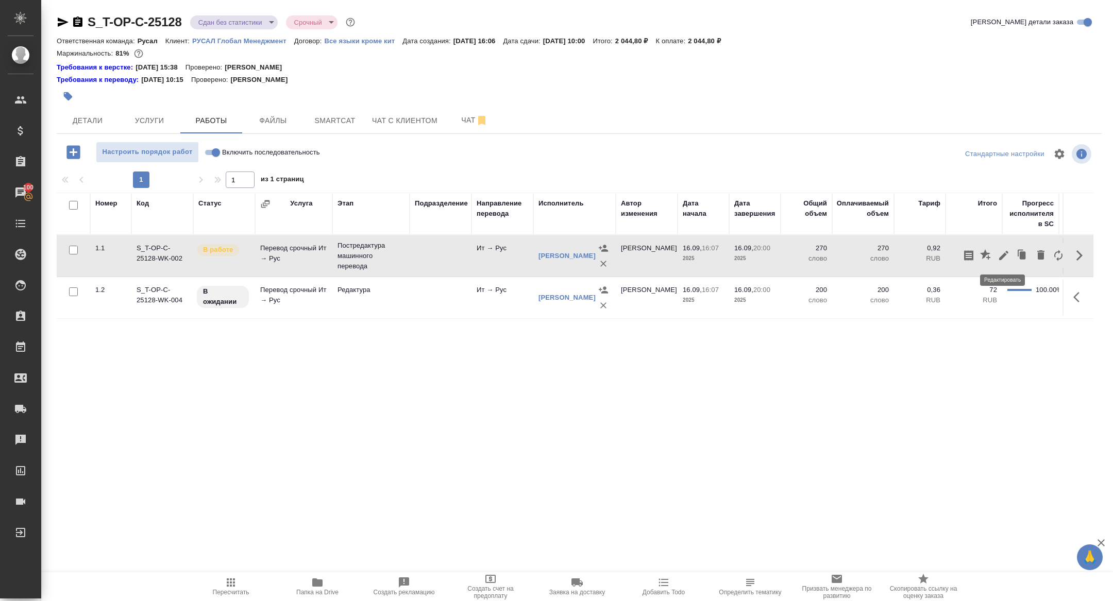
click at [1001, 251] on icon "button" at bounding box center [1003, 255] width 12 height 12
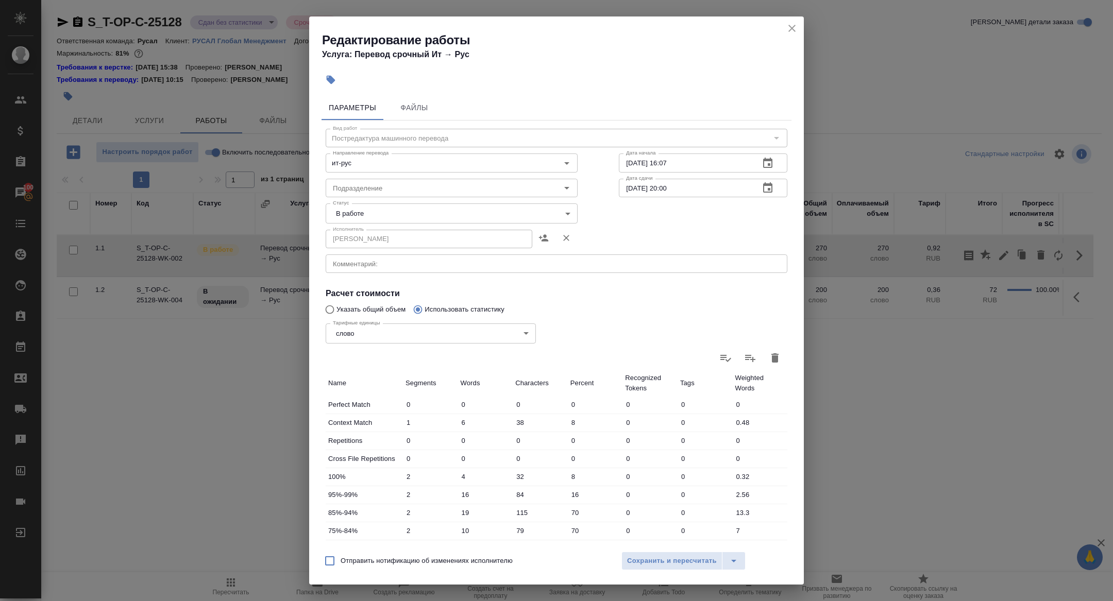
click at [380, 214] on body "🙏 .cls-1 fill:#fff; AWATERA [PERSON_NAME] Спецификации Заказы 100 Чаты Todo Про…" at bounding box center [556, 300] width 1113 height 601
click at [356, 245] on li "Сдан" at bounding box center [452, 249] width 252 height 18
type input "closed"
click at [639, 554] on button "Сохранить и пересчитать" at bounding box center [671, 561] width 101 height 19
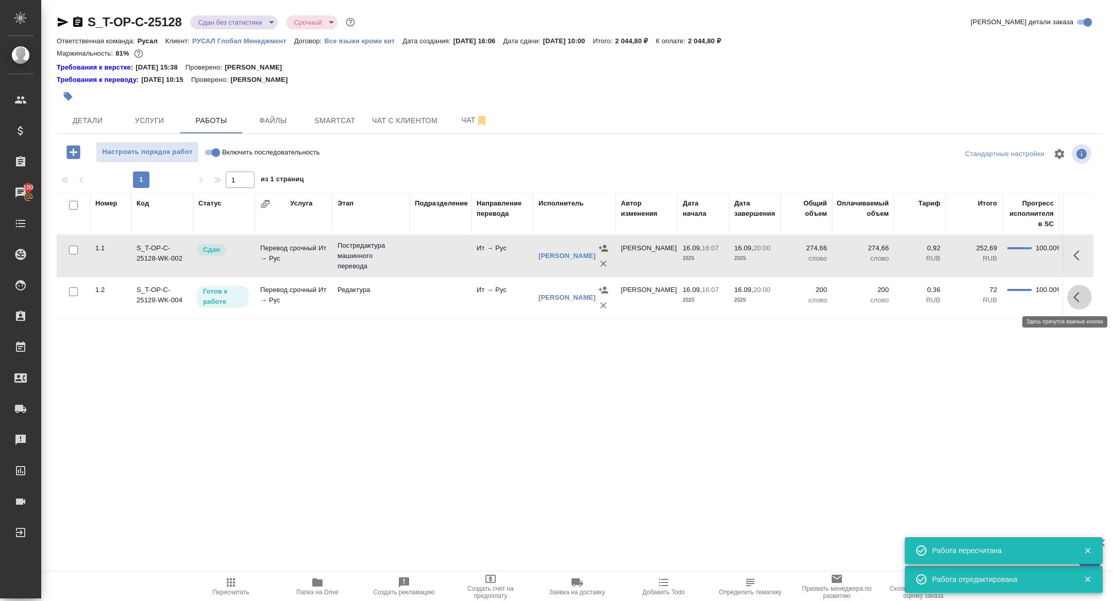
click at [1076, 298] on icon "button" at bounding box center [1076, 297] width 6 height 10
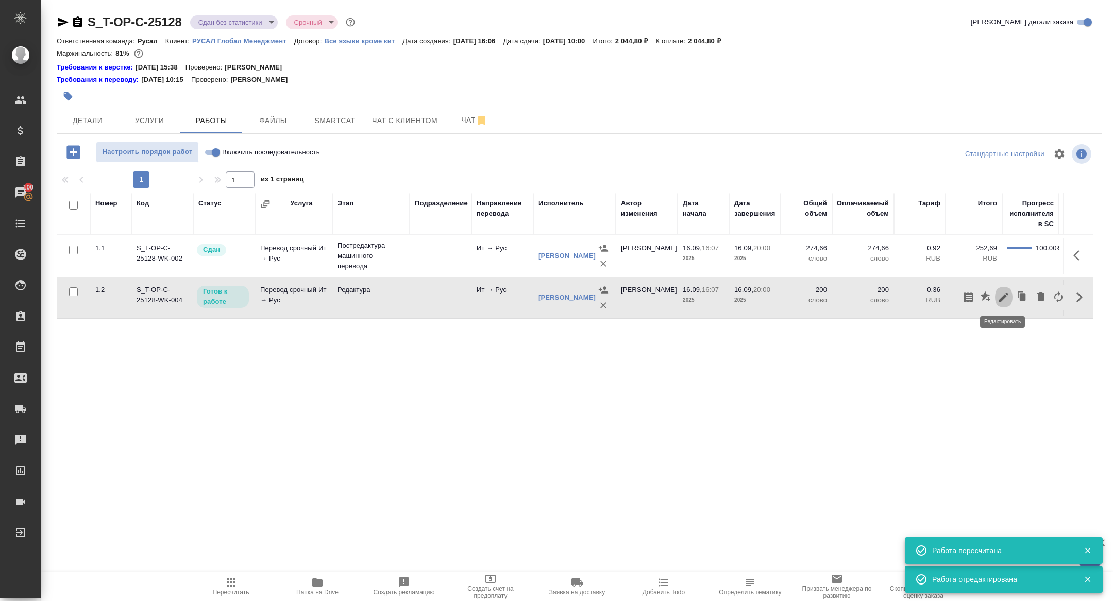
click at [1009, 296] on icon "button" at bounding box center [1003, 297] width 12 height 12
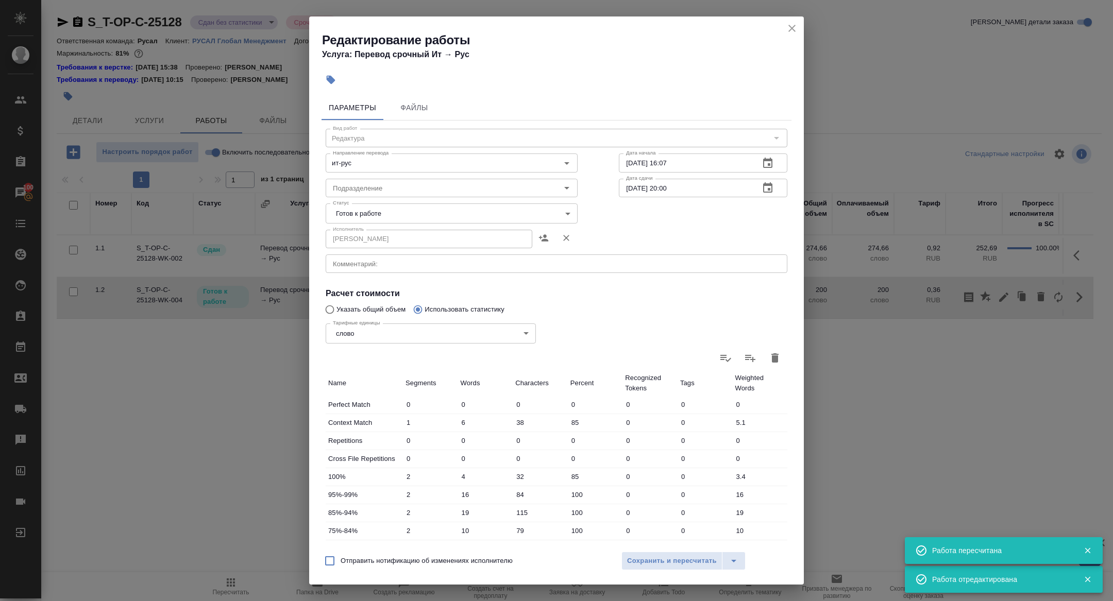
drag, startPoint x: 384, startPoint y: 200, endPoint x: 384, endPoint y: 218, distance: 17.5
click at [384, 201] on div "Статус [PERSON_NAME] к работе readyForWork Статус" at bounding box center [451, 212] width 293 height 67
click at [372, 208] on body "🙏 .cls-1 fill:#fff; AWATERA [PERSON_NAME] Спецификации Заказы 100 Чаты Todo Про…" at bounding box center [556, 300] width 1113 height 601
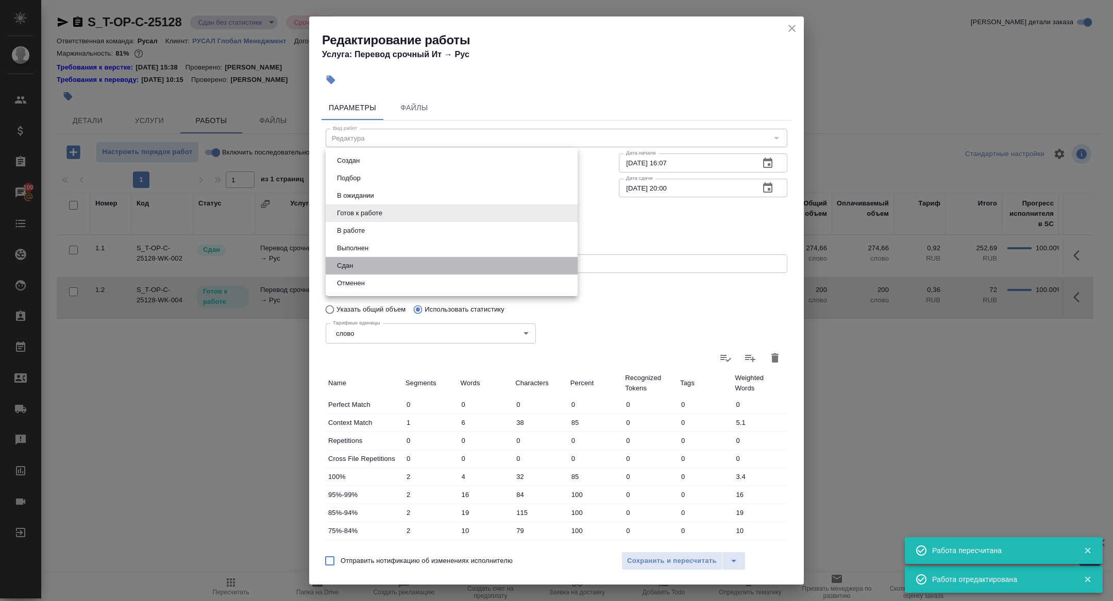
click at [366, 265] on li "Сдан" at bounding box center [452, 266] width 252 height 18
type input "closed"
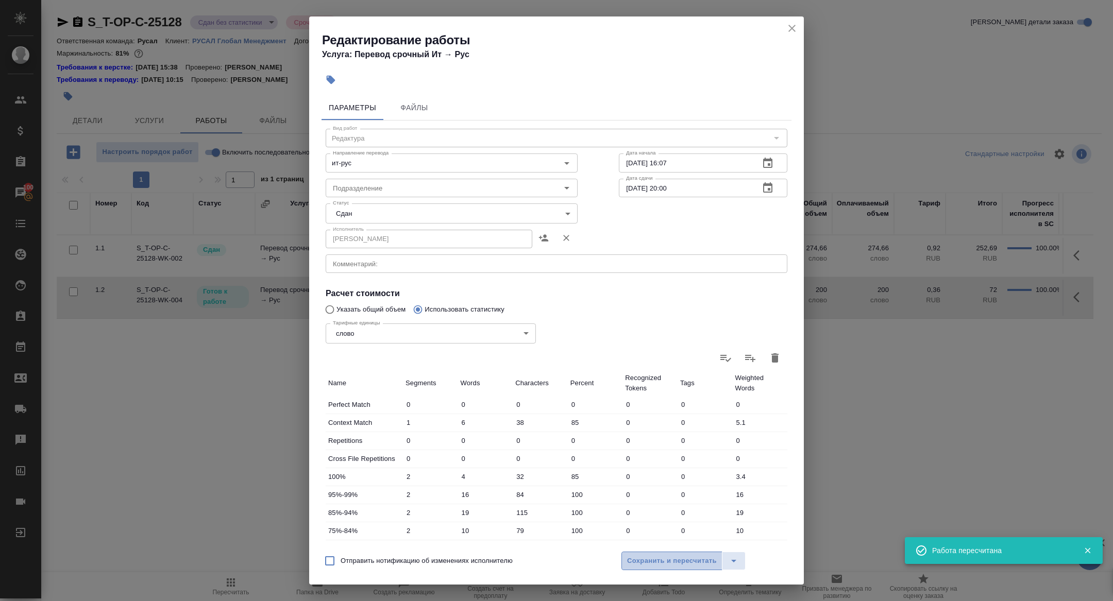
click at [695, 555] on span "Сохранить и пересчитать" at bounding box center [672, 561] width 90 height 12
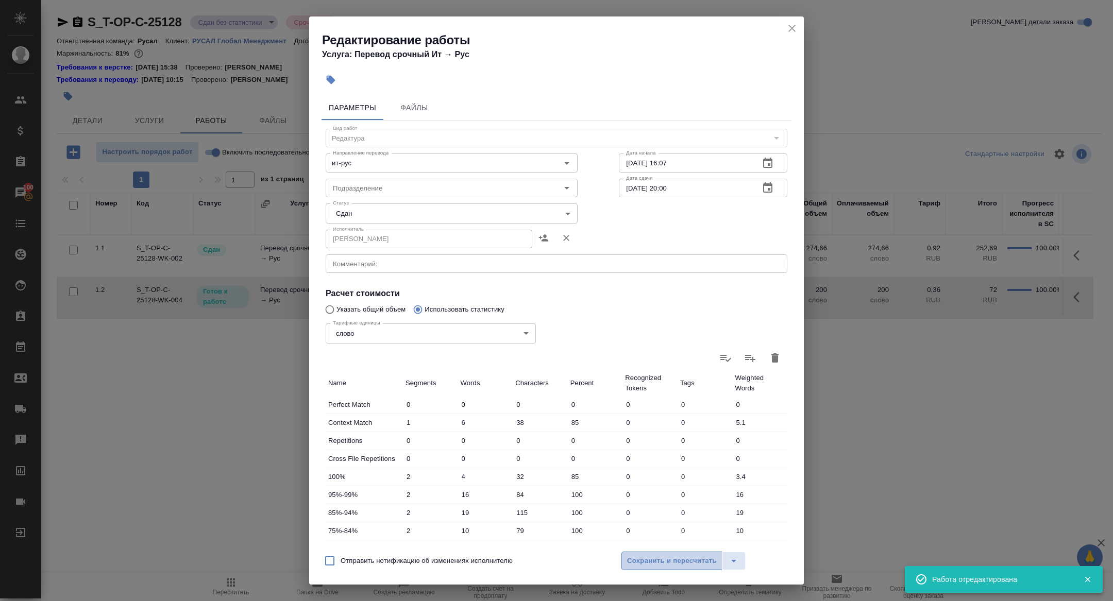
click at [662, 560] on span "Сохранить и пересчитать" at bounding box center [672, 561] width 90 height 12
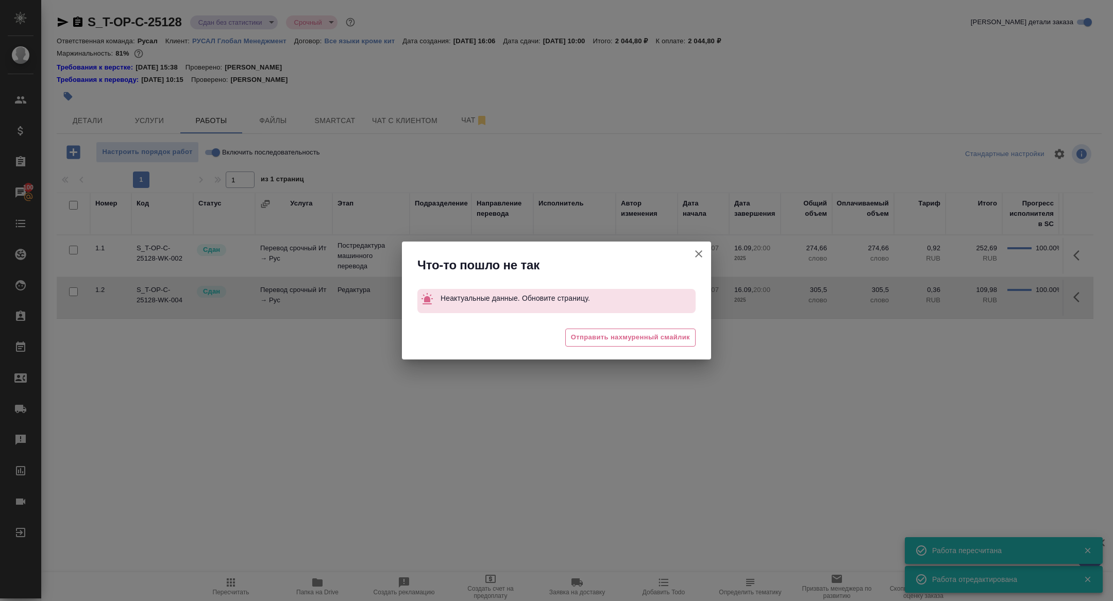
click at [702, 249] on icon "button" at bounding box center [698, 254] width 12 height 12
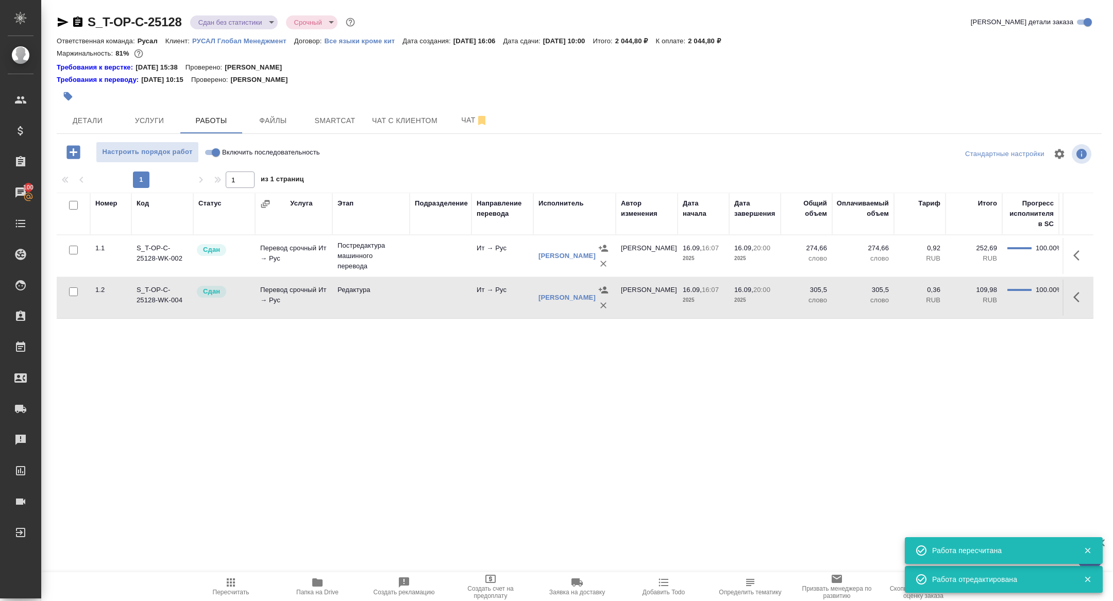
click at [228, 29] on div "S_T-OP-C-25128 Сдан без статистики distributed Срочный urgent" at bounding box center [207, 22] width 300 height 16
click at [221, 26] on body "🙏 .cls-1 fill:#fff; AWATERA Zhuravleva Alexandra Клиенты Спецификации Заказы 10…" at bounding box center [556, 300] width 1113 height 601
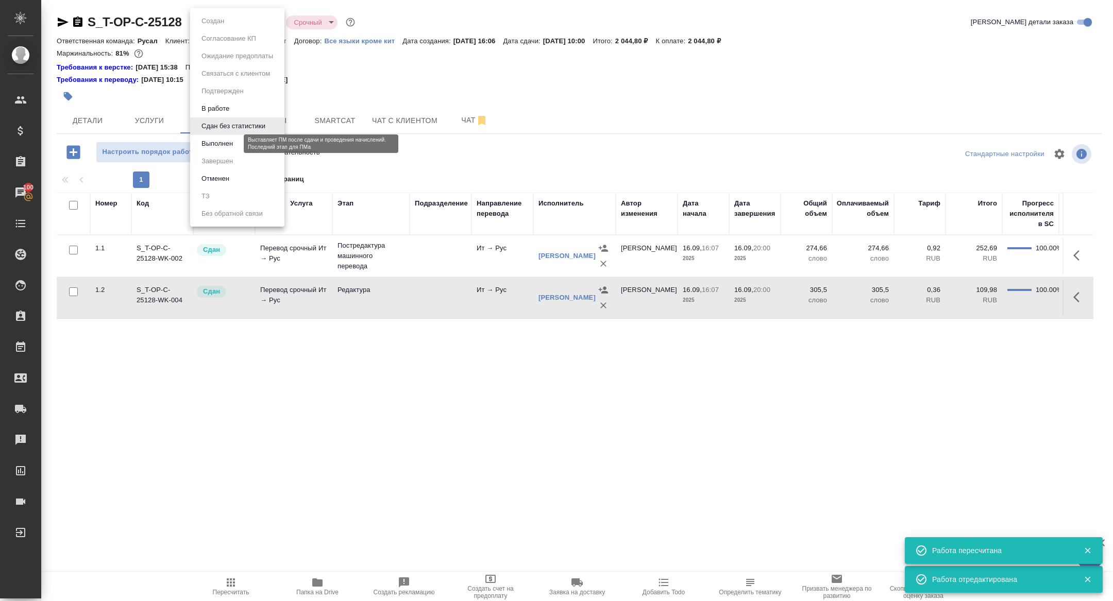
click at [226, 147] on button "Выполнен" at bounding box center [217, 143] width 38 height 11
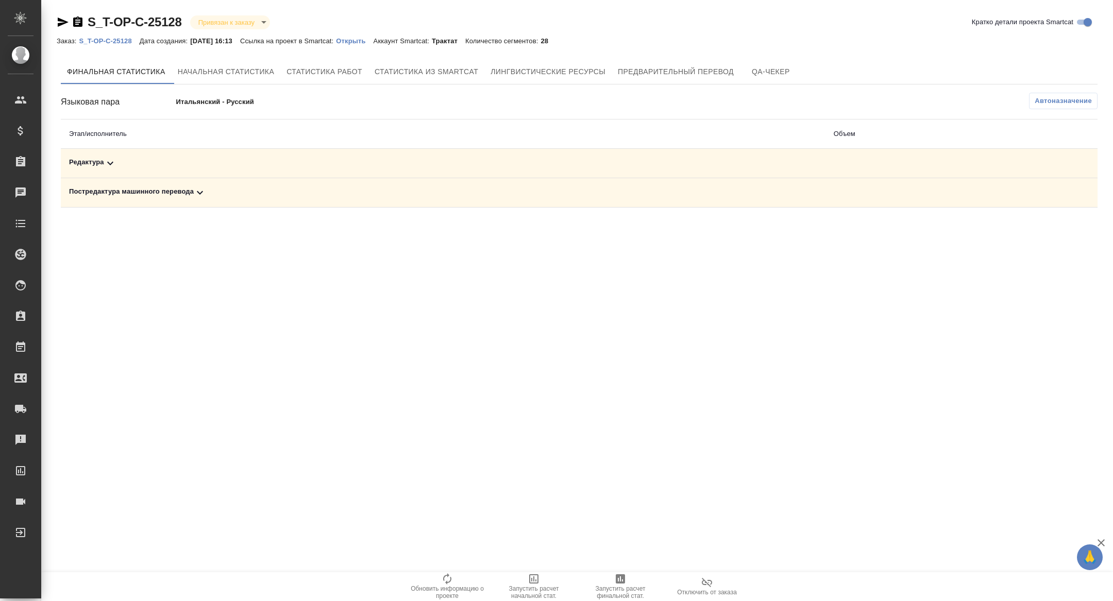
click at [198, 190] on icon at bounding box center [200, 192] width 12 height 12
click at [197, 161] on div "Редактура" at bounding box center [335, 163] width 532 height 12
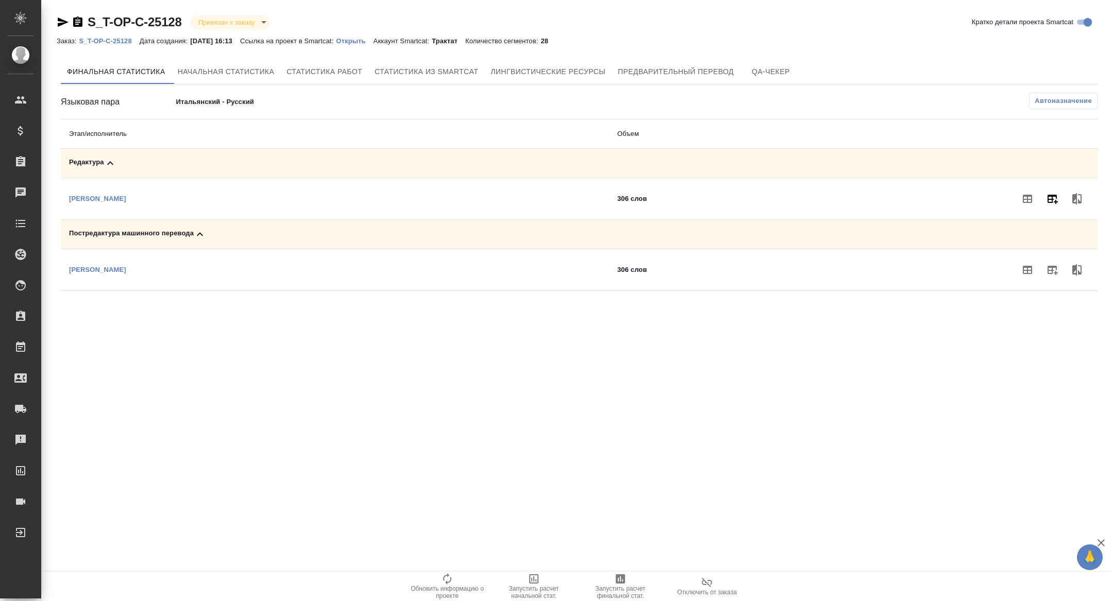
click at [1055, 203] on icon "button" at bounding box center [1052, 199] width 12 height 12
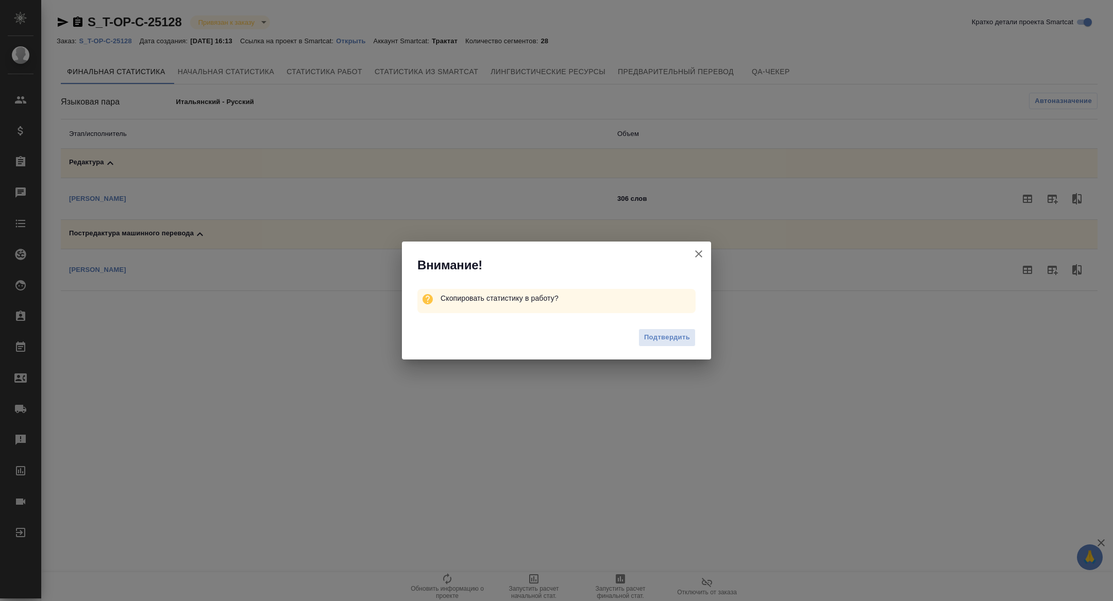
click at [676, 346] on div "Подтвердить" at bounding box center [556, 338] width 309 height 41
click at [688, 342] on span "Подтвердить" at bounding box center [667, 338] width 46 height 12
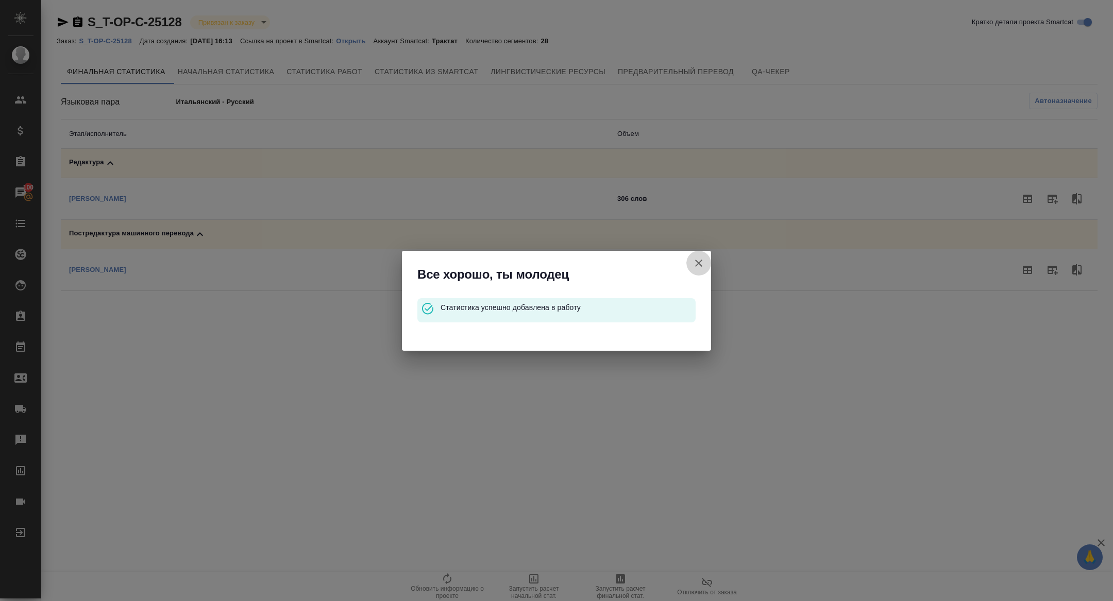
click at [699, 265] on icon "button" at bounding box center [698, 263] width 12 height 12
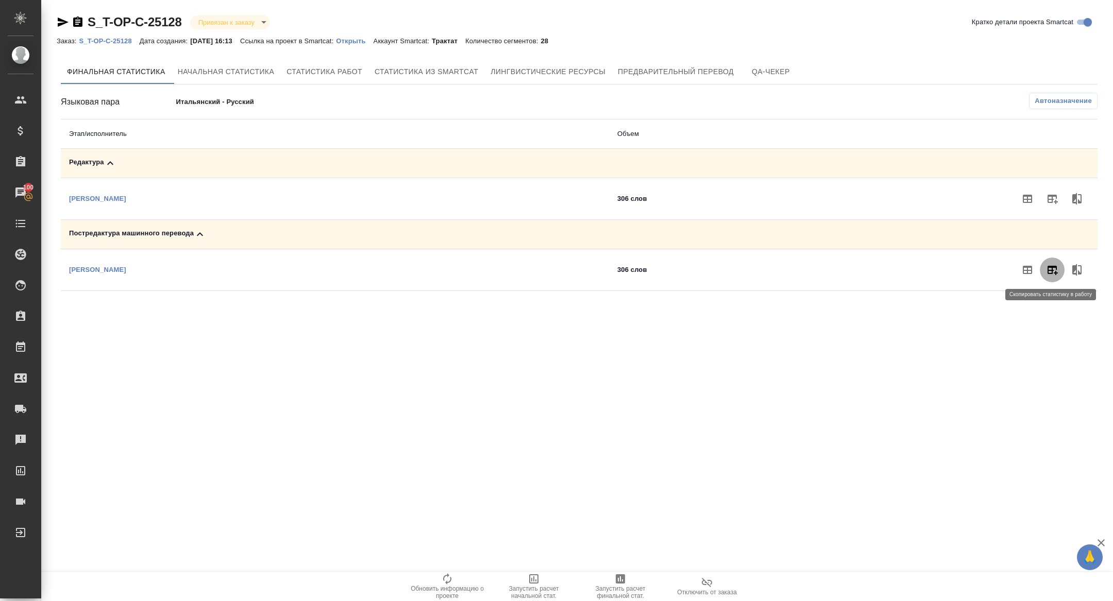
click at [1054, 260] on button "button" at bounding box center [1051, 270] width 25 height 25
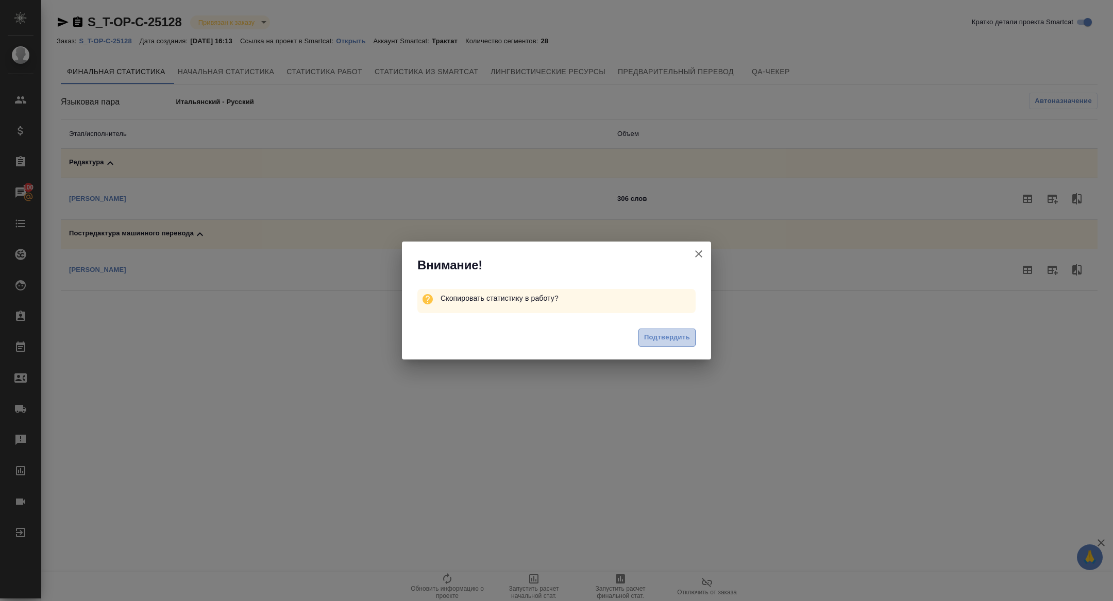
click at [665, 337] on span "Подтвердить" at bounding box center [667, 338] width 46 height 12
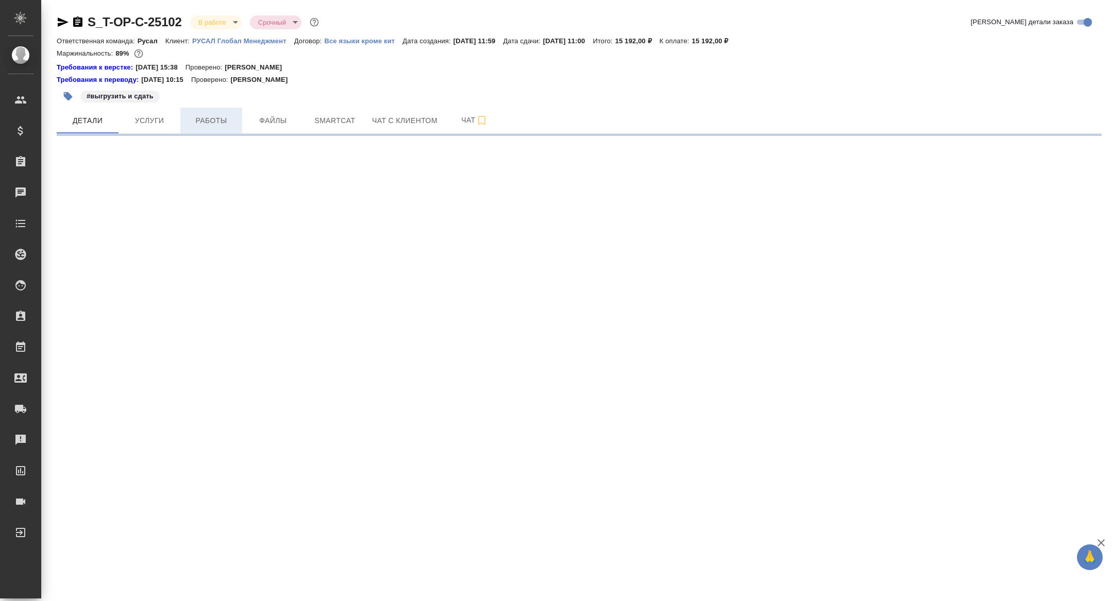
select select "RU"
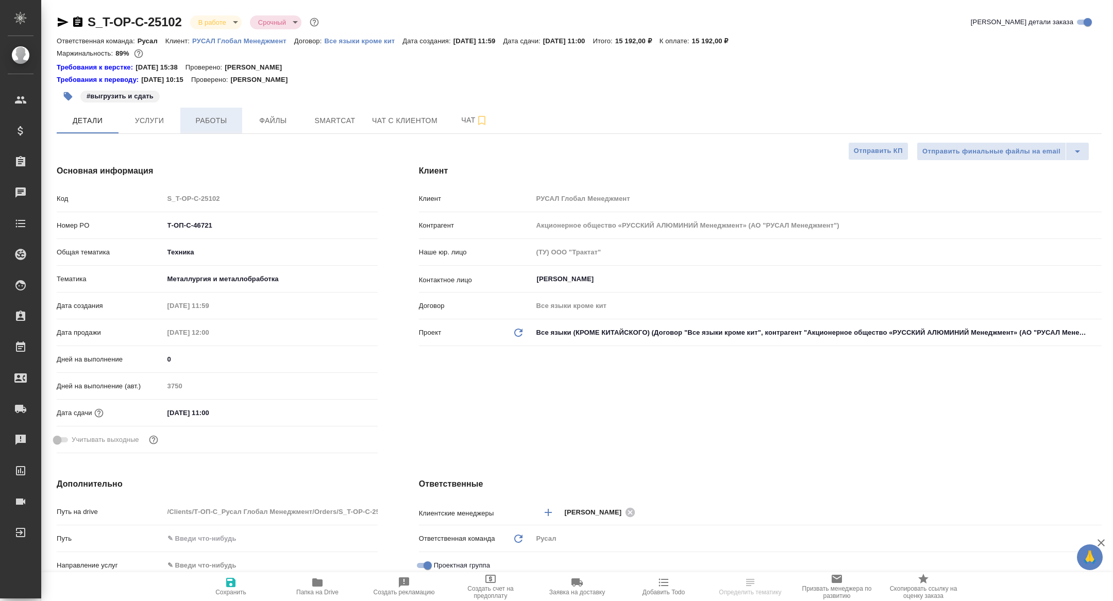
type textarea "x"
click at [215, 115] on span "Работы" at bounding box center [210, 120] width 49 height 13
type textarea "x"
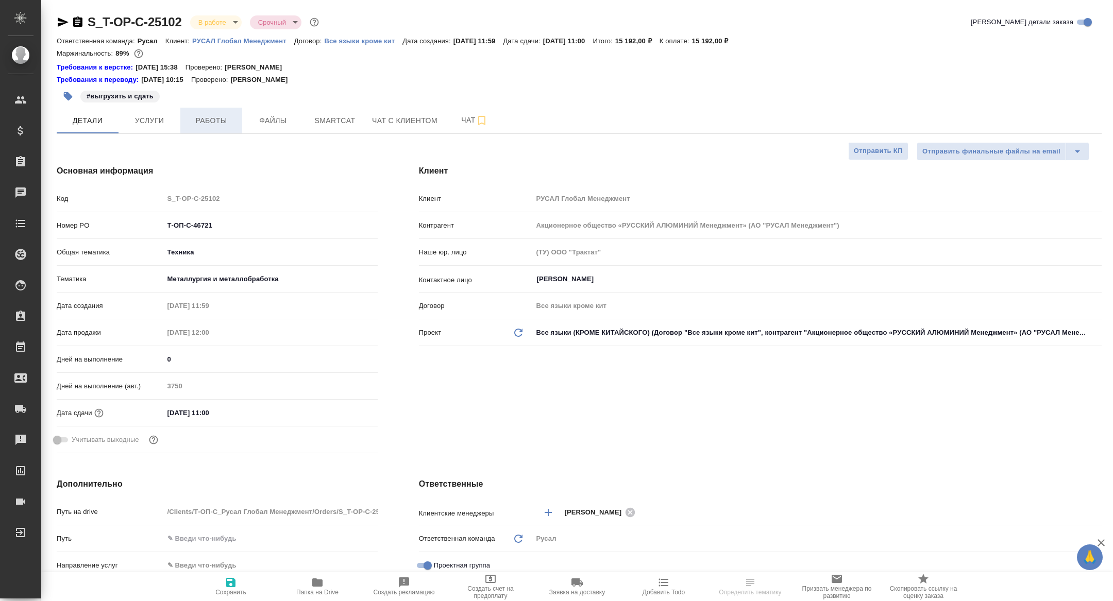
type textarea "x"
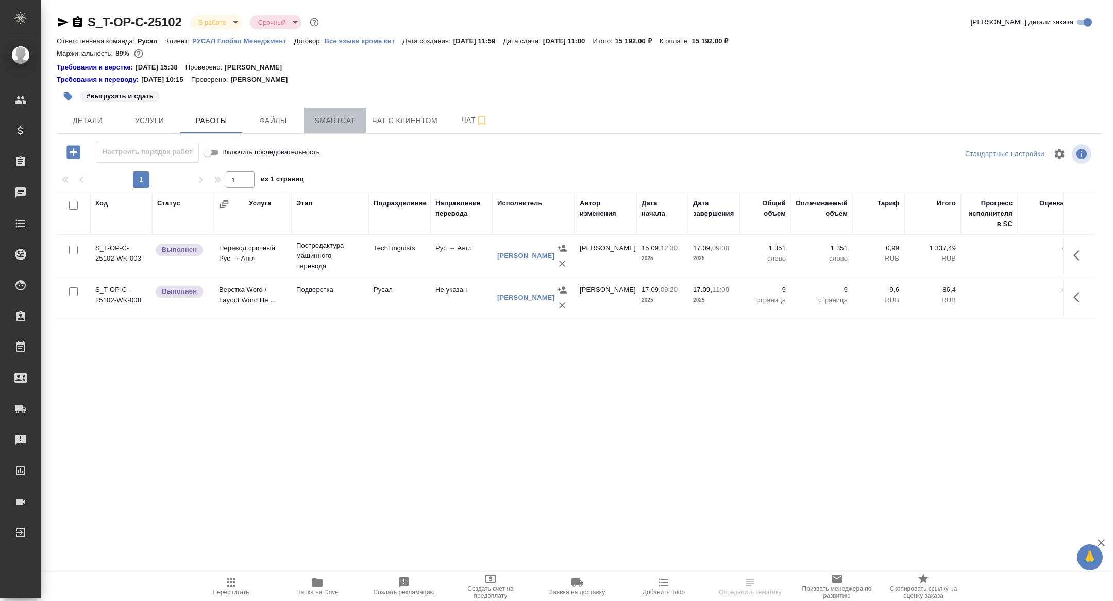
click at [315, 125] on span "Smartcat" at bounding box center [334, 120] width 49 height 13
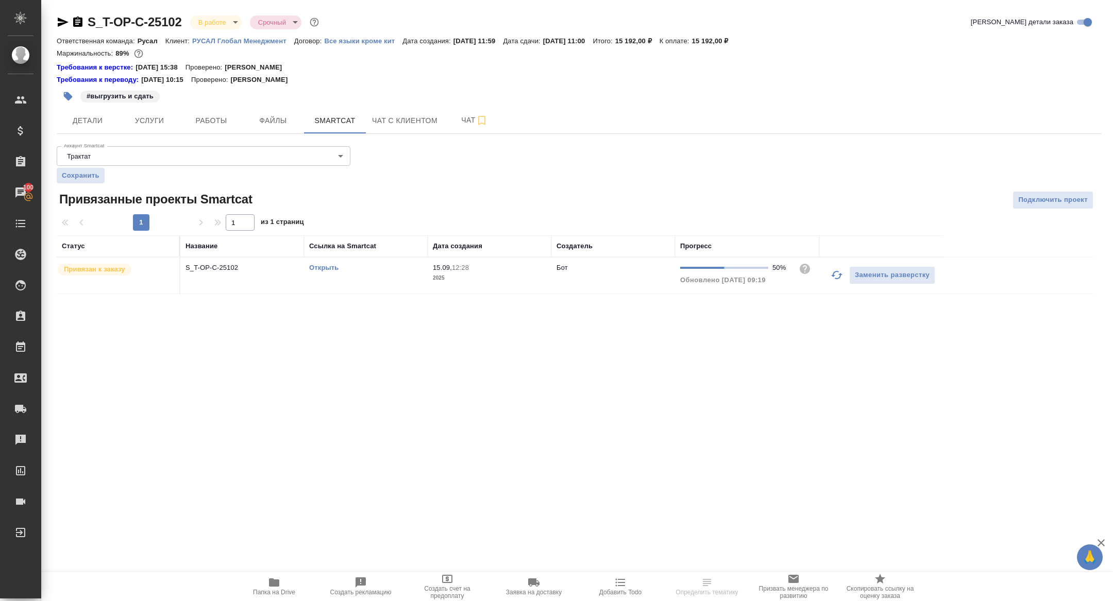
click at [218, 272] on td "S_T-OP-C-25102" at bounding box center [242, 276] width 124 height 36
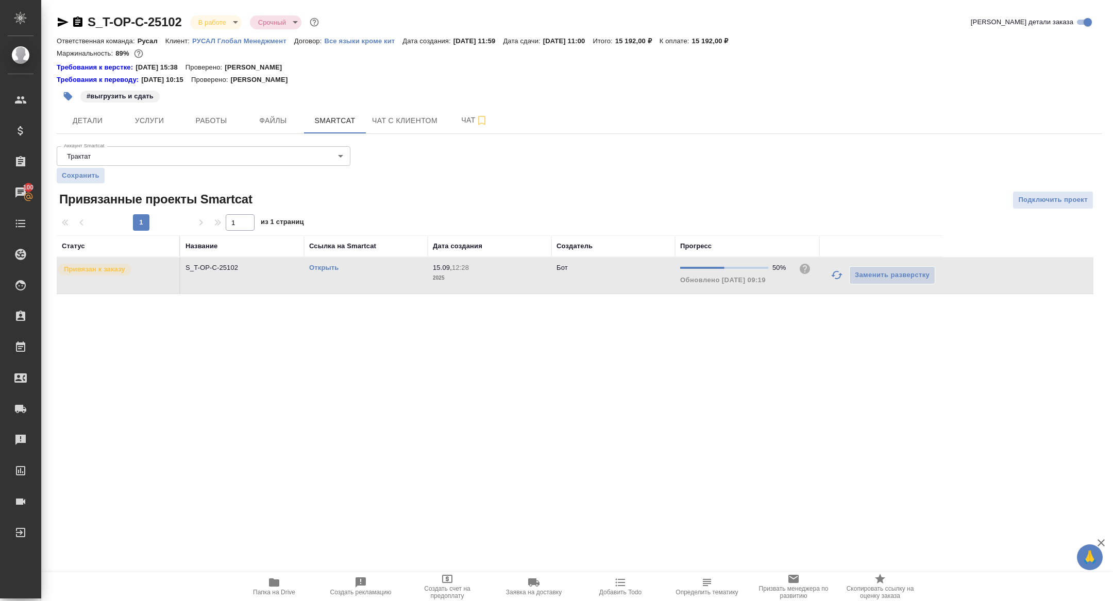
click at [259, 586] on span "Папка на Drive" at bounding box center [274, 586] width 74 height 20
click at [96, 126] on span "Детали" at bounding box center [87, 120] width 49 height 13
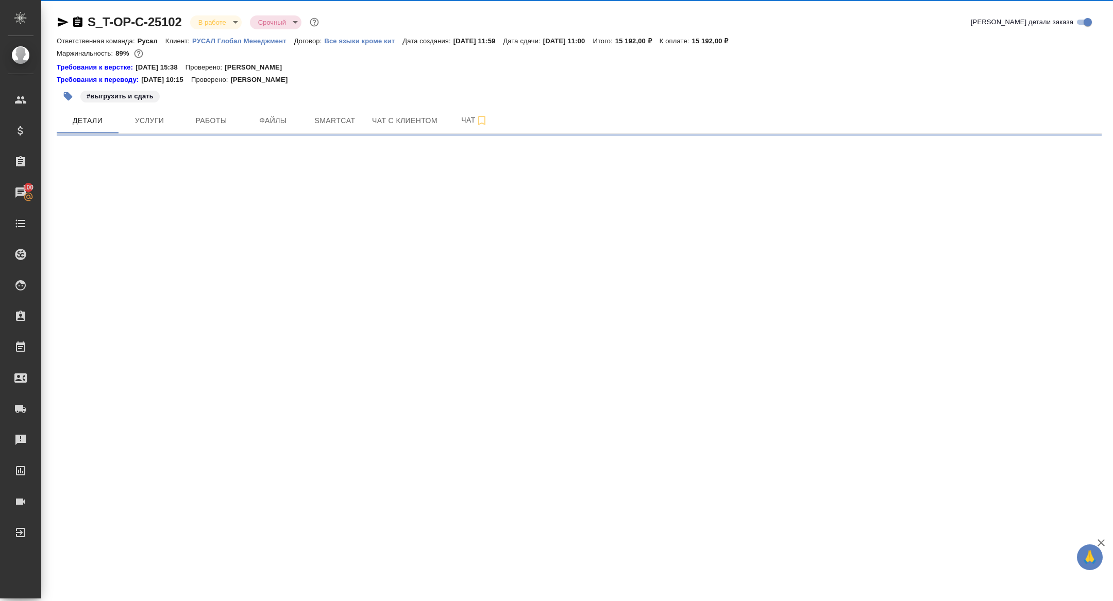
select select "RU"
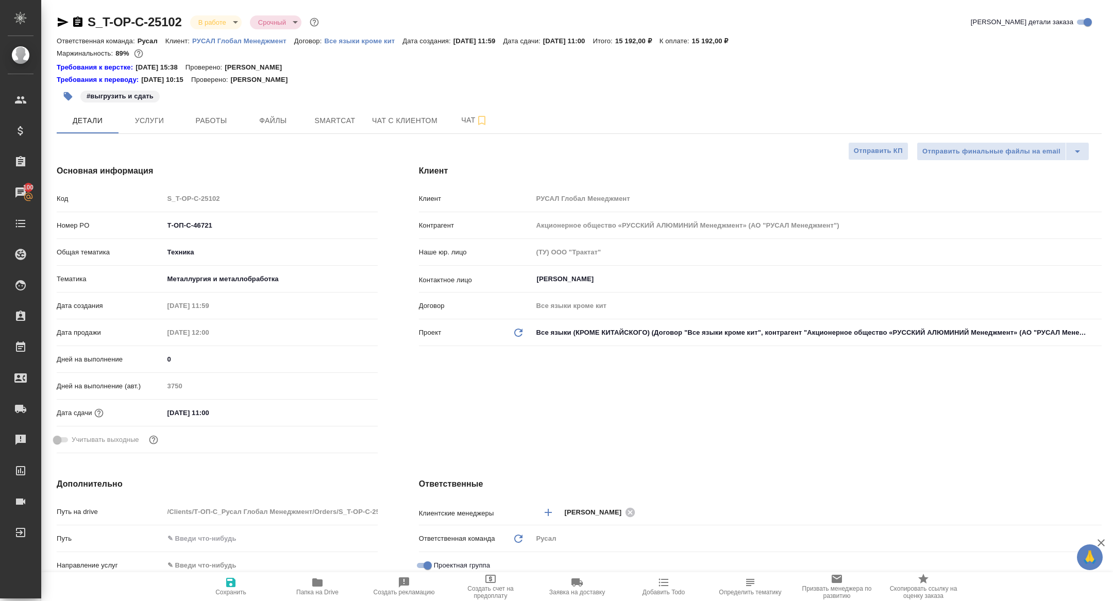
type textarea "x"
drag, startPoint x: 219, startPoint y: 220, endPoint x: 109, endPoint y: 220, distance: 110.2
click at [109, 220] on div "Номер PO Т-ОП-С-46721" at bounding box center [217, 225] width 321 height 18
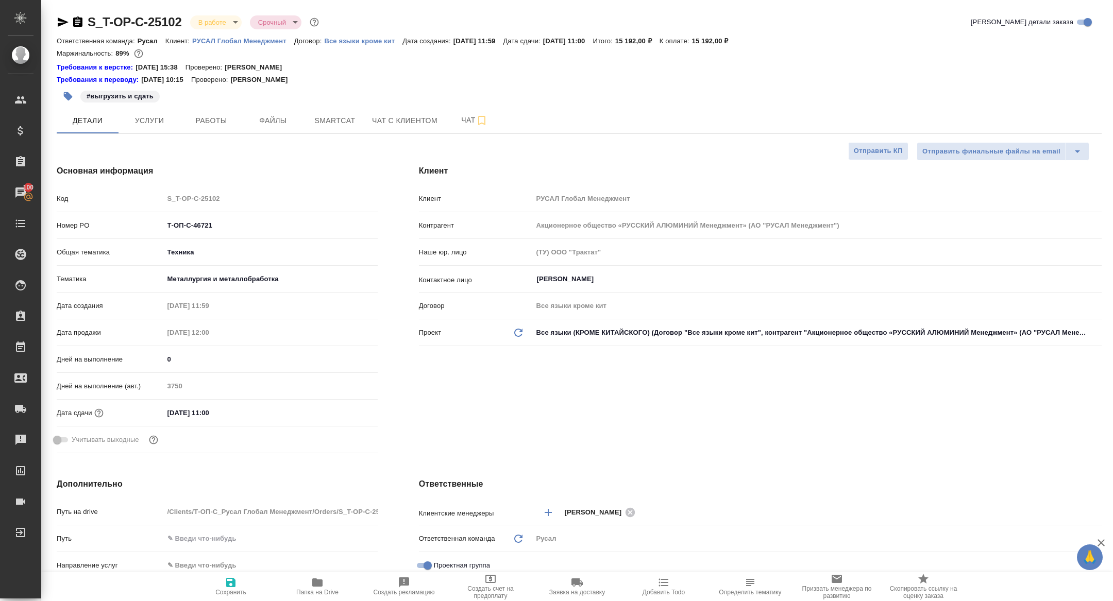
type textarea "x"
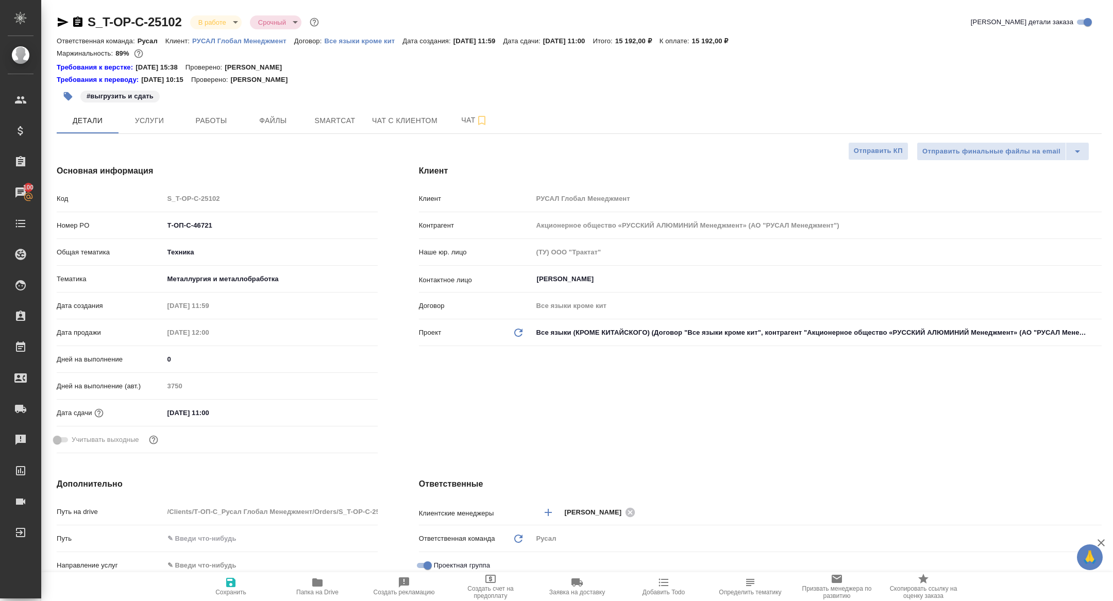
type textarea "x"
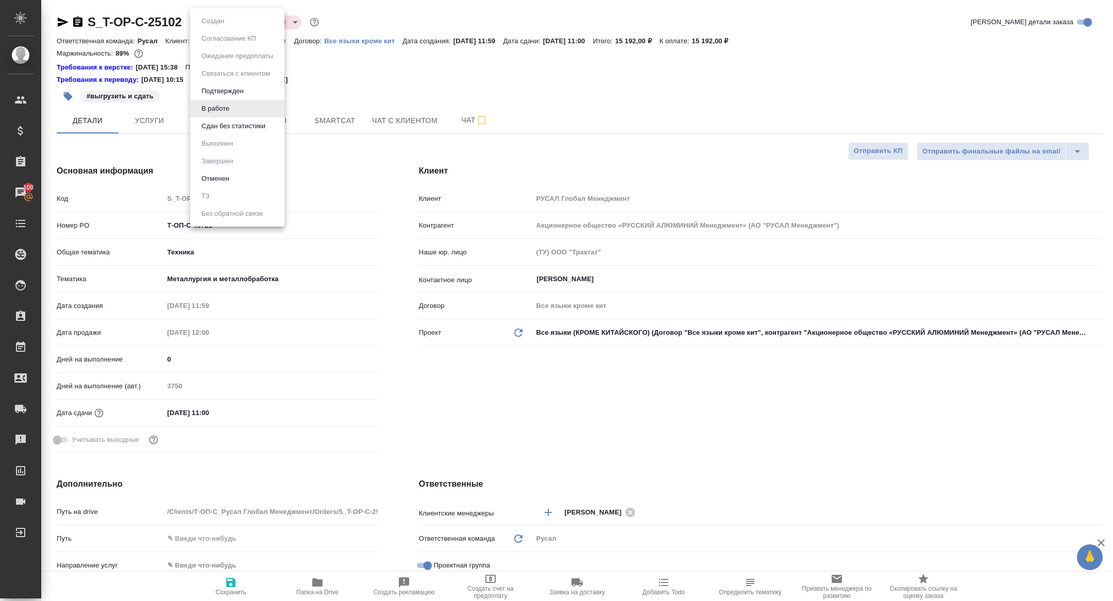
click at [213, 27] on body "🙏 .cls-1 fill:#fff; AWATERA [PERSON_NAME] Спецификации Заказы 100 Чаты Todo Про…" at bounding box center [556, 300] width 1113 height 601
click at [221, 126] on button "Сдан без статистики" at bounding box center [233, 126] width 70 height 11
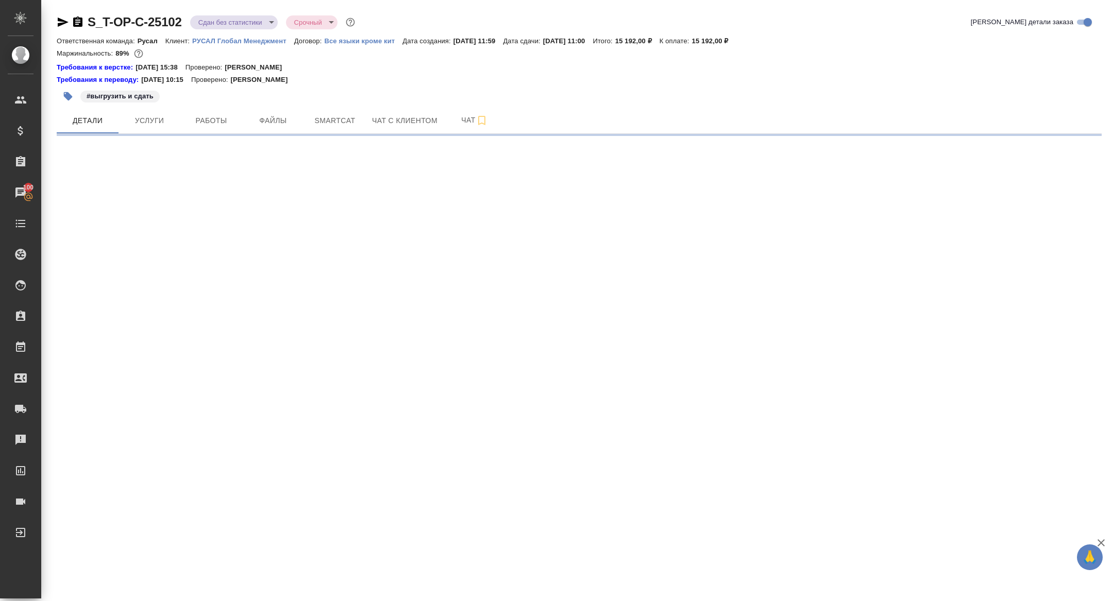
select select "RU"
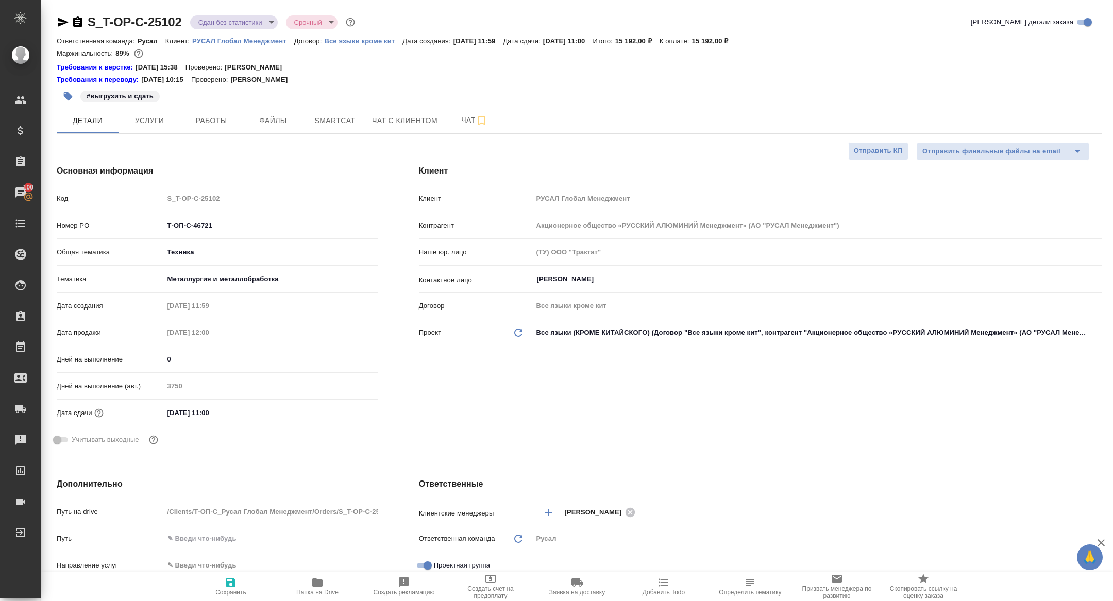
type textarea "x"
click at [216, 129] on button "Работы" at bounding box center [211, 121] width 62 height 26
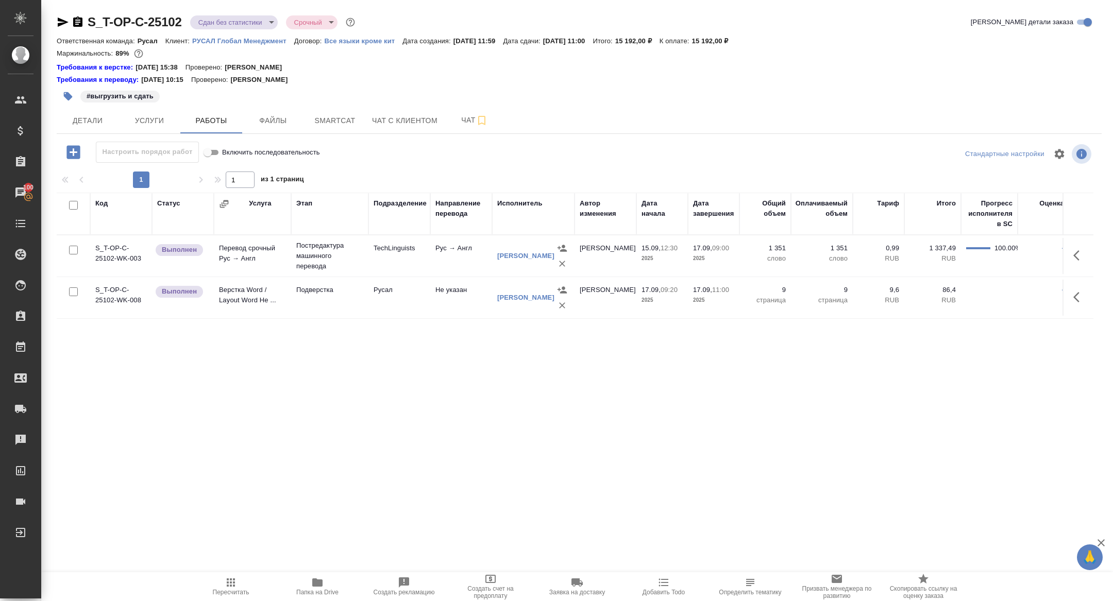
click at [1076, 300] on icon "button" at bounding box center [1079, 297] width 12 height 12
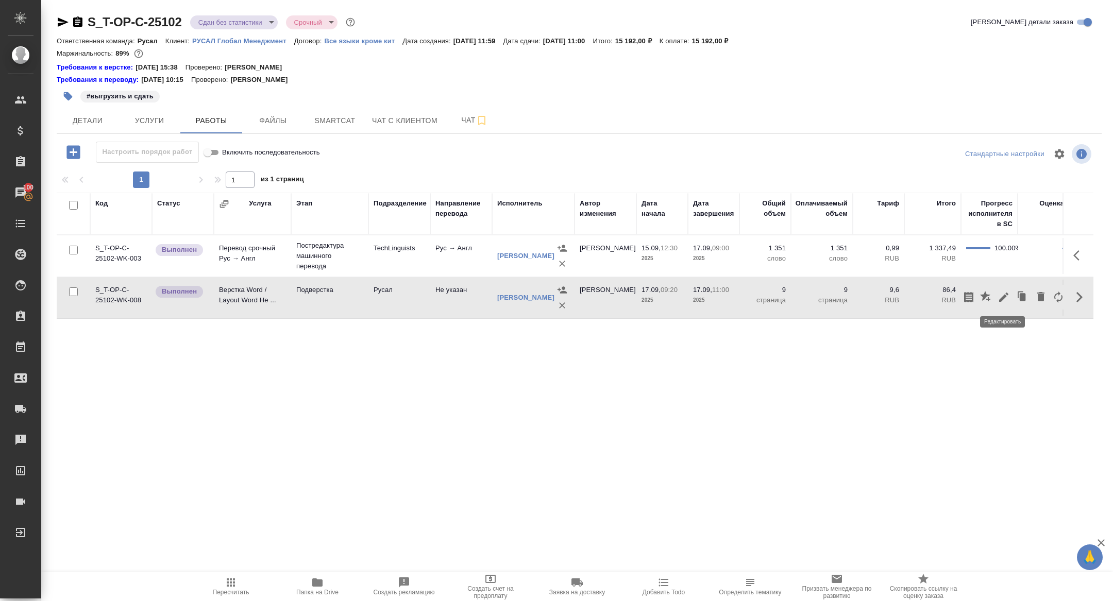
click at [1000, 297] on icon "button" at bounding box center [1003, 297] width 12 height 12
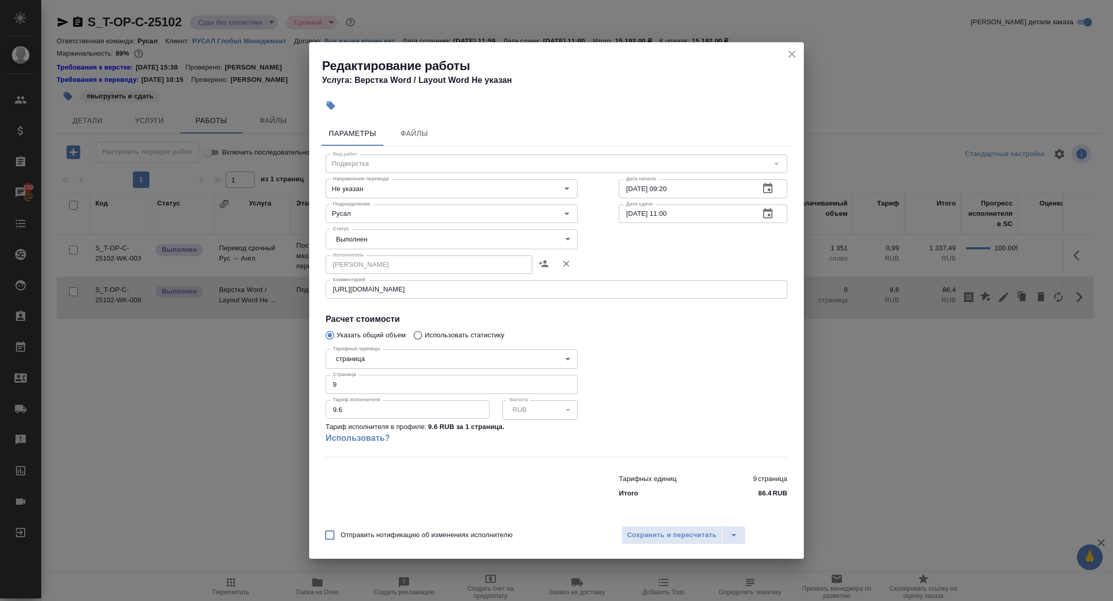
click at [398, 239] on body "🙏 .cls-1 fill:#fff; AWATERA Zhuravleva Alexandra Клиенты Спецификации Заказы 10…" at bounding box center [556, 300] width 1113 height 601
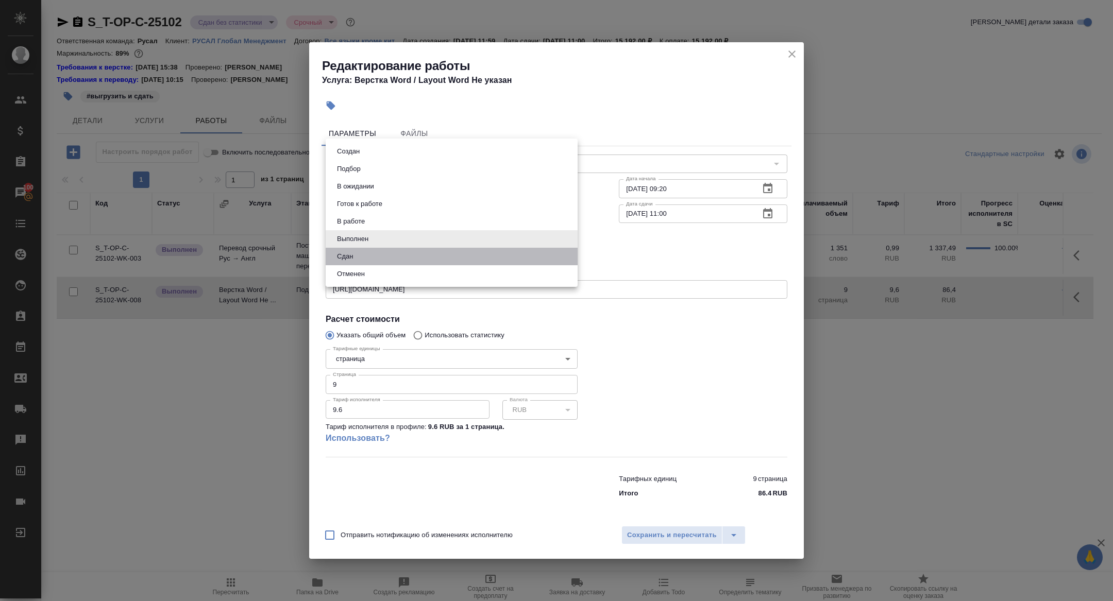
click at [357, 258] on li "Сдан" at bounding box center [452, 257] width 252 height 18
type input "closed"
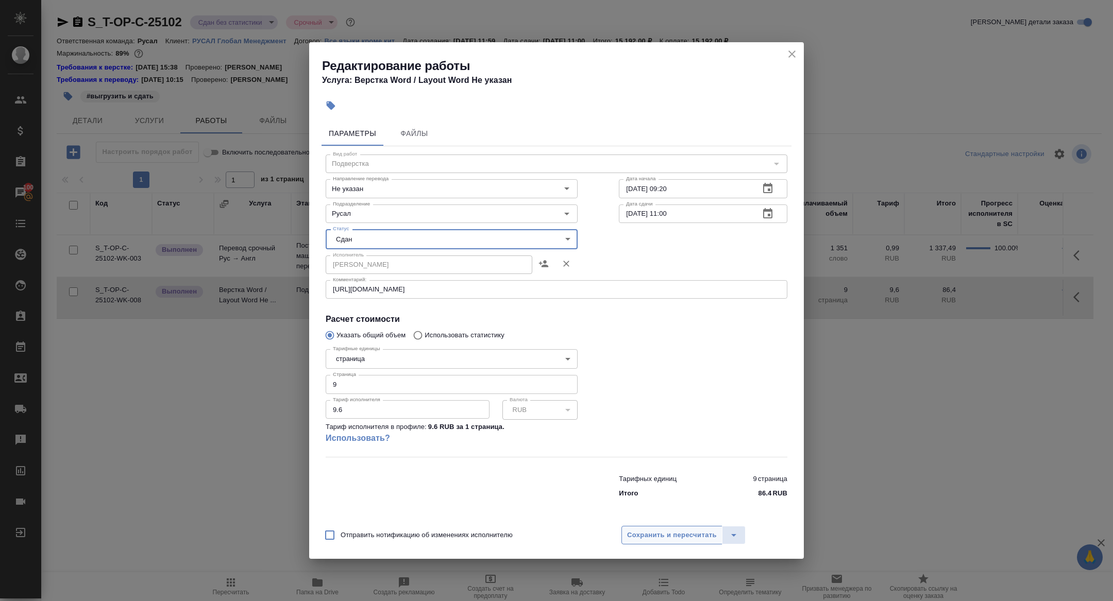
click at [645, 537] on span "Сохранить и пересчитать" at bounding box center [672, 536] width 90 height 12
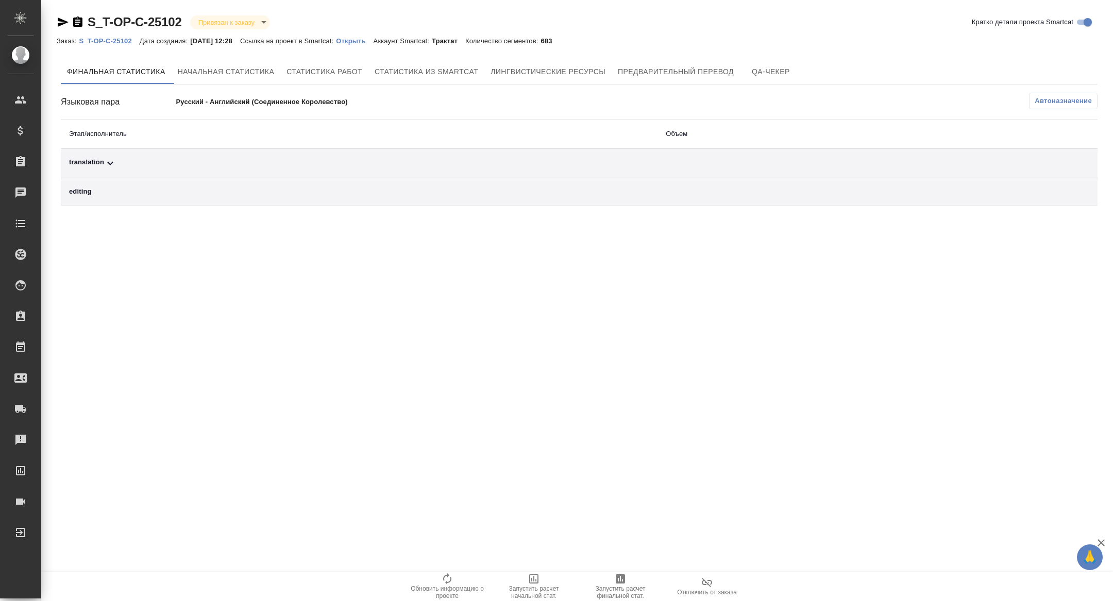
click at [1040, 111] on div "Языковая пара Русский - Английский (Соединенное Королевство) Автоназначение Эта…" at bounding box center [579, 149] width 1036 height 113
click at [1040, 98] on span "Автоназначение" at bounding box center [1062, 101] width 57 height 10
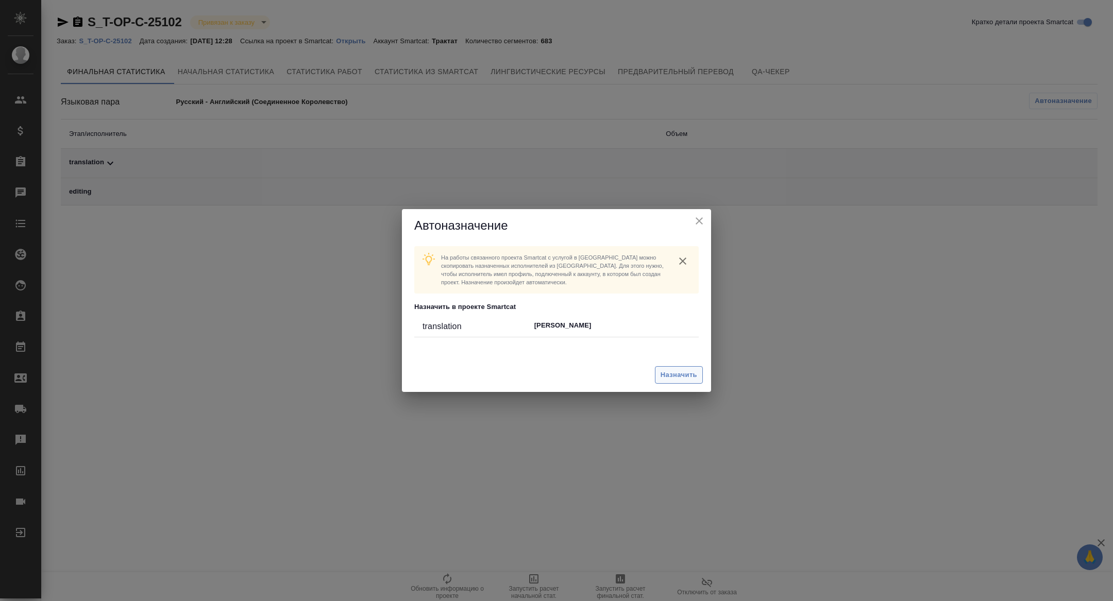
click at [677, 366] on button "Назначить" at bounding box center [679, 375] width 48 height 18
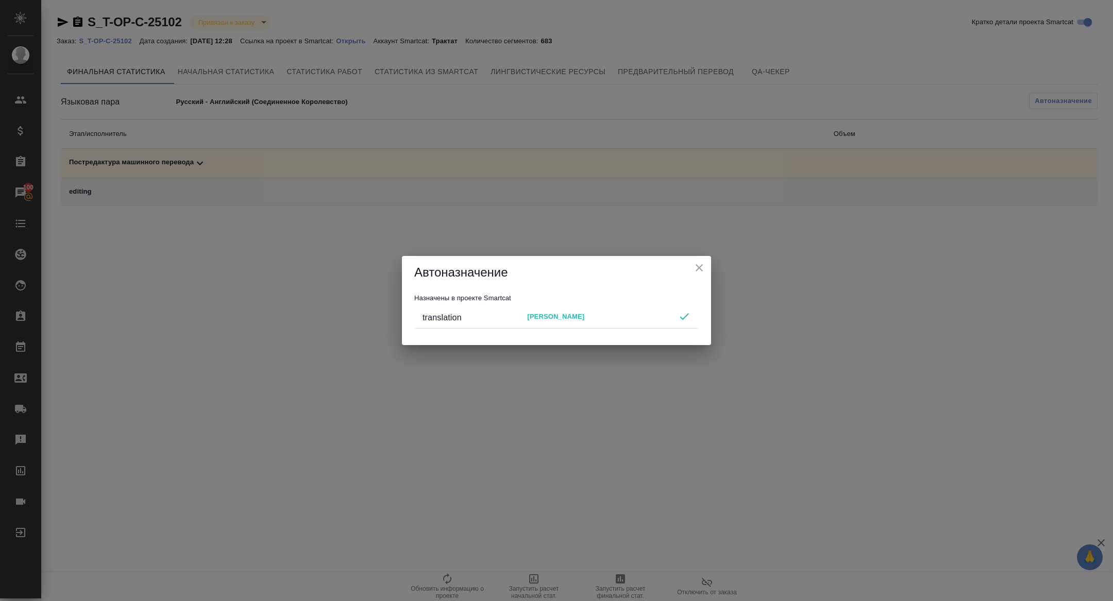
click at [701, 272] on icon "close" at bounding box center [699, 268] width 12 height 12
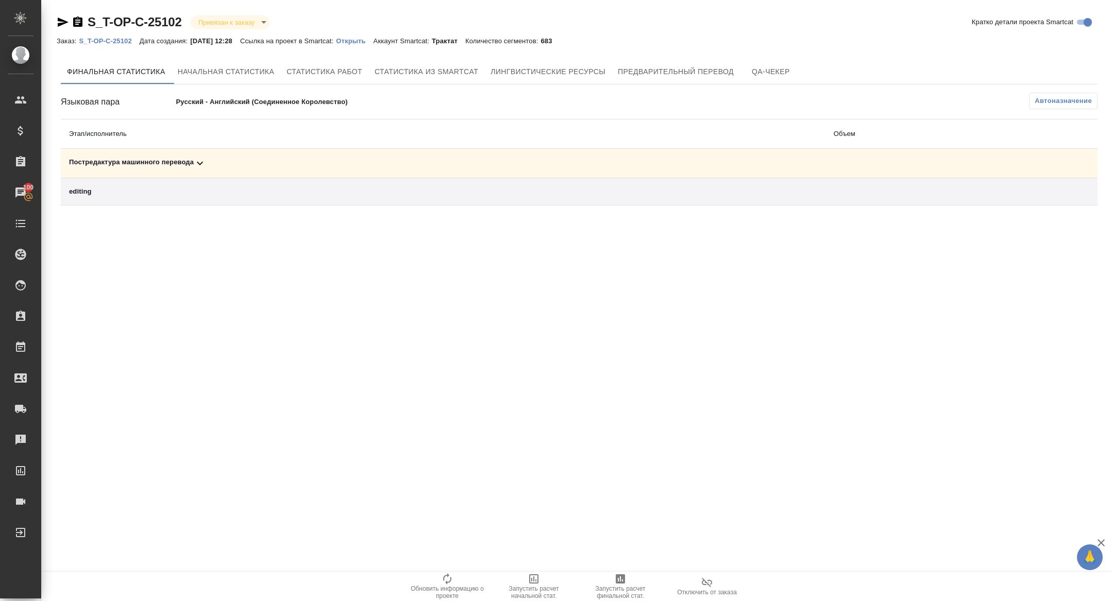
click at [619, 583] on icon "button" at bounding box center [620, 578] width 9 height 9
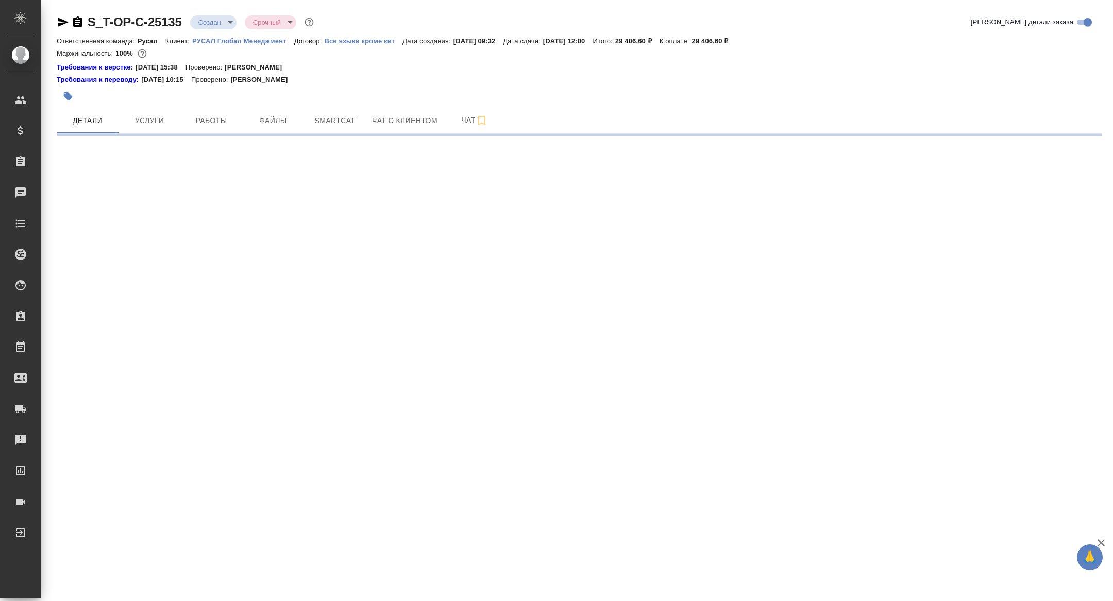
select select "RU"
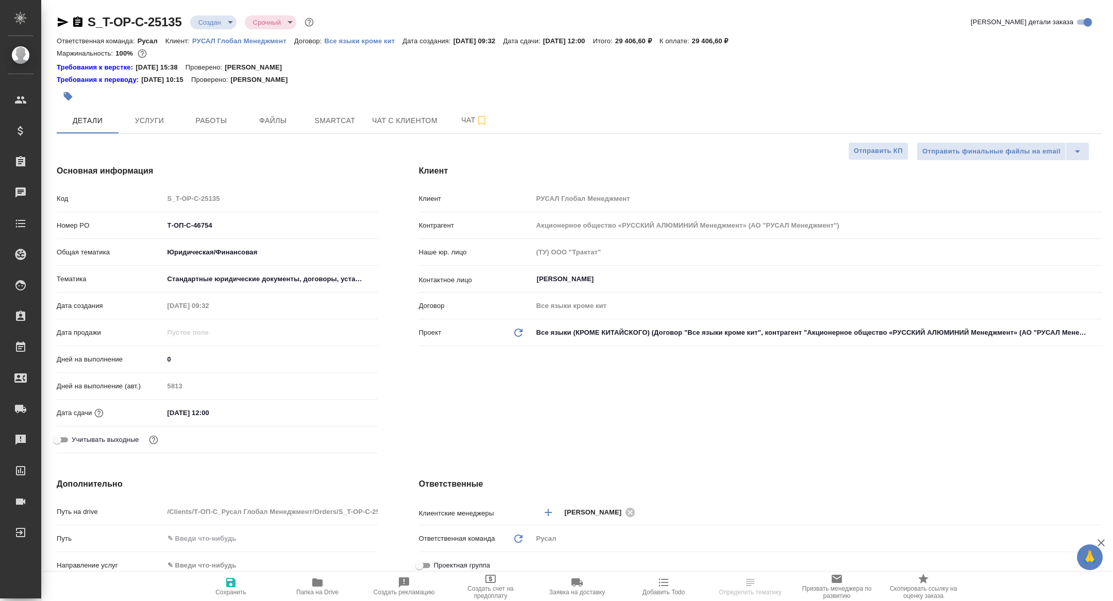
type textarea "x"
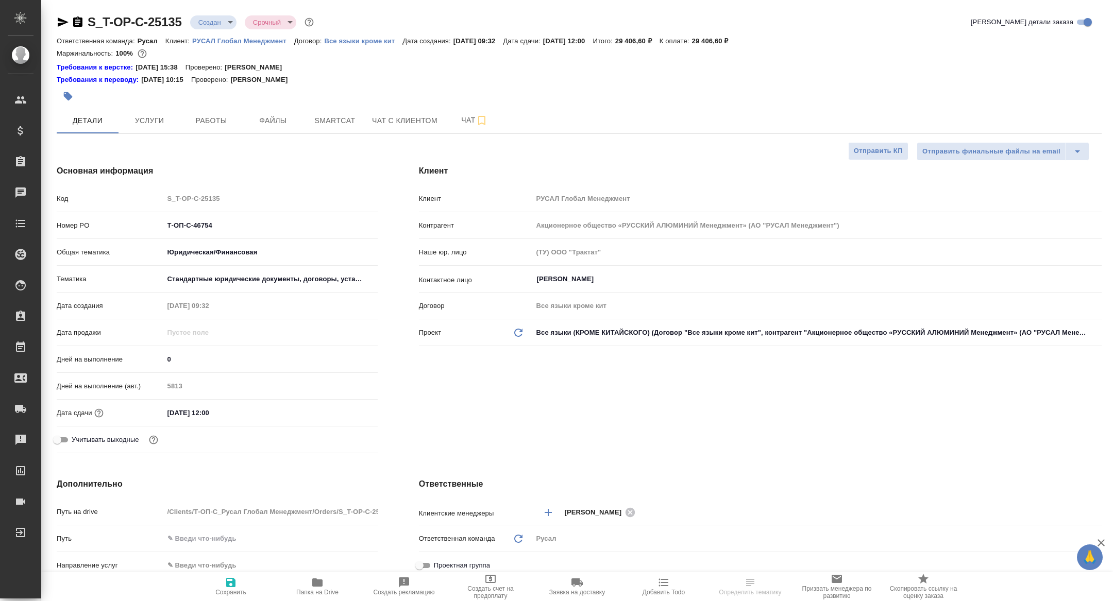
type textarea "x"
click at [332, 585] on span "Папка на Drive" at bounding box center [317, 586] width 74 height 20
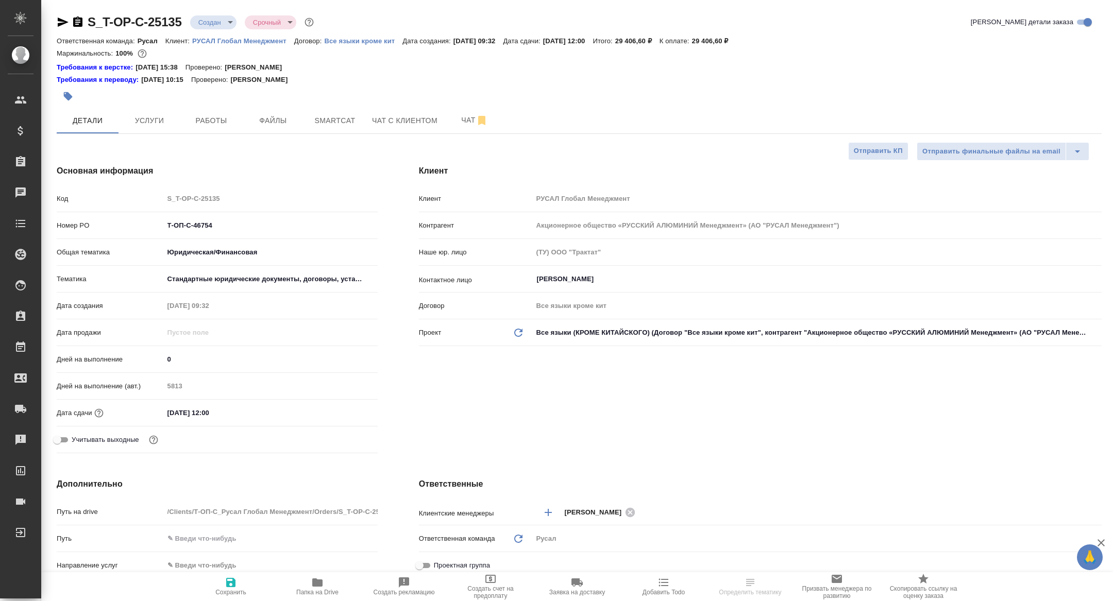
type textarea "x"
select select "RU"
type textarea "x"
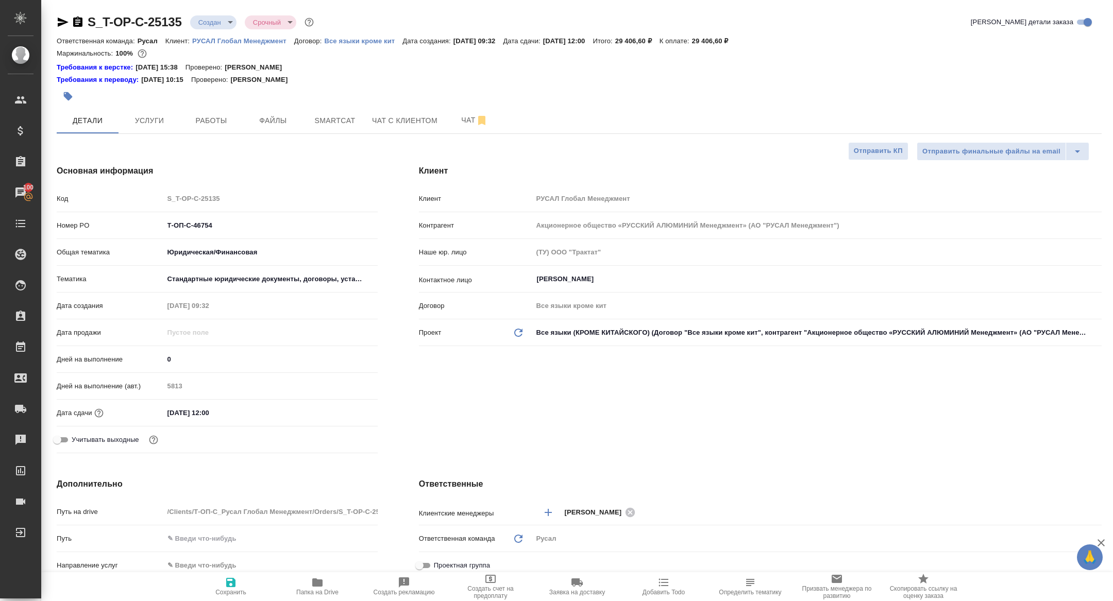
type textarea "x"
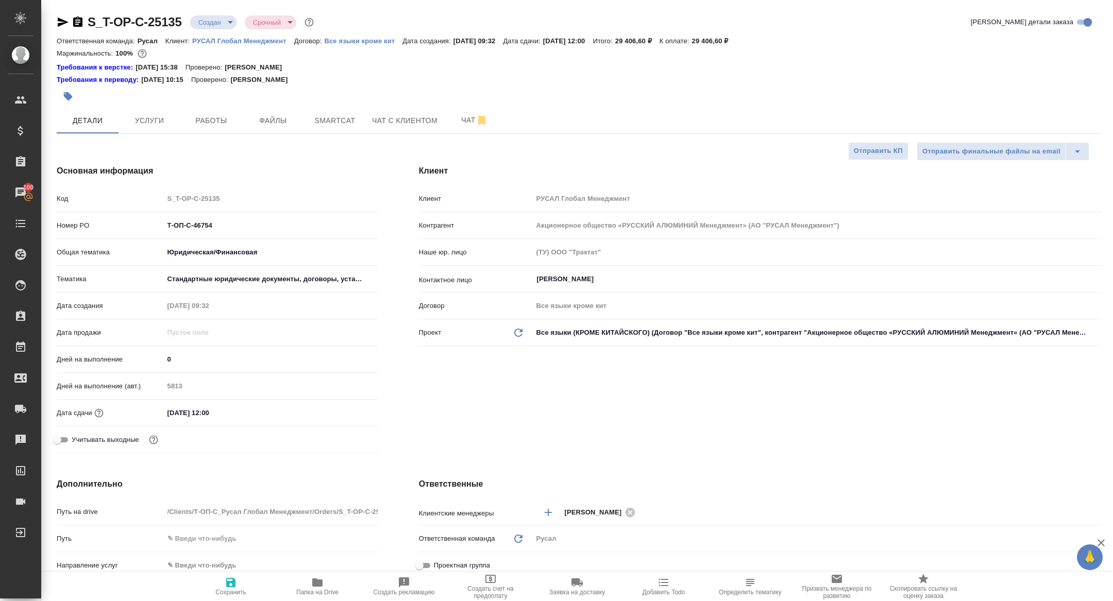
click at [77, 18] on icon "button" at bounding box center [78, 22] width 12 height 12
type textarea "x"
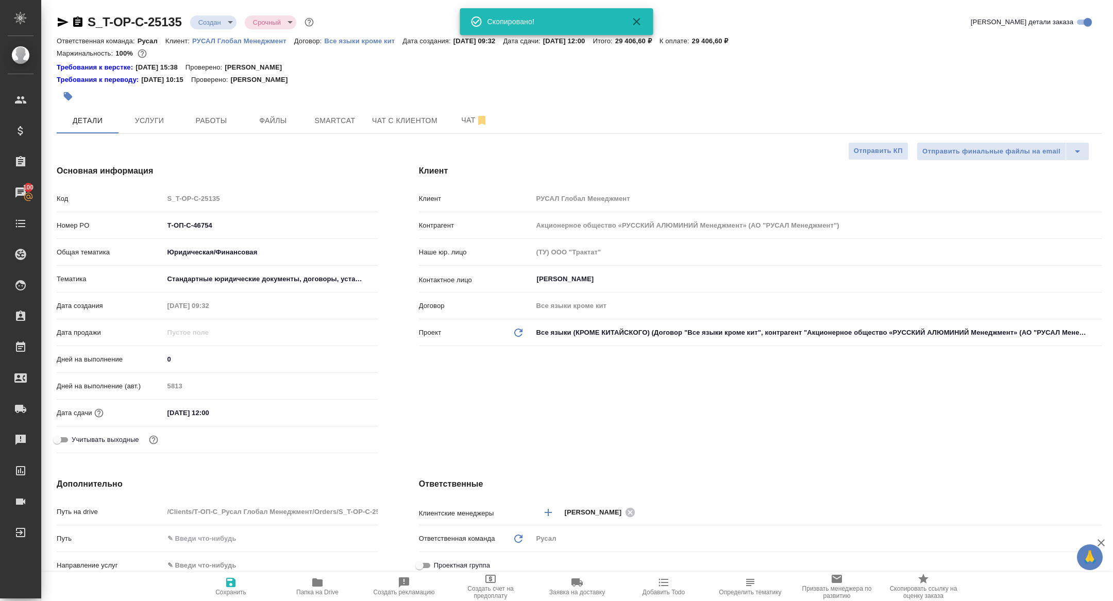
type textarea "x"
click at [147, 105] on div at bounding box center [405, 96] width 696 height 23
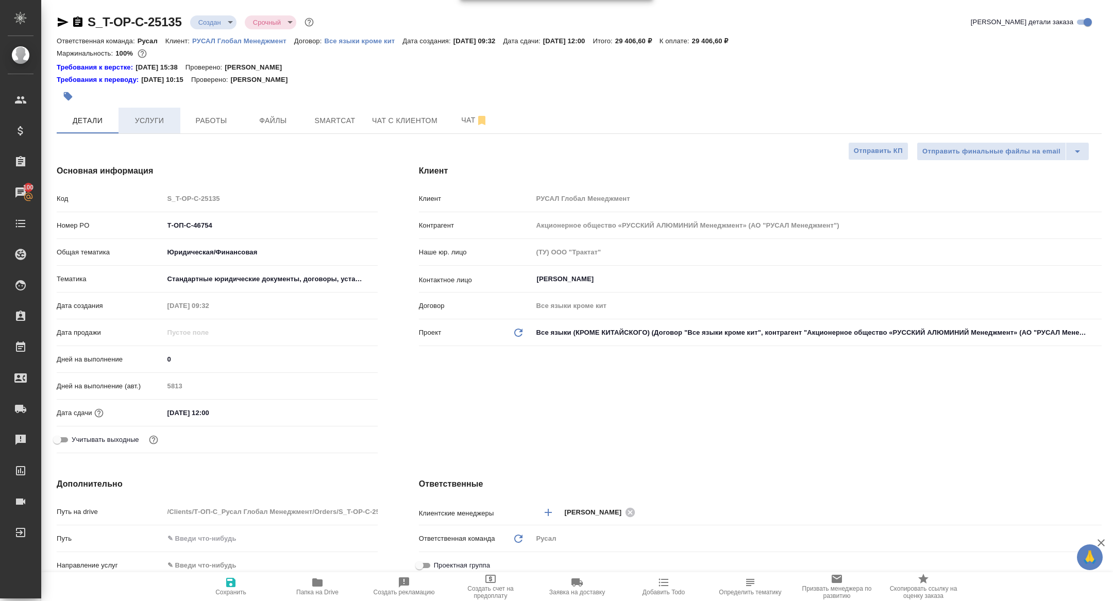
click at [151, 116] on span "Услуги" at bounding box center [149, 120] width 49 height 13
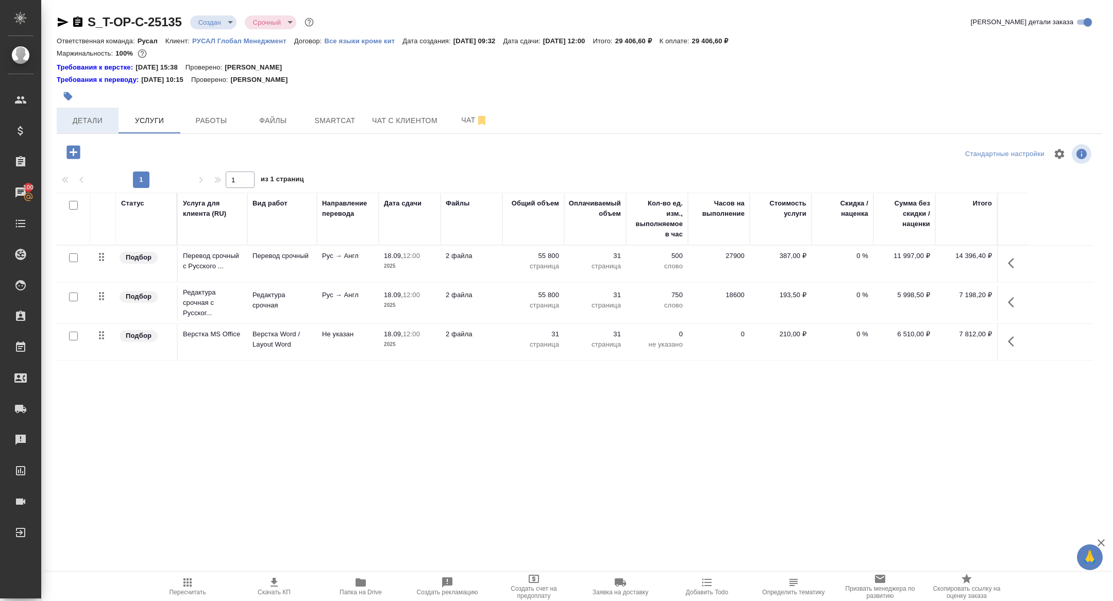
click at [94, 116] on span "Детали" at bounding box center [87, 120] width 49 height 13
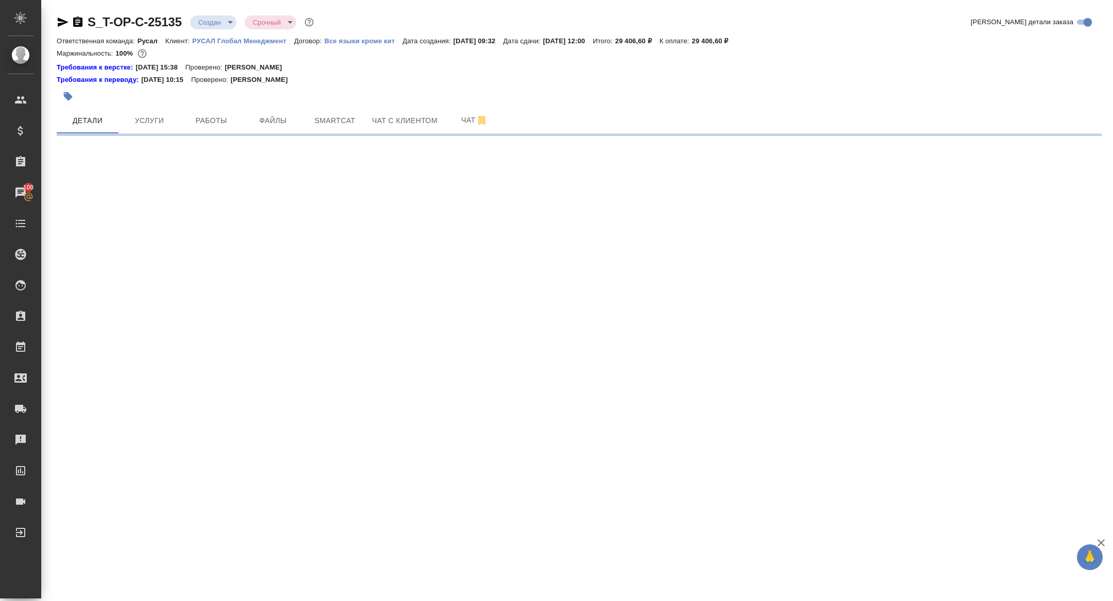
select select "RU"
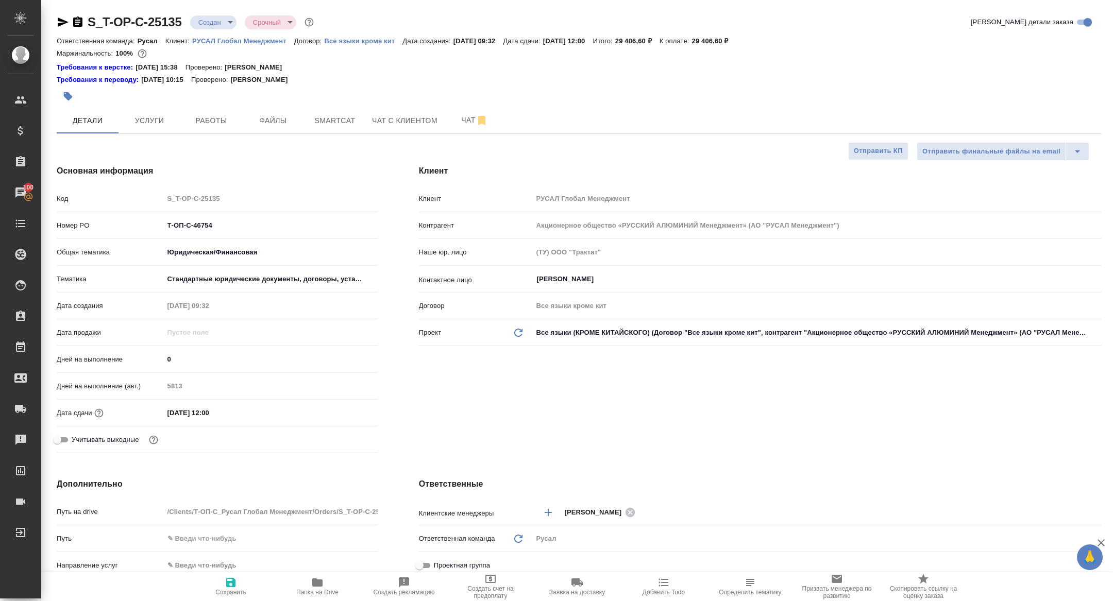
type textarea "x"
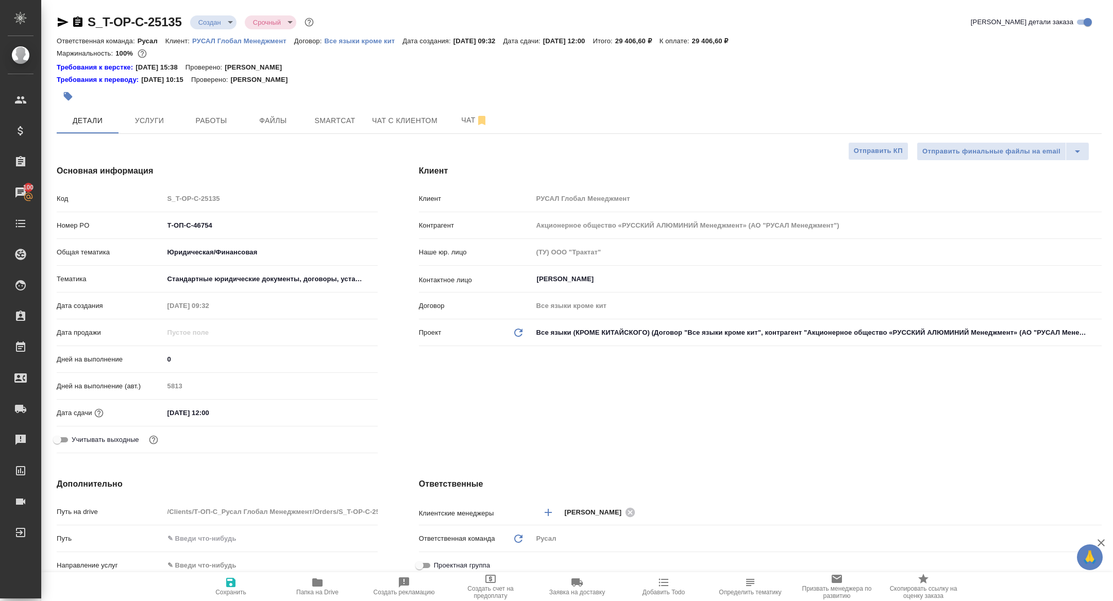
type textarea "x"
click at [469, 98] on div at bounding box center [405, 96] width 696 height 23
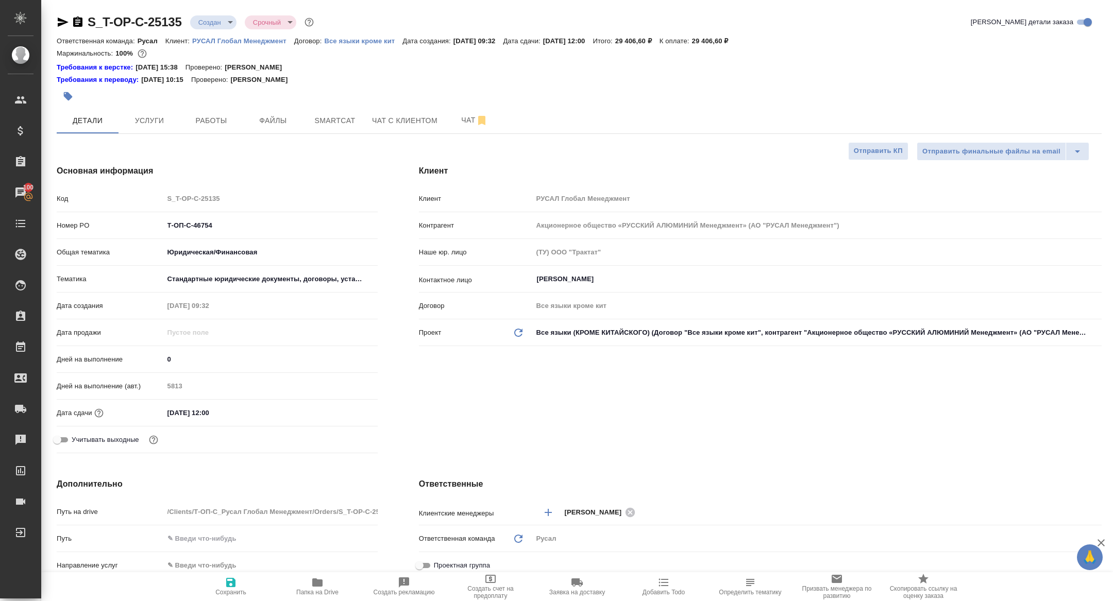
click at [469, 104] on div at bounding box center [405, 96] width 696 height 23
click at [469, 115] on span "Чат" at bounding box center [474, 120] width 49 height 13
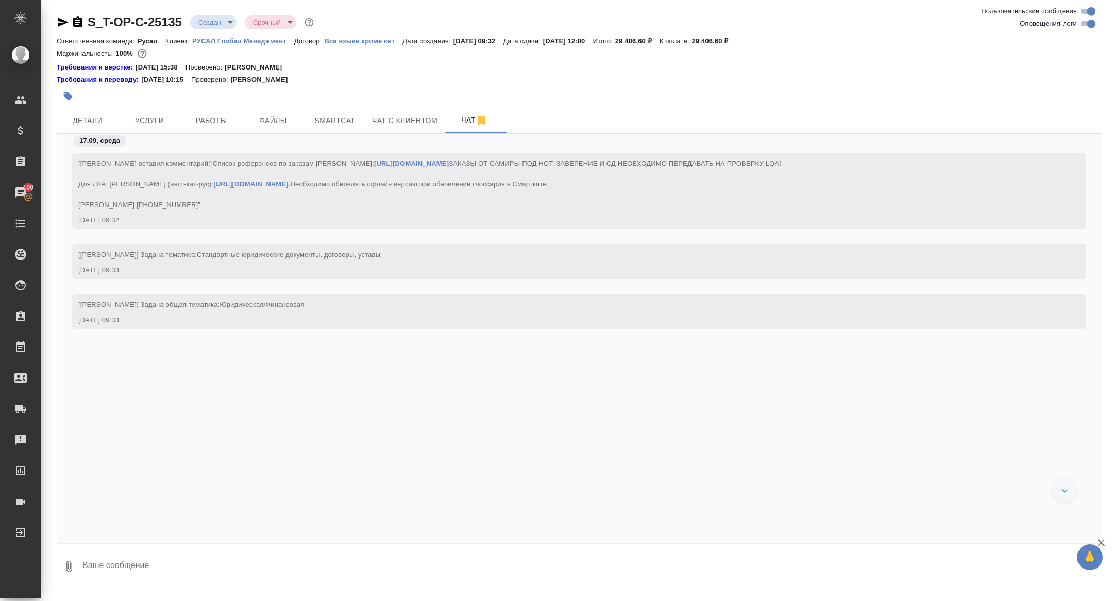
click at [211, 29] on div "S_T-OP-C-25135 Создан new Срочный urgent" at bounding box center [186, 22] width 259 height 16
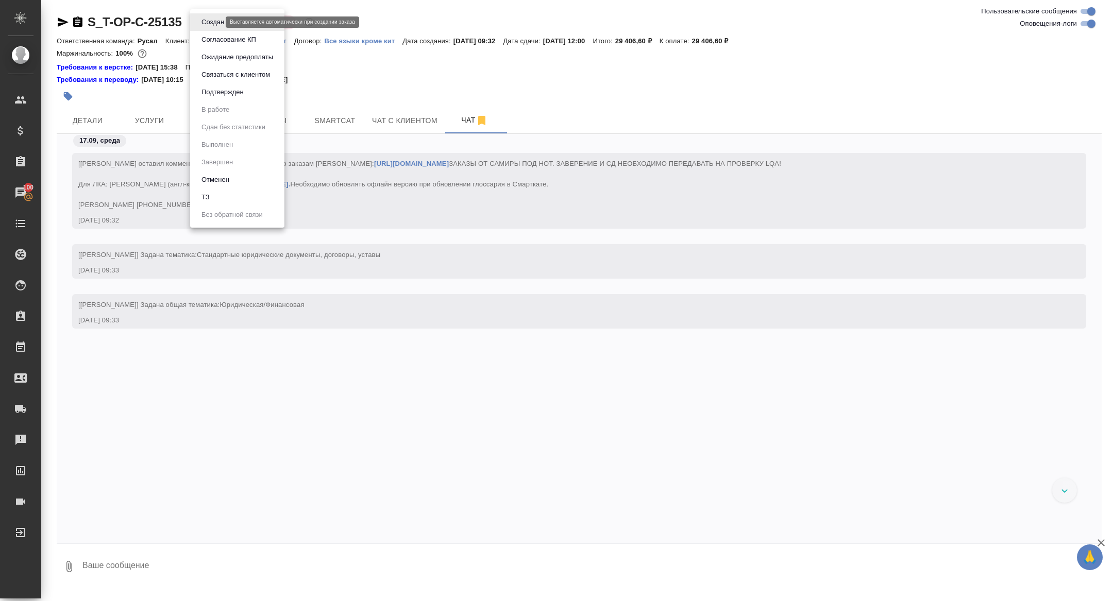
click at [199, 19] on body "🙏 .cls-1 fill:#fff; AWATERA [PERSON_NAME] Спецификации Заказы 100 Чаты Todo Про…" at bounding box center [556, 300] width 1113 height 601
click at [221, 193] on li "ТЗ" at bounding box center [237, 198] width 94 height 18
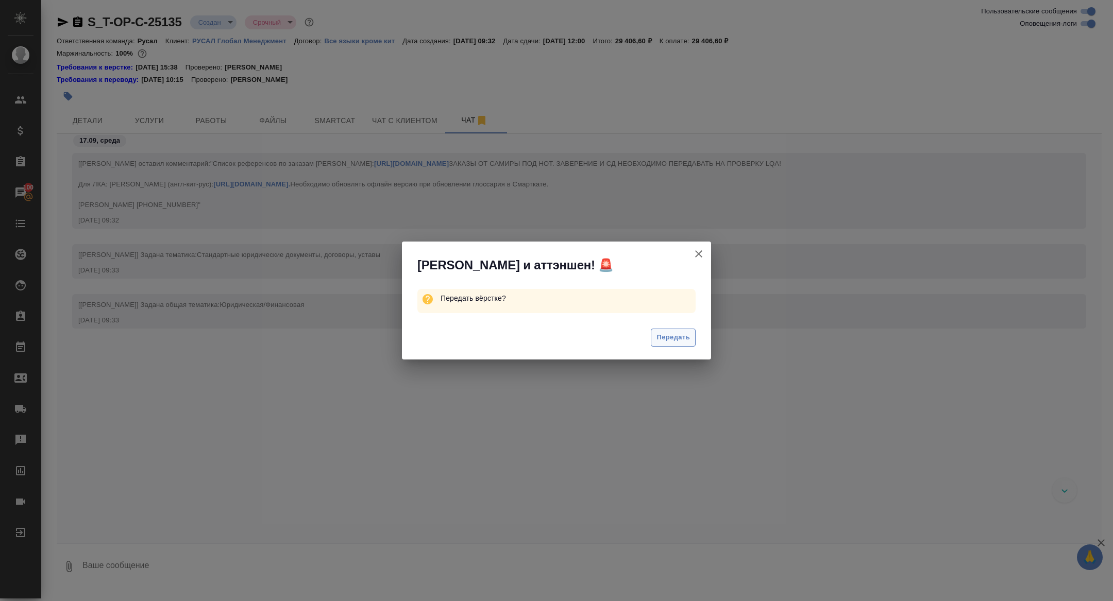
click at [660, 340] on span "Передать" at bounding box center [672, 338] width 33 height 12
